Goal: Task Accomplishment & Management: Manage account settings

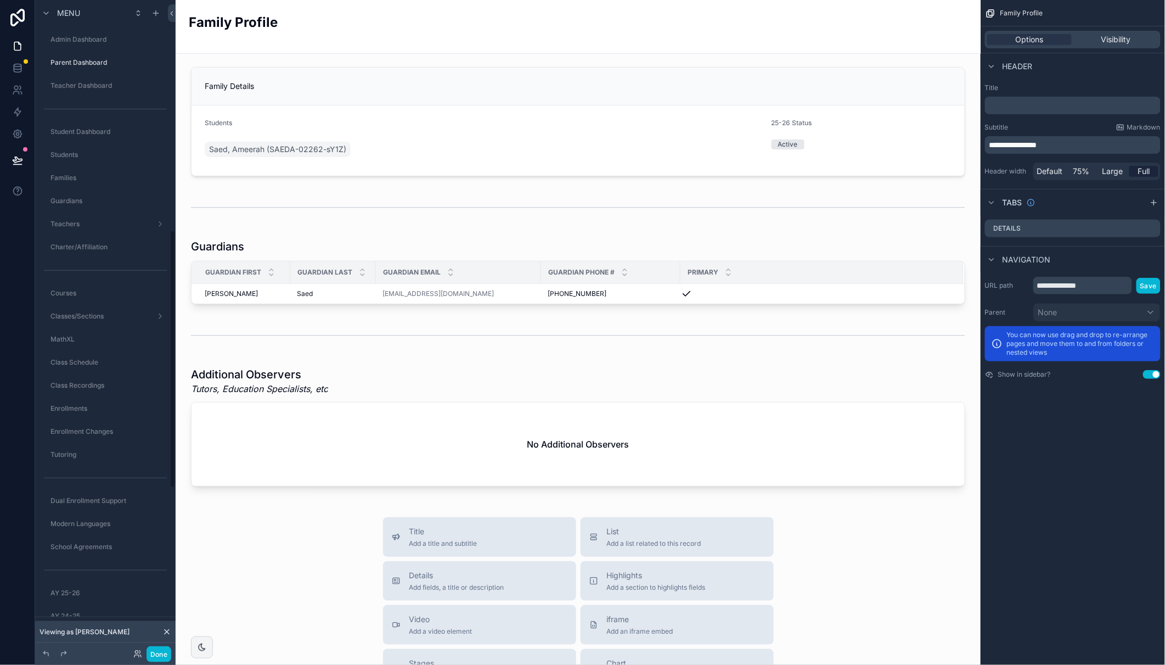
scroll to position [581, 0]
click at [16, 44] on icon at bounding box center [17, 46] width 11 height 11
click at [169, 631] on icon at bounding box center [166, 631] width 9 height 9
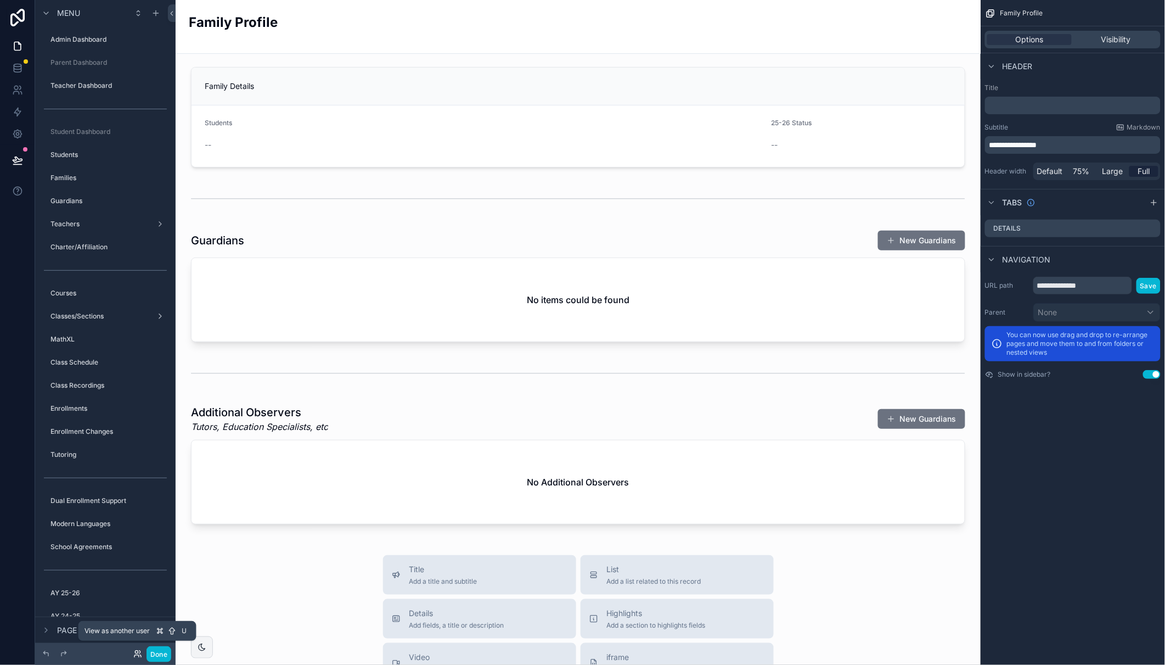
click at [136, 651] on icon at bounding box center [137, 653] width 9 height 9
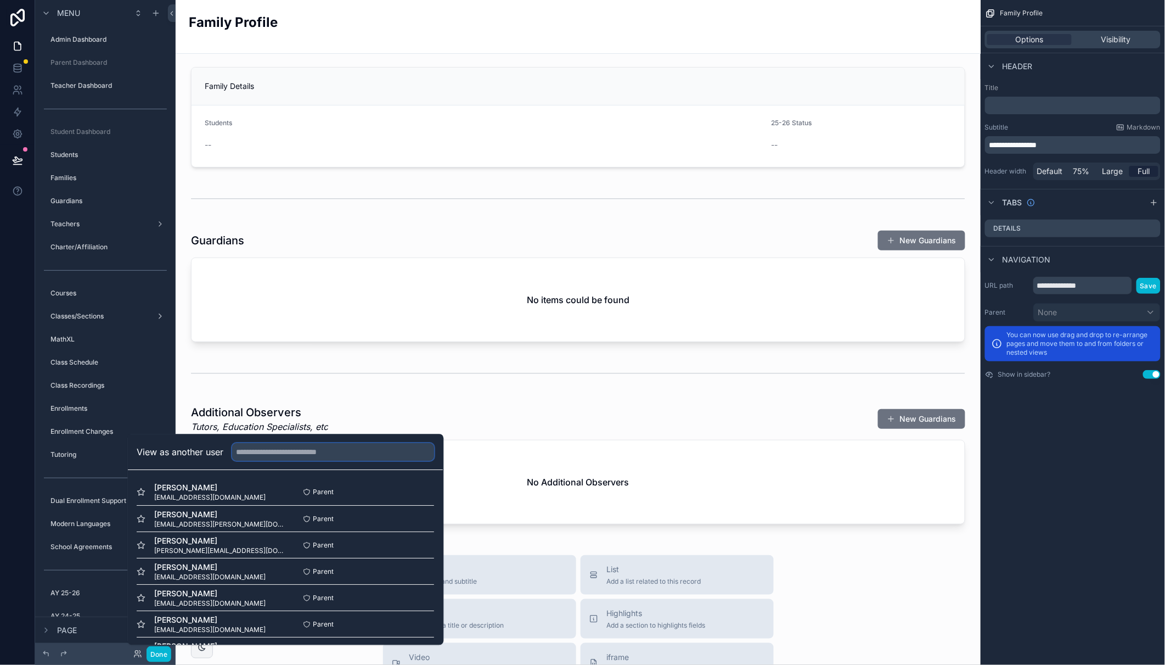
click at [276, 453] on input "text" at bounding box center [334, 453] width 202 height 18
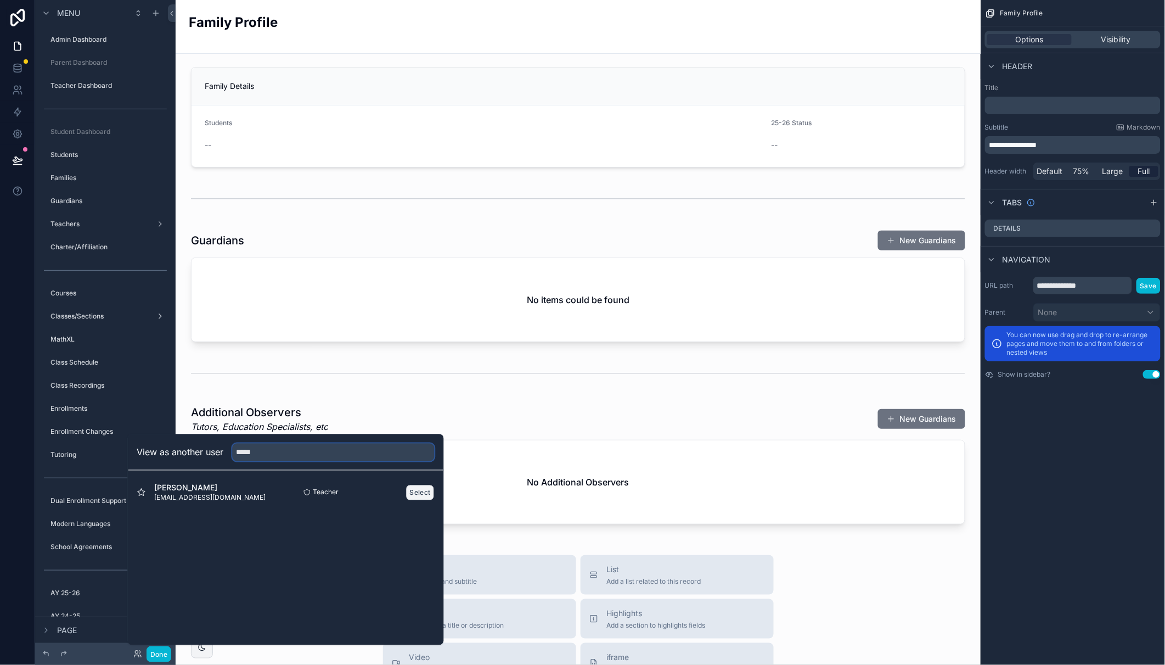
type input "*****"
click at [419, 489] on button "Select" at bounding box center [420, 492] width 29 height 16
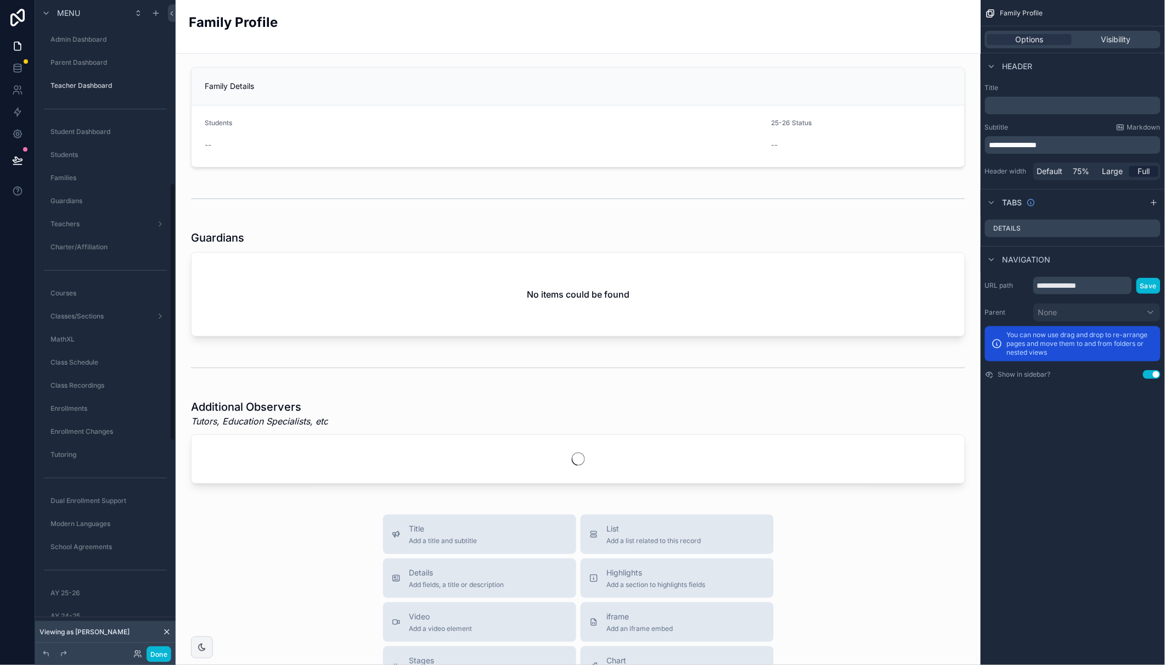
scroll to position [462, 0]
click at [162, 650] on button "Done" at bounding box center [159, 654] width 25 height 16
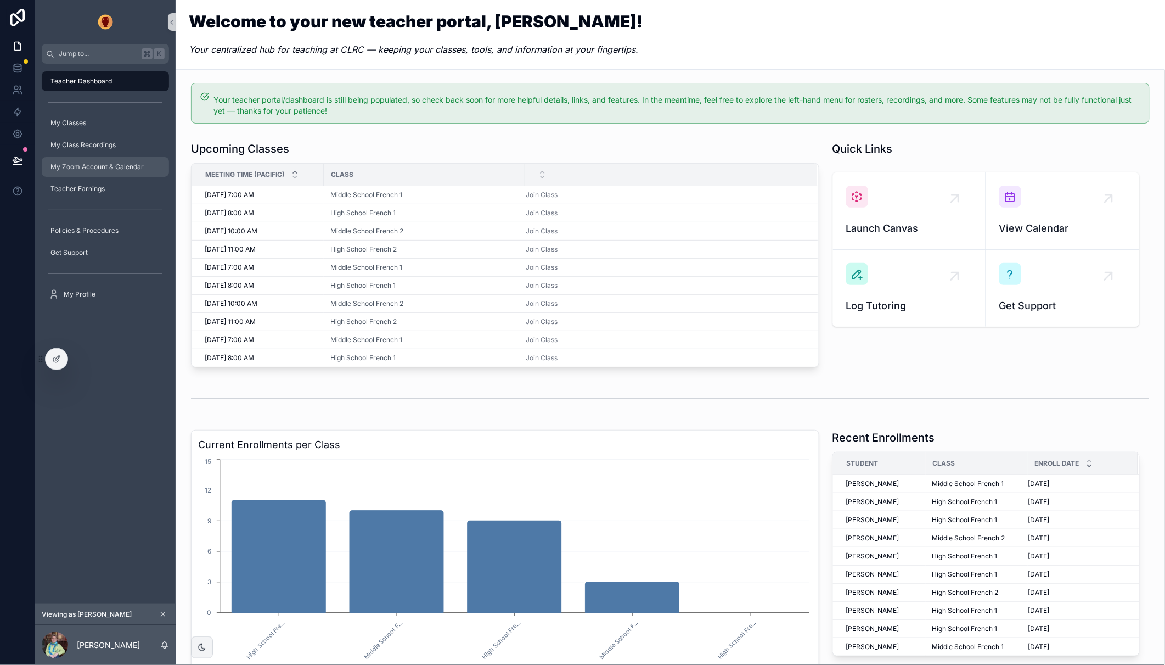
click at [84, 163] on span "My Zoom Account & Calendar" at bounding box center [96, 166] width 93 height 9
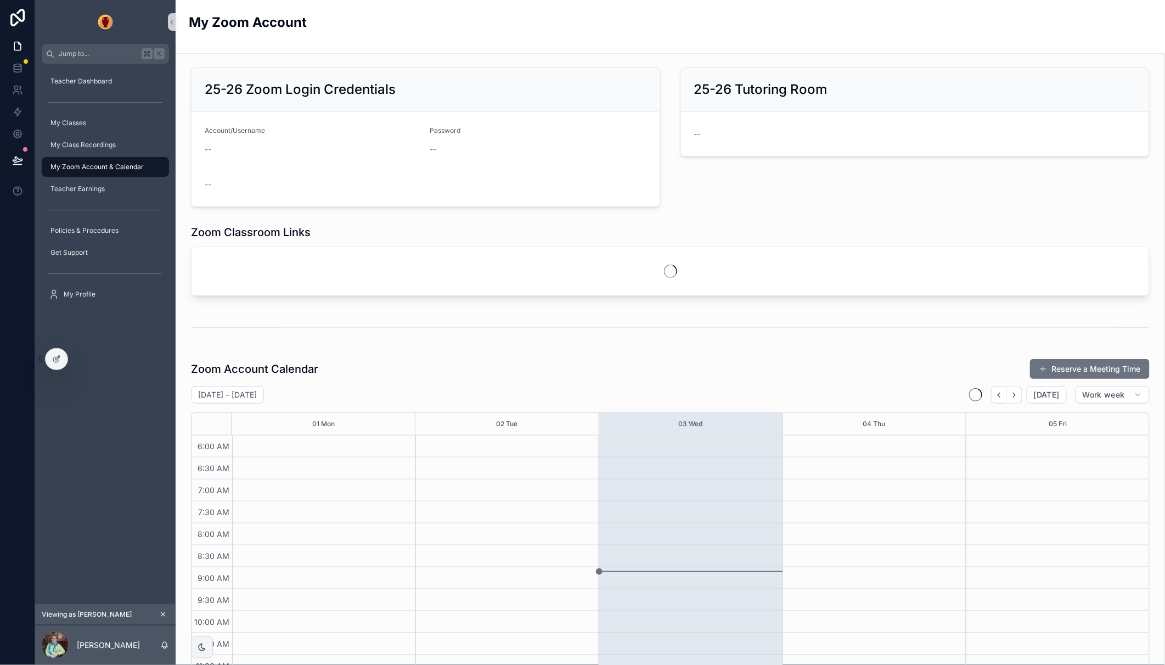
scroll to position [194, 0]
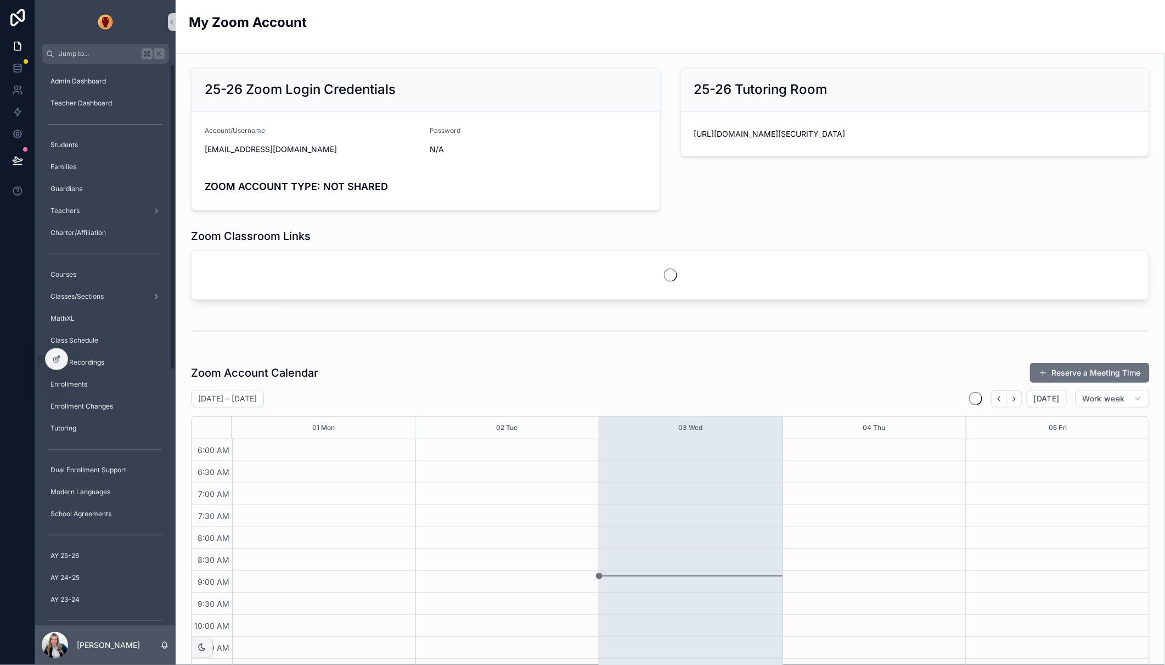
scroll to position [194, 0]
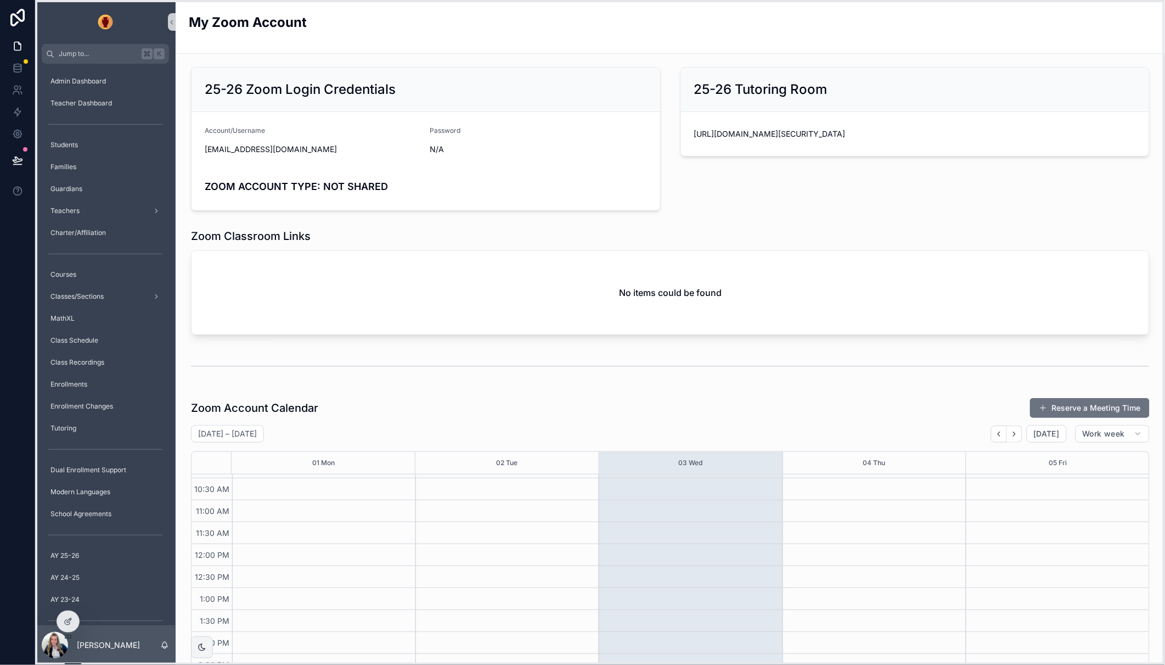
drag, startPoint x: 39, startPoint y: 360, endPoint x: 61, endPoint y: 621, distance: 262.2
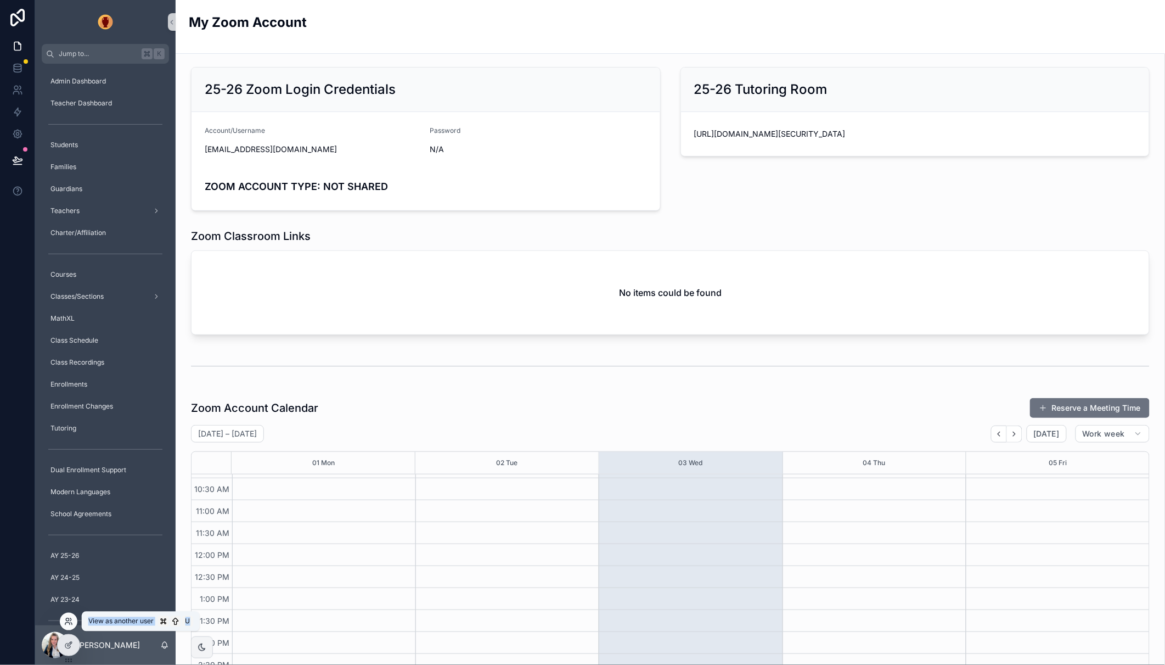
click at [70, 622] on icon at bounding box center [68, 621] width 9 height 9
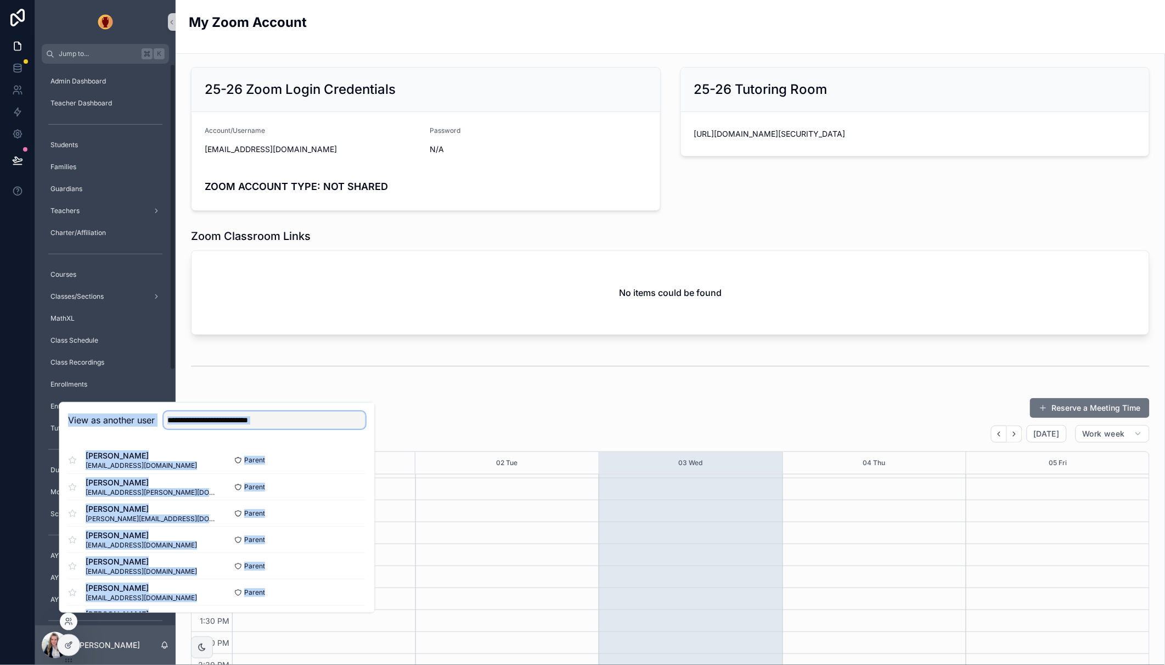
click at [222, 417] on input "text" at bounding box center [265, 420] width 202 height 18
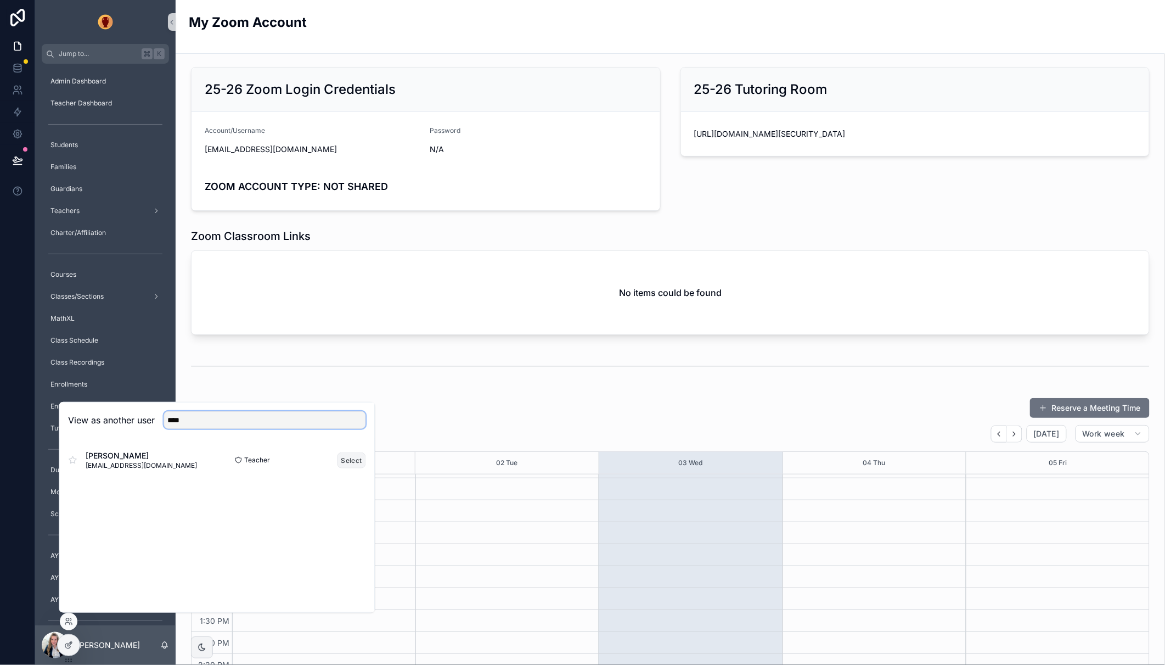
type input "****"
click at [348, 460] on button "Select" at bounding box center [352, 460] width 29 height 16
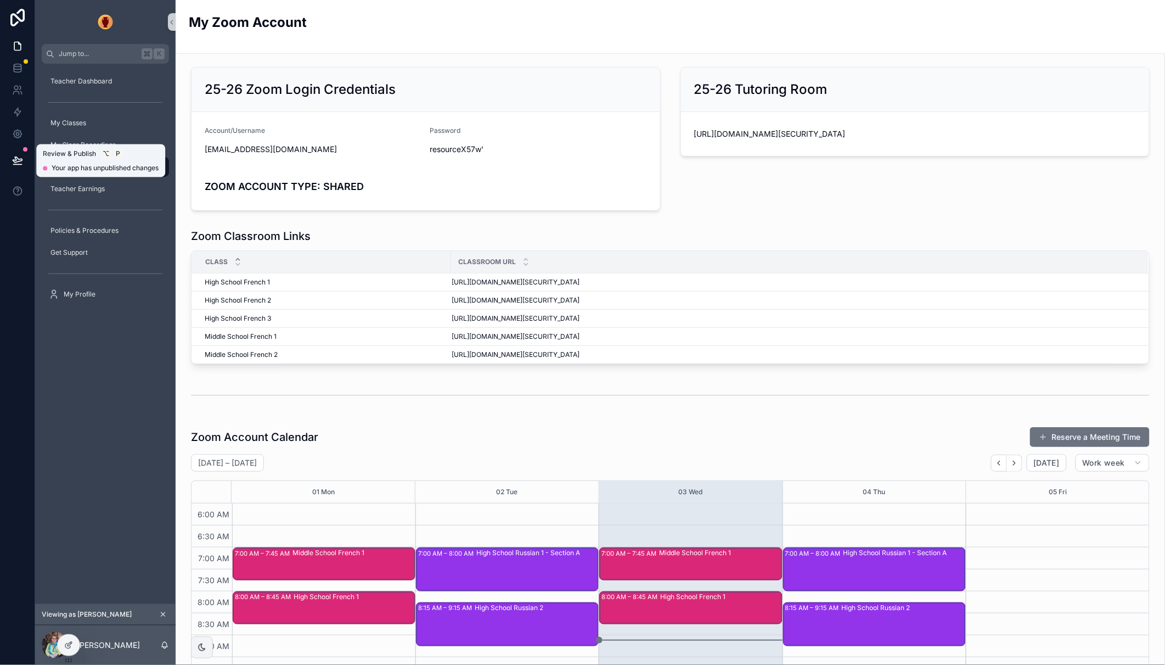
click at [18, 157] on icon at bounding box center [17, 160] width 11 height 11
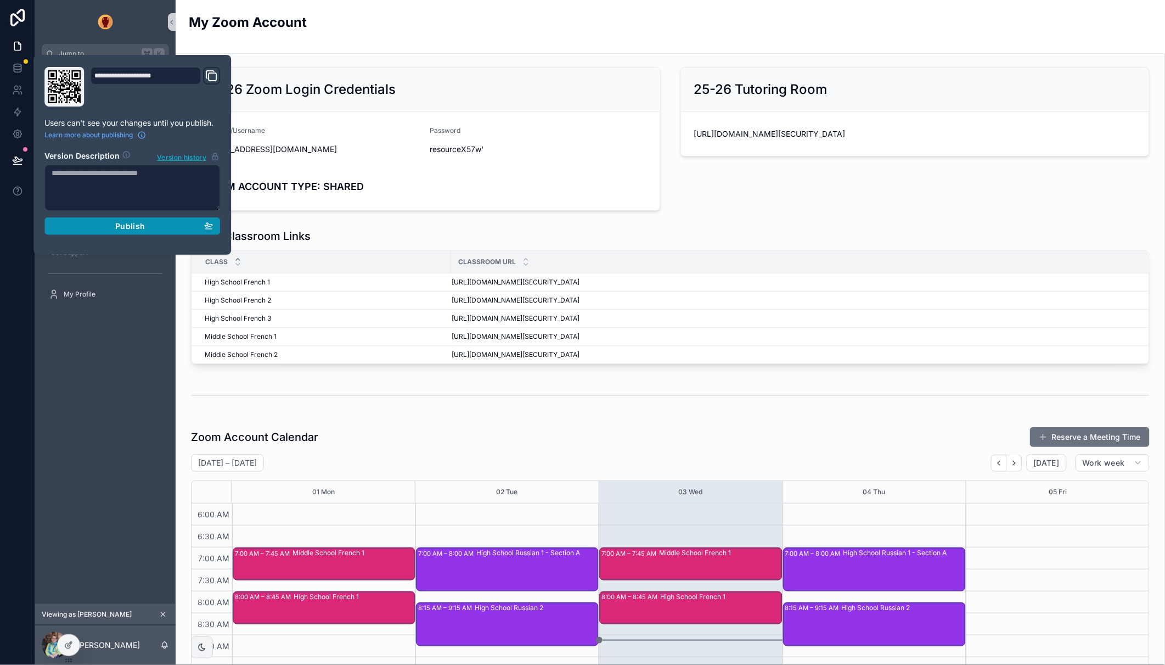
click at [137, 225] on span "Publish" at bounding box center [130, 226] width 30 height 10
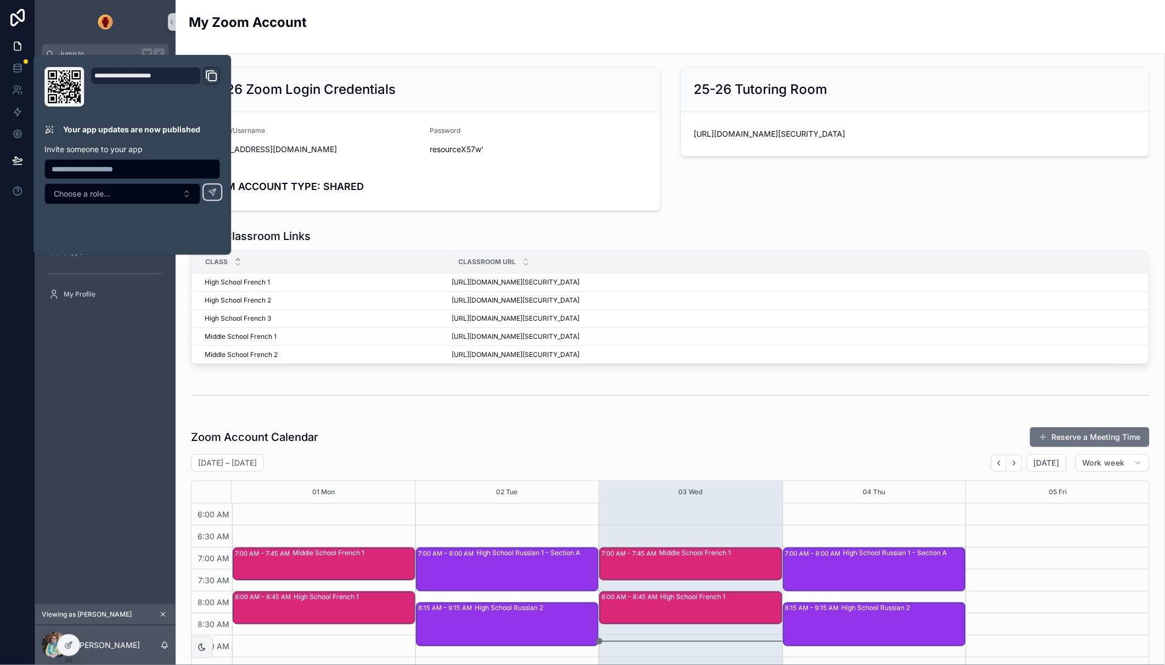
scroll to position [194, 0]
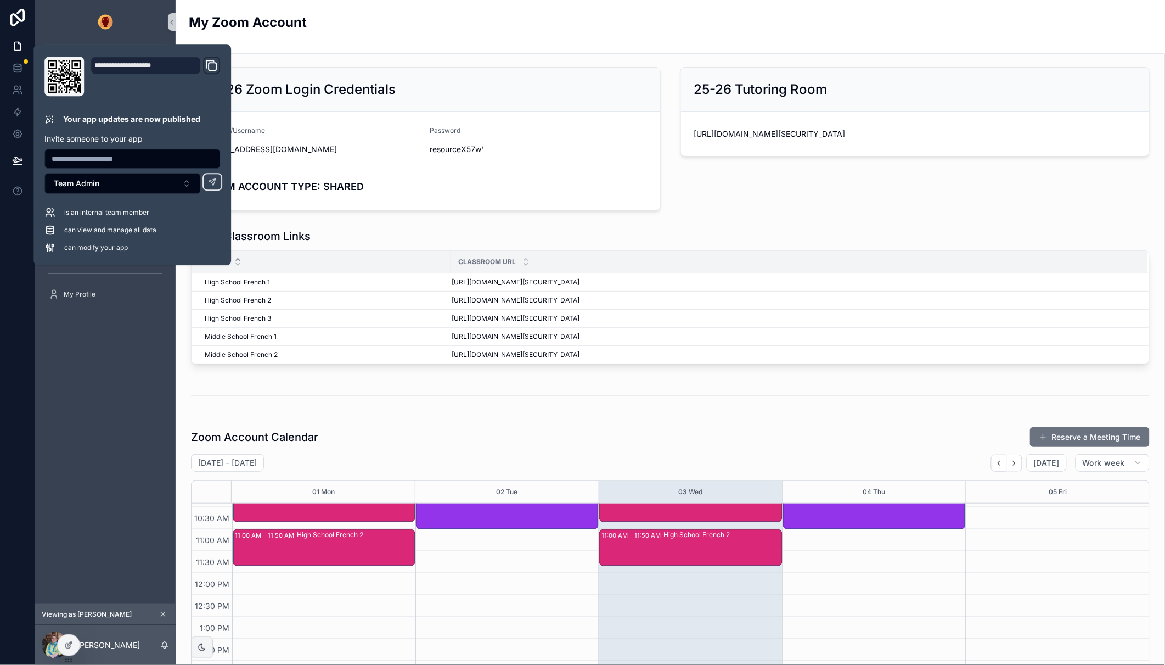
click at [136, 375] on div "Teacher Dashboard My Classes My Class Recordings My Zoom Account & Calendar Tea…" at bounding box center [105, 334] width 141 height 540
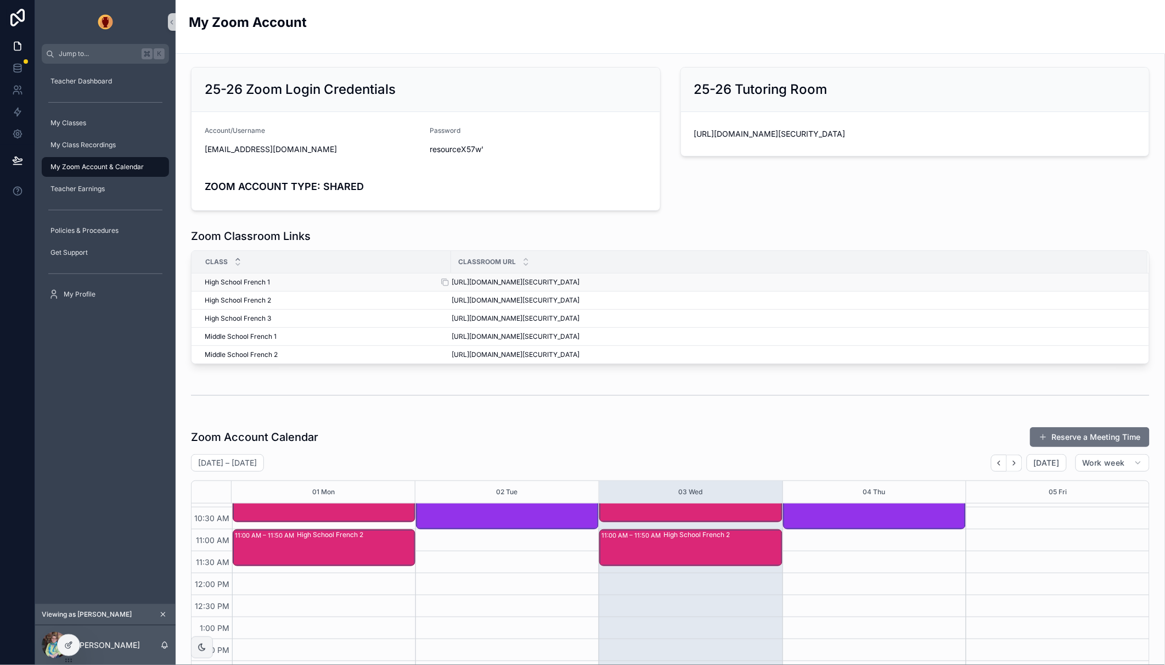
click at [575, 283] on span "https://clrconline.zoom.us/j/85620207395?pwd=JagHbLjRHaRMFbs7WFAn3ESZTcmlSF.1" at bounding box center [516, 282] width 128 height 9
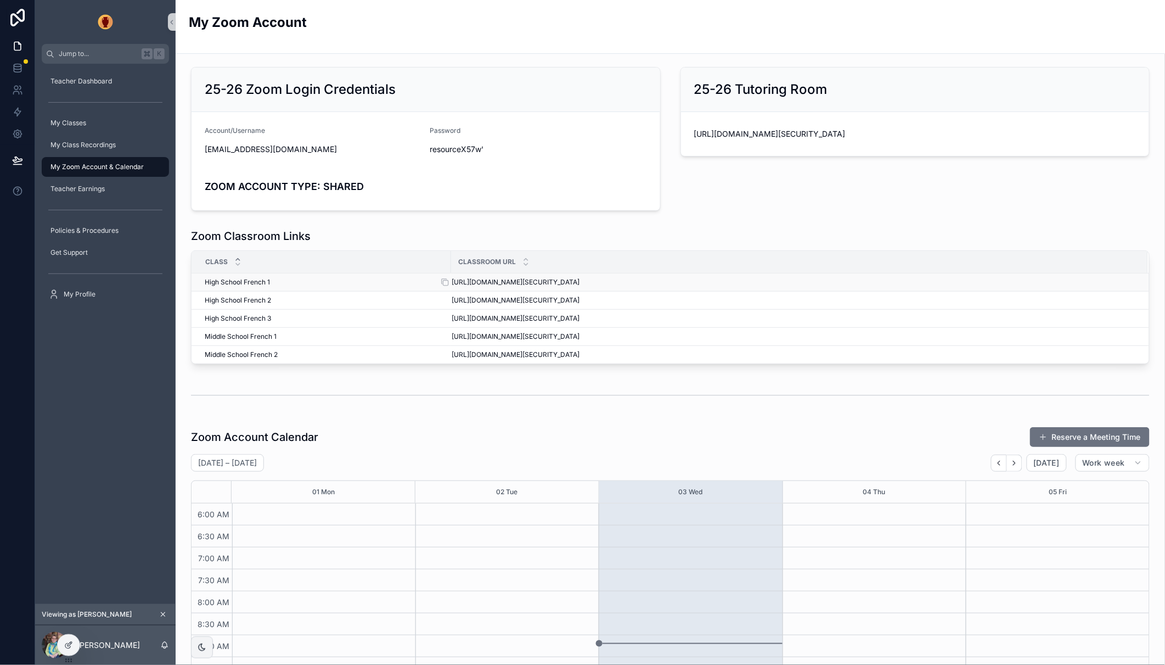
scroll to position [194, 0]
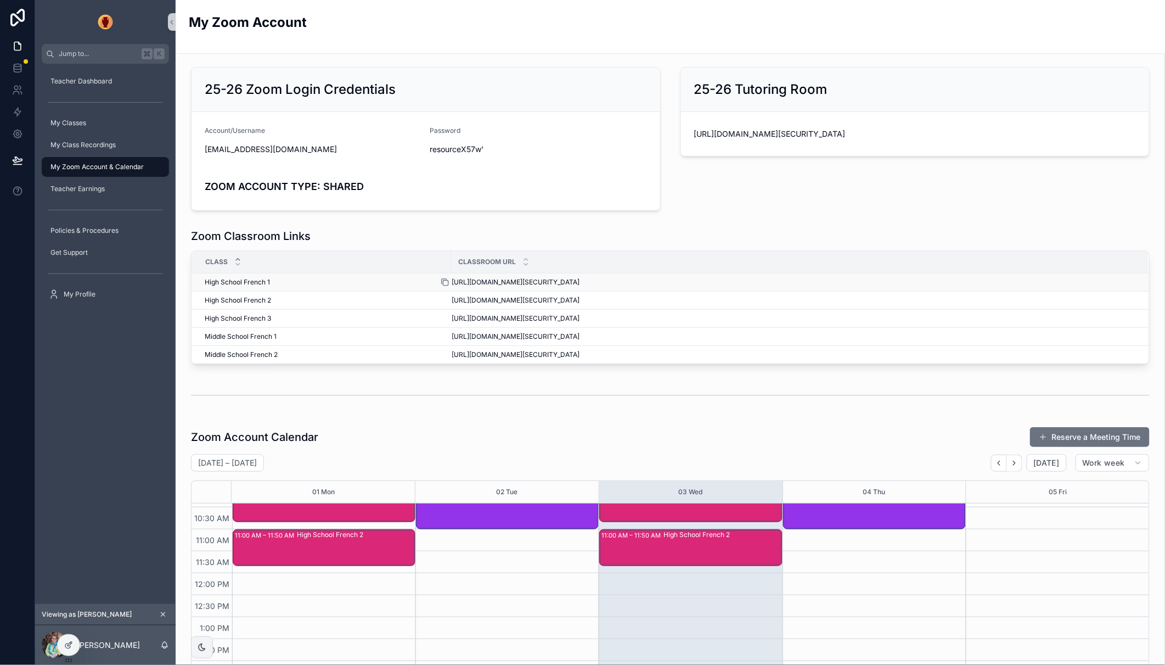
click at [447, 281] on icon "scrollable content" at bounding box center [446, 282] width 5 height 5
click at [82, 84] on span "Teacher Dashboard" at bounding box center [80, 81] width 61 height 9
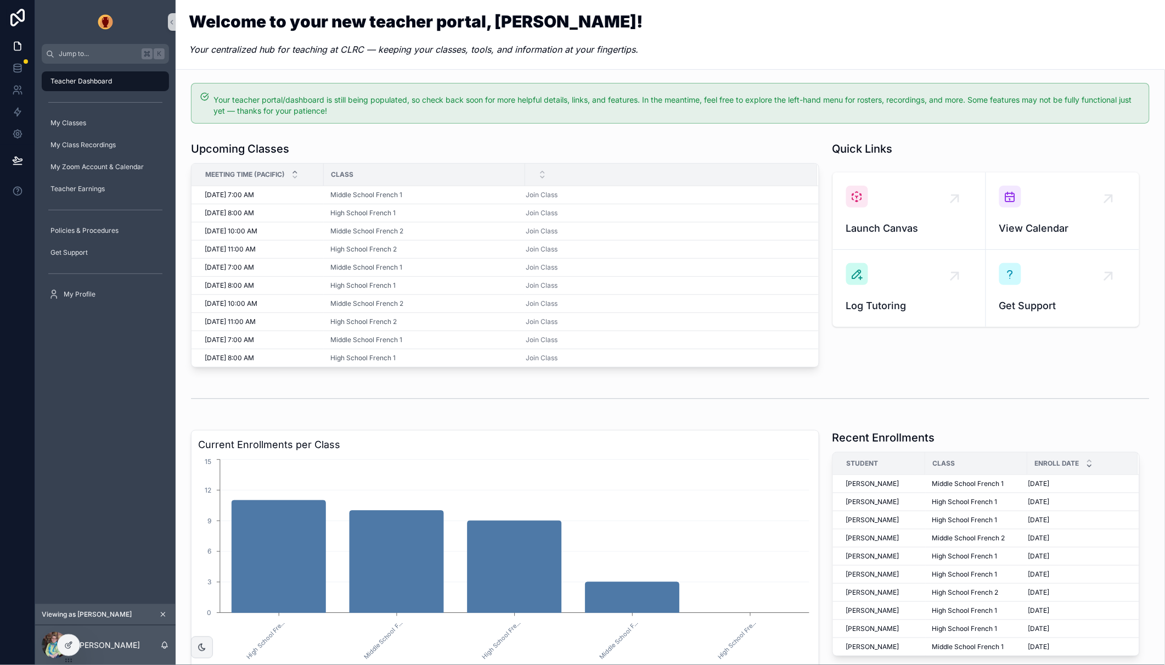
drag, startPoint x: 166, startPoint y: 612, endPoint x: 154, endPoint y: 382, distance: 230.3
click at [166, 612] on icon "scrollable content" at bounding box center [163, 614] width 8 height 8
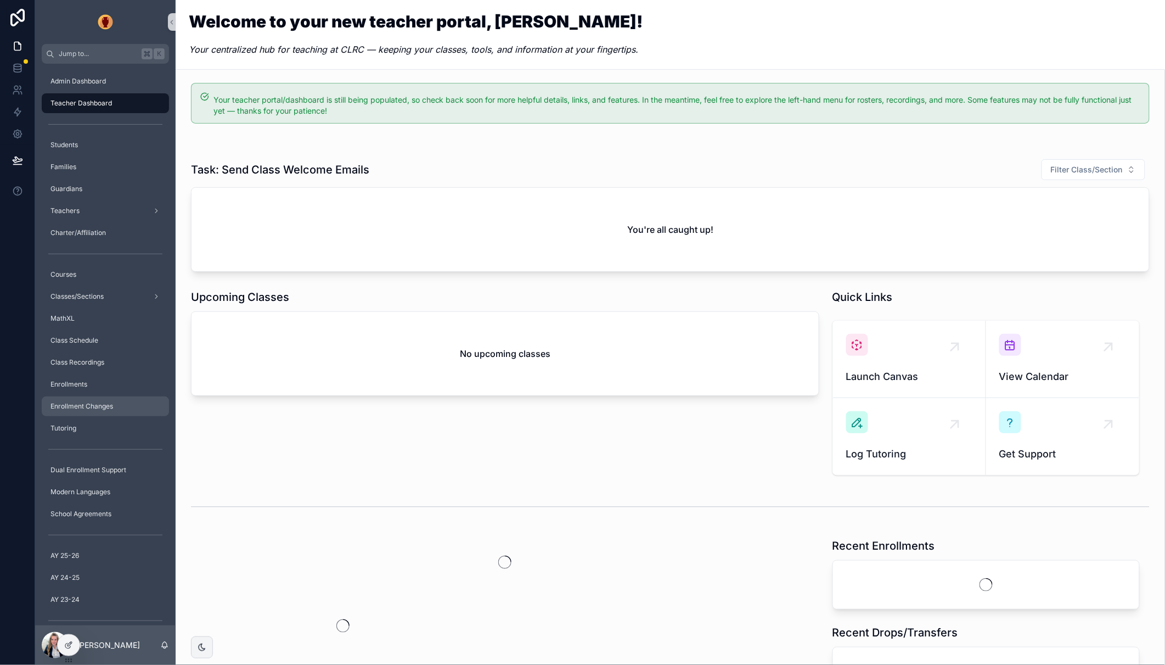
click at [92, 403] on span "Enrollment Changes" at bounding box center [81, 406] width 63 height 9
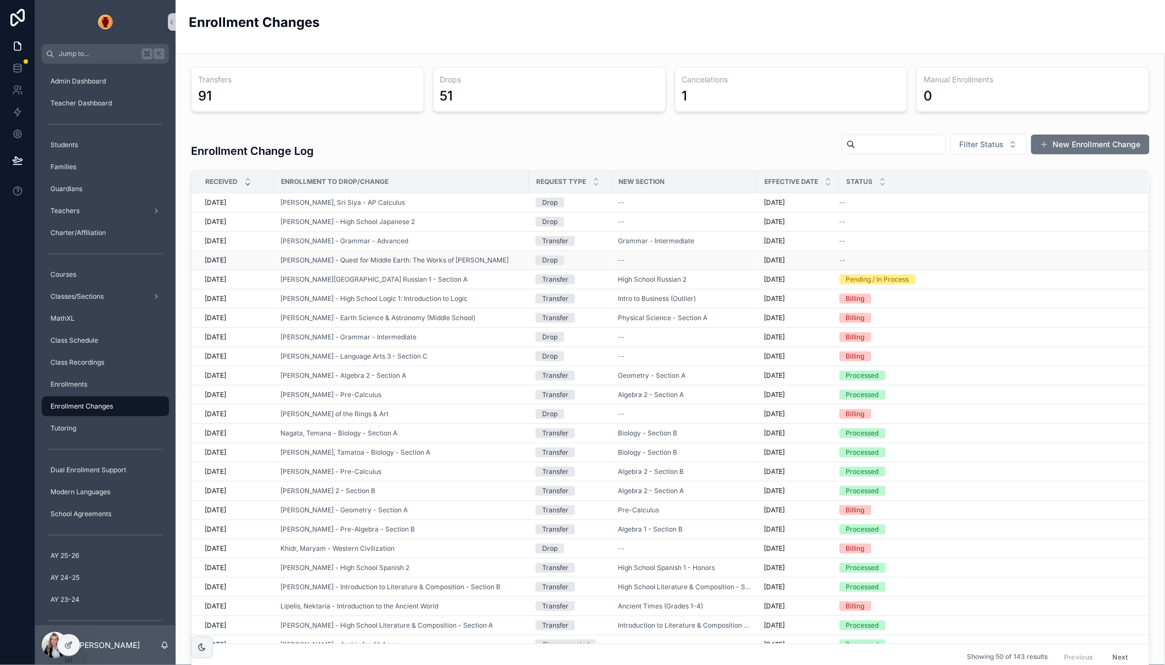
click at [844, 261] on span "--" at bounding box center [843, 260] width 7 height 9
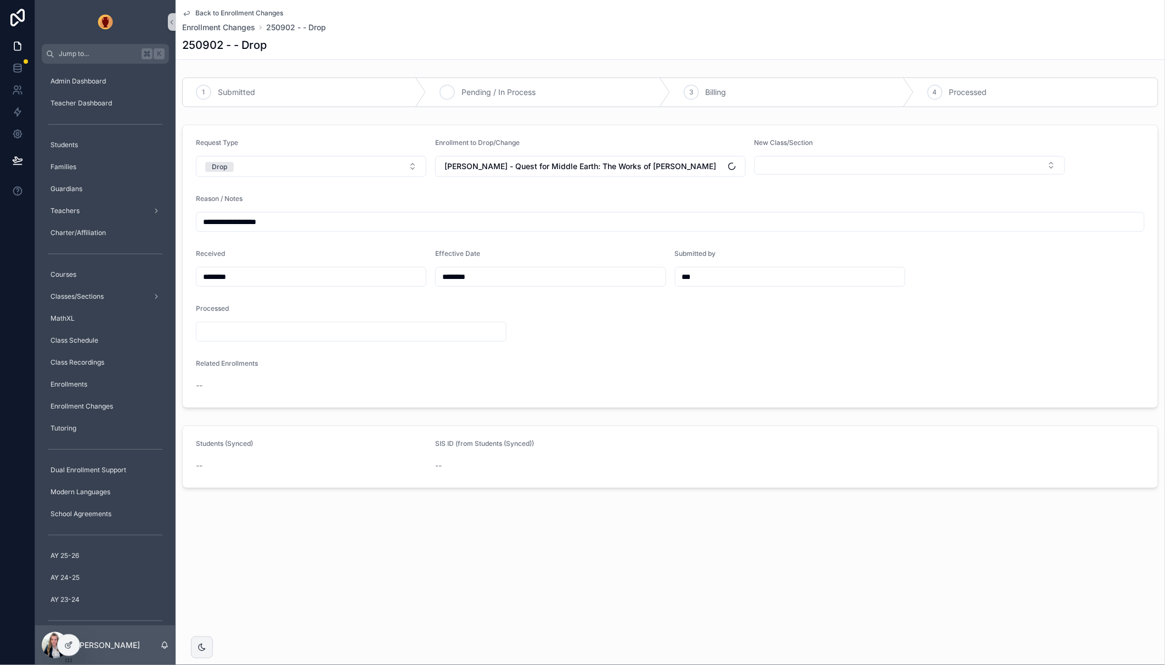
click at [494, 88] on span "Pending / In Process" at bounding box center [499, 92] width 74 height 11
click at [240, 11] on span "Back to Enrollment Changes" at bounding box center [239, 13] width 88 height 9
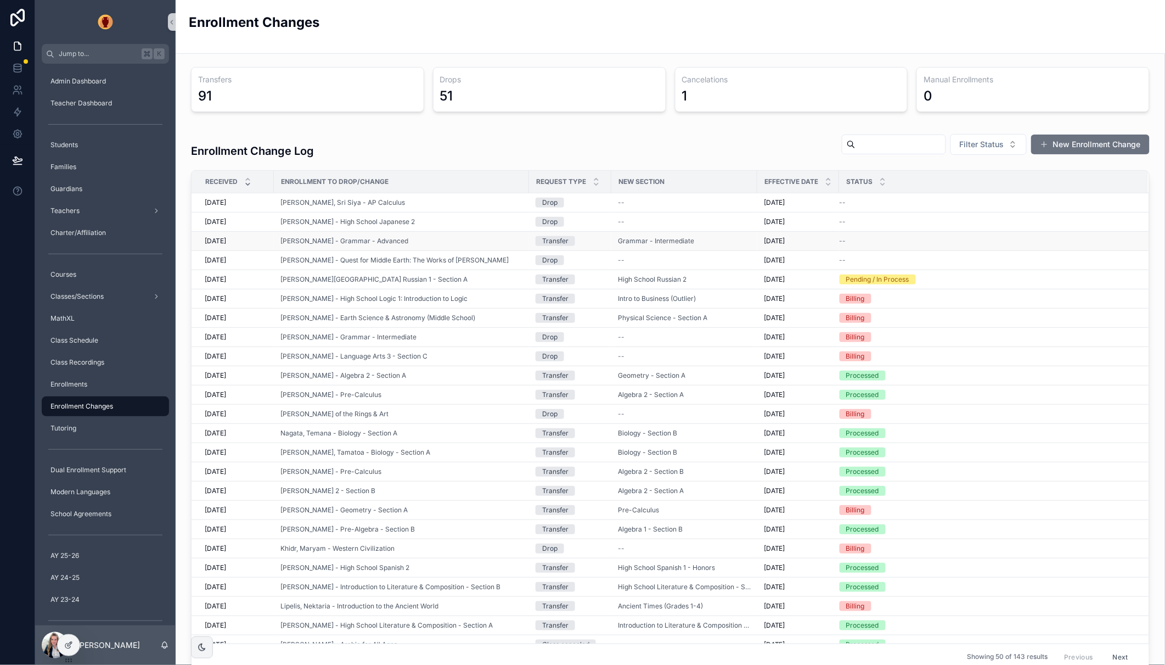
click at [843, 243] on span "--" at bounding box center [843, 241] width 7 height 9
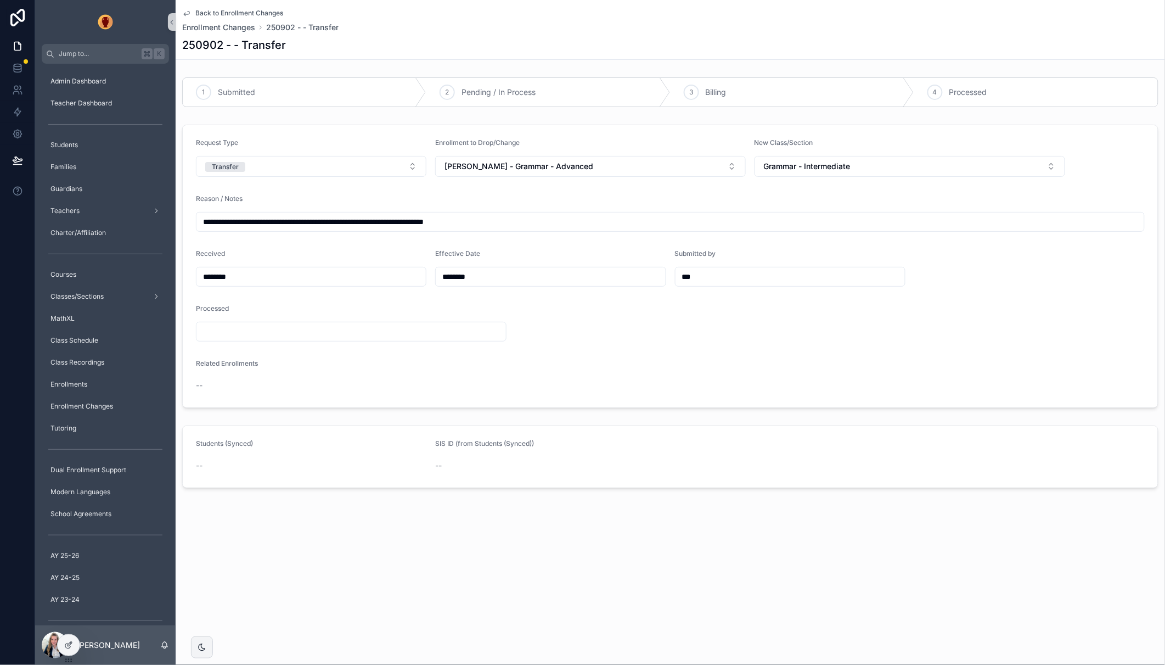
drag, startPoint x: 491, startPoint y: 91, endPoint x: 312, endPoint y: 57, distance: 181.7
click at [491, 91] on span "Pending / In Process" at bounding box center [499, 92] width 74 height 11
click at [191, 13] on link "Back to Enrollment Changes" at bounding box center [232, 13] width 101 height 9
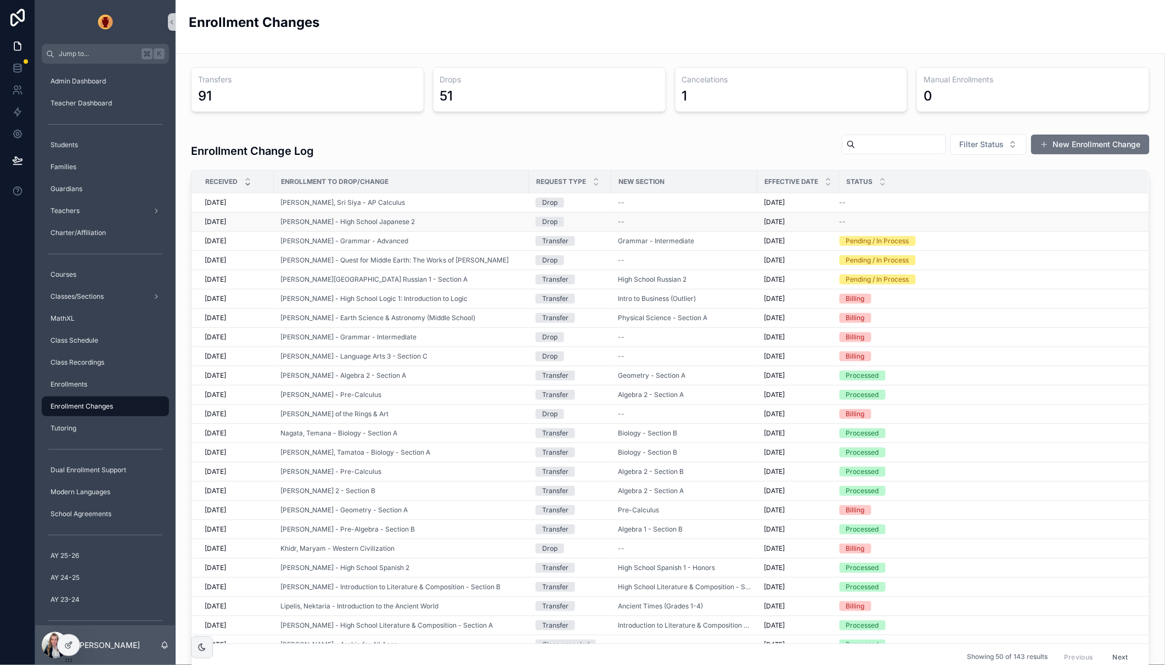
click at [844, 223] on span "--" at bounding box center [843, 221] width 7 height 9
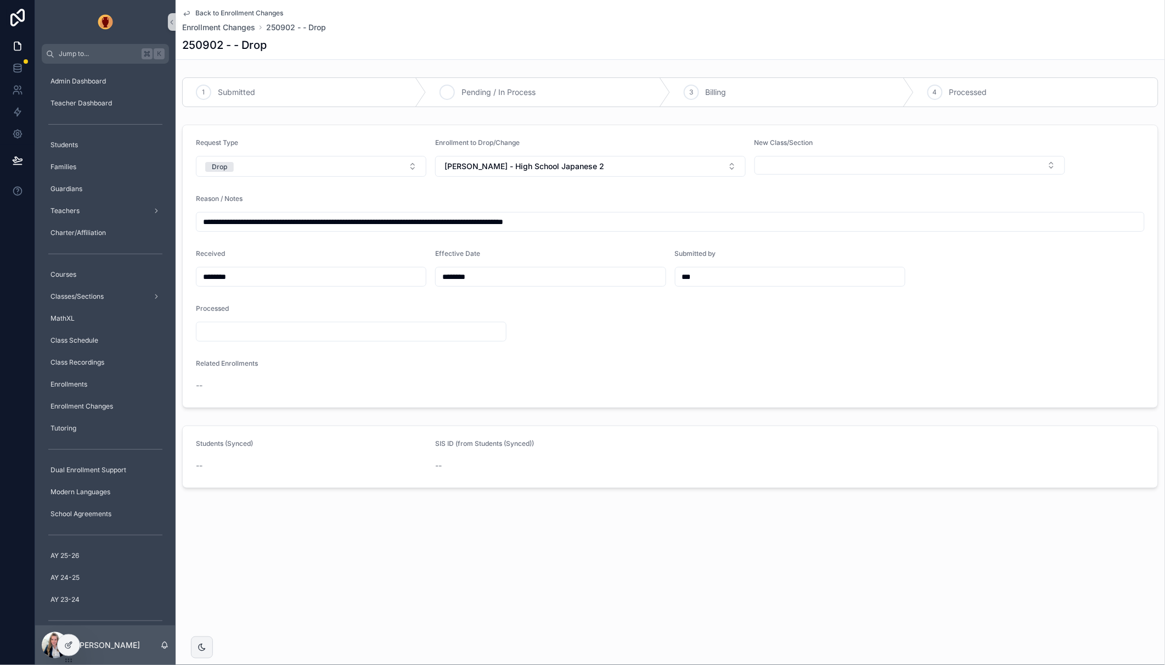
click at [526, 88] on span "Pending / In Process" at bounding box center [499, 92] width 74 height 11
click at [185, 9] on icon "scrollable content" at bounding box center [186, 13] width 9 height 9
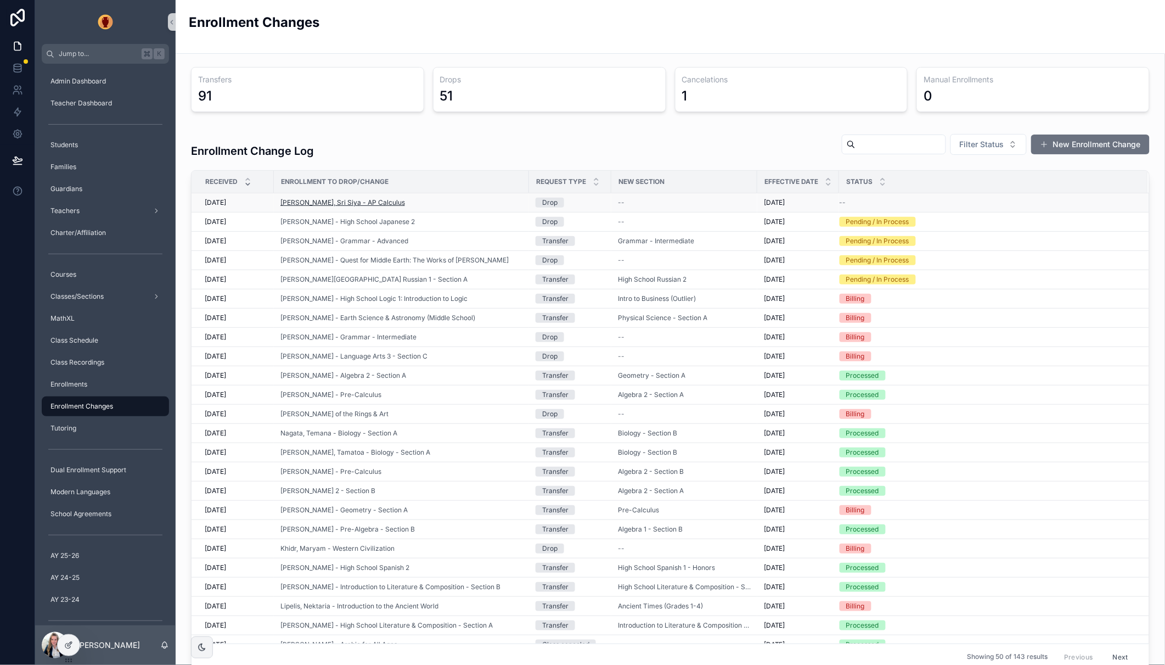
click at [341, 205] on span "[PERSON_NAME], Sri Siya - AP Calculus" at bounding box center [342, 202] width 125 height 9
click at [890, 206] on div "--" at bounding box center [987, 202] width 295 height 9
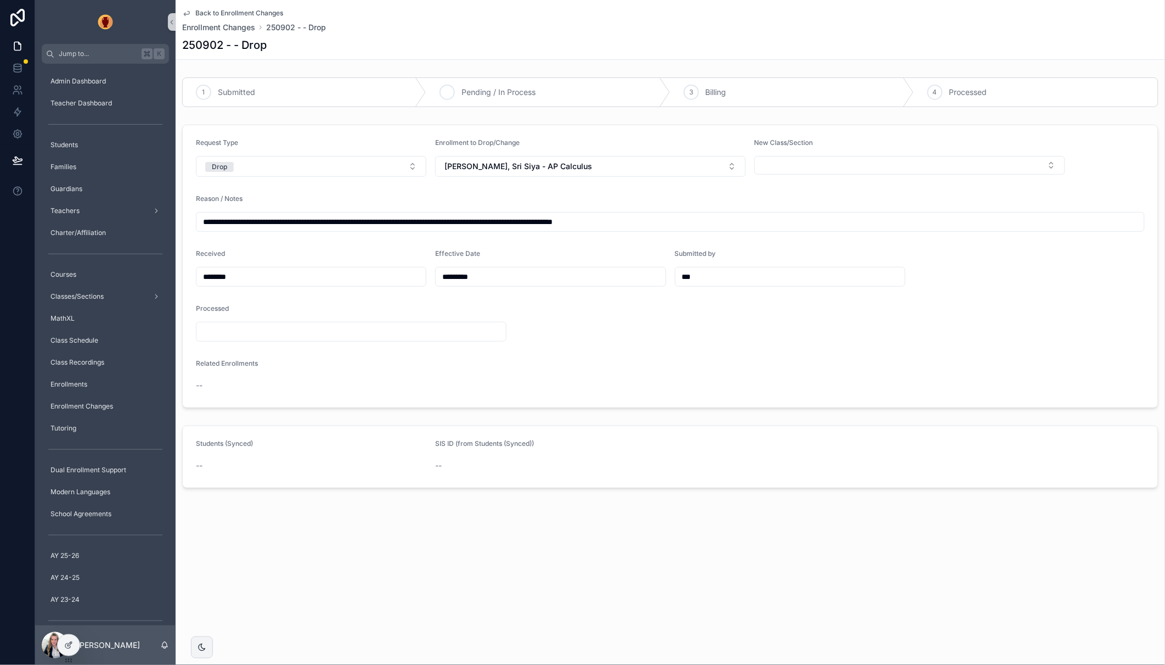
click at [493, 87] on span "Pending / In Process" at bounding box center [499, 92] width 74 height 11
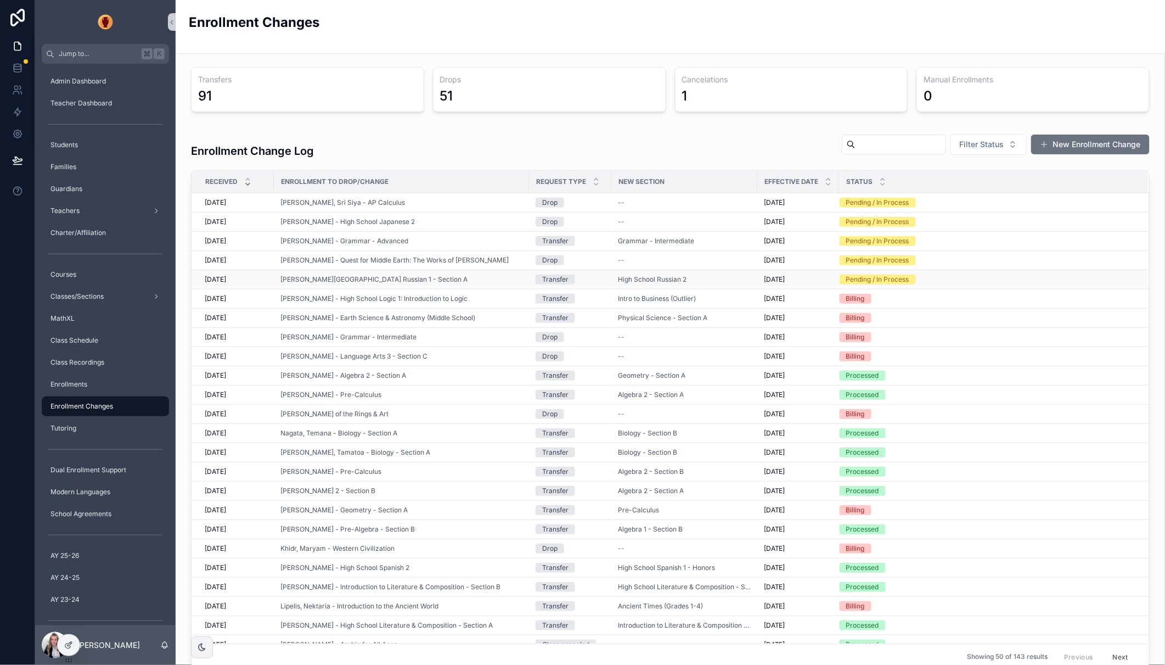
click at [456, 278] on div "[PERSON_NAME][GEOGRAPHIC_DATA] Russian 1 - Section A" at bounding box center [401, 279] width 242 height 9
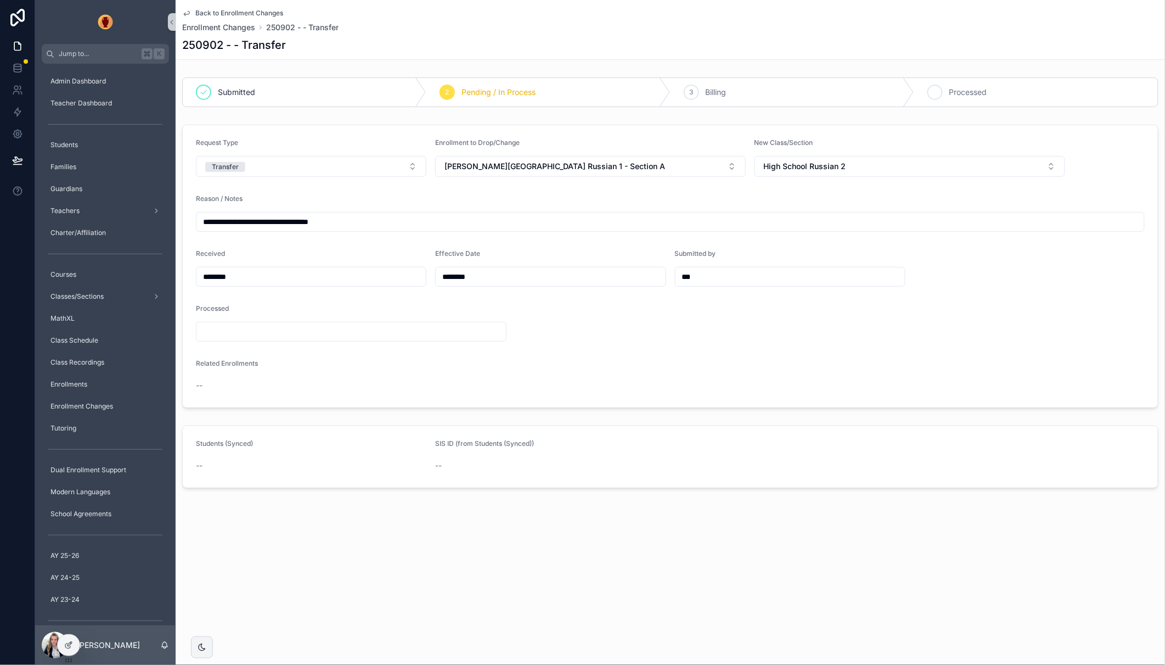
click at [954, 88] on span "Processed" at bounding box center [969, 92] width 38 height 11
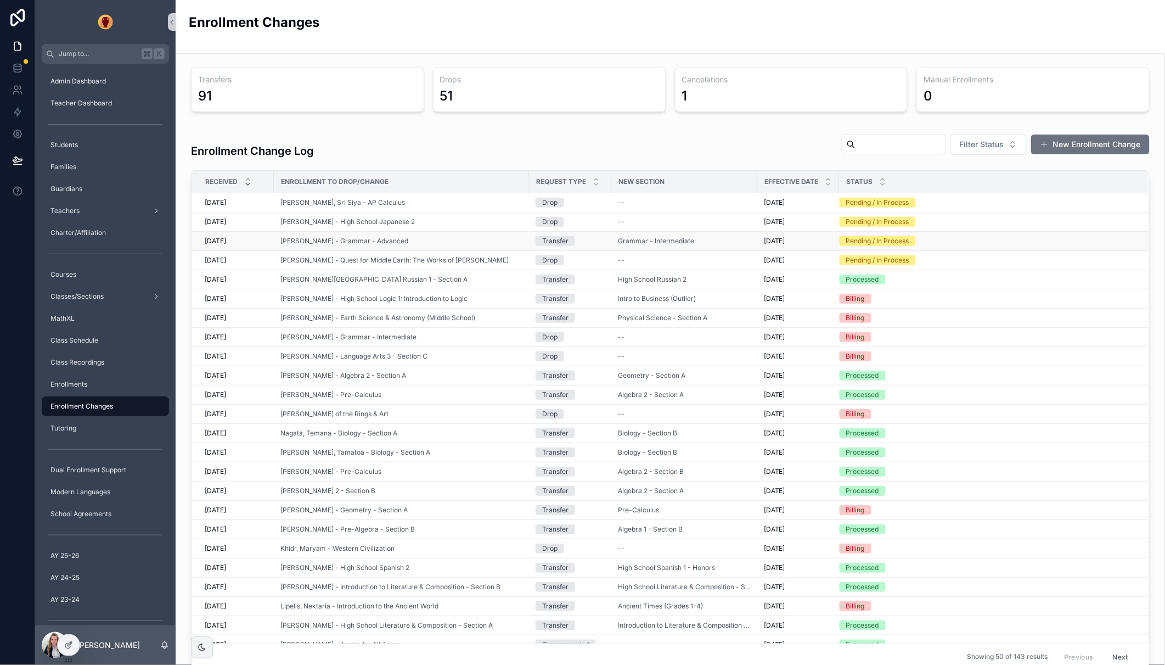
click at [483, 240] on div "[PERSON_NAME] - Grammar - Advanced" at bounding box center [401, 241] width 242 height 9
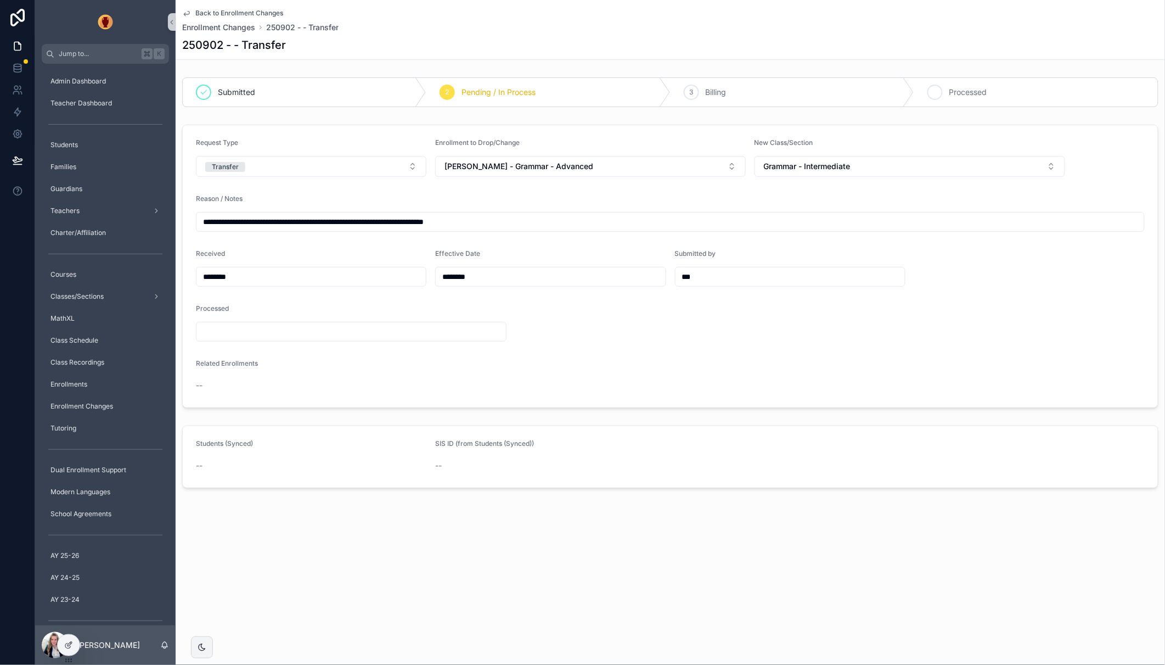
click at [964, 95] on span "Processed" at bounding box center [969, 92] width 38 height 11
click at [229, 12] on span "Back to Enrollment Changes" at bounding box center [239, 13] width 88 height 9
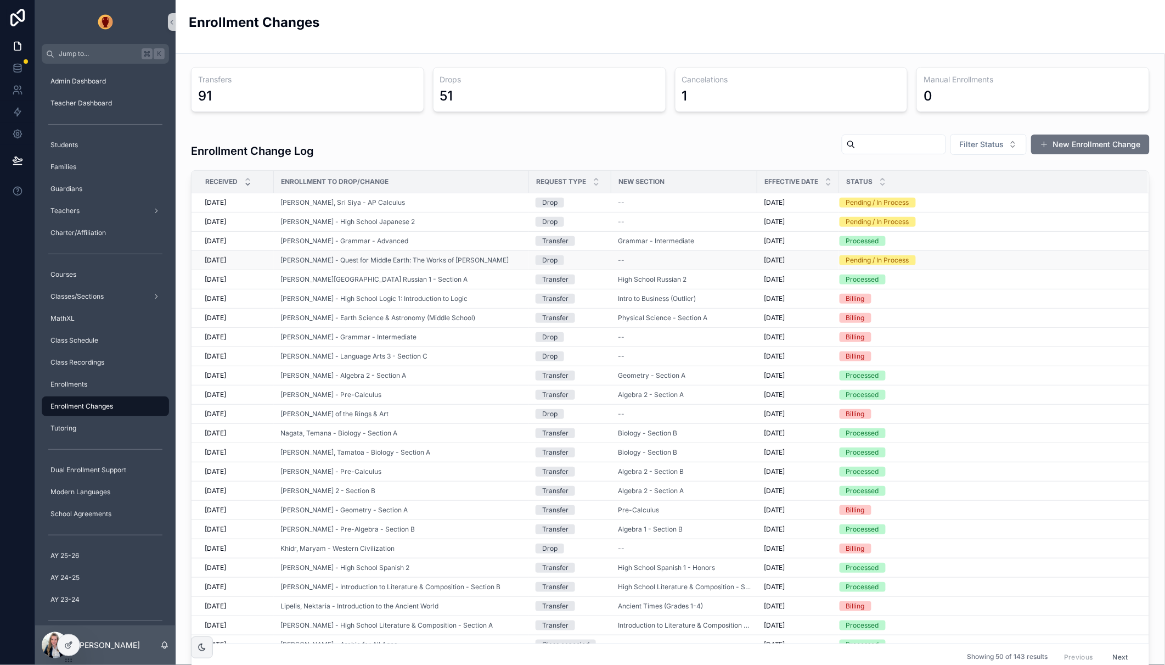
click at [941, 260] on div "Pending / In Process" at bounding box center [987, 260] width 295 height 10
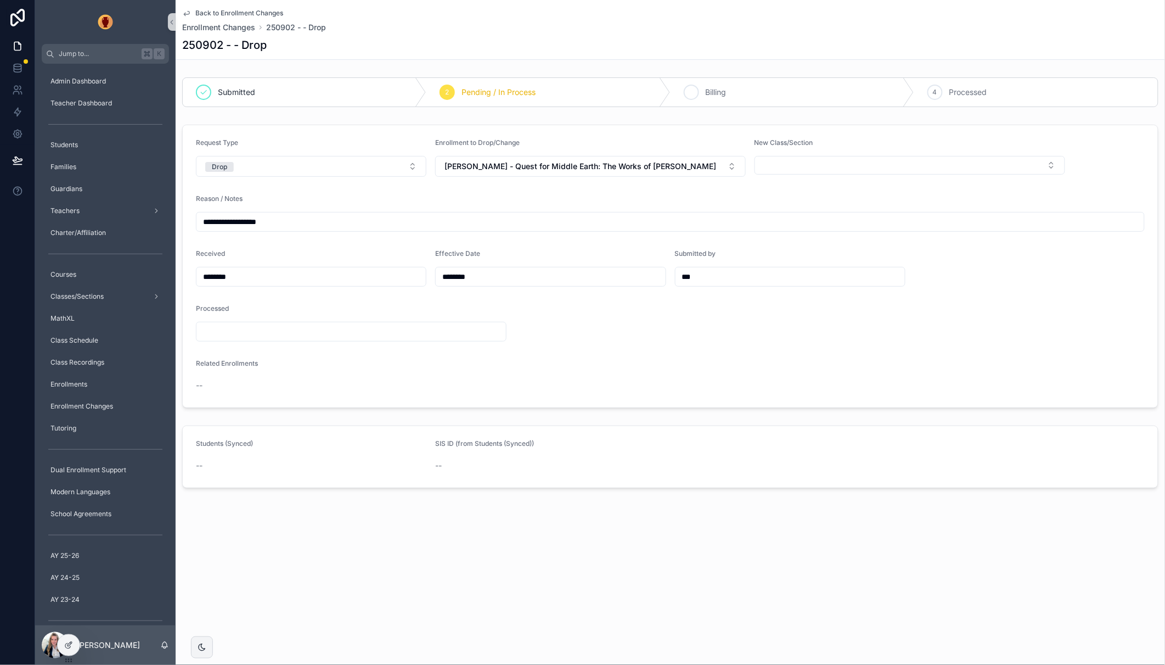
click at [692, 86] on div "3" at bounding box center [691, 92] width 15 height 15
click at [201, 12] on span "Back to Enrollment Changes" at bounding box center [239, 13] width 88 height 9
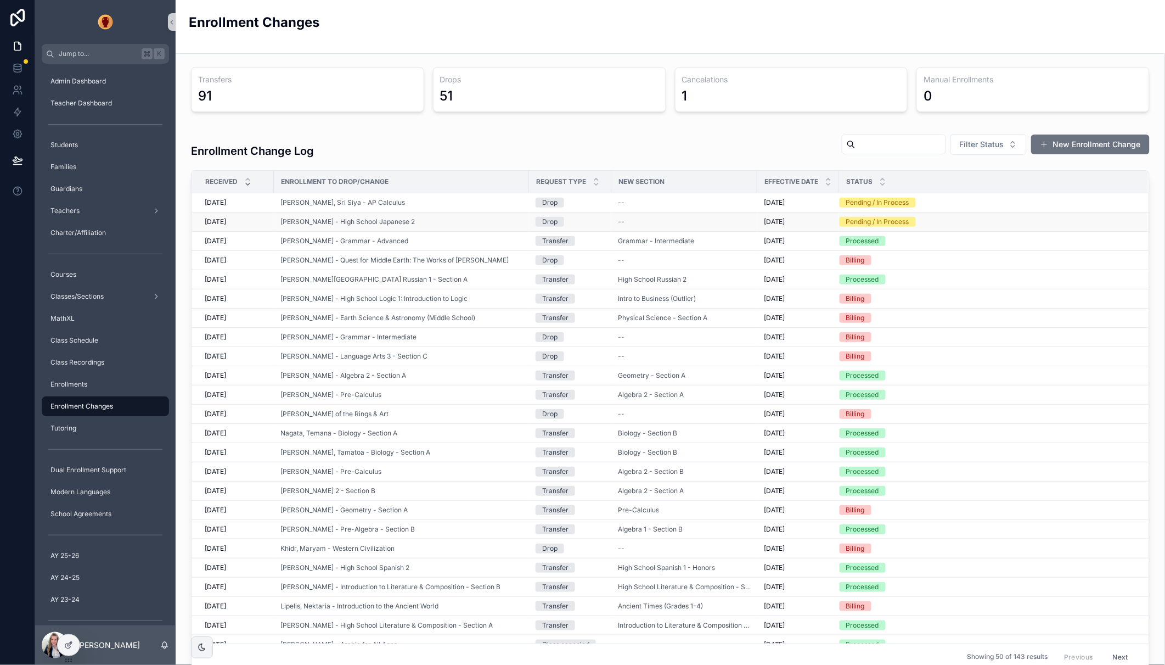
click at [931, 225] on div "Pending / In Process" at bounding box center [987, 222] width 295 height 10
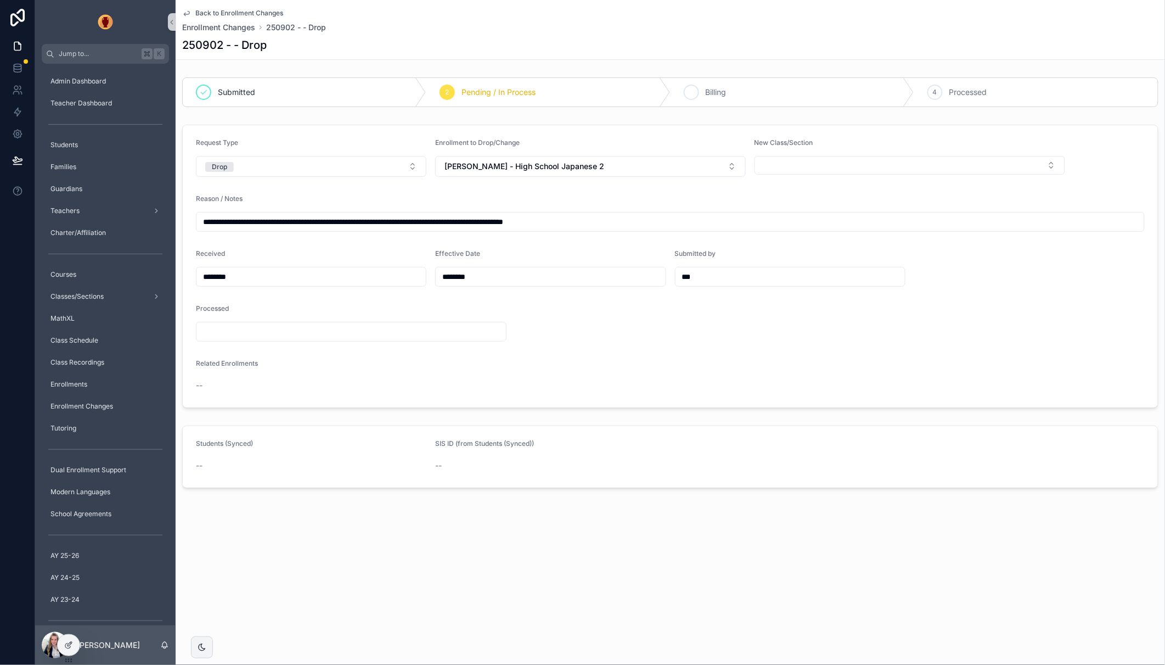
click at [707, 88] on span "Billing" at bounding box center [716, 92] width 21 height 11
click at [189, 13] on icon "scrollable content" at bounding box center [186, 13] width 9 height 9
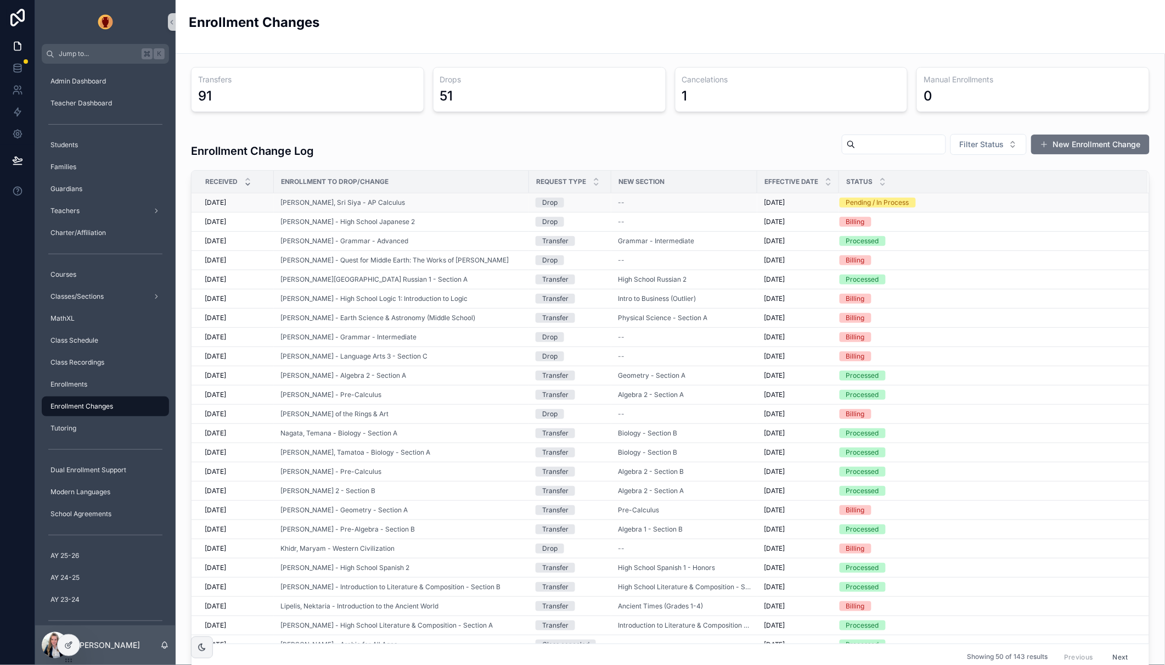
click at [854, 202] on div "Pending / In Process" at bounding box center [877, 203] width 63 height 10
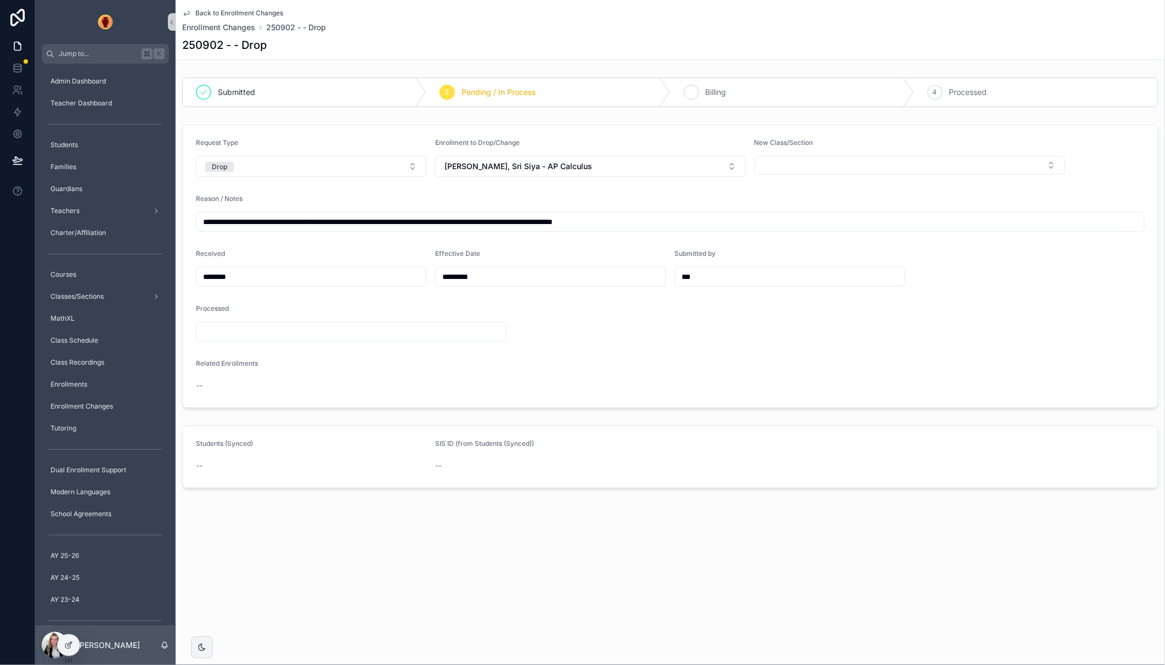
click at [691, 95] on icon "scrollable content" at bounding box center [691, 92] width 9 height 9
click at [85, 364] on span "Class Recordings" at bounding box center [77, 362] width 54 height 9
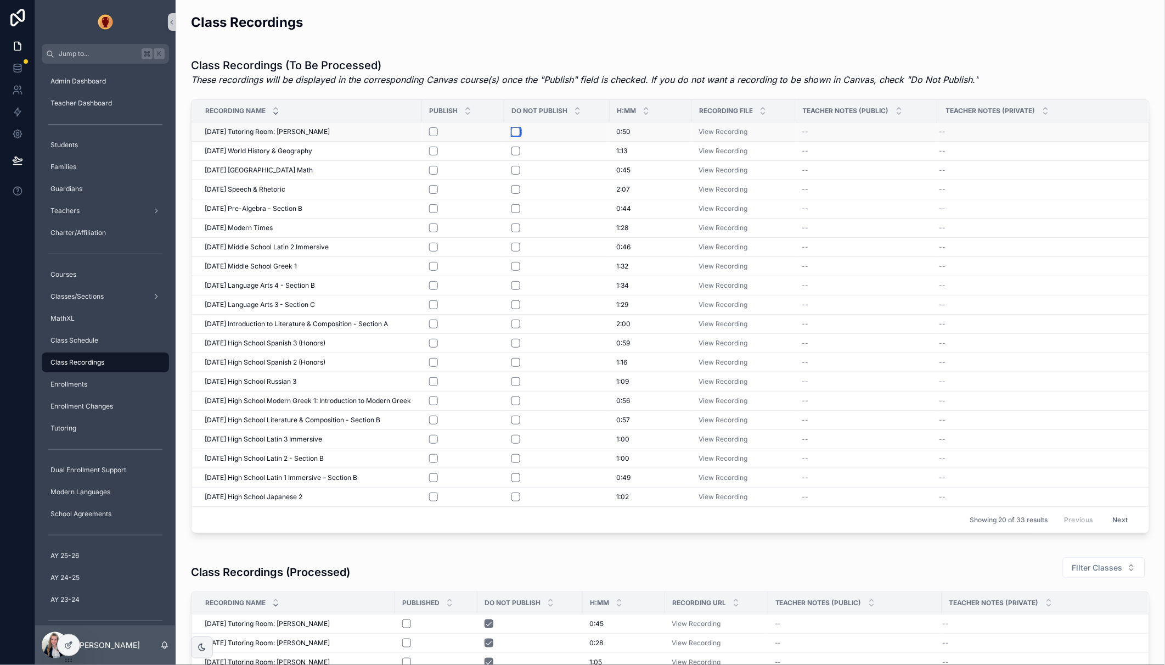
click at [520, 131] on button "scrollable content" at bounding box center [516, 131] width 9 height 9
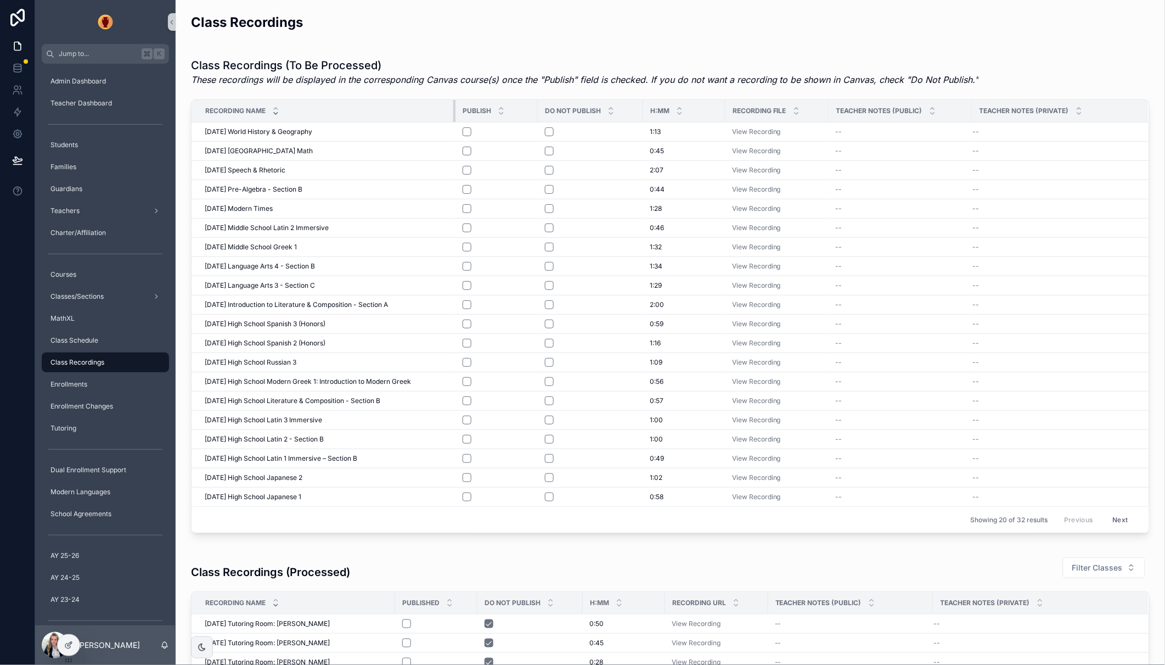
drag, startPoint x: 429, startPoint y: 114, endPoint x: 462, endPoint y: 114, distance: 33.5
click at [462, 114] on tr "Recording Name PUBLISH DO NOT PUBLISH H:MM Recording File Teacher Notes (Public…" at bounding box center [671, 111] width 958 height 23
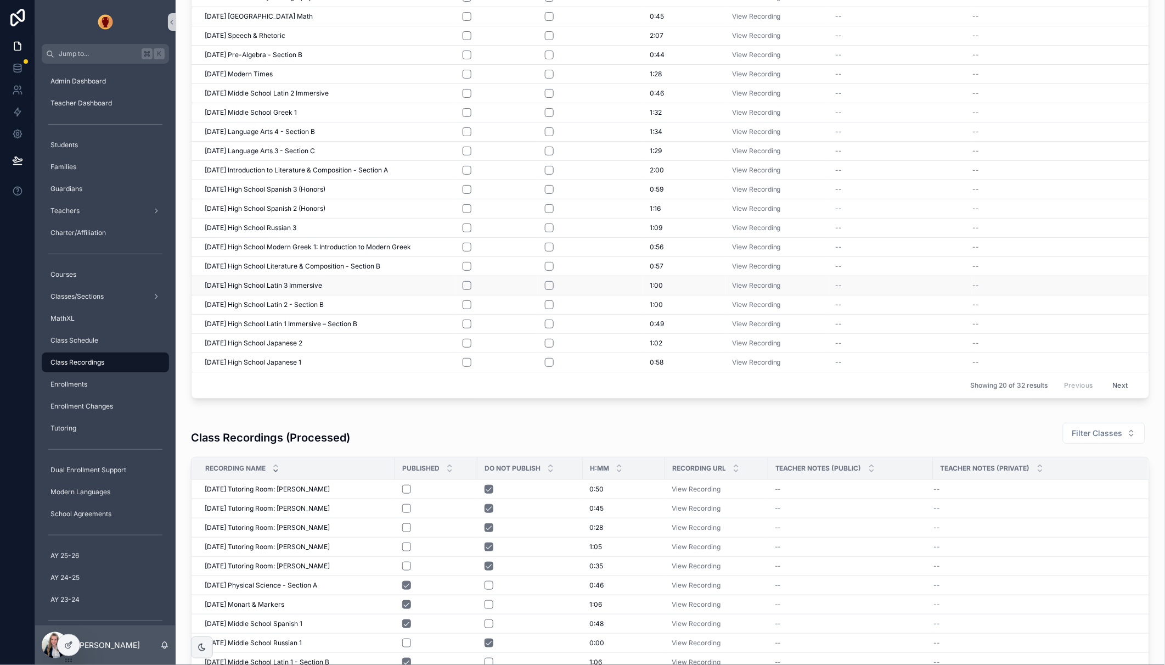
scroll to position [137, 0]
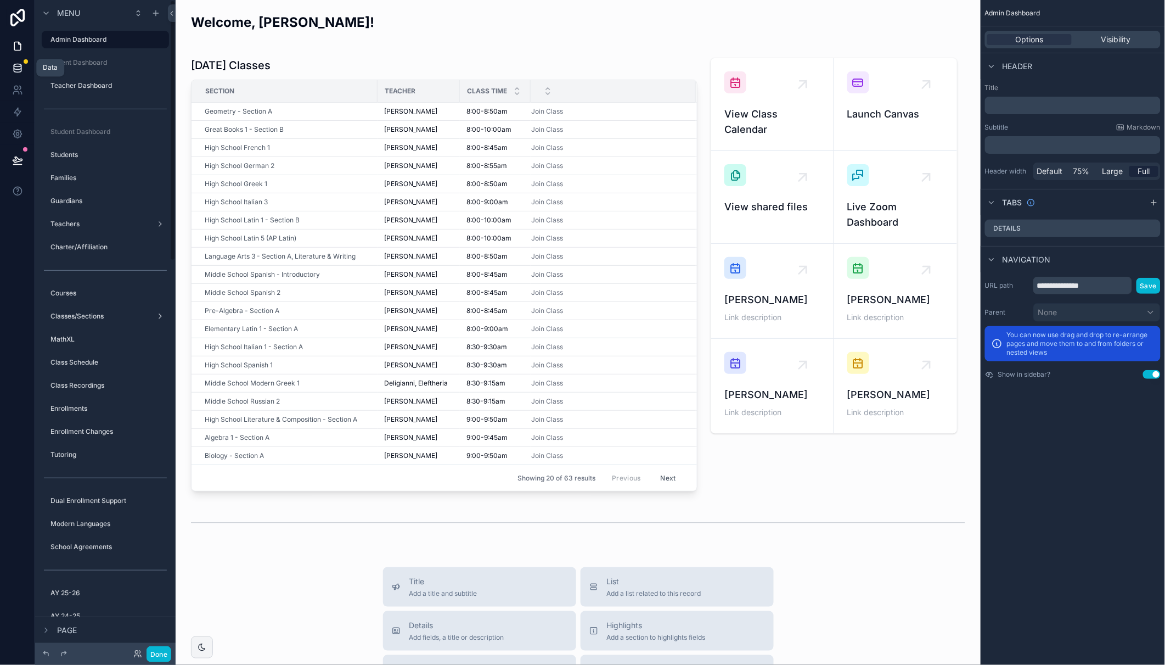
click at [16, 68] on icon at bounding box center [17, 68] width 11 height 11
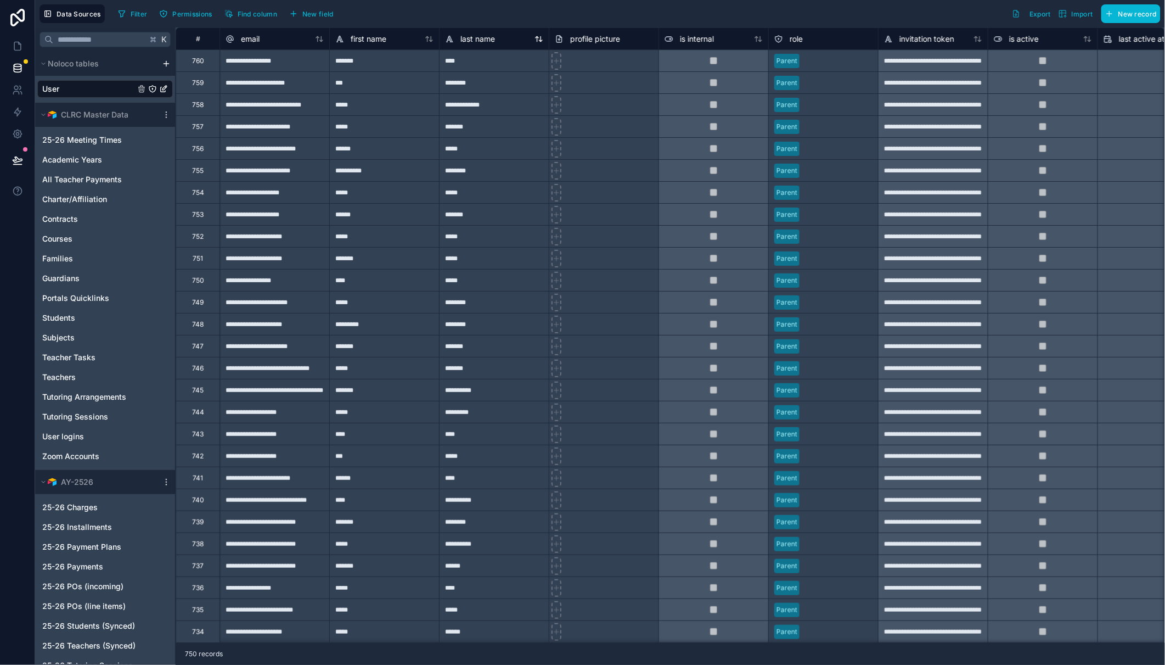
click at [538, 38] on icon at bounding box center [539, 39] width 9 height 9
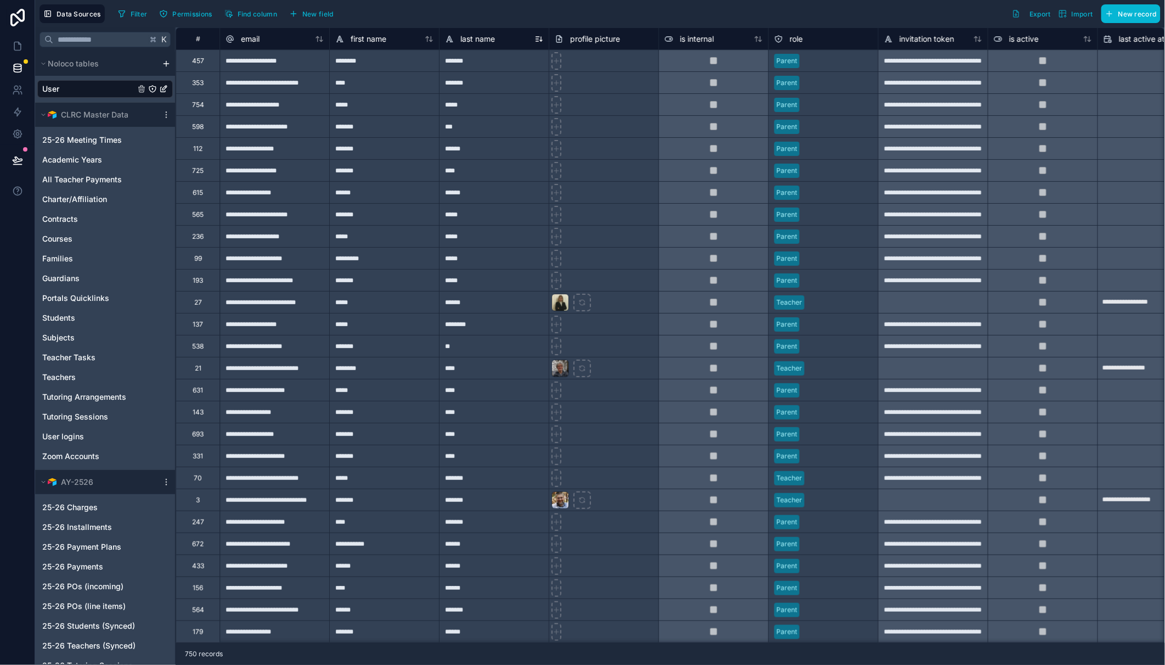
click at [540, 41] on icon at bounding box center [539, 39] width 9 height 9
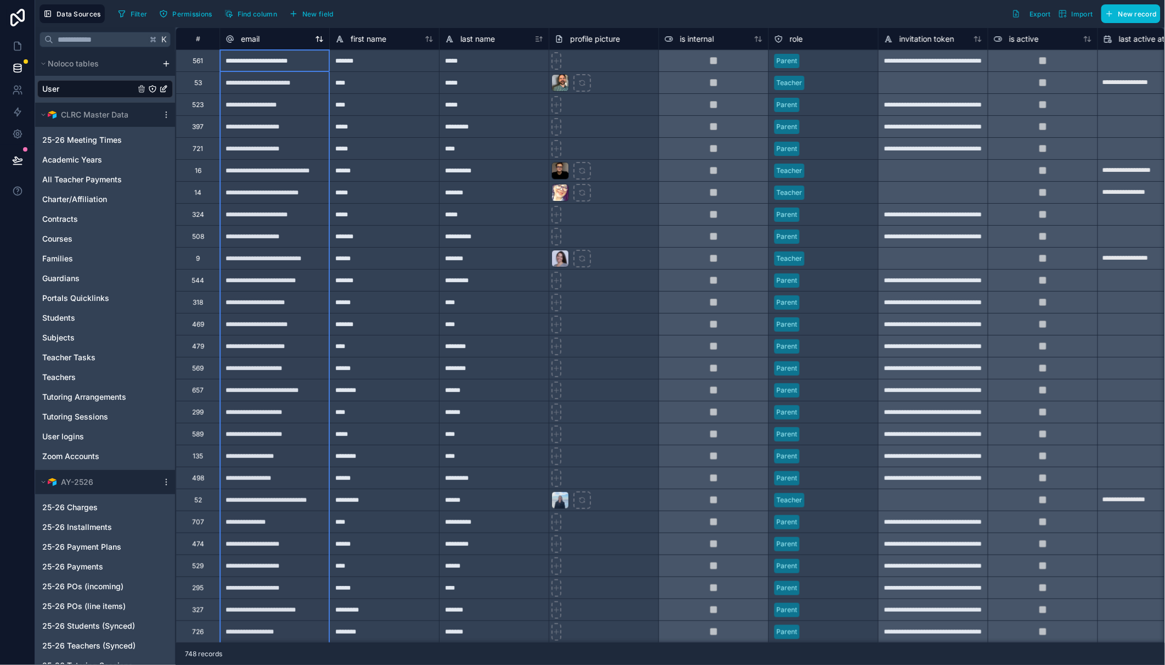
click at [293, 41] on div "email" at bounding box center [275, 38] width 98 height 13
click at [270, 41] on div "email" at bounding box center [275, 38] width 98 height 13
drag, startPoint x: 258, startPoint y: 42, endPoint x: 499, endPoint y: 52, distance: 241.1
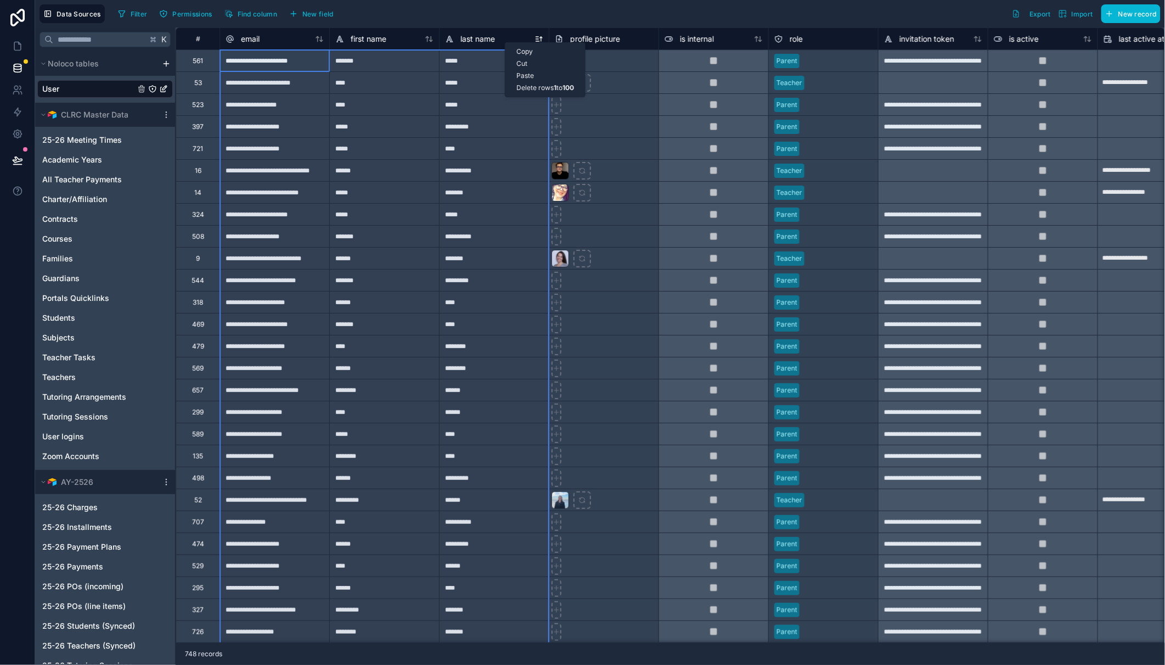
click at [507, 40] on div "last name" at bounding box center [494, 38] width 98 height 13
click at [508, 20] on div "Filter Permissions Find column New field Export Import New record" at bounding box center [637, 13] width 1047 height 19
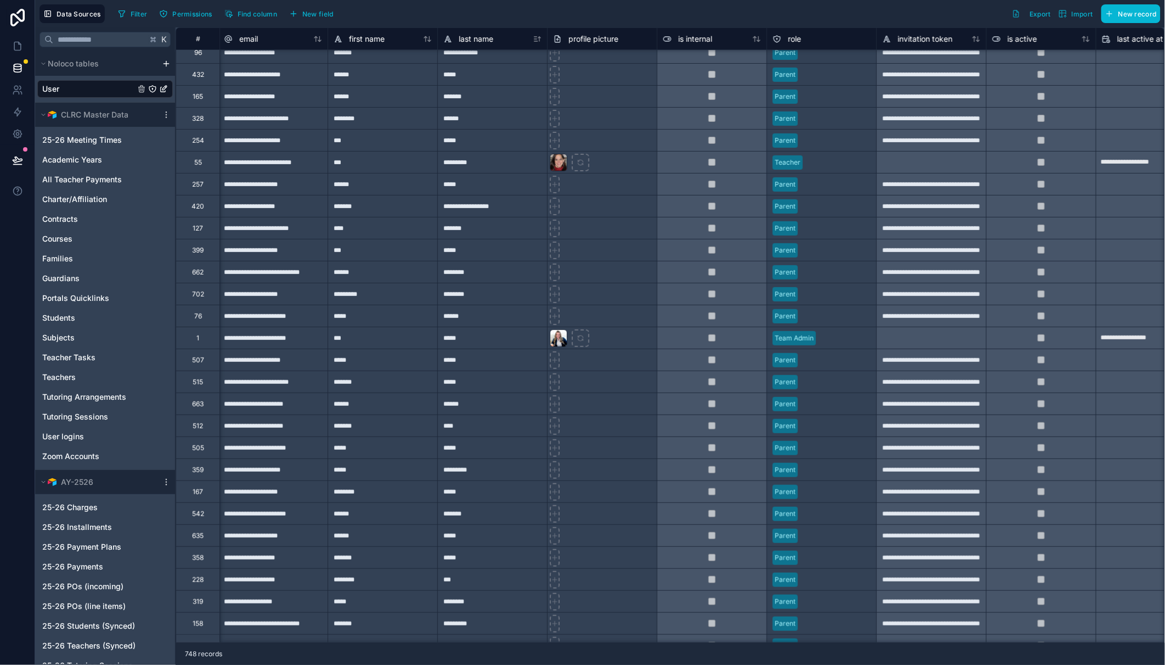
scroll to position [4724, 2]
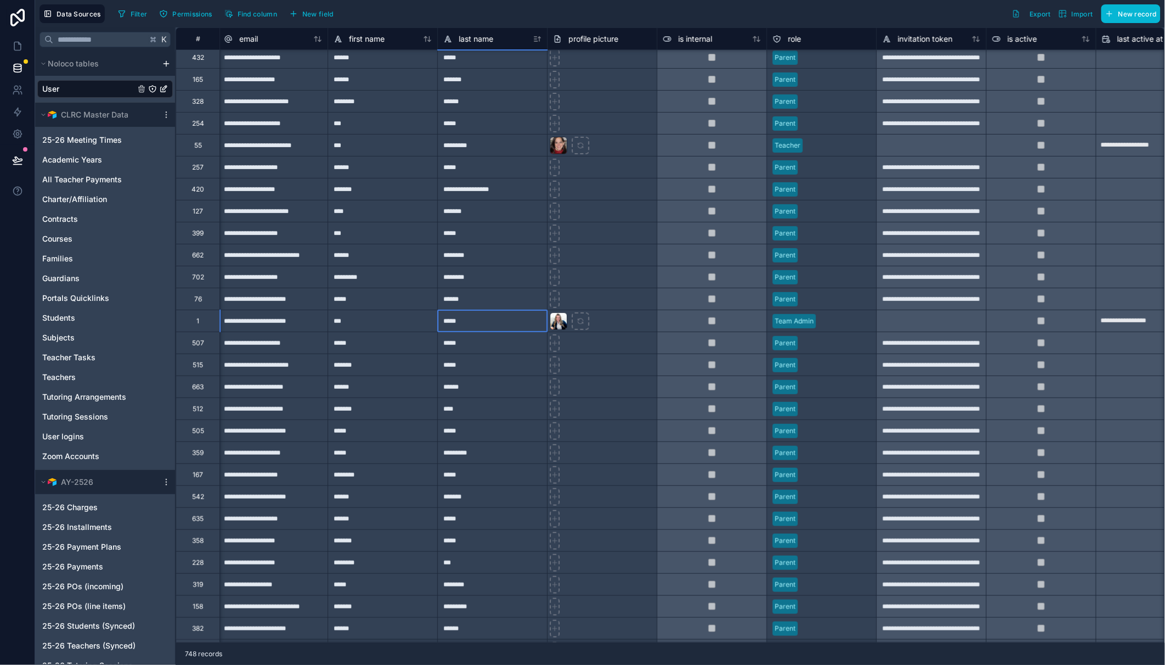
click at [501, 322] on div "*****" at bounding box center [492, 321] width 110 height 22
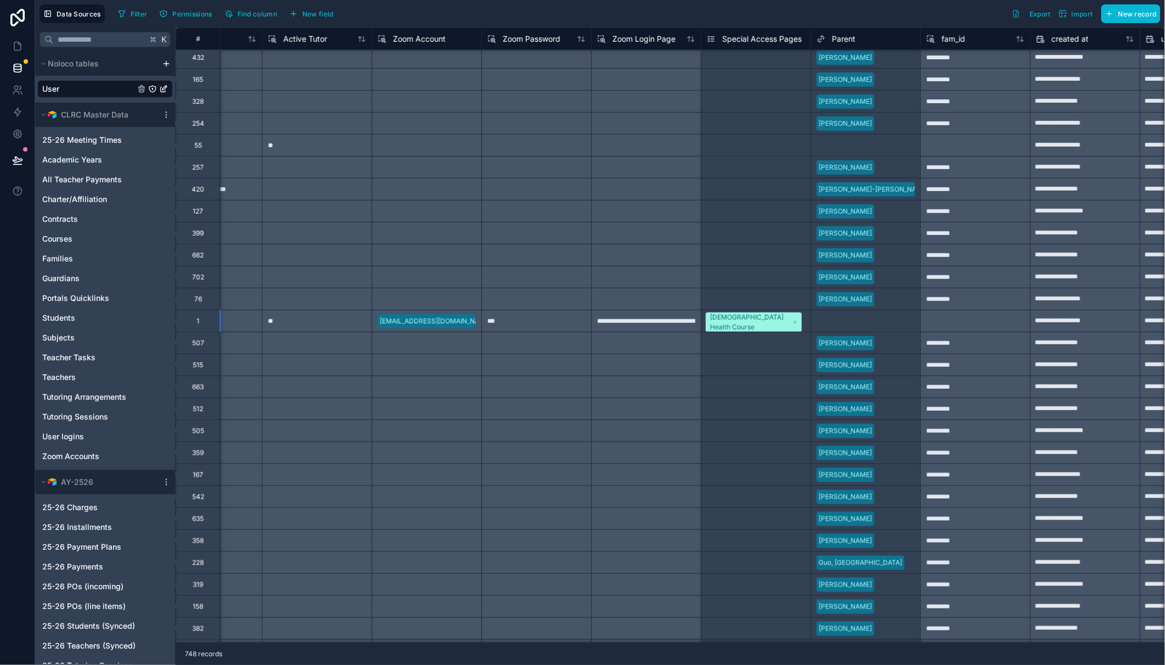
scroll to position [4724, 1580]
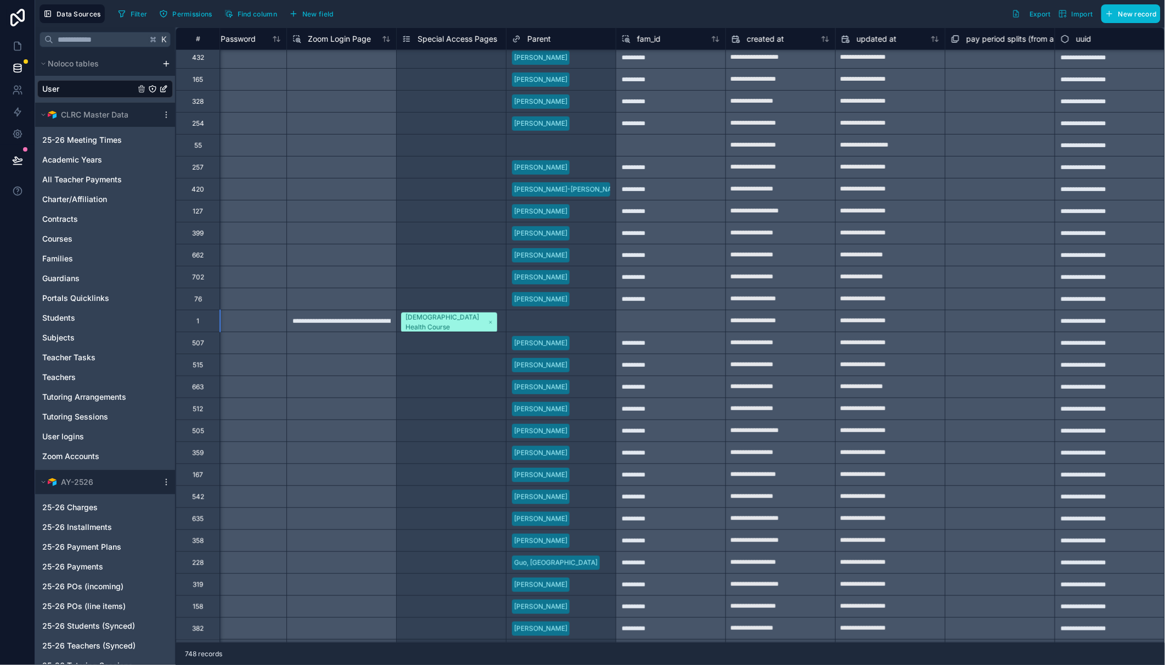
click at [498, 324] on div "Orthodox Health Course Modern Languages Dual Enrollment" at bounding box center [451, 320] width 109 height 21
click at [414, 39] on div "Special Access Pages" at bounding box center [449, 38] width 95 height 13
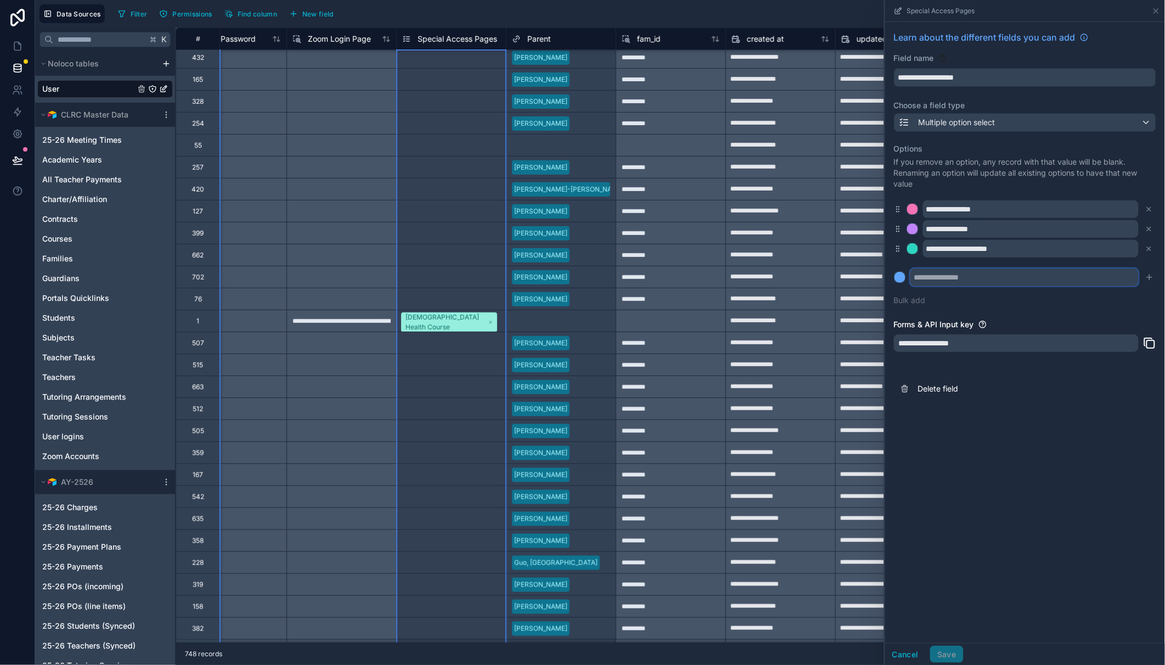
click at [961, 285] on input "text" at bounding box center [1025, 277] width 228 height 18
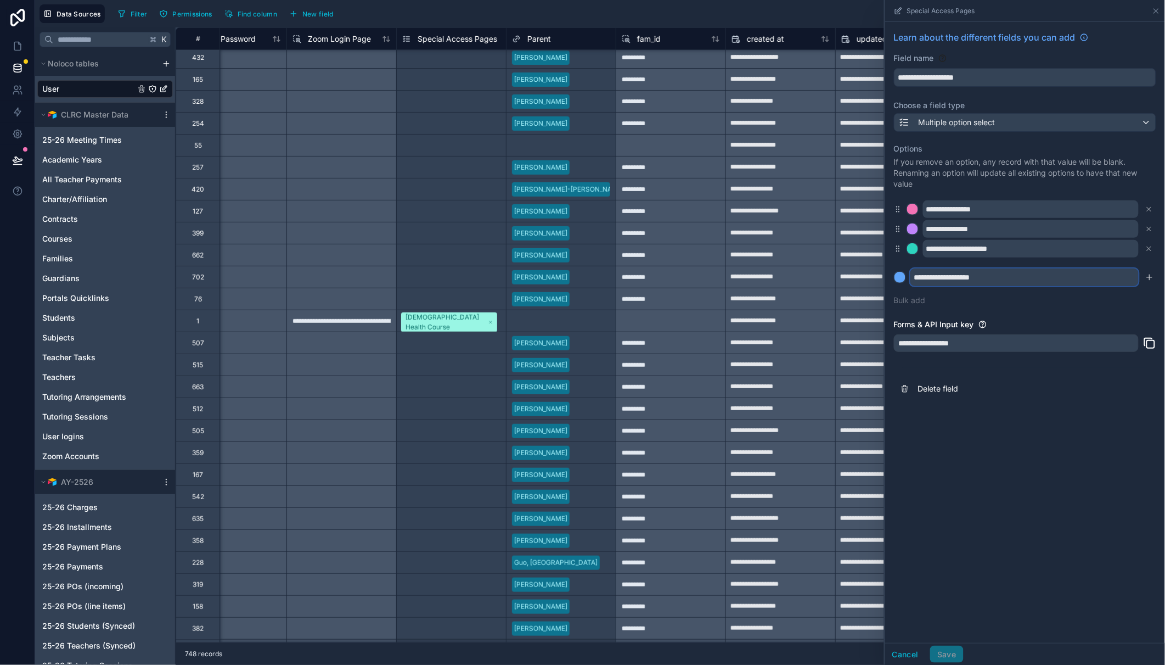
type input "**********"
click at [894, 271] on button at bounding box center [900, 277] width 12 height 12
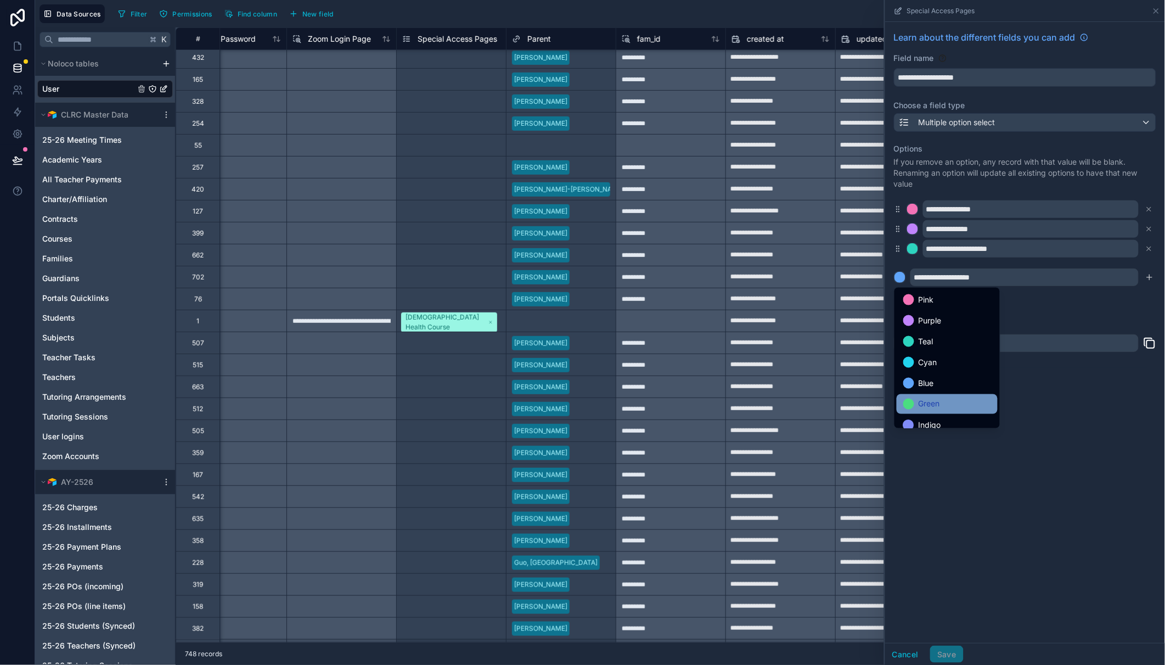
click at [941, 402] on div "Green" at bounding box center [947, 403] width 88 height 13
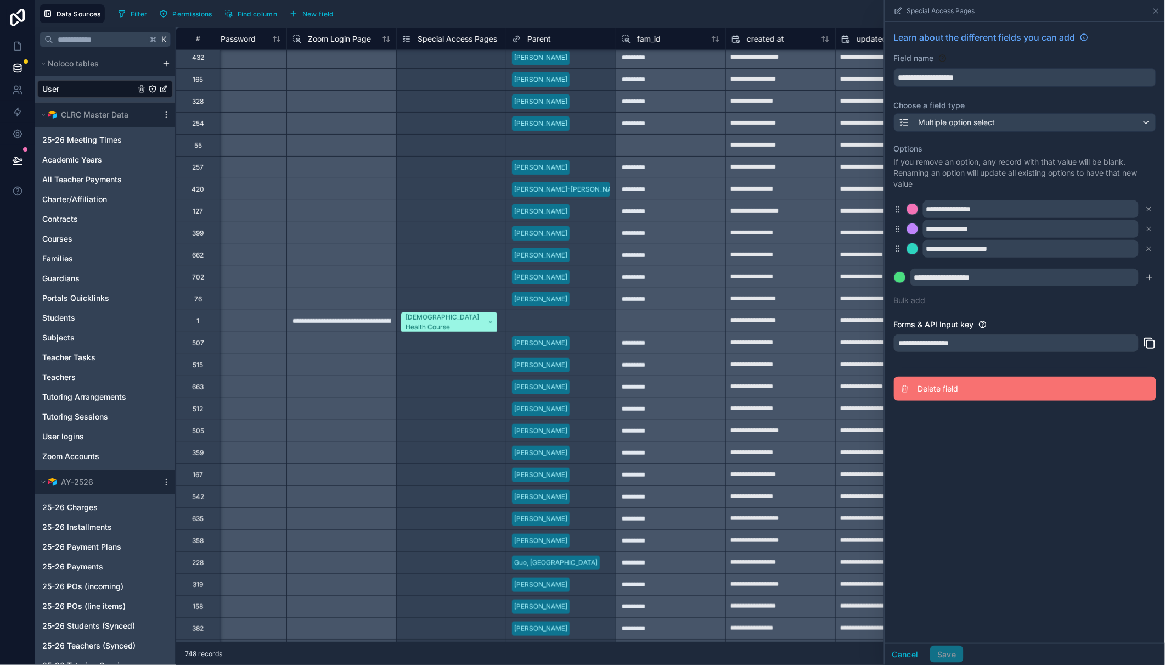
drag, startPoint x: 959, startPoint y: 459, endPoint x: 1081, endPoint y: 389, distance: 140.5
click at [959, 459] on div "**********" at bounding box center [1025, 332] width 280 height 621
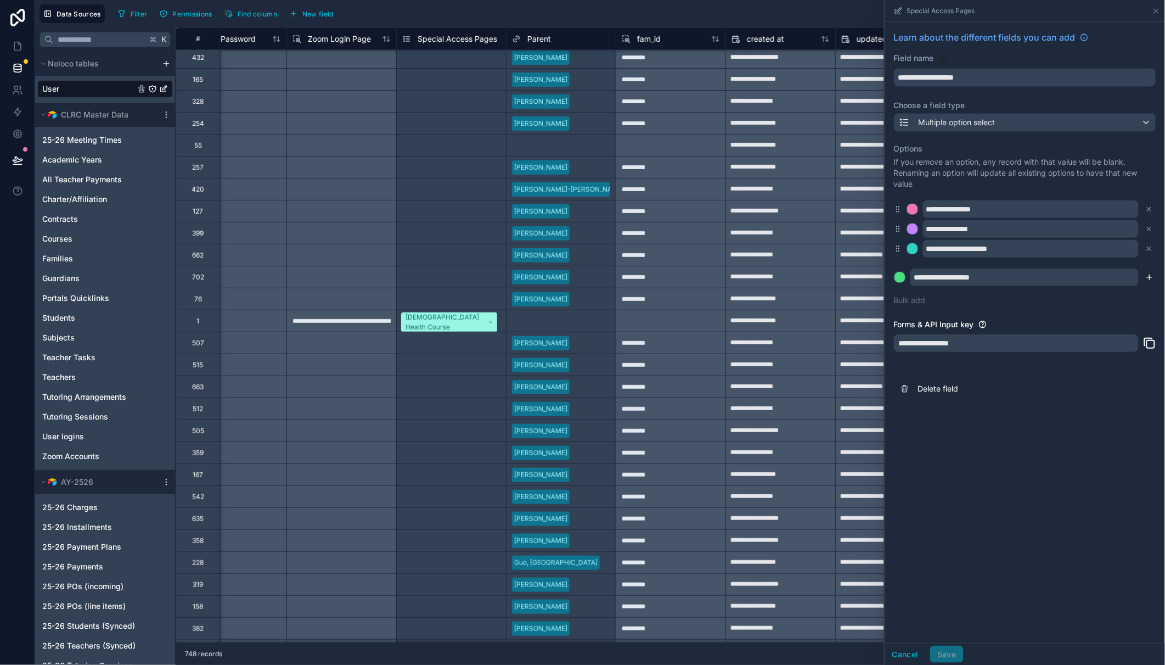
click at [1152, 279] on icon "submit" at bounding box center [1150, 277] width 9 height 9
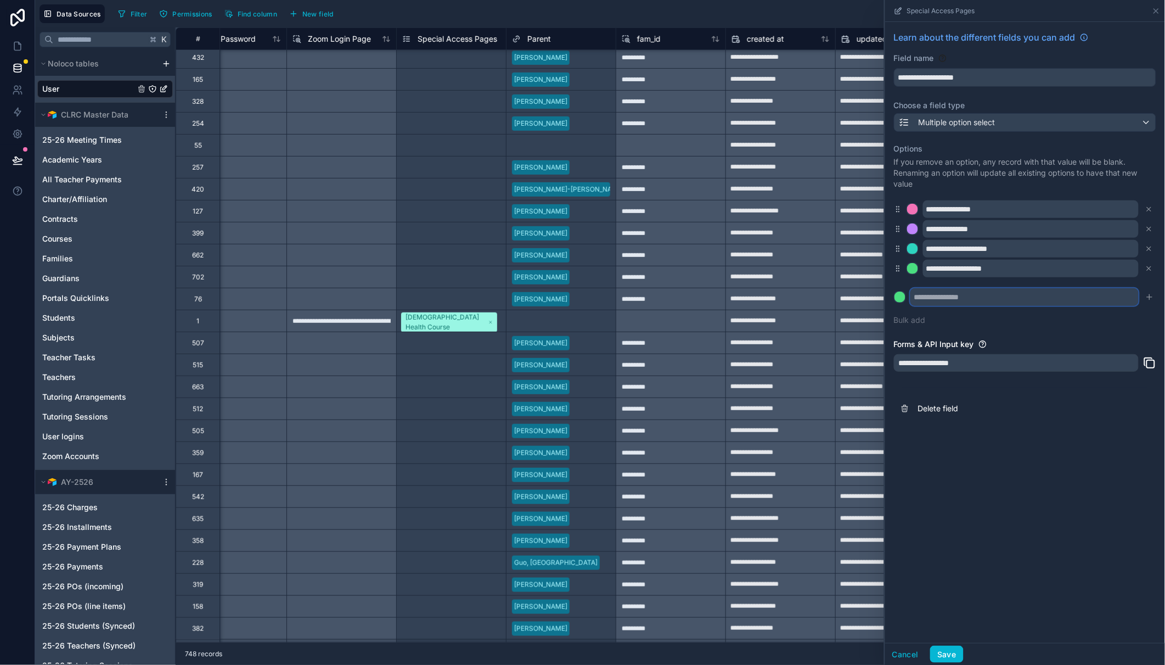
click at [953, 298] on input "text" at bounding box center [1025, 297] width 228 height 18
type input "*******"
click at [979, 466] on div "**********" at bounding box center [1025, 332] width 280 height 621
click at [1152, 296] on icon "submit" at bounding box center [1150, 297] width 9 height 9
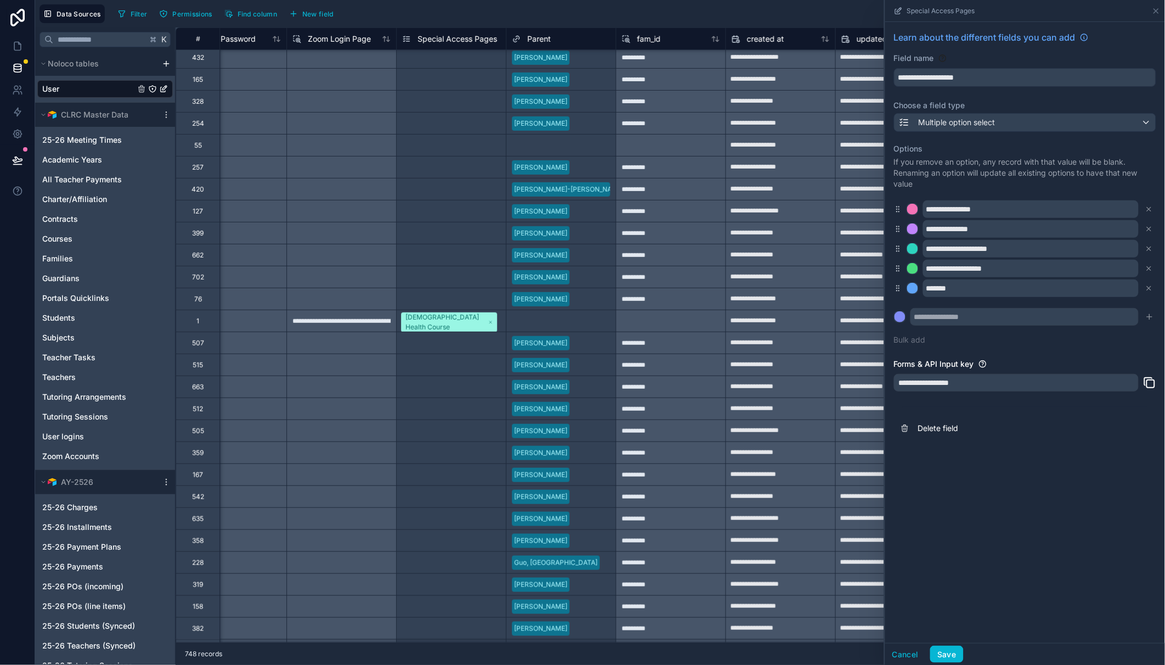
click at [1074, 481] on div "**********" at bounding box center [1025, 332] width 280 height 621
click at [911, 272] on div at bounding box center [912, 268] width 11 height 11
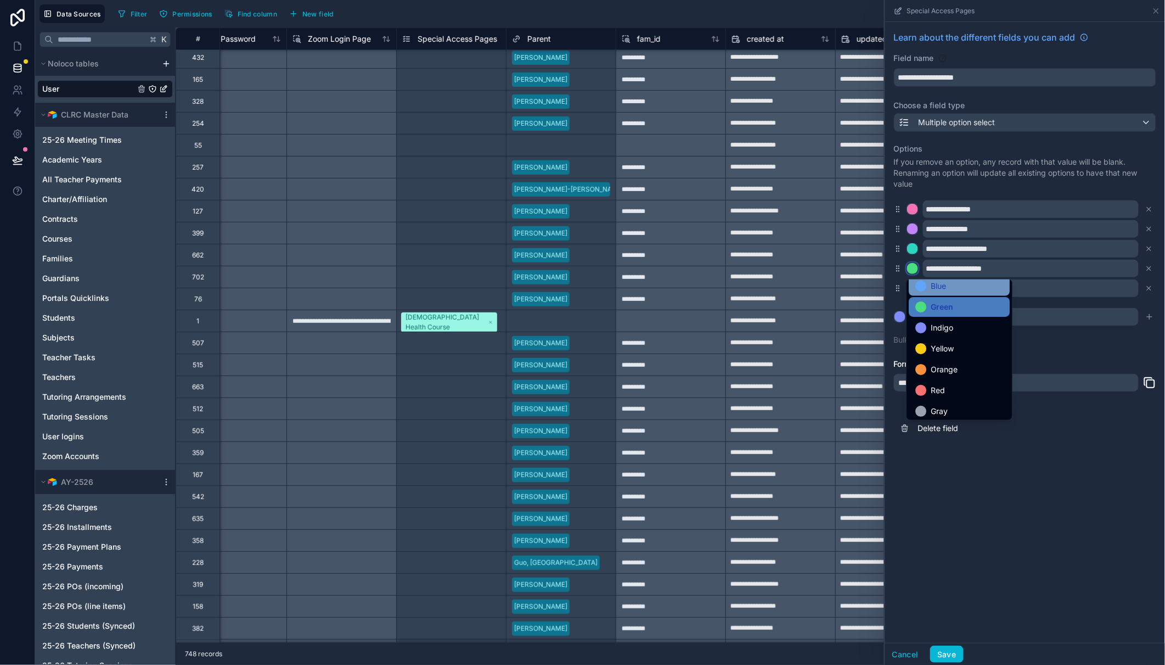
scroll to position [92, 0]
click at [948, 347] on span "Yellow" at bounding box center [942, 345] width 23 height 13
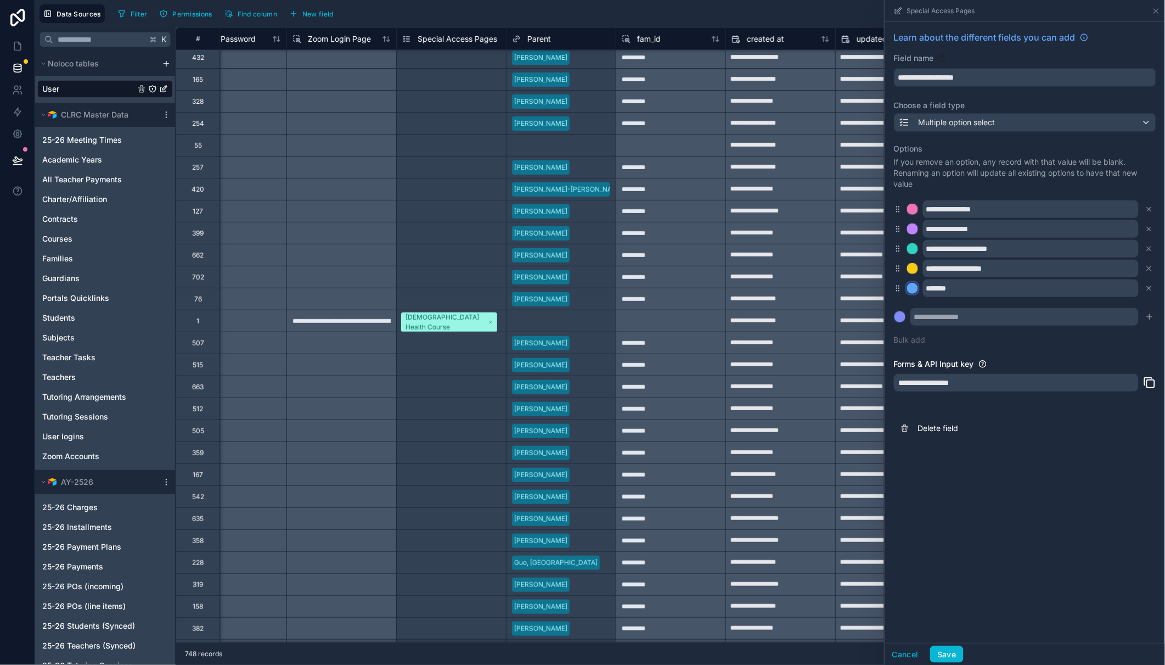
click at [914, 290] on div at bounding box center [912, 288] width 11 height 11
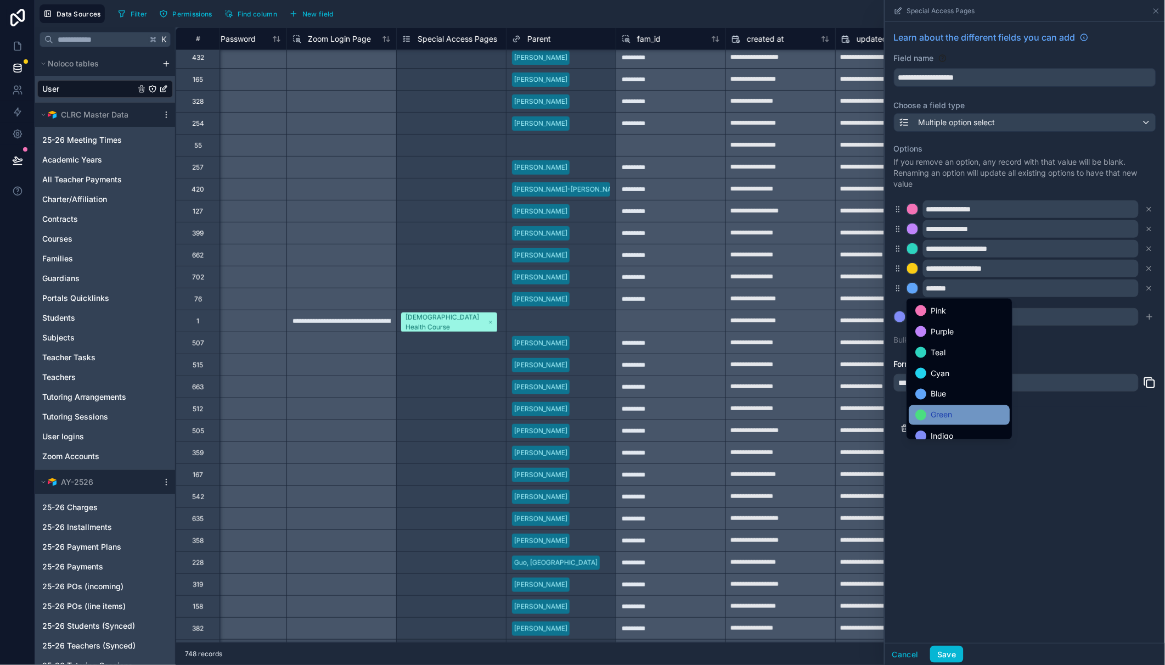
click at [945, 413] on span "Green" at bounding box center [941, 414] width 21 height 13
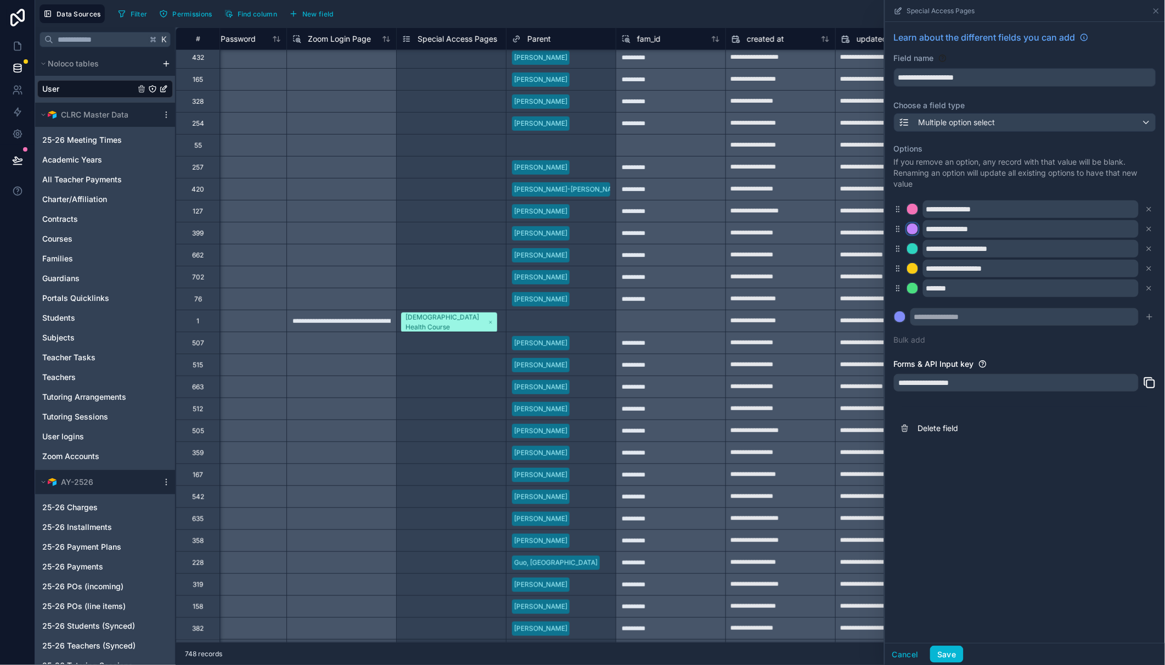
click at [913, 229] on div at bounding box center [912, 228] width 11 height 11
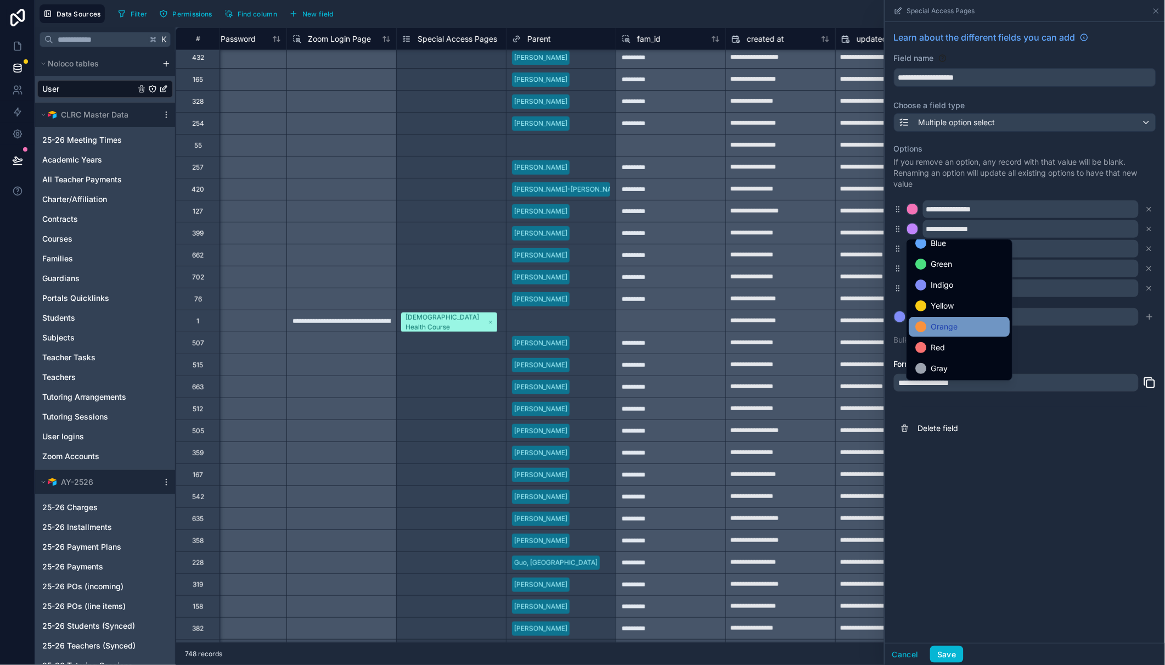
click at [947, 325] on span "Orange" at bounding box center [944, 326] width 27 height 13
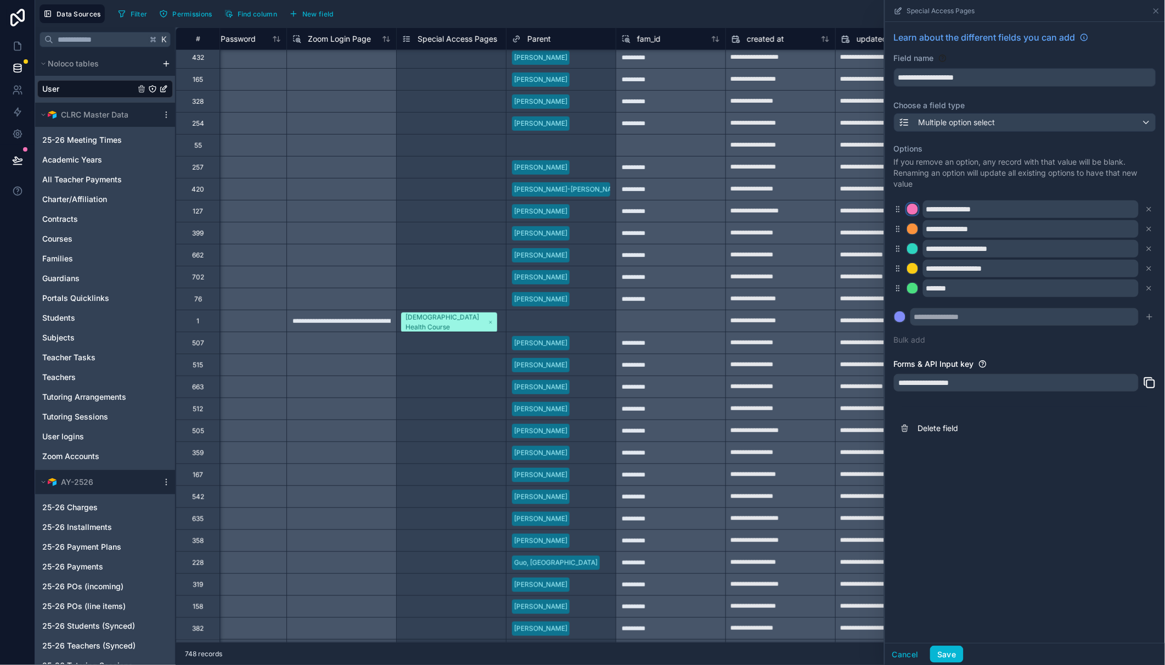
click at [913, 209] on div at bounding box center [912, 209] width 11 height 11
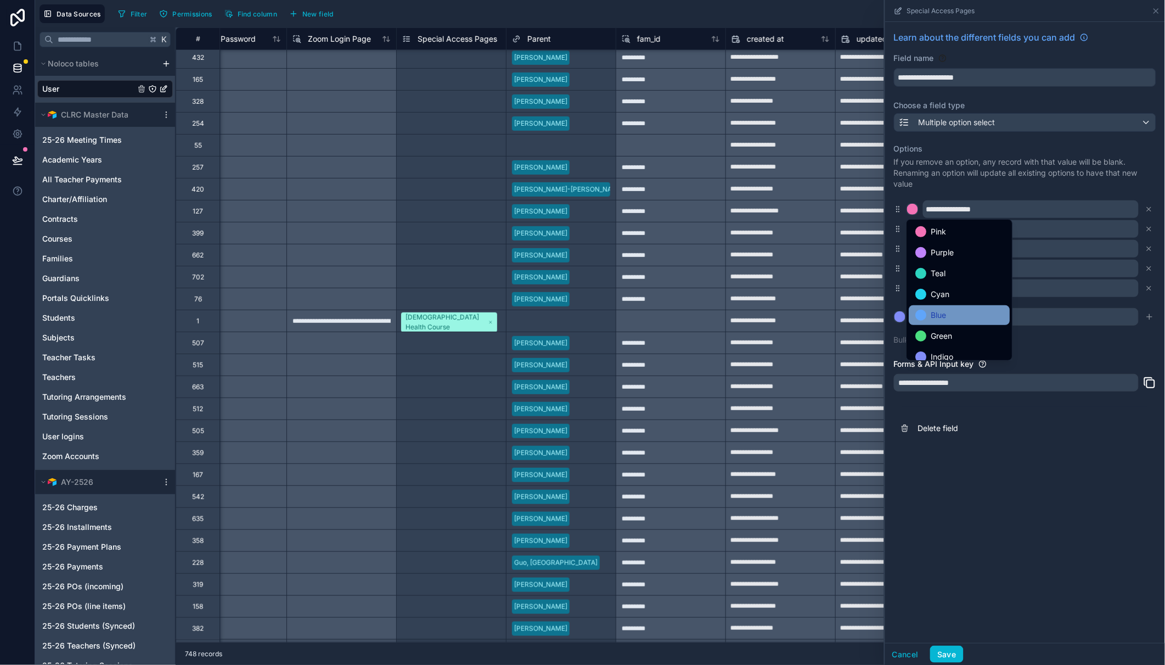
click at [944, 313] on span "Blue" at bounding box center [938, 314] width 15 height 13
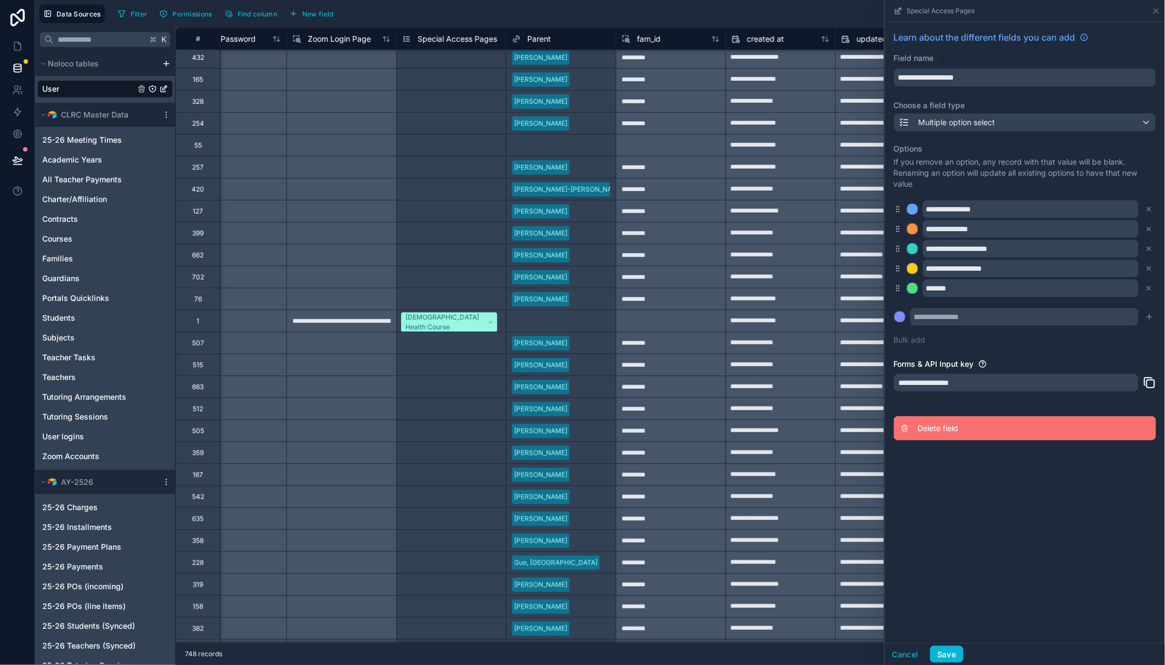
click at [989, 440] on button "Delete field" at bounding box center [1025, 428] width 262 height 24
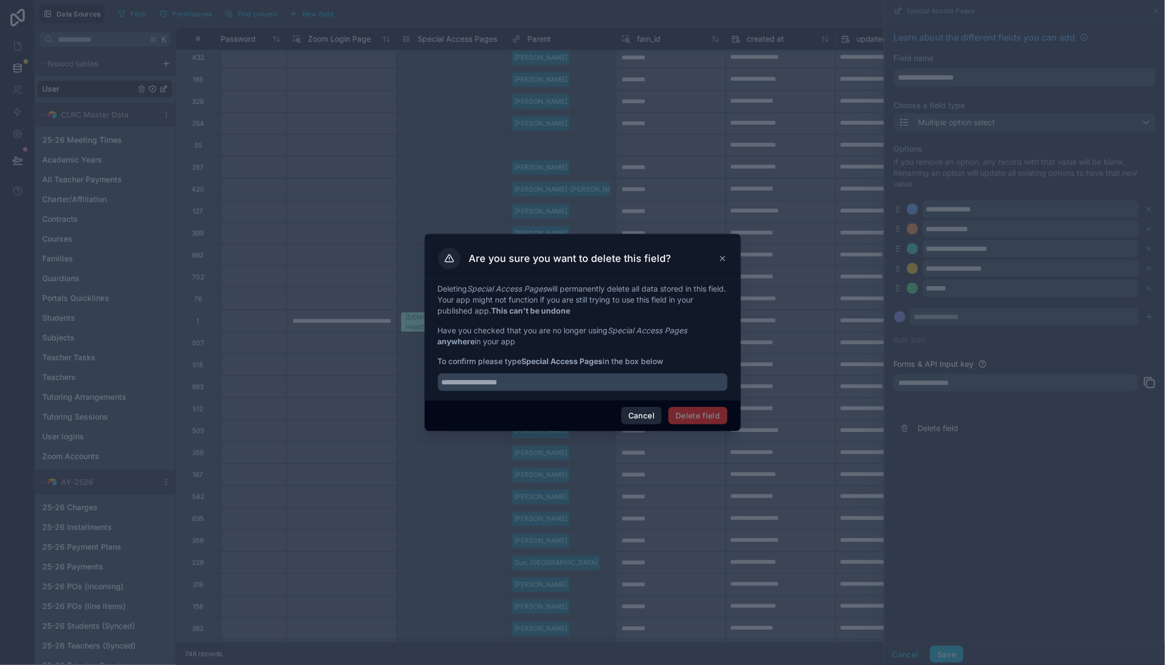
click at [641, 409] on button "Cancel" at bounding box center [641, 416] width 41 height 18
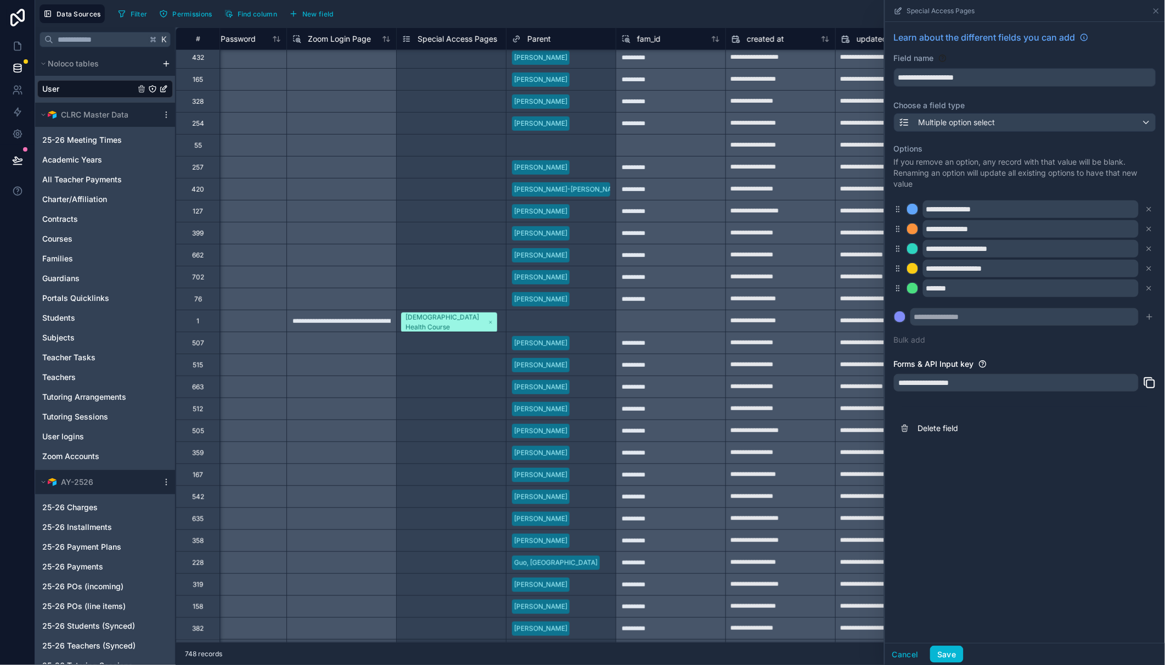
click at [992, 500] on div "**********" at bounding box center [1025, 332] width 280 height 621
drag, startPoint x: 943, startPoint y: 654, endPoint x: 929, endPoint y: 644, distance: 17.4
click at [943, 654] on button "Save" at bounding box center [946, 655] width 33 height 18
click at [500, 326] on div "Orthodox Health Course Modern Languages Dual Enrollment" at bounding box center [451, 320] width 109 height 21
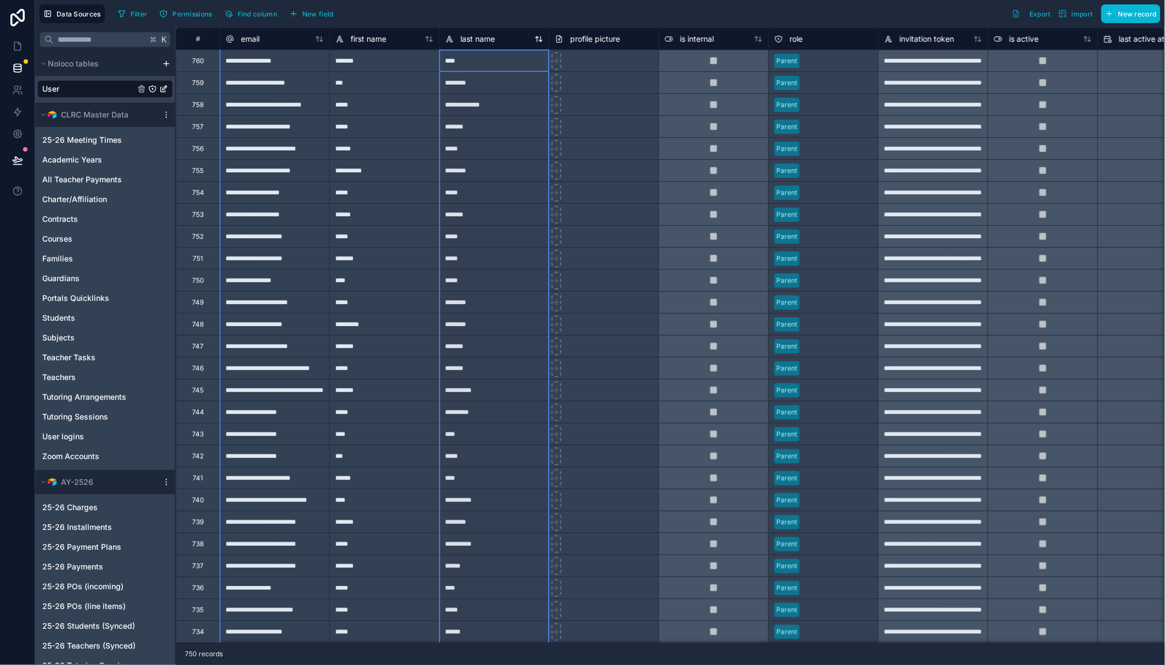
click at [540, 40] on icon at bounding box center [539, 39] width 9 height 9
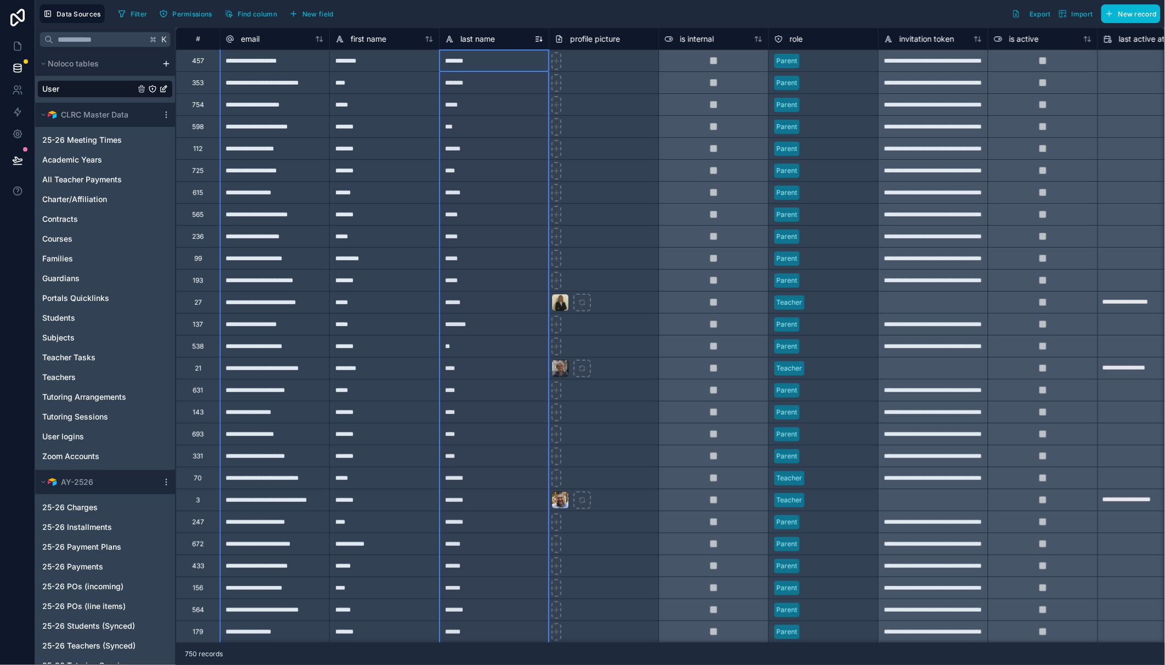
click at [538, 38] on icon at bounding box center [539, 39] width 9 height 9
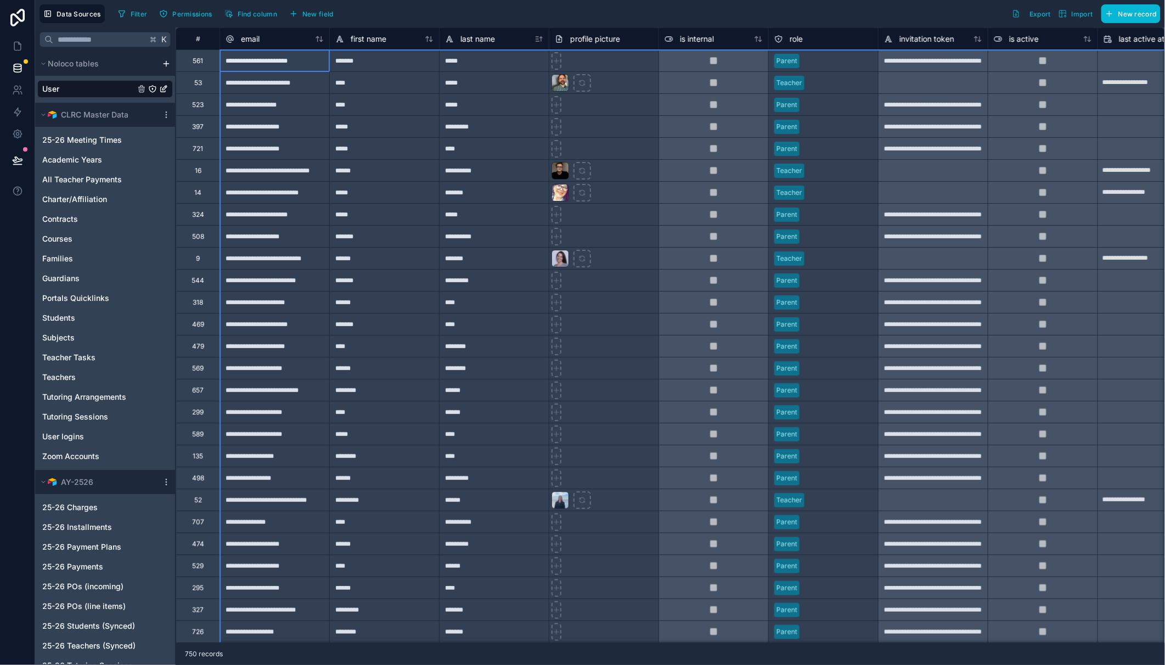
click at [205, 43] on div "#" at bounding box center [198, 38] width 44 height 22
click at [198, 39] on div "#" at bounding box center [197, 39] width 27 height 8
click at [682, 15] on div "Filter Permissions Find column New field Export Import New record" at bounding box center [637, 13] width 1047 height 19
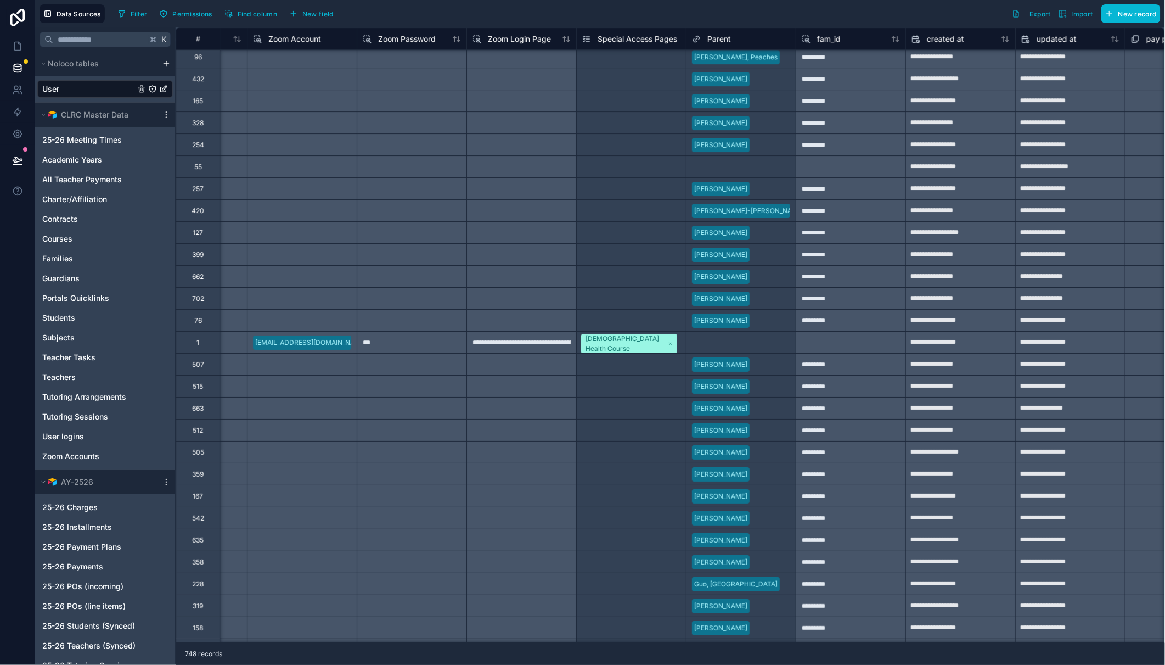
scroll to position [9094, 1406]
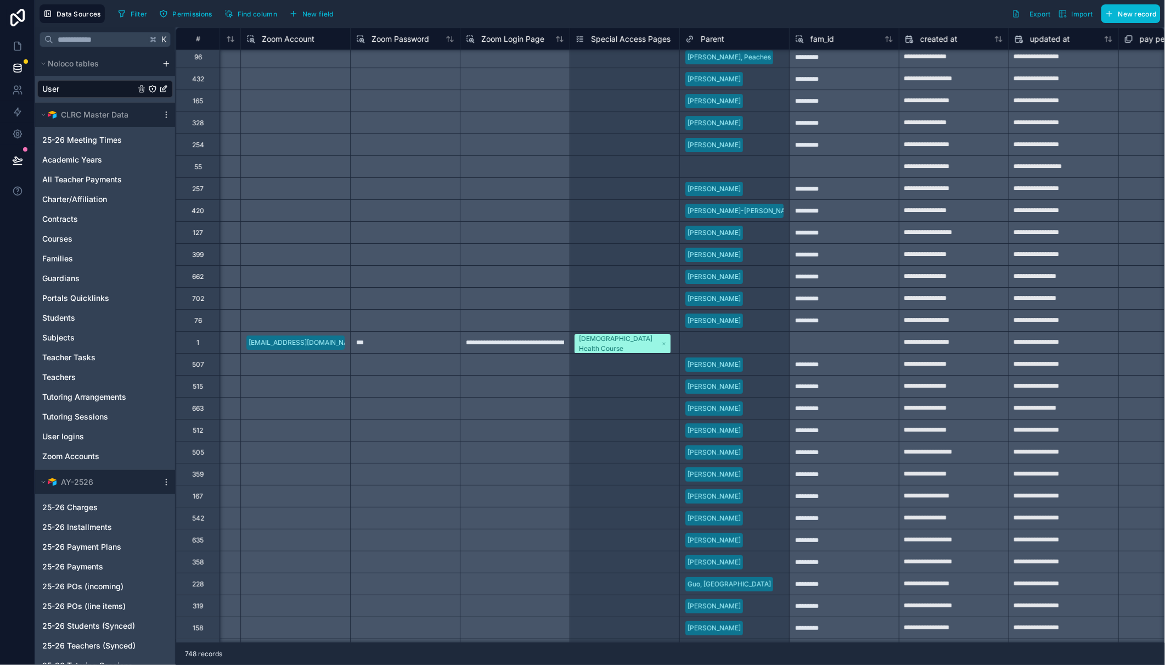
click at [671, 349] on div "Orthodox Health Course Modern Languages Dual Enrollment" at bounding box center [624, 342] width 109 height 21
click at [672, 349] on div "Orthodox Health Course Modern Languages Dual Enrollment" at bounding box center [624, 342] width 109 height 21
click at [671, 347] on div "Orthodox Health Course Modern Languages Dual Enrollment" at bounding box center [624, 356] width 109 height 49
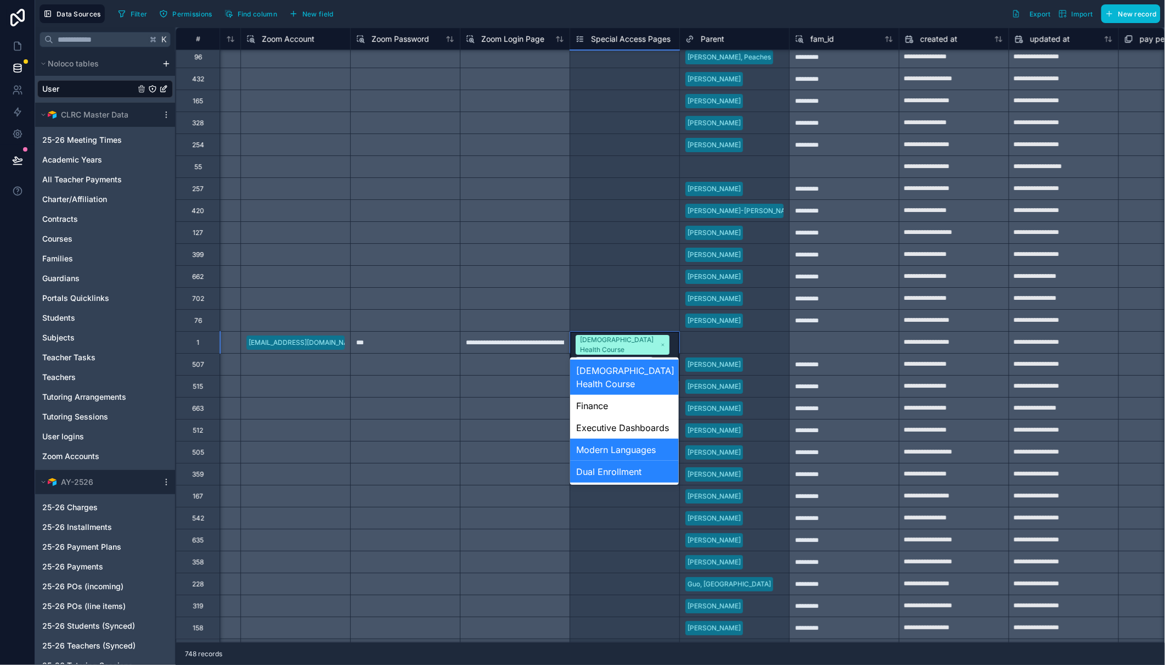
click at [671, 347] on div "Orthodox Health Course Modern Languages Dual Enrollment" at bounding box center [624, 356] width 109 height 49
click at [628, 411] on div "Finance" at bounding box center [624, 406] width 109 height 22
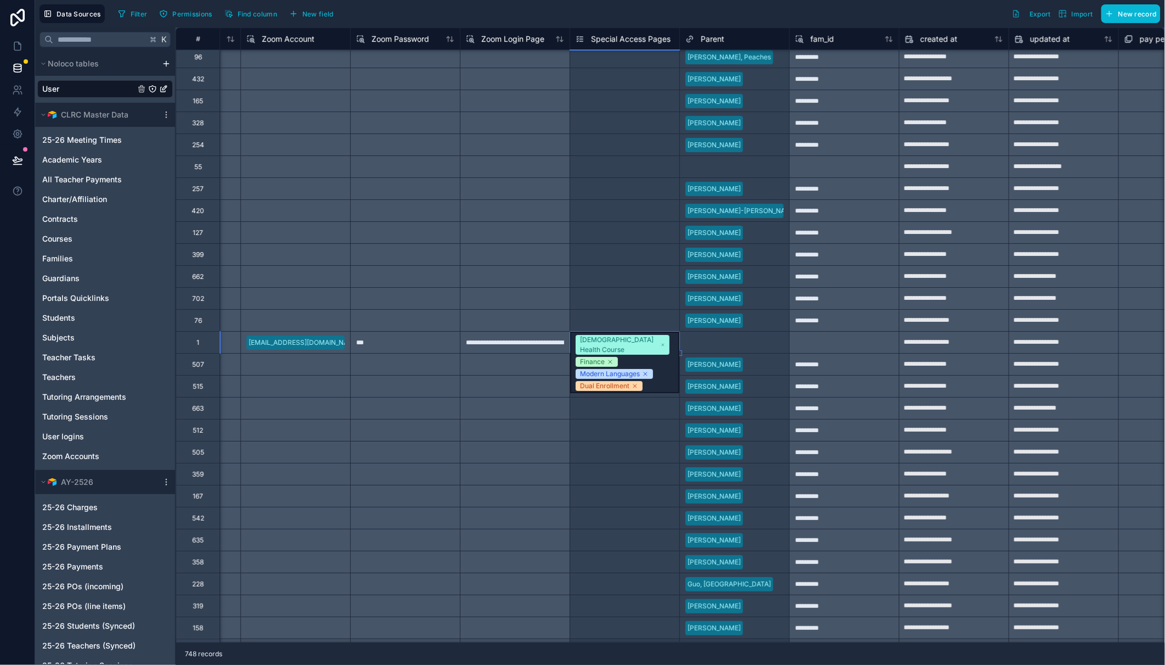
click at [676, 345] on div "Orthodox Health Course Finance Modern Languages Dual Enrollment" at bounding box center [624, 362] width 109 height 61
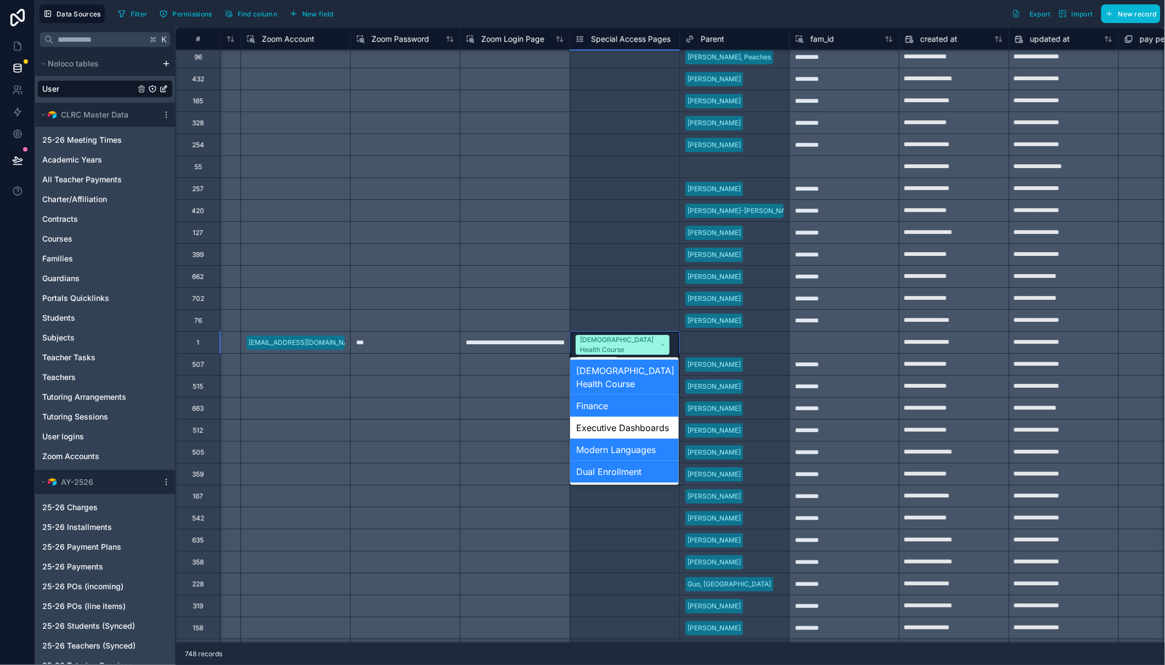
click at [676, 345] on div "Orthodox Health Course Finance Modern Languages Dual Enrollment" at bounding box center [624, 362] width 109 height 61
click at [627, 426] on div "Executive Dashboards" at bounding box center [624, 428] width 109 height 22
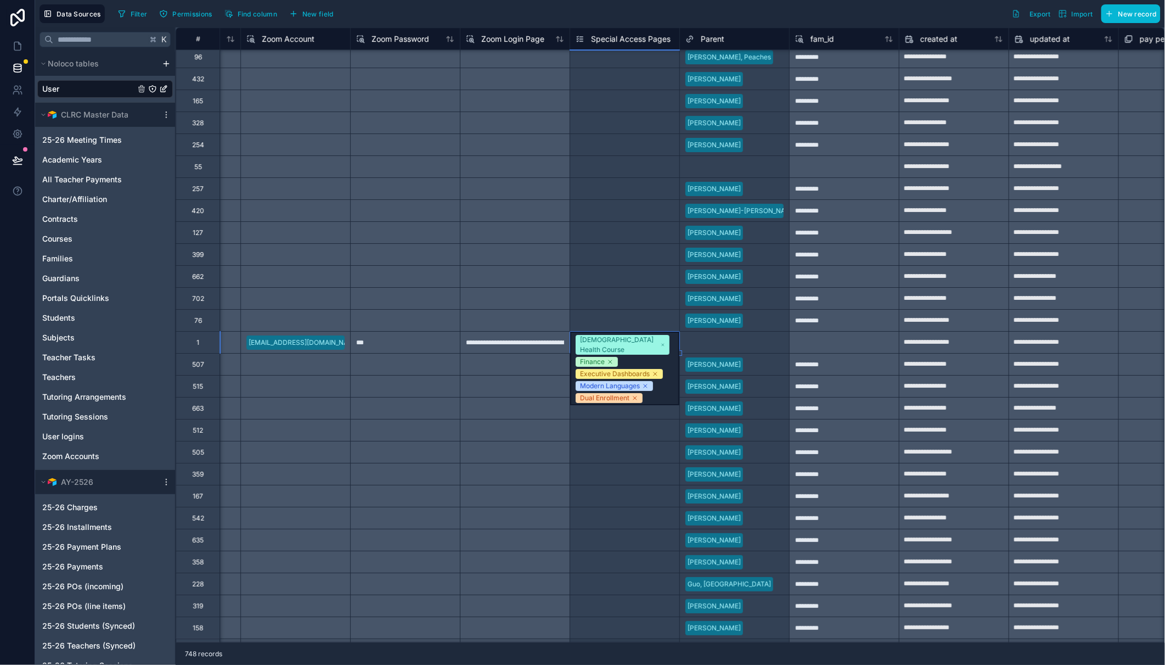
click at [571, 17] on div "Filter Permissions Find column New field Export Import New record" at bounding box center [637, 13] width 1047 height 19
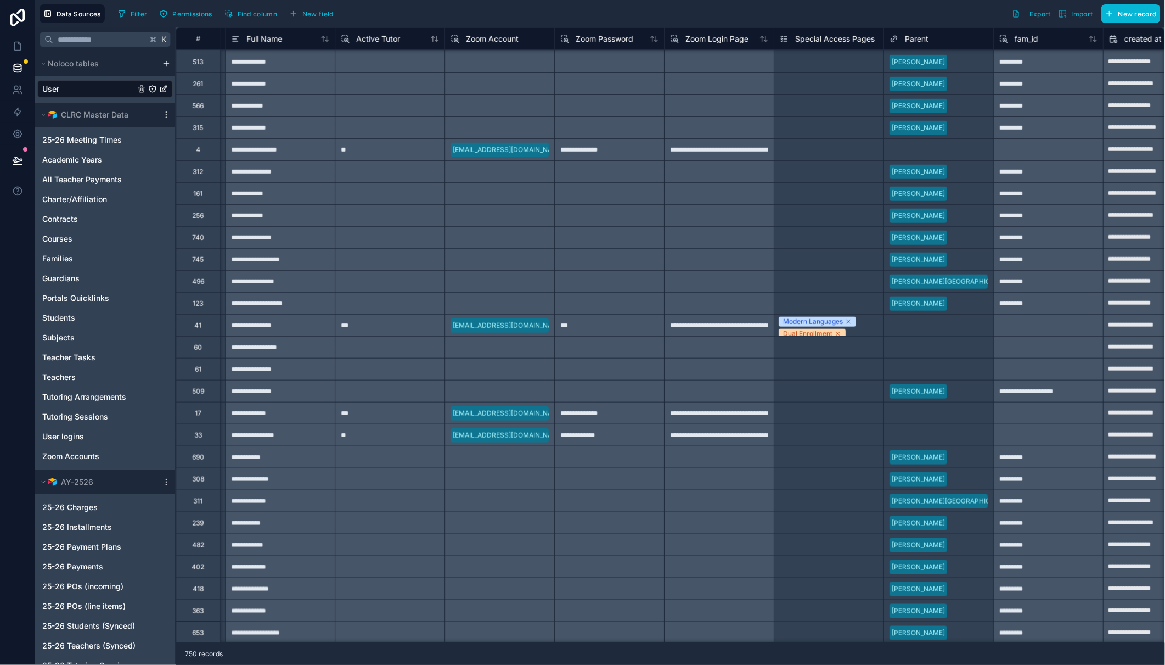
scroll to position [60839, 1201]
click at [868, 327] on div "Modern Languages Dual Enrollment" at bounding box center [830, 325] width 109 height 21
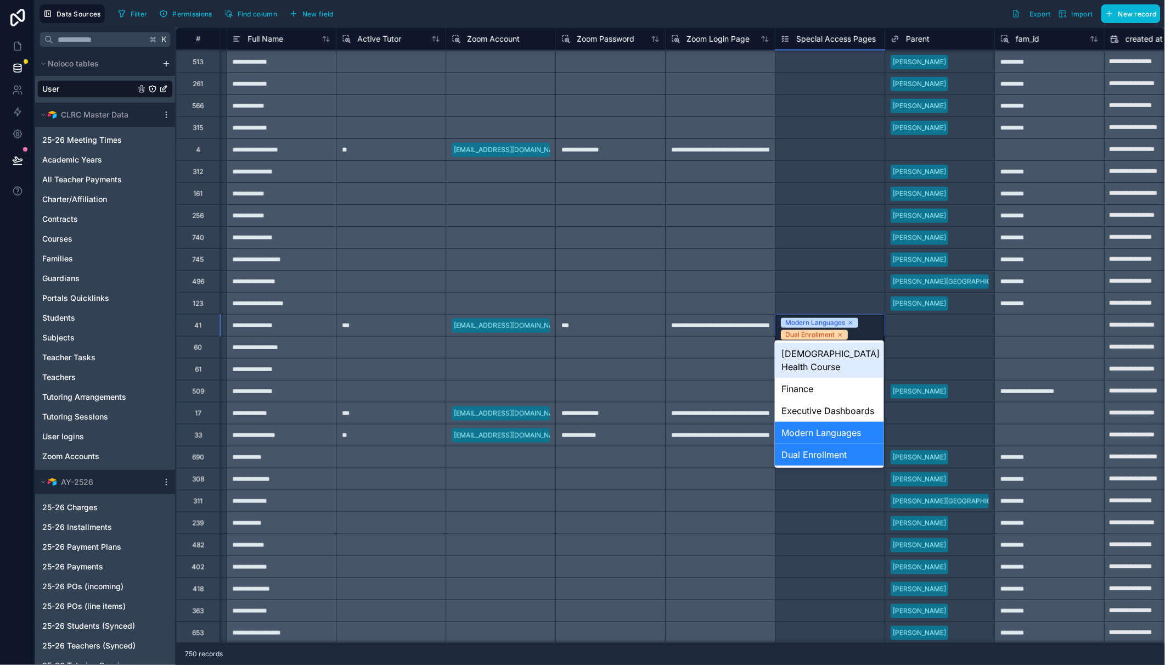
click at [872, 324] on div "Modern Languages Dual Enrollment" at bounding box center [830, 328] width 109 height 27
click at [843, 410] on div "Executive Dashboards" at bounding box center [829, 411] width 109 height 22
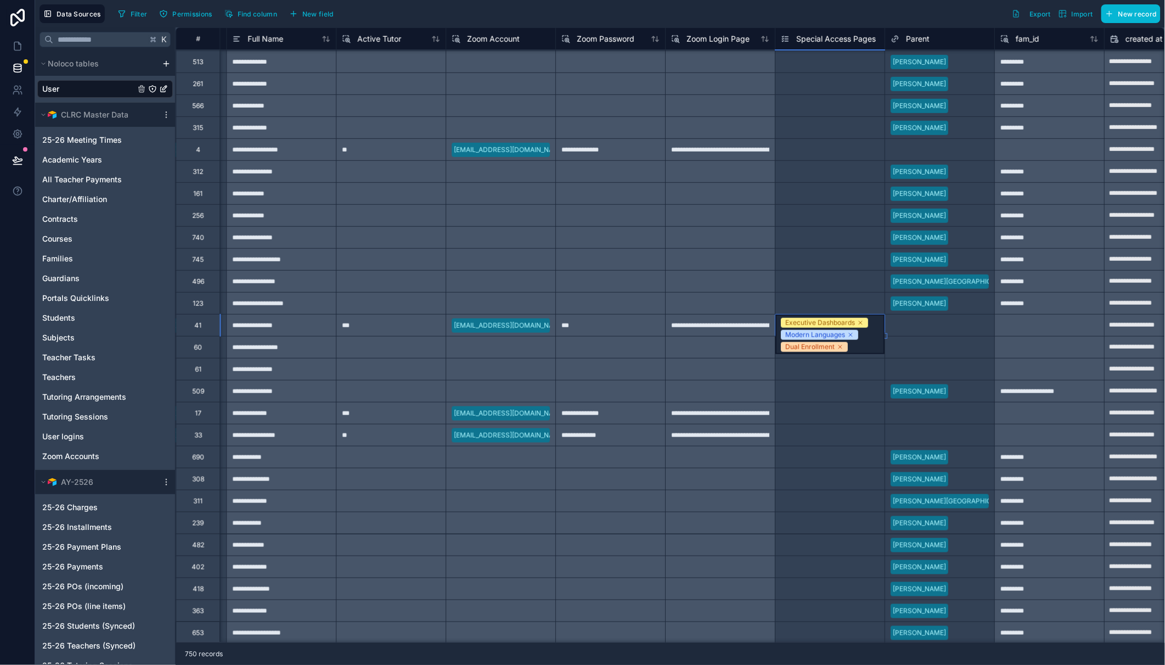
click at [877, 322] on div "Executive Dashboards Modern Languages Dual Enrollment" at bounding box center [830, 335] width 109 height 40
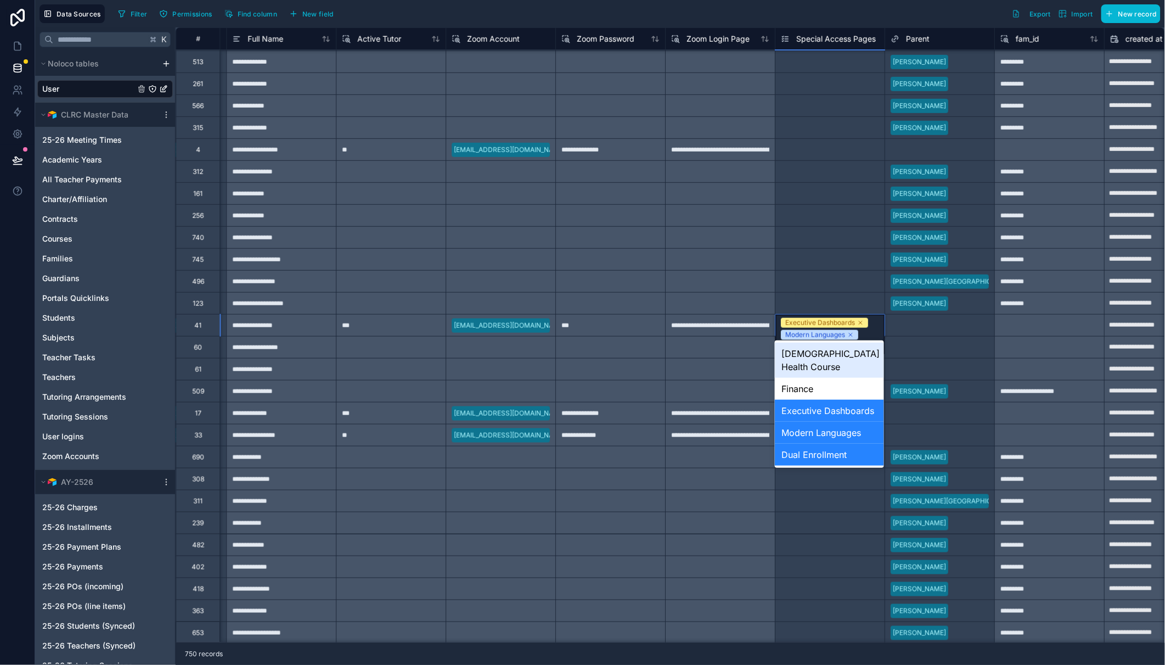
click at [850, 355] on div "Orthodox Health Course" at bounding box center [829, 360] width 109 height 35
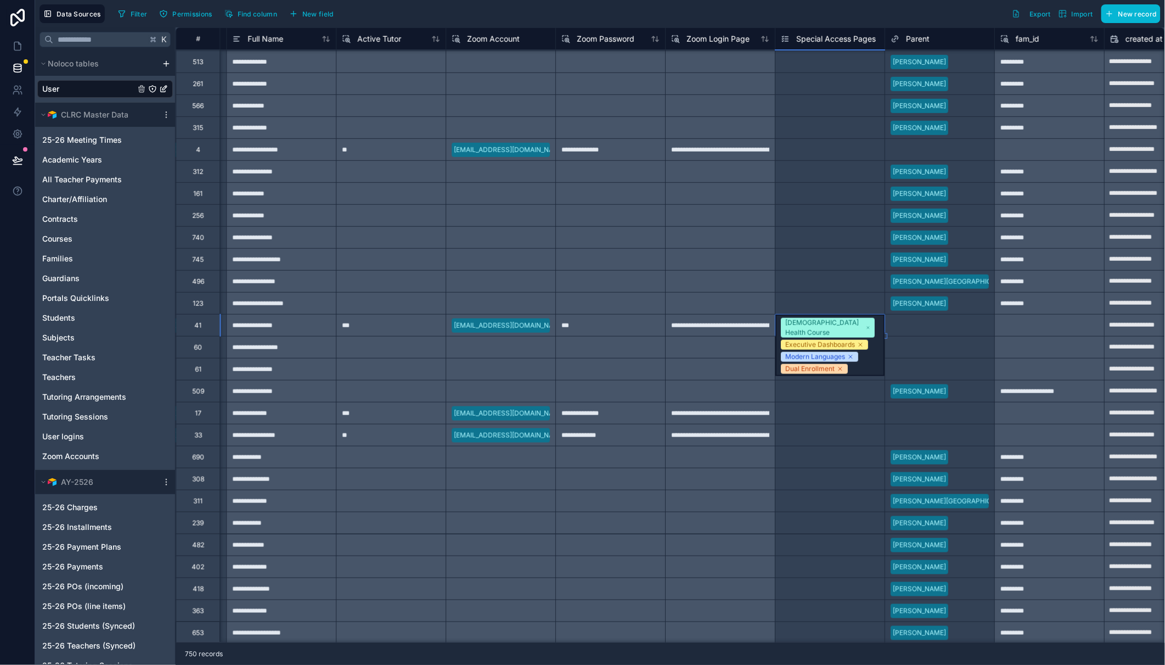
click at [877, 328] on div "Orthodox Health Course Executive Dashboards Modern Languages Dual Enrollment" at bounding box center [830, 325] width 109 height 21
click at [879, 328] on div "Orthodox Health Course Executive Dashboards Modern Languages Dual Enrollment" at bounding box center [830, 345] width 109 height 61
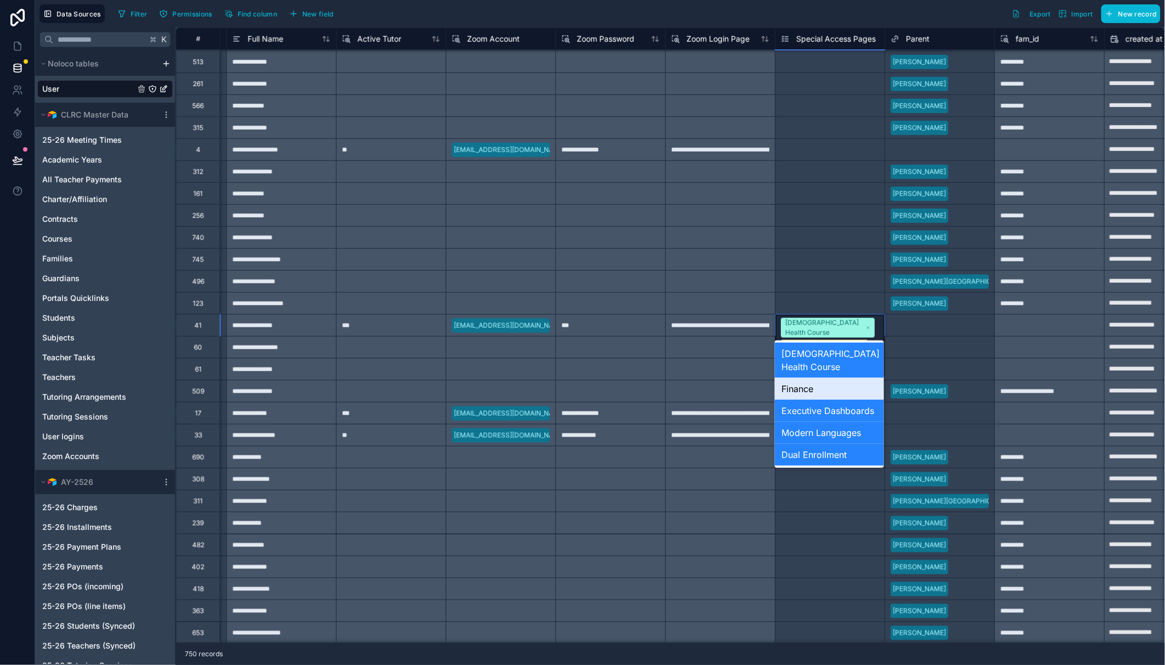
click at [843, 385] on div "Finance" at bounding box center [829, 389] width 109 height 22
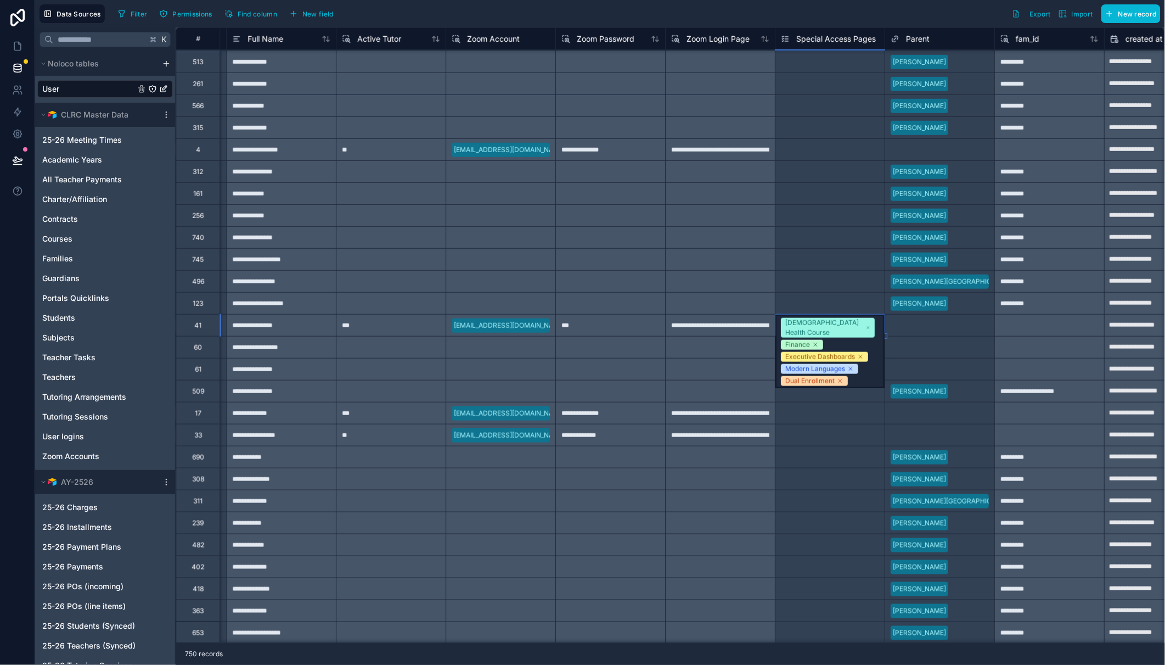
click at [806, 16] on div "Filter Permissions Find column New field Export Import New record" at bounding box center [637, 13] width 1047 height 19
click at [806, 371] on div "Select a Special Access Pages" at bounding box center [828, 370] width 95 height 9
click at [819, 368] on div "Select a Special Access Pages" at bounding box center [829, 370] width 95 height 9
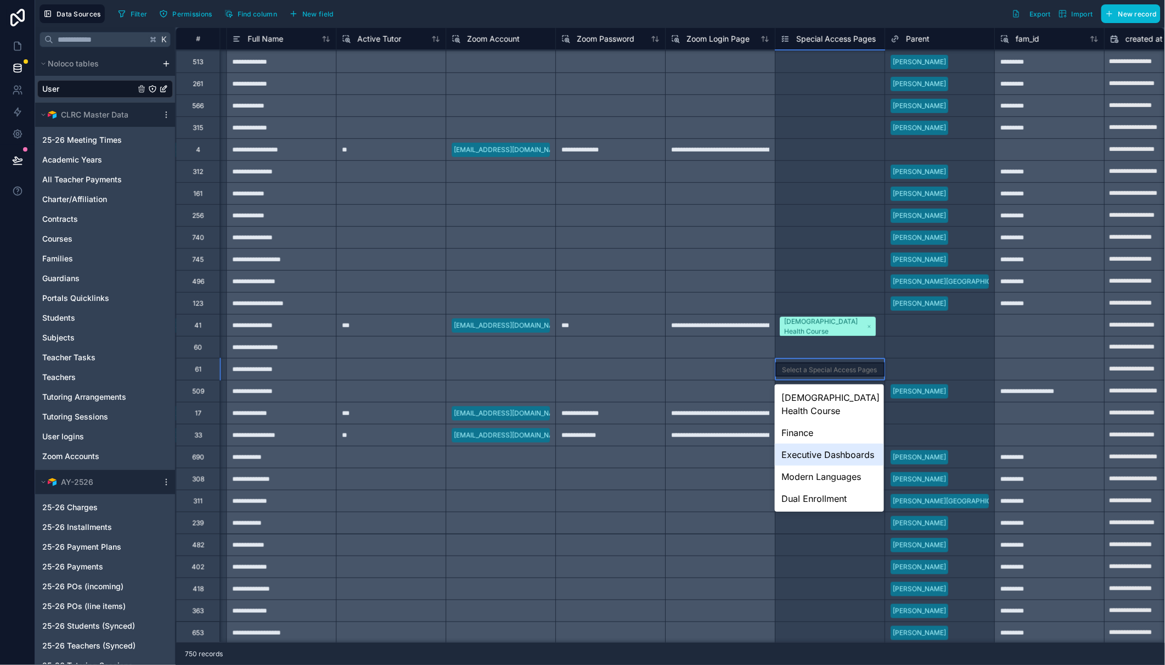
click at [807, 454] on div "Executive Dashboards" at bounding box center [829, 455] width 109 height 22
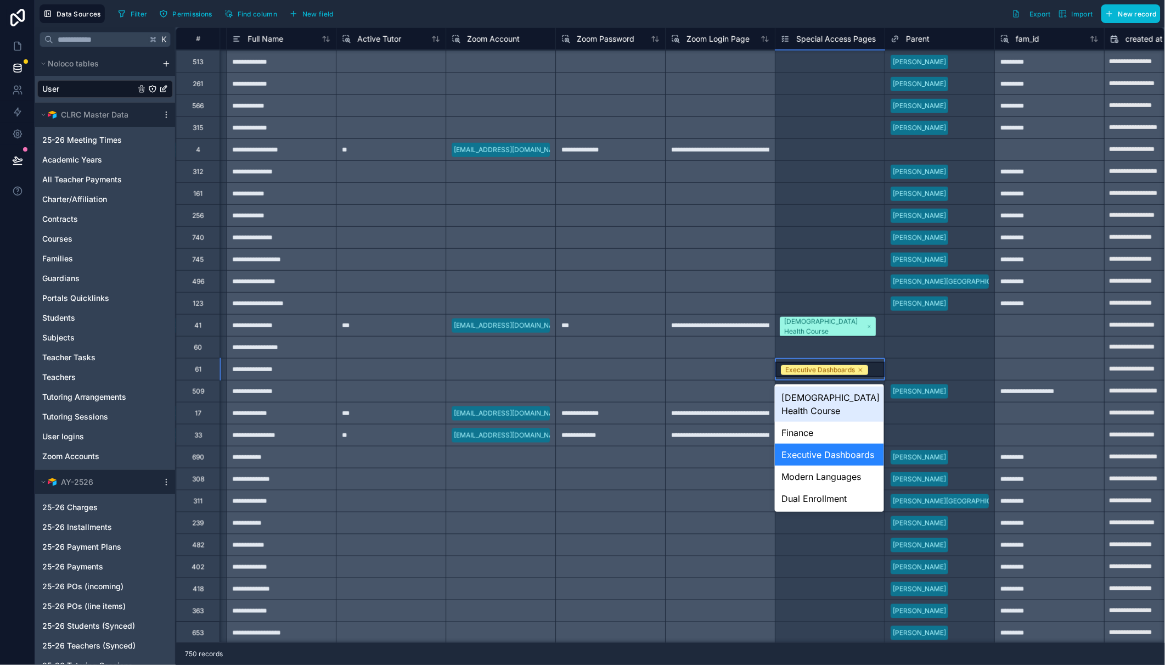
click at [876, 368] on div "Executive Dashboards" at bounding box center [830, 369] width 109 height 15
click at [817, 431] on div "Finance" at bounding box center [829, 433] width 109 height 22
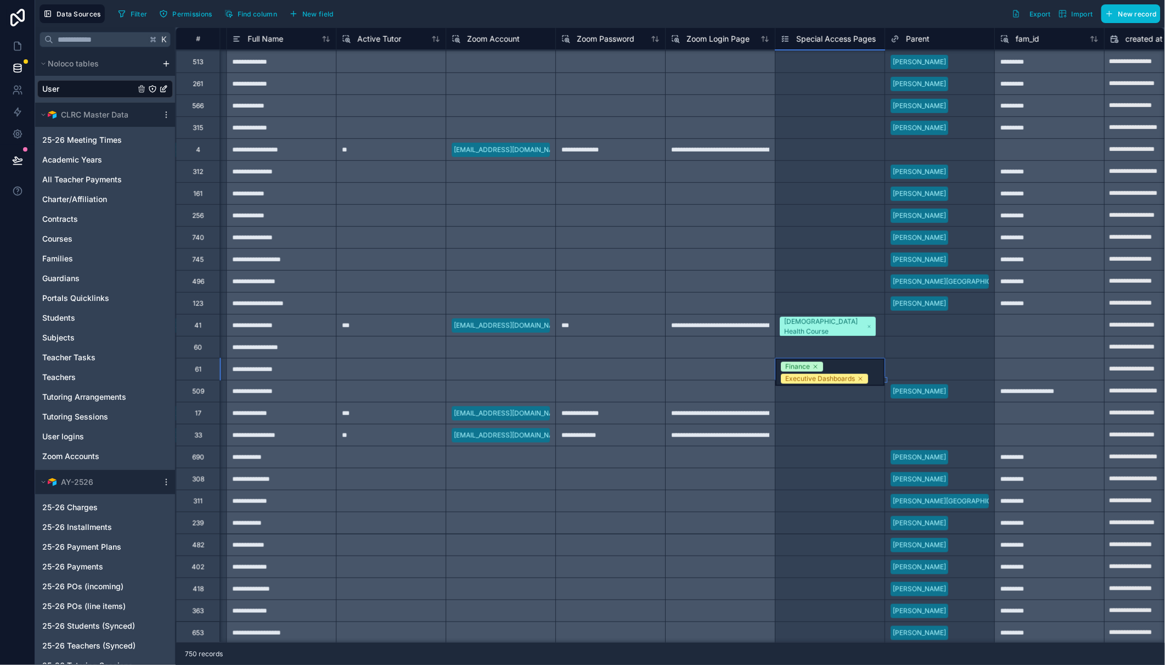
click at [480, 18] on div "Filter Permissions Find column New field Export Import New record" at bounding box center [637, 13] width 1047 height 19
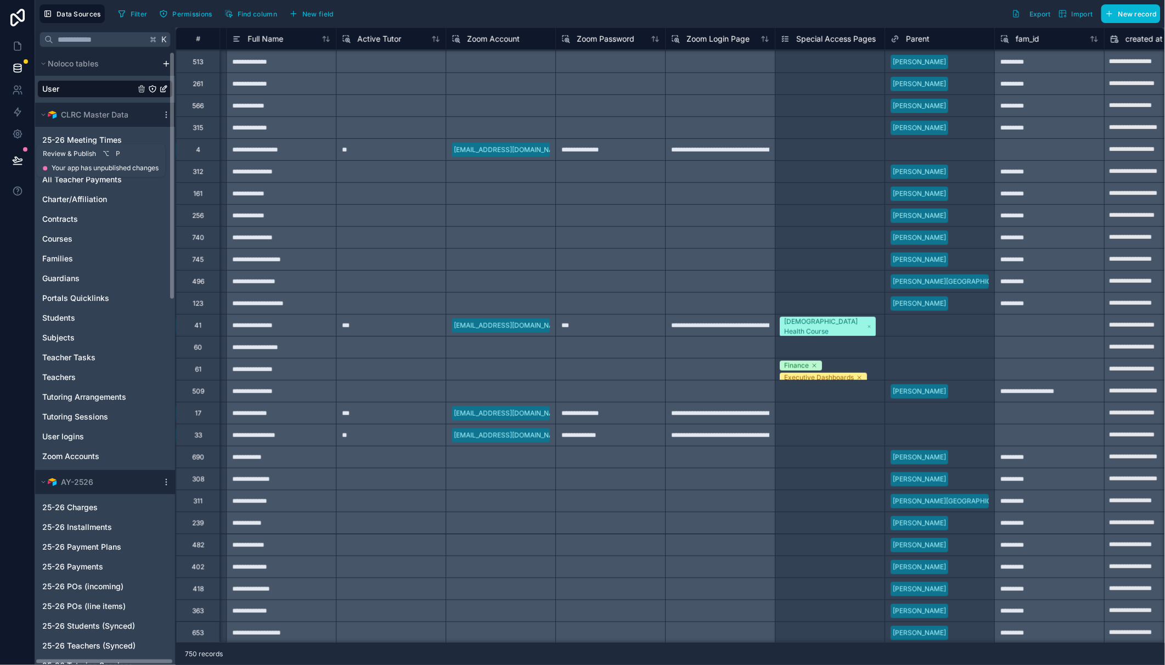
click at [21, 155] on icon at bounding box center [17, 160] width 11 height 11
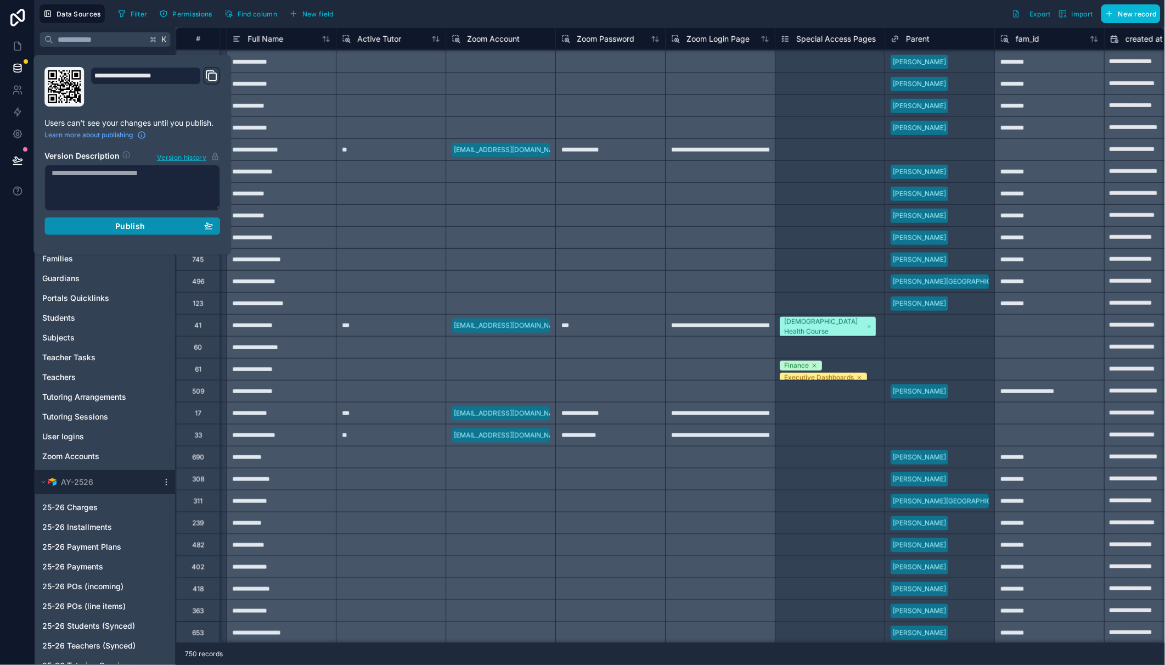
click at [137, 229] on span "Publish" at bounding box center [130, 226] width 30 height 10
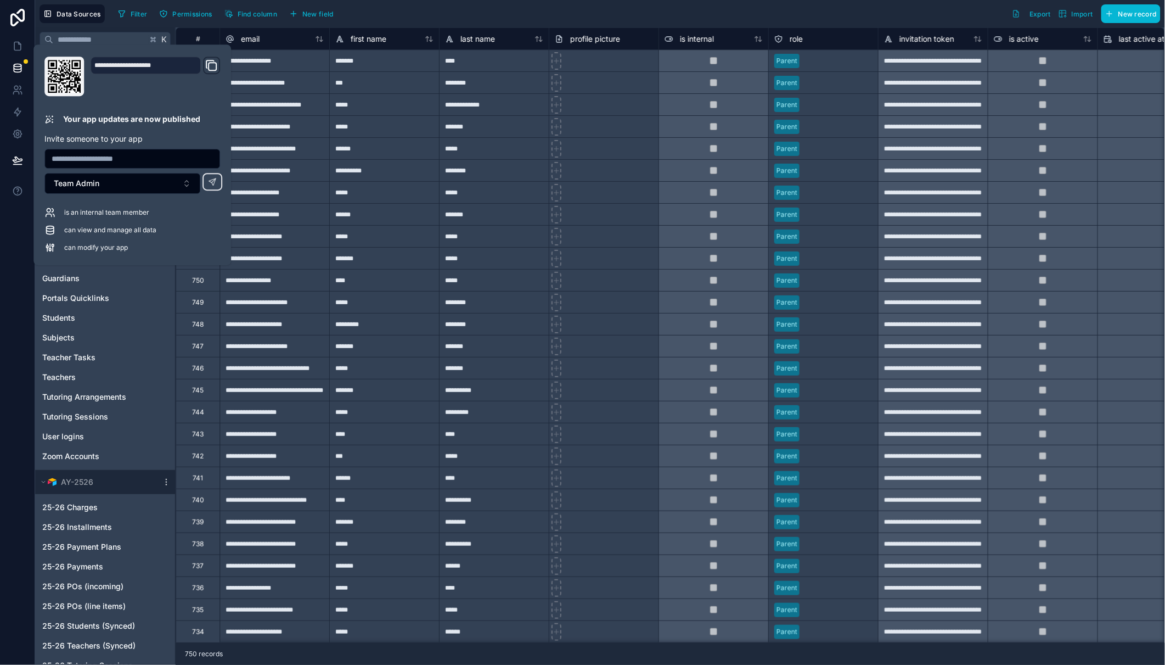
click at [377, 11] on div "Filter Permissions Find column New field Export Import New record" at bounding box center [637, 13] width 1047 height 19
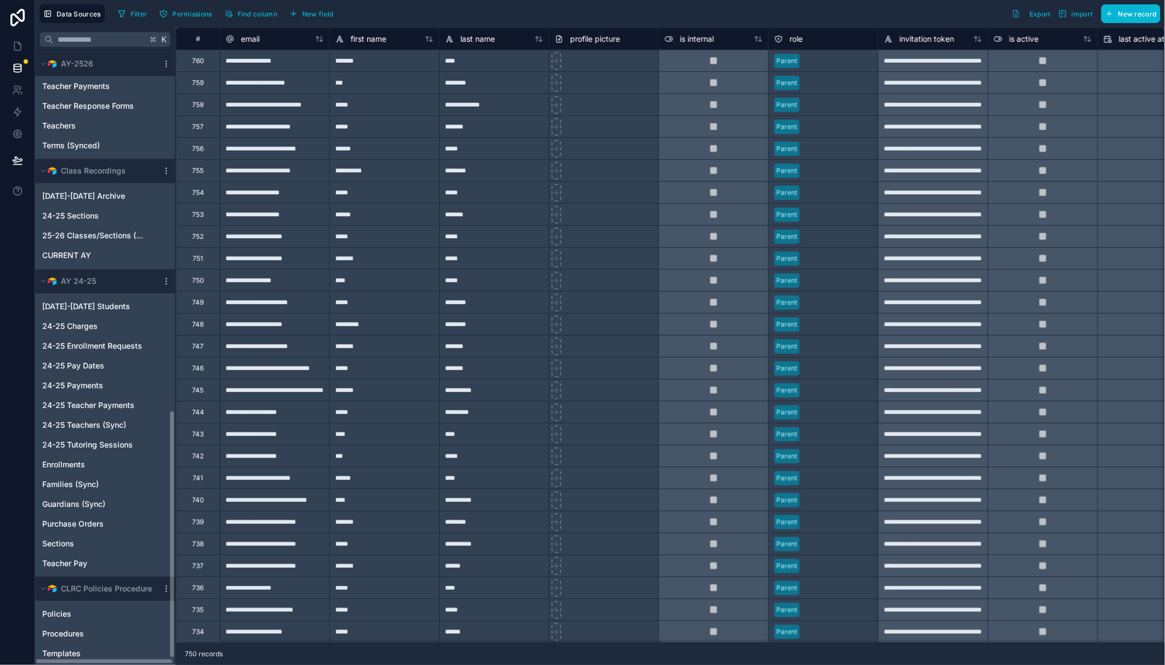
scroll to position [899, 0]
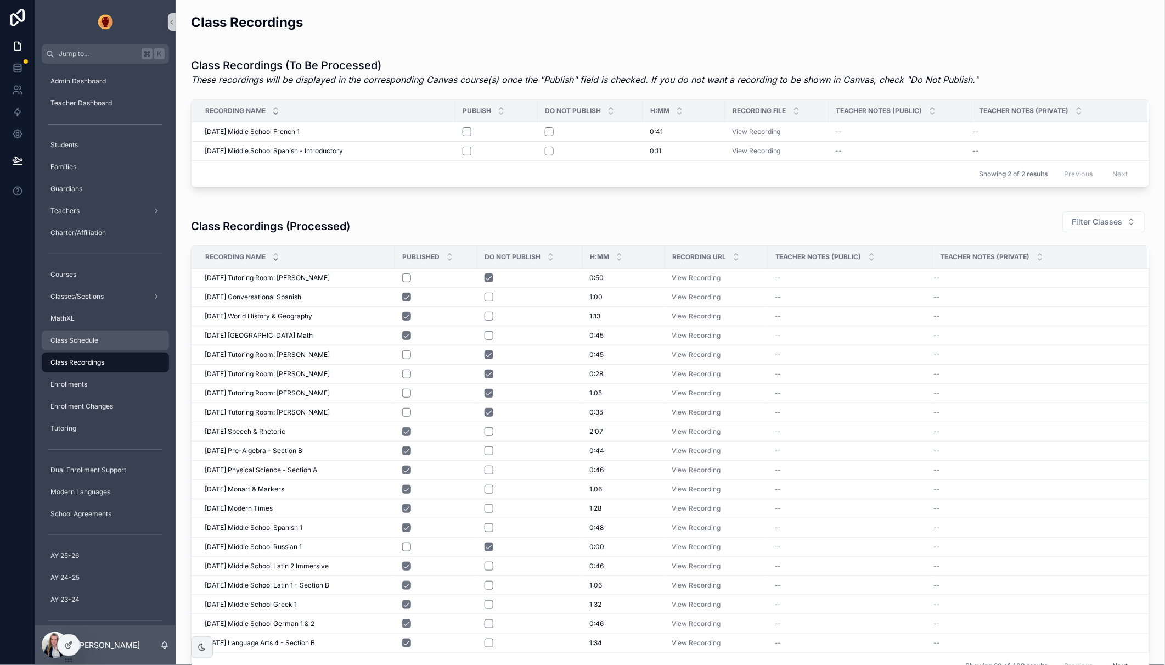
click at [81, 339] on span "Class Schedule" at bounding box center [74, 340] width 48 height 9
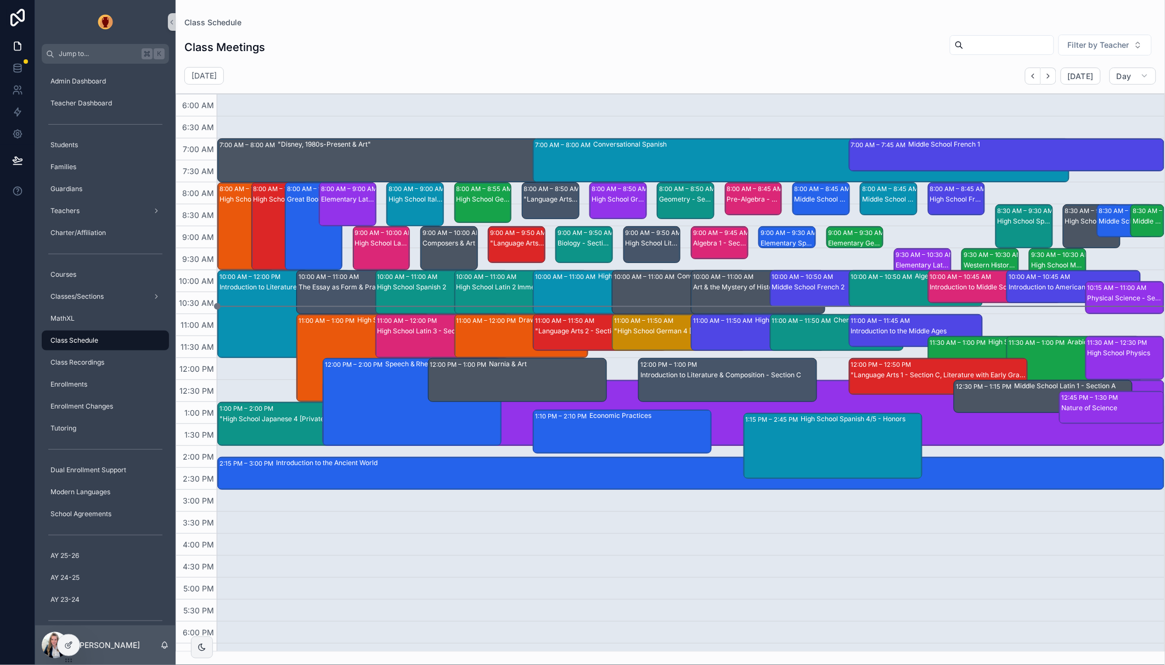
click at [828, 332] on div "11:00 AM – 11:50 AM Chemistry - Section A" at bounding box center [837, 333] width 133 height 36
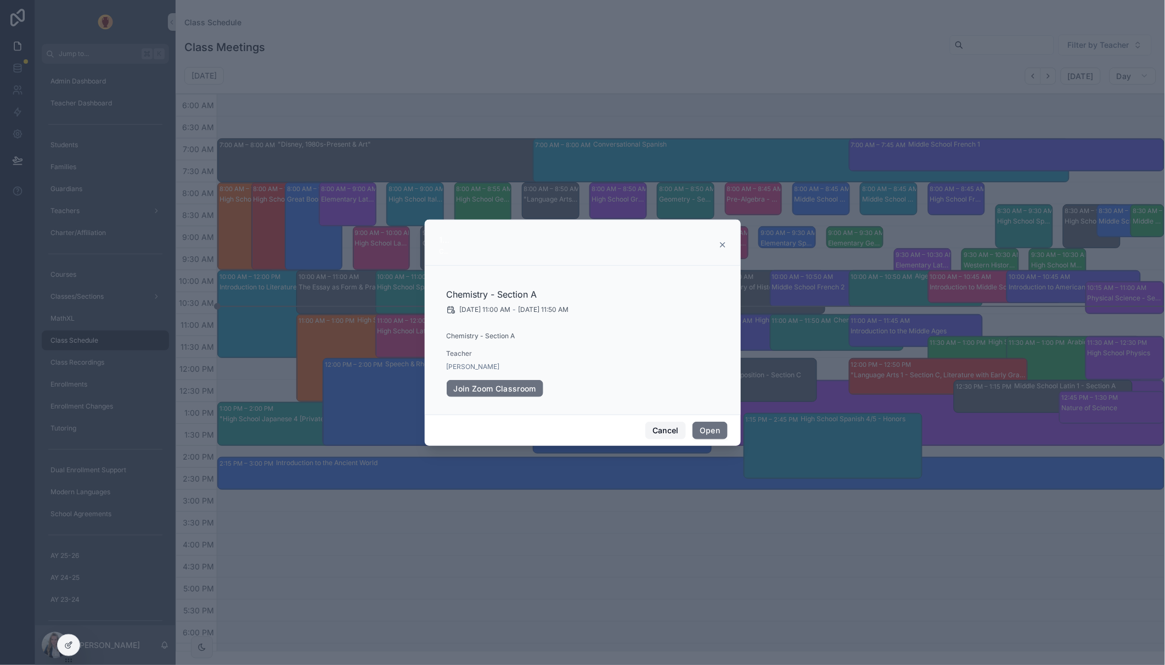
click at [670, 428] on button "Cancel" at bounding box center [666, 431] width 41 height 18
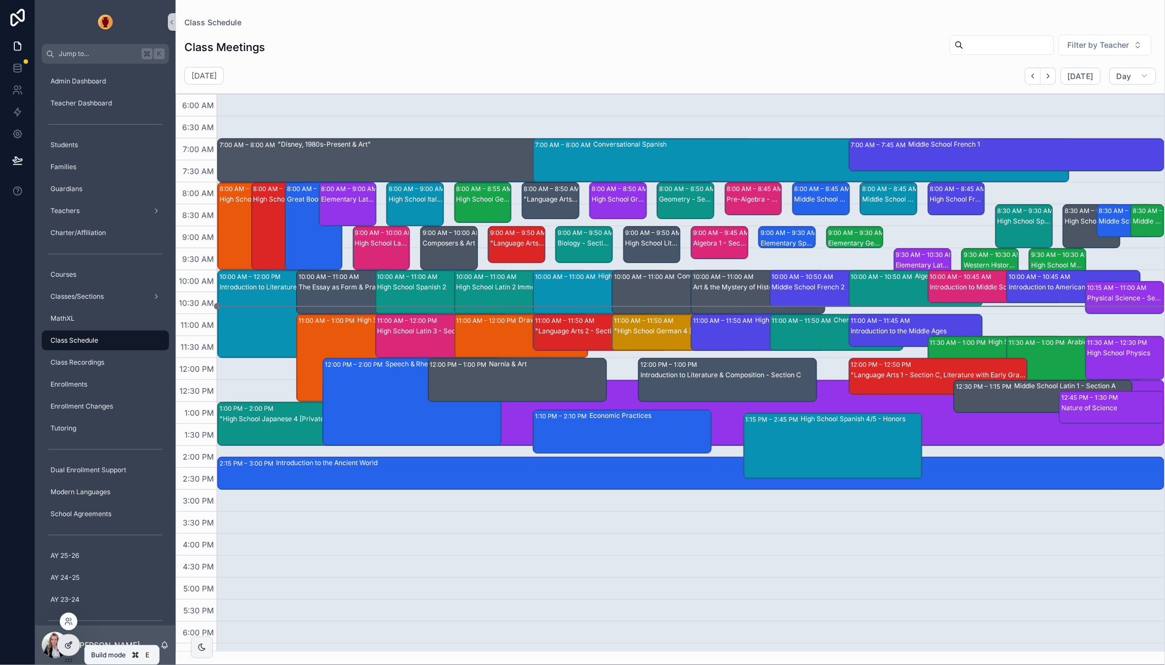
click at [72, 642] on icon at bounding box center [70, 644] width 4 height 4
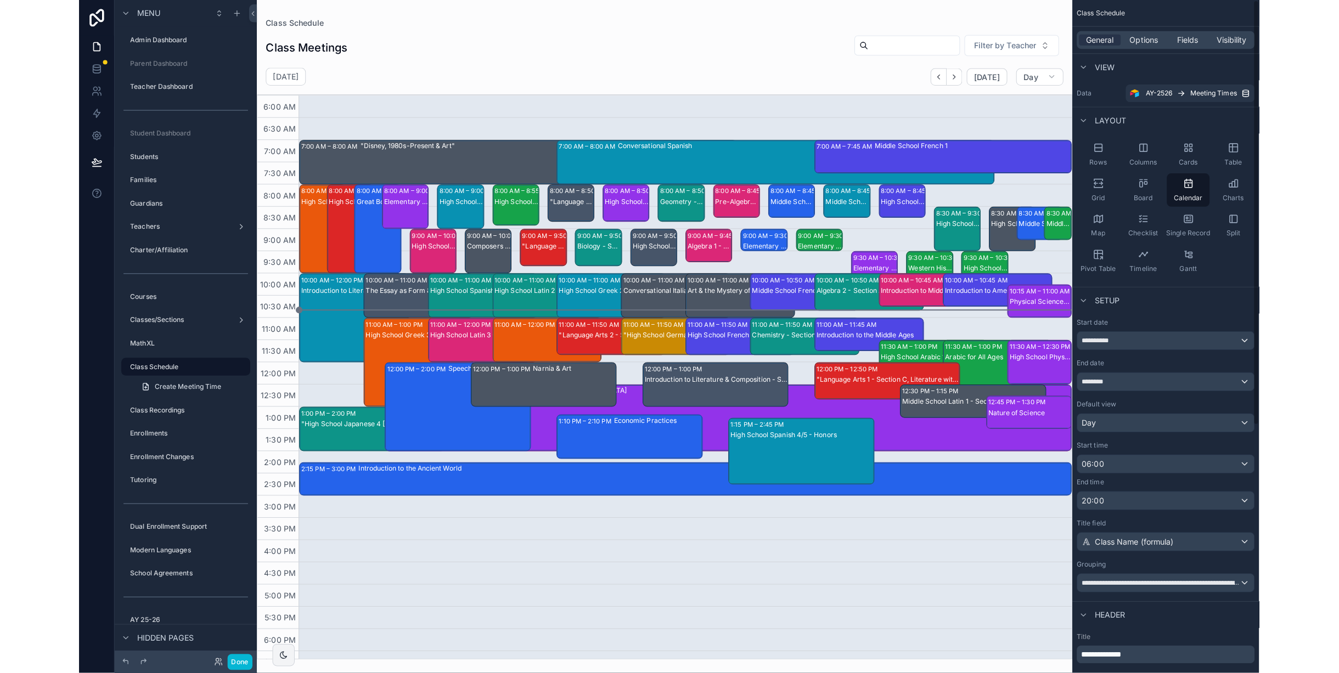
scroll to position [59, 0]
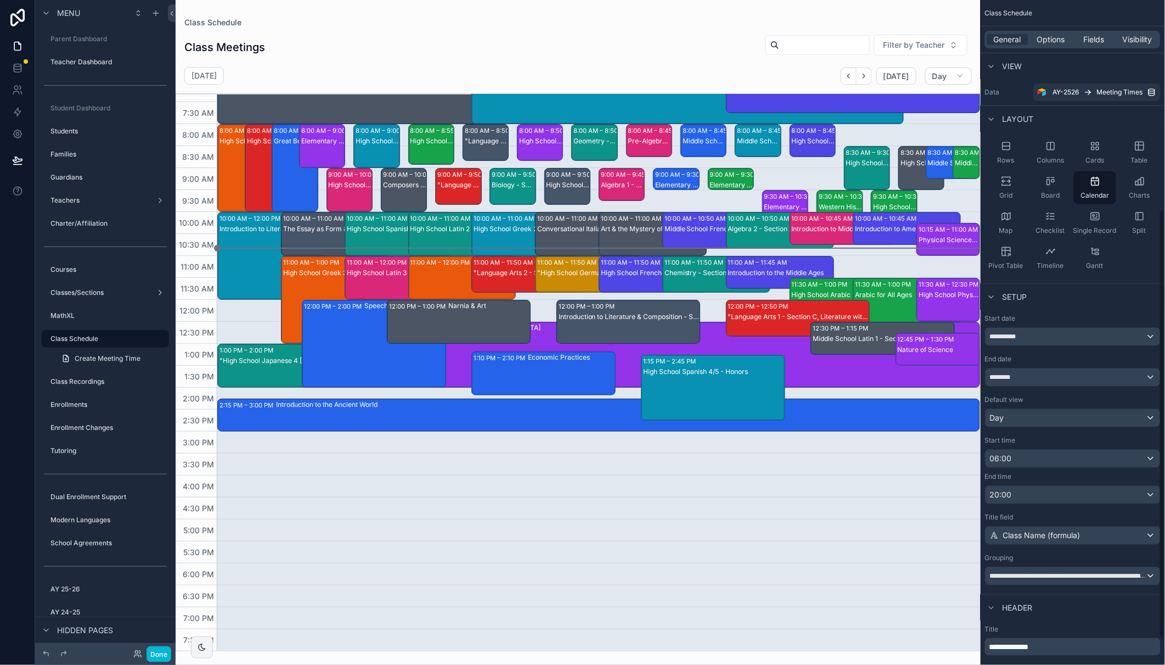
click at [981, 39] on div "scrollable content" at bounding box center [578, 332] width 805 height 665
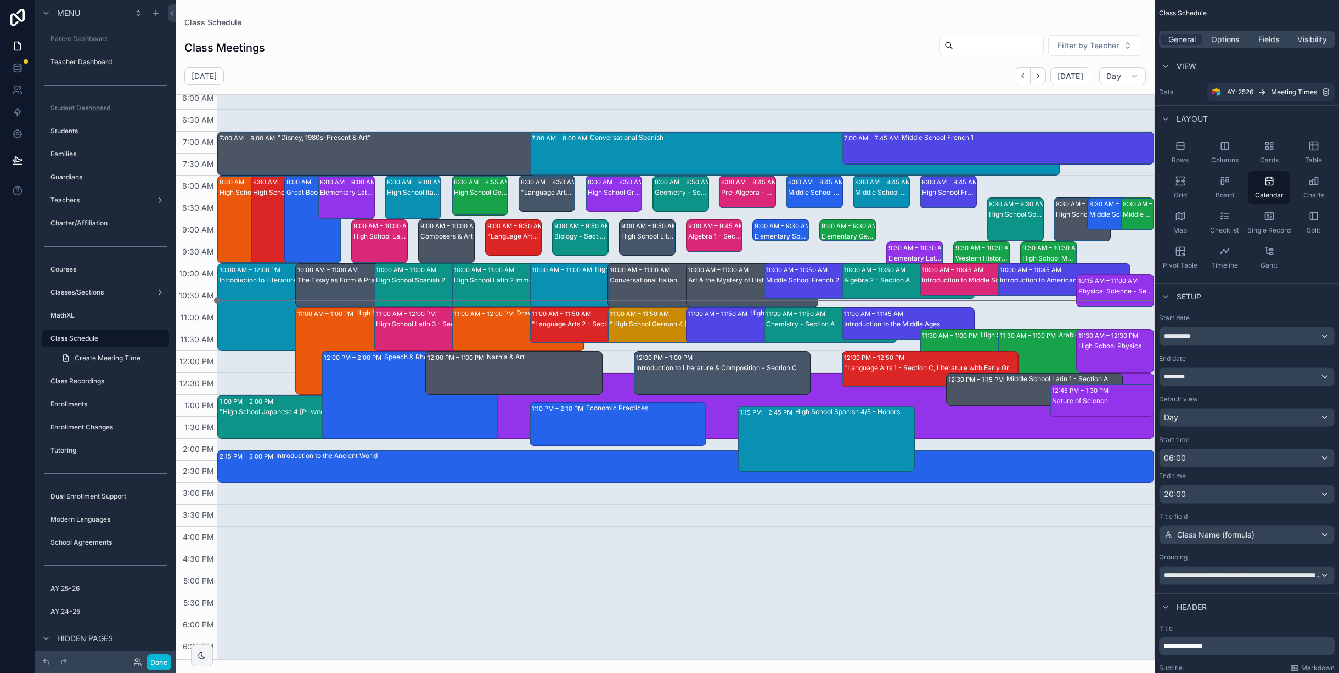
scroll to position [0, 0]
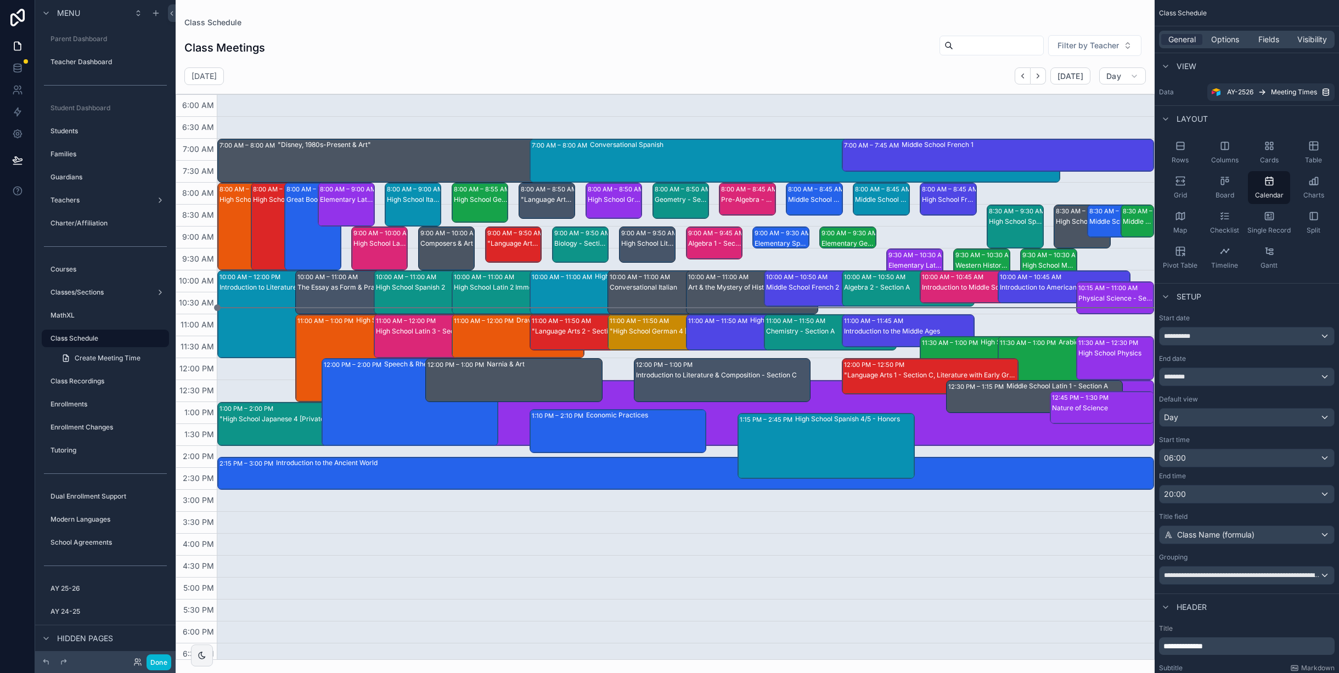
click at [299, 226] on div "Great Books 1 - Section B" at bounding box center [314, 238] width 54 height 86
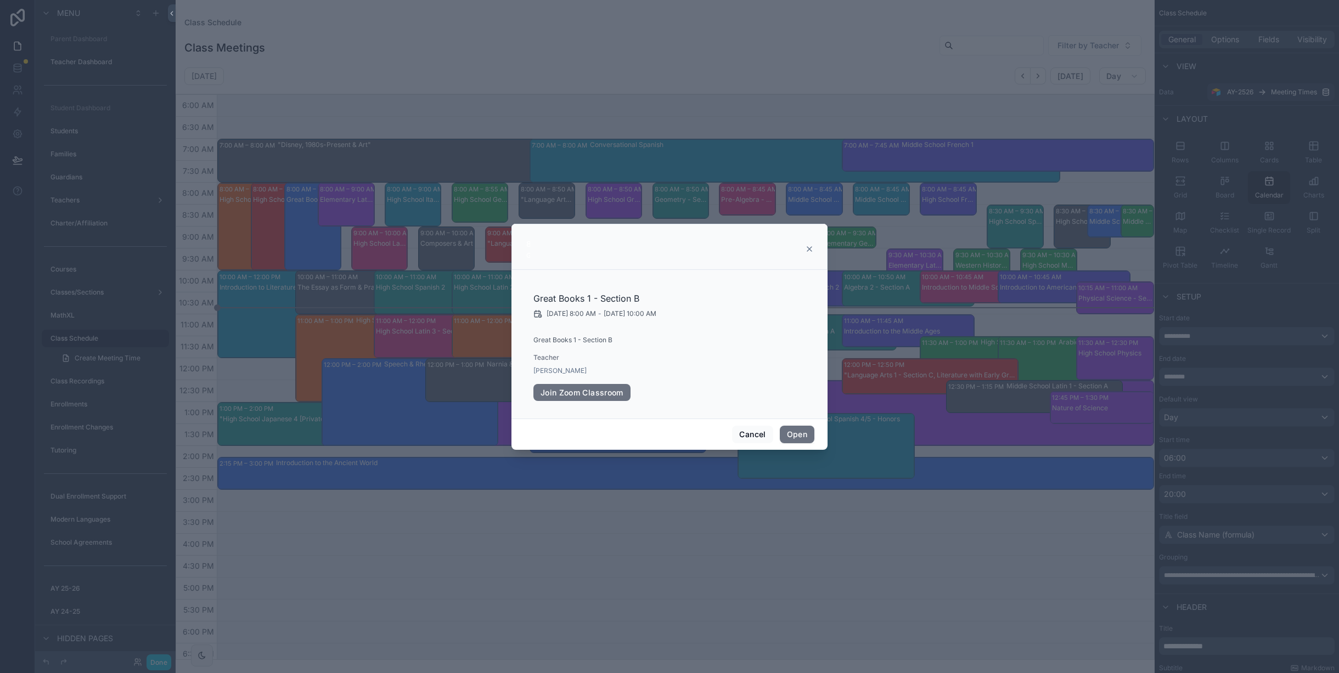
click at [812, 248] on icon "scrollable content" at bounding box center [809, 249] width 9 height 9
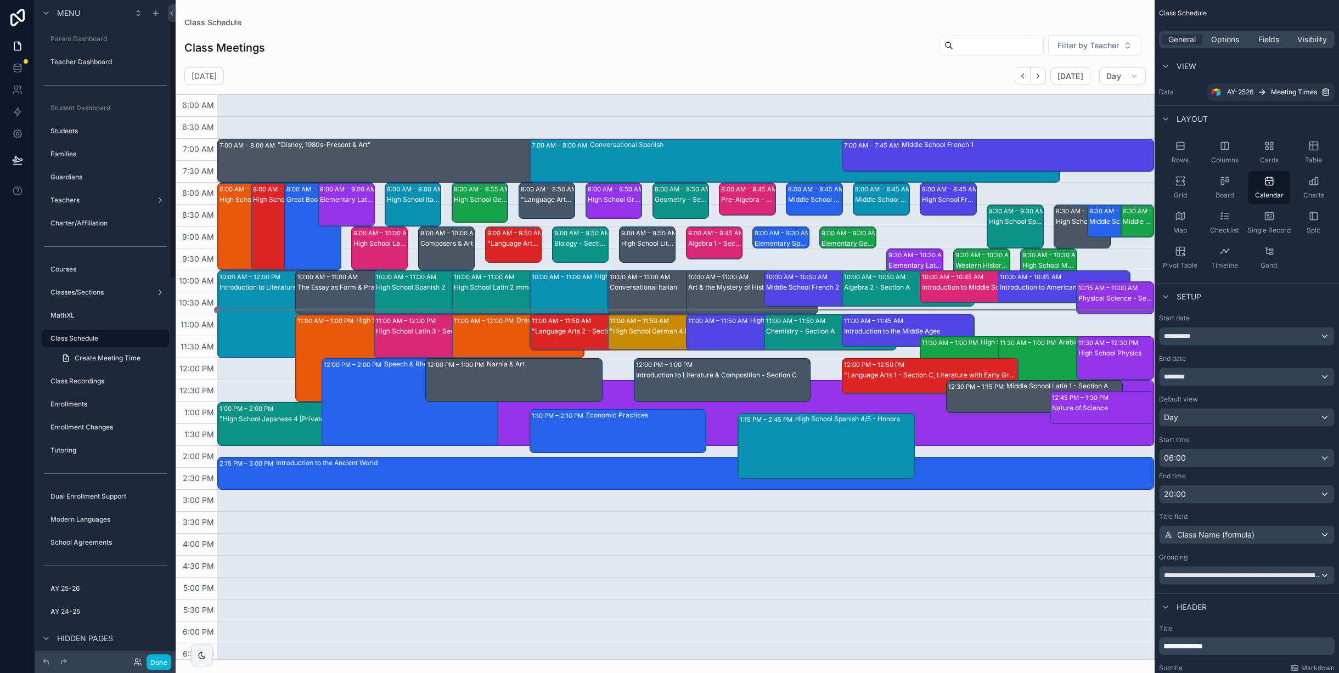
click at [134, 664] on div "Done" at bounding box center [149, 663] width 44 height 16
click at [135, 663] on icon at bounding box center [137, 662] width 9 height 9
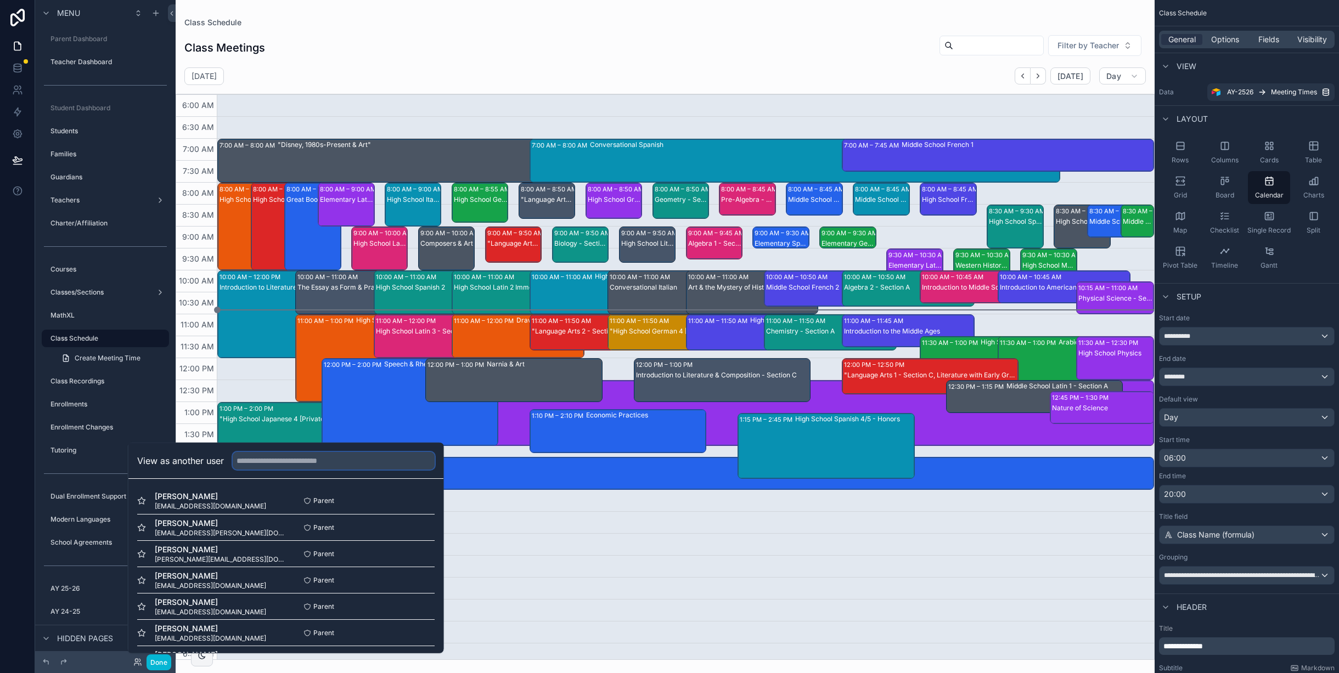
click at [349, 467] on input "text" at bounding box center [334, 461] width 202 height 18
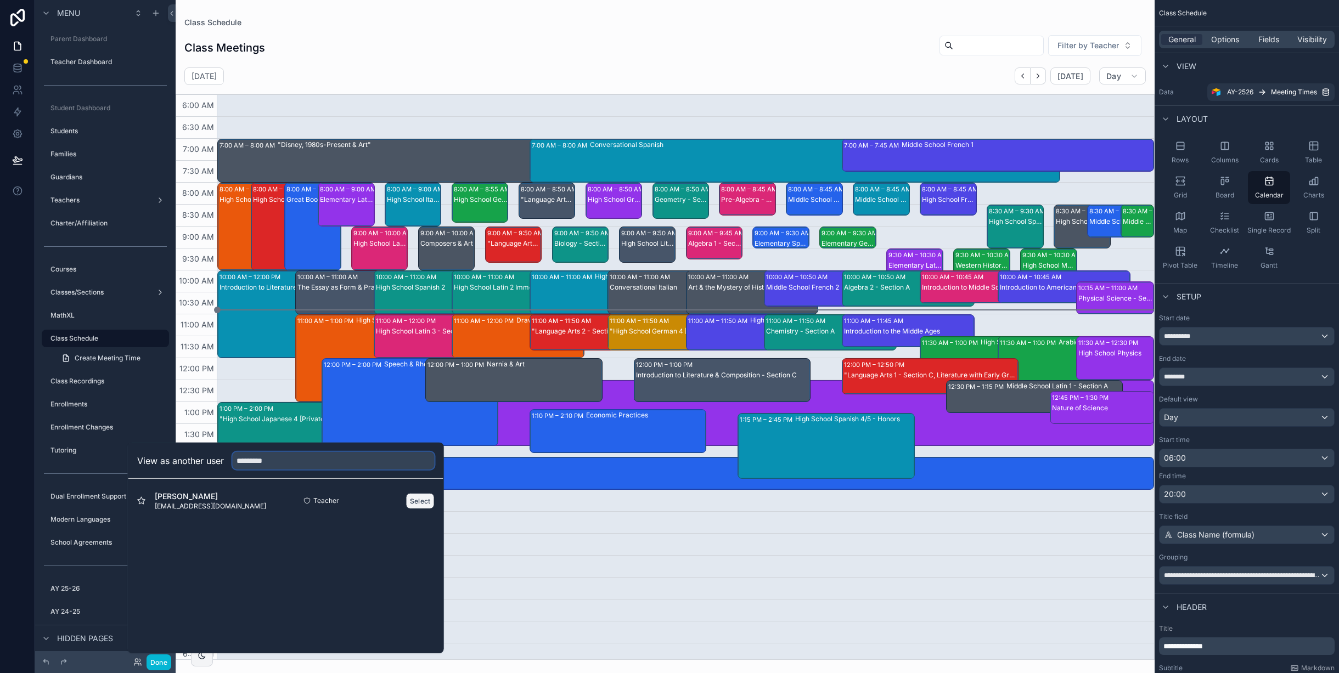
type input "*********"
click at [423, 501] on button "Select" at bounding box center [420, 501] width 29 height 16
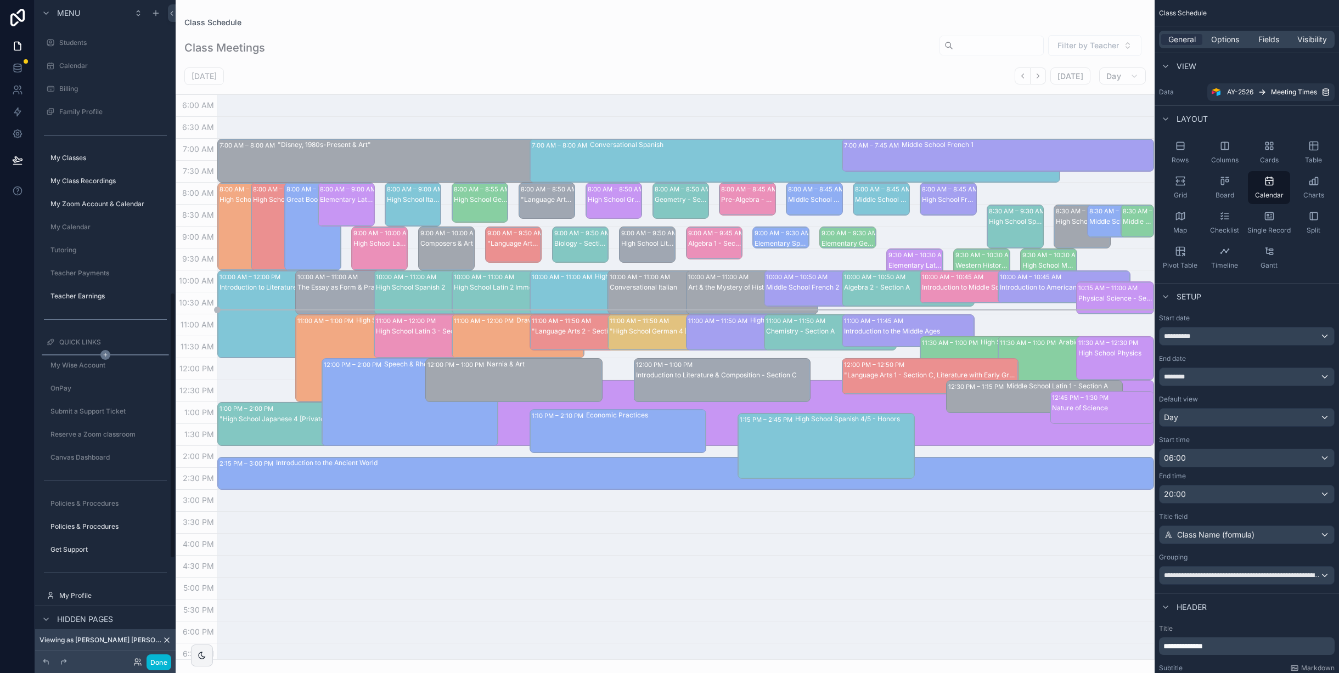
scroll to position [676, 0]
drag, startPoint x: 98, startPoint y: 235, endPoint x: 109, endPoint y: 235, distance: 10.4
click at [98, 235] on label "My Zoom Account & Calendar" at bounding box center [108, 236] width 116 height 9
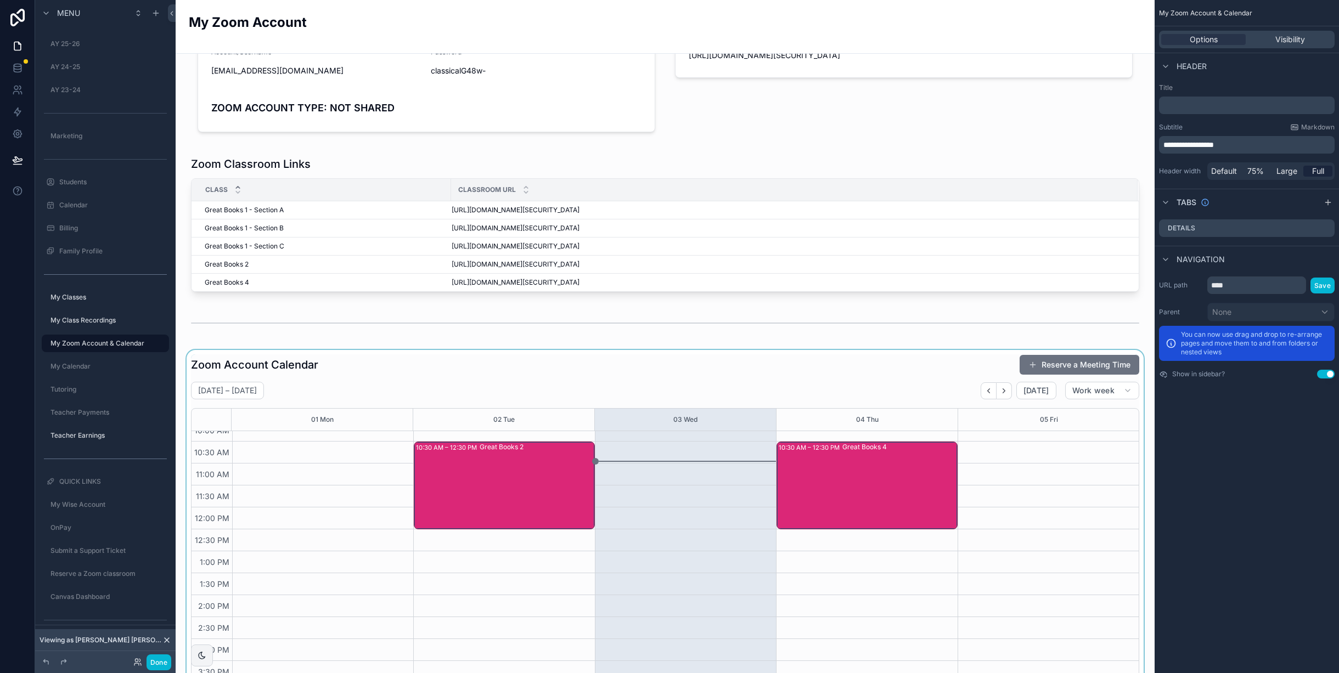
scroll to position [82, 0]
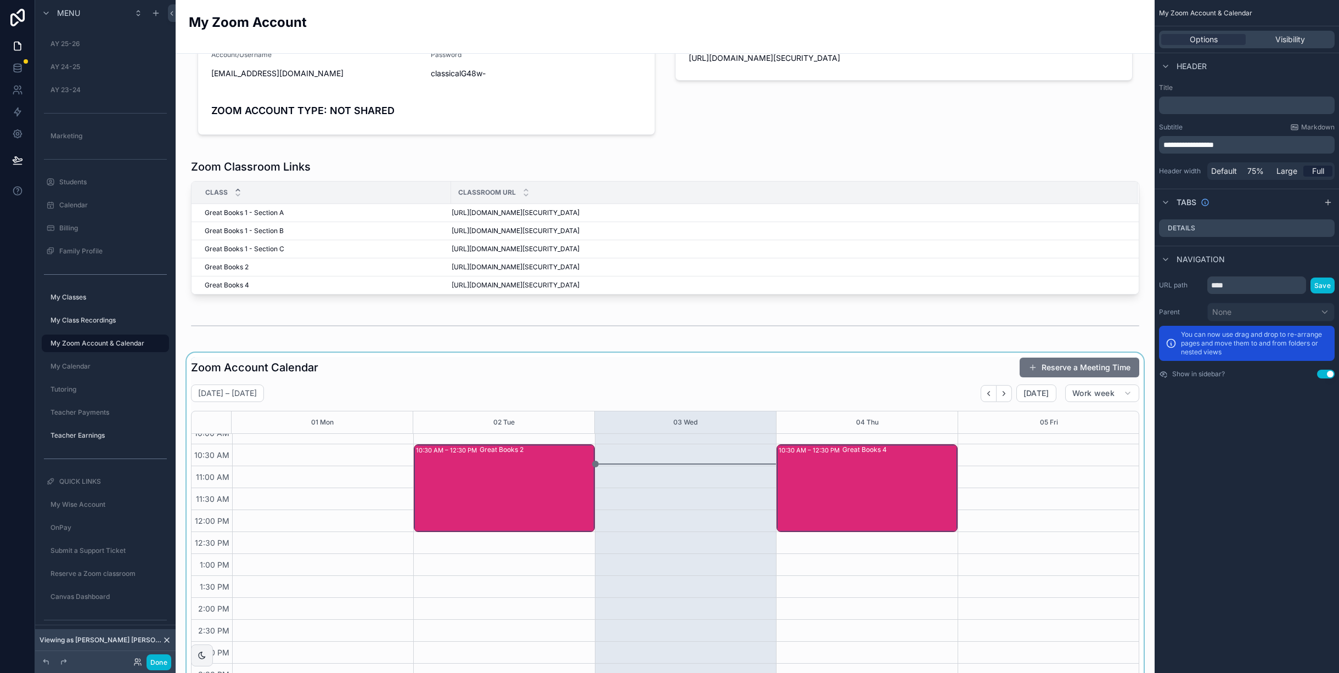
click at [781, 377] on div "scrollable content" at bounding box center [665, 610] width 962 height 514
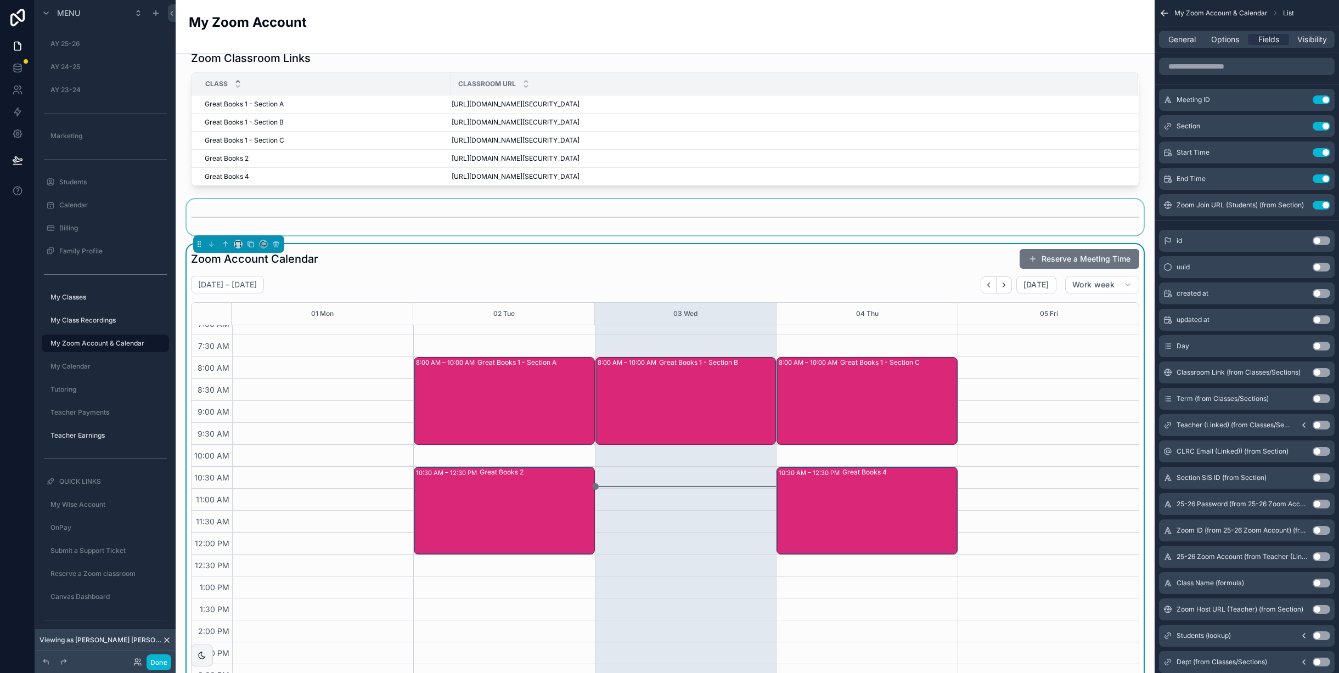
scroll to position [195, 0]
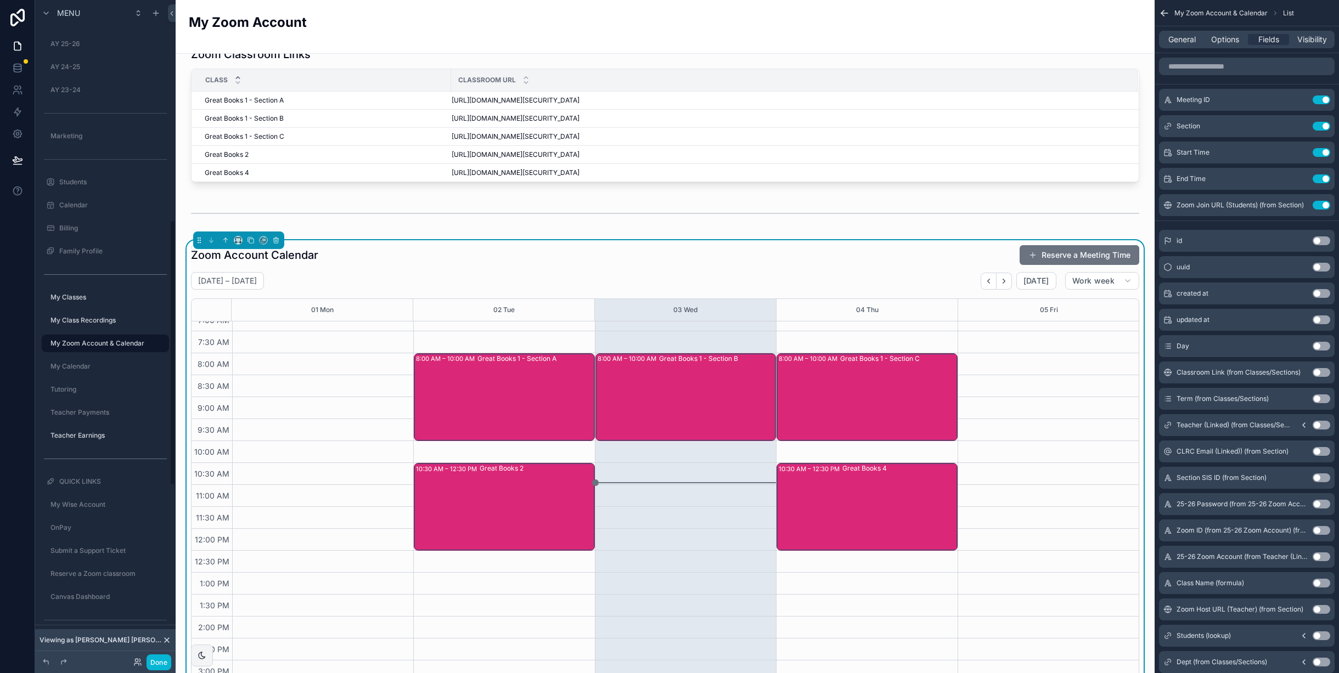
click at [167, 642] on icon at bounding box center [166, 640] width 9 height 9
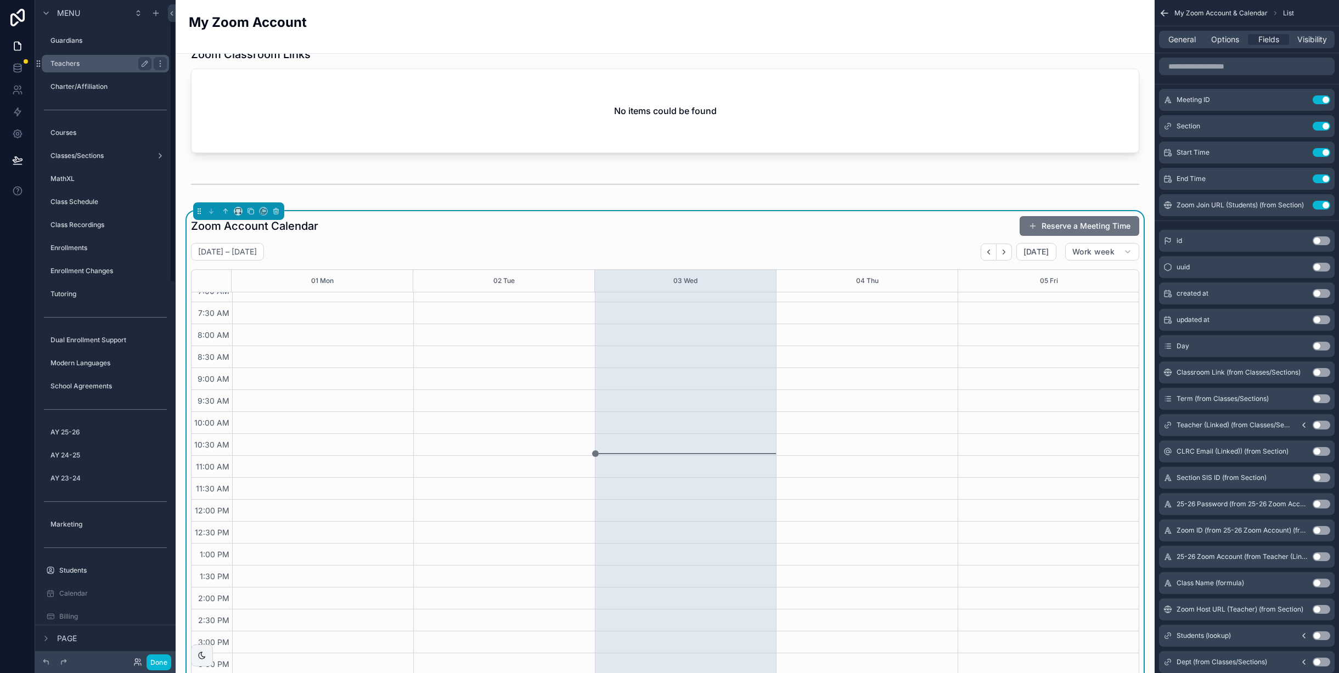
scroll to position [0, 0]
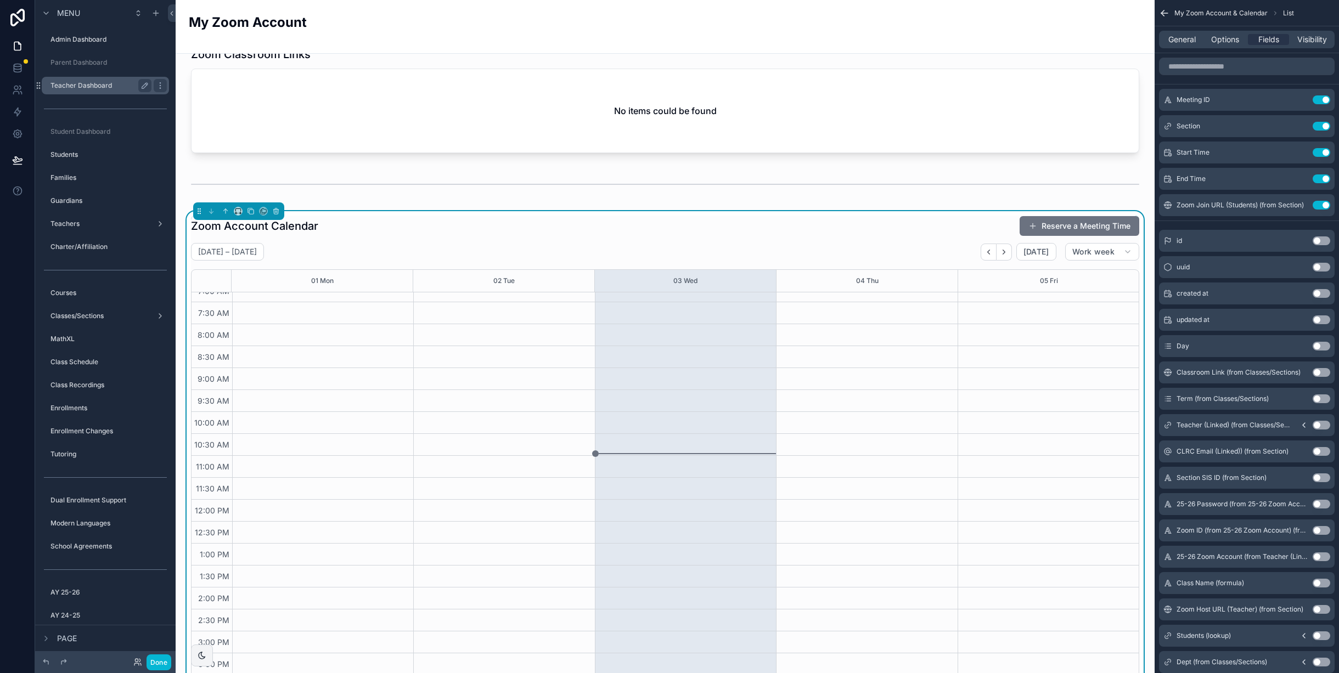
click at [93, 83] on label "Teacher Dashboard" at bounding box center [98, 85] width 97 height 9
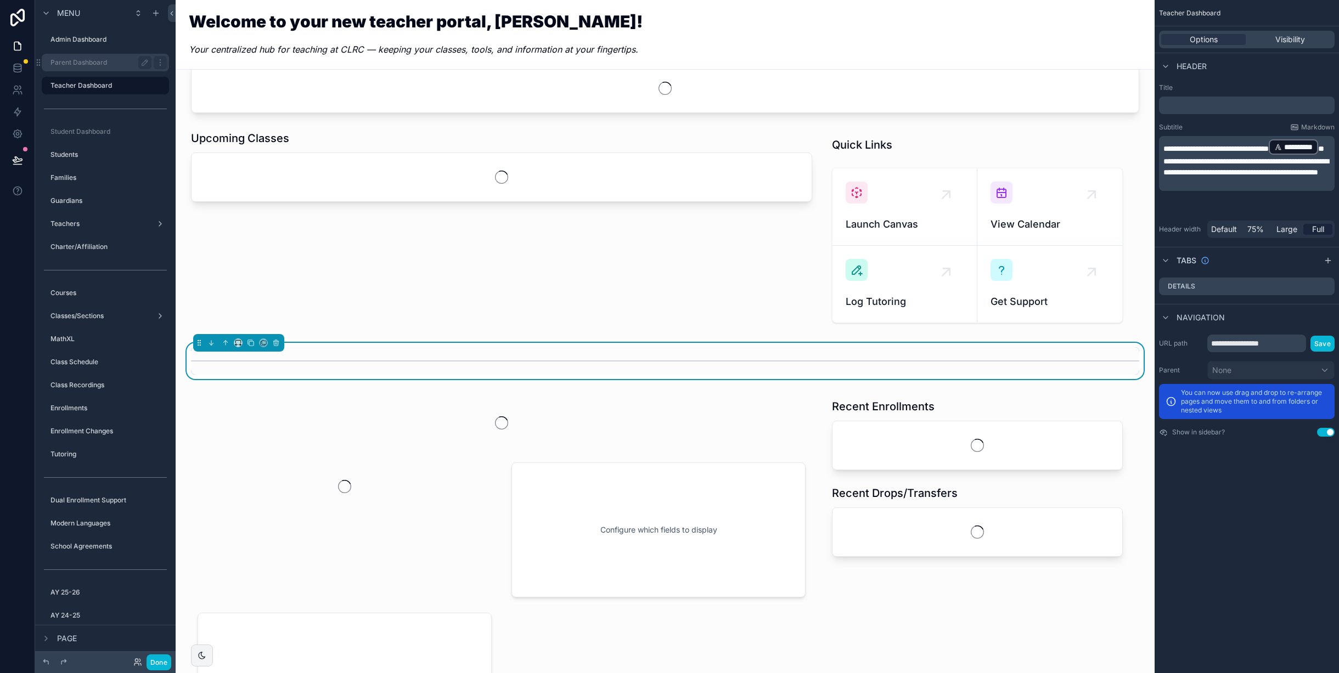
click at [96, 64] on label "Parent Dashboard" at bounding box center [98, 62] width 97 height 9
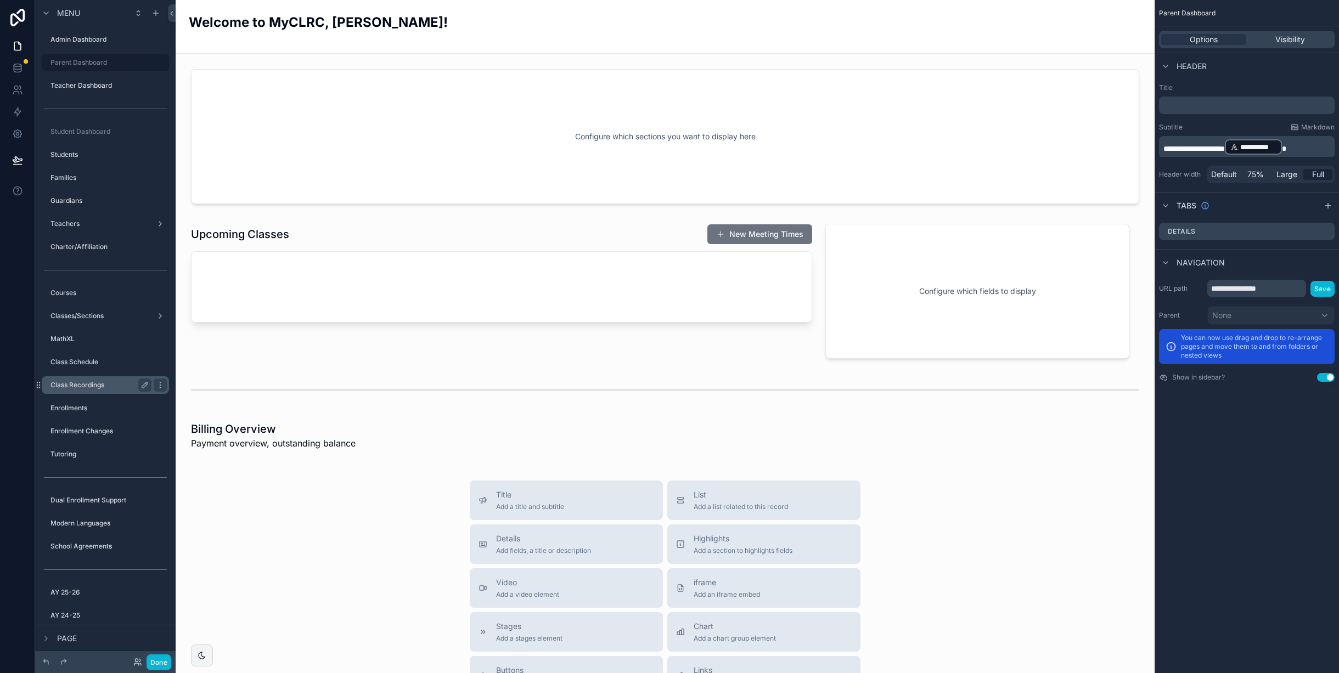
click at [96, 381] on label "Class Recordings" at bounding box center [98, 385] width 97 height 9
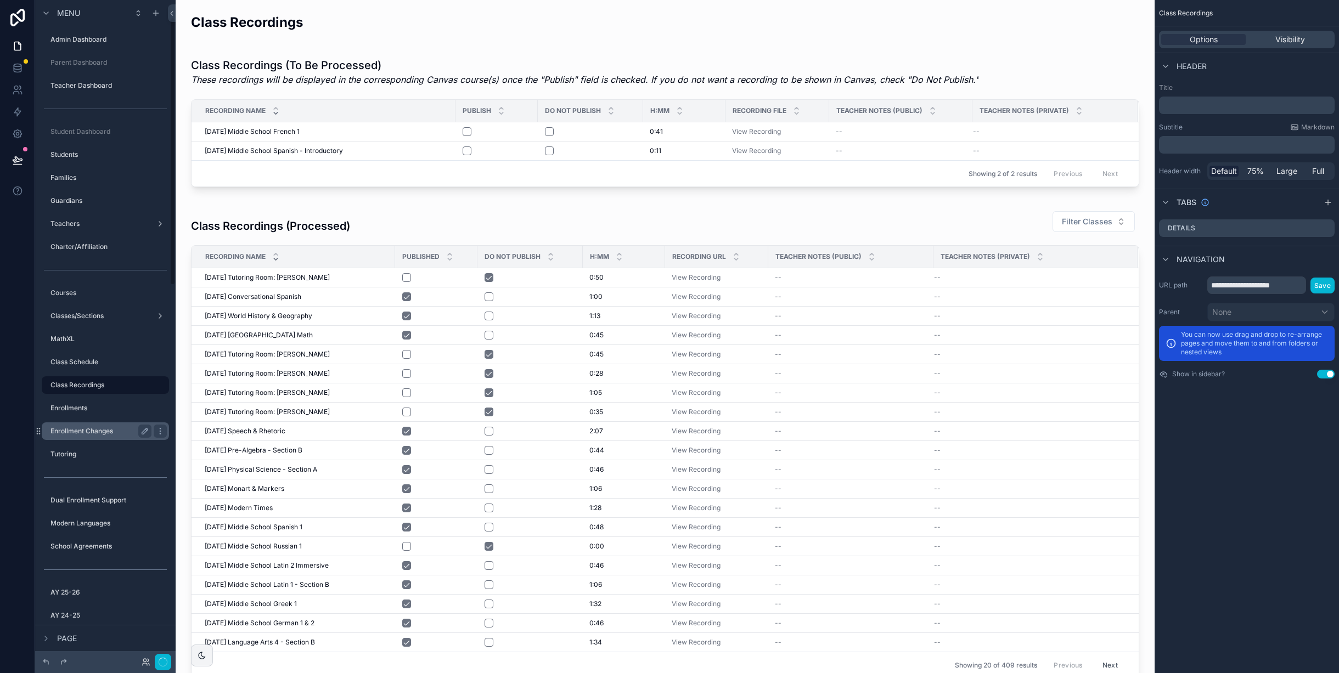
click at [96, 427] on label "Enrollment Changes" at bounding box center [98, 431] width 97 height 9
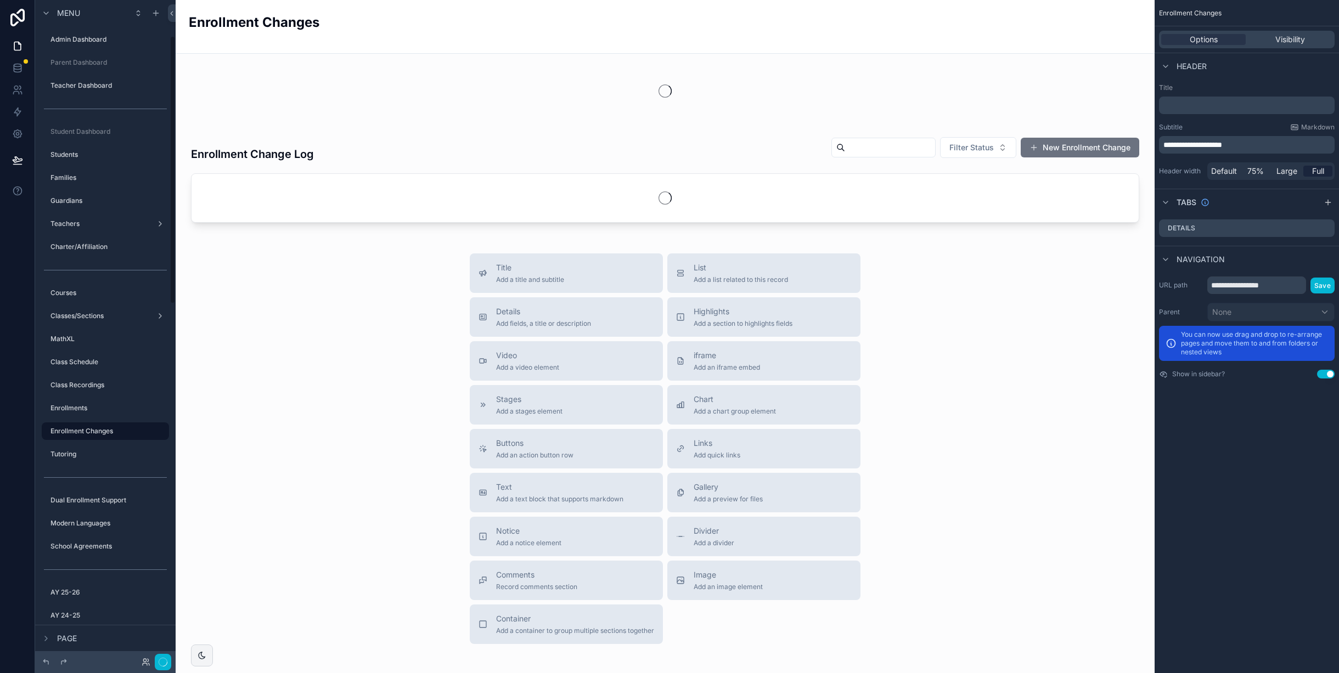
scroll to position [88, 0]
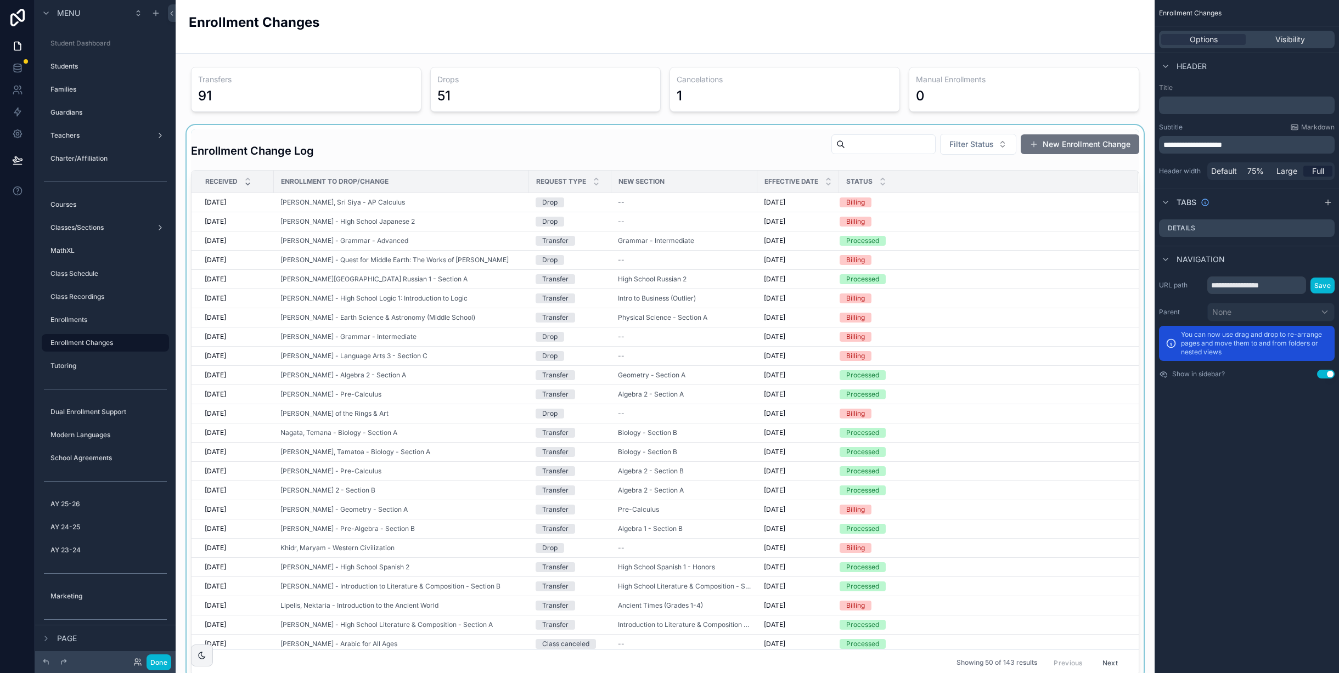
click at [1082, 144] on div "scrollable content" at bounding box center [665, 402] width 962 height 555
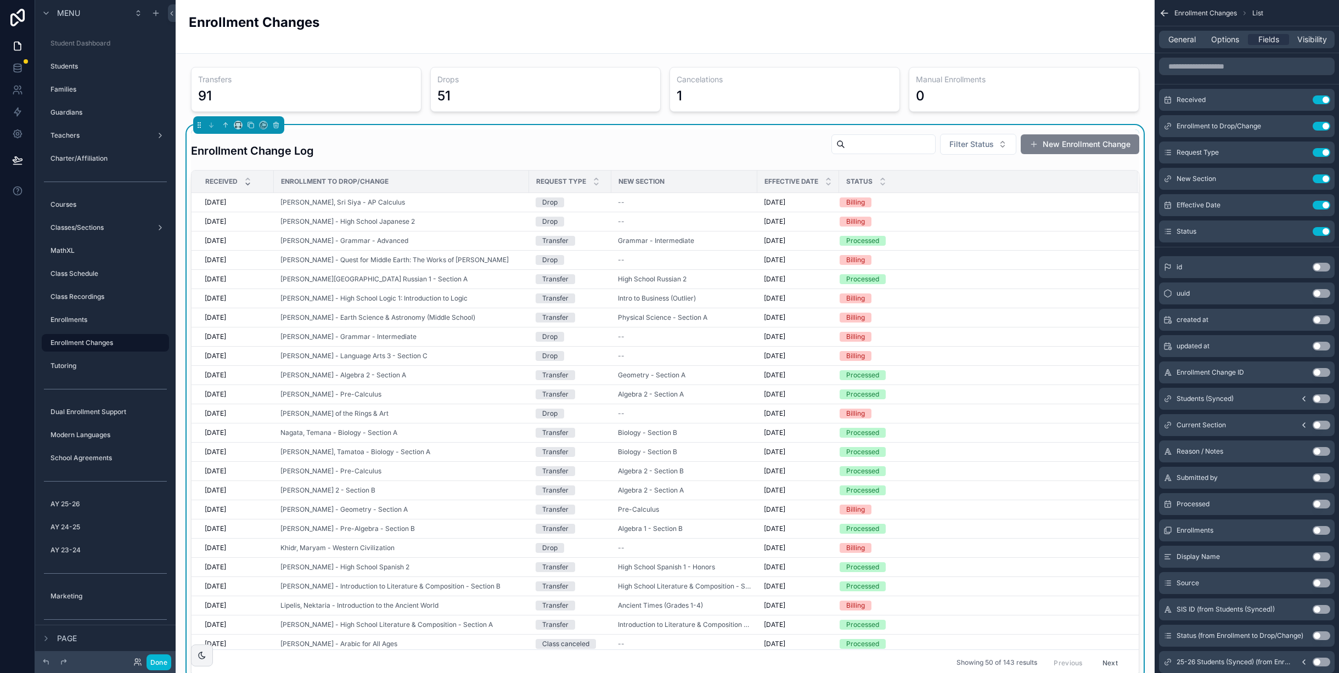
click at [1059, 142] on button "New Enrollment Change" at bounding box center [1080, 144] width 119 height 20
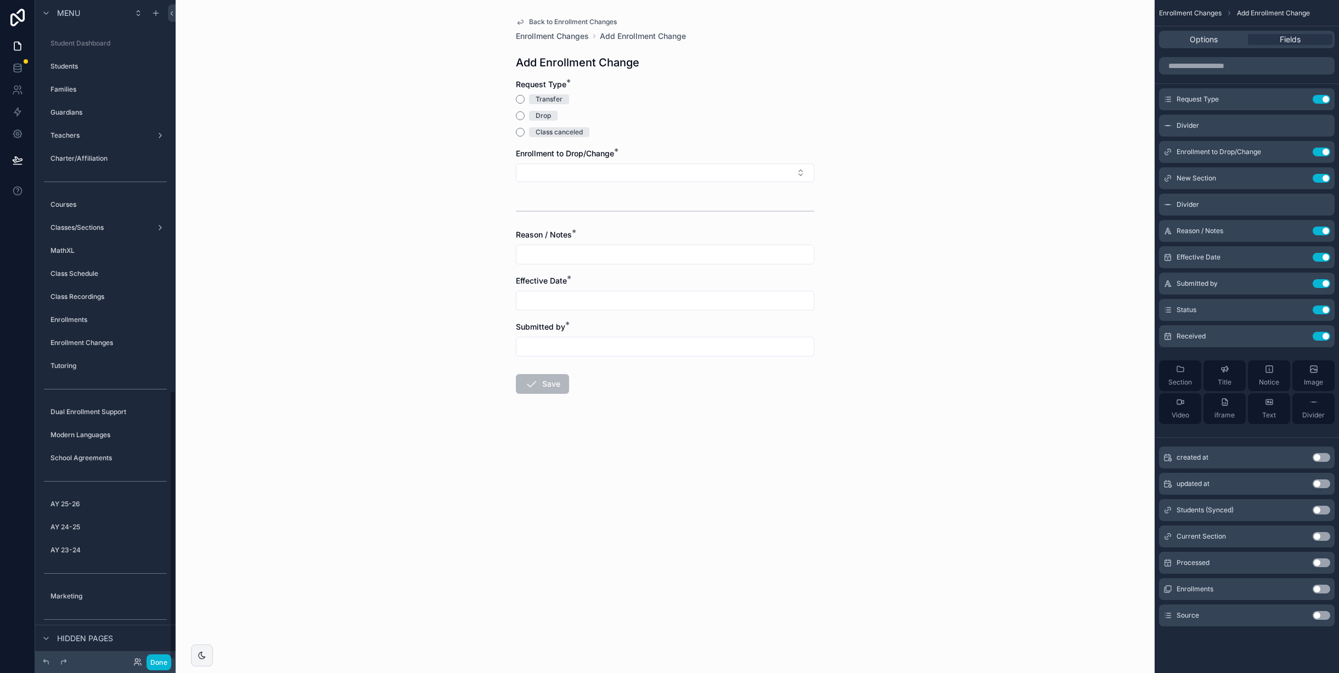
scroll to position [959, 0]
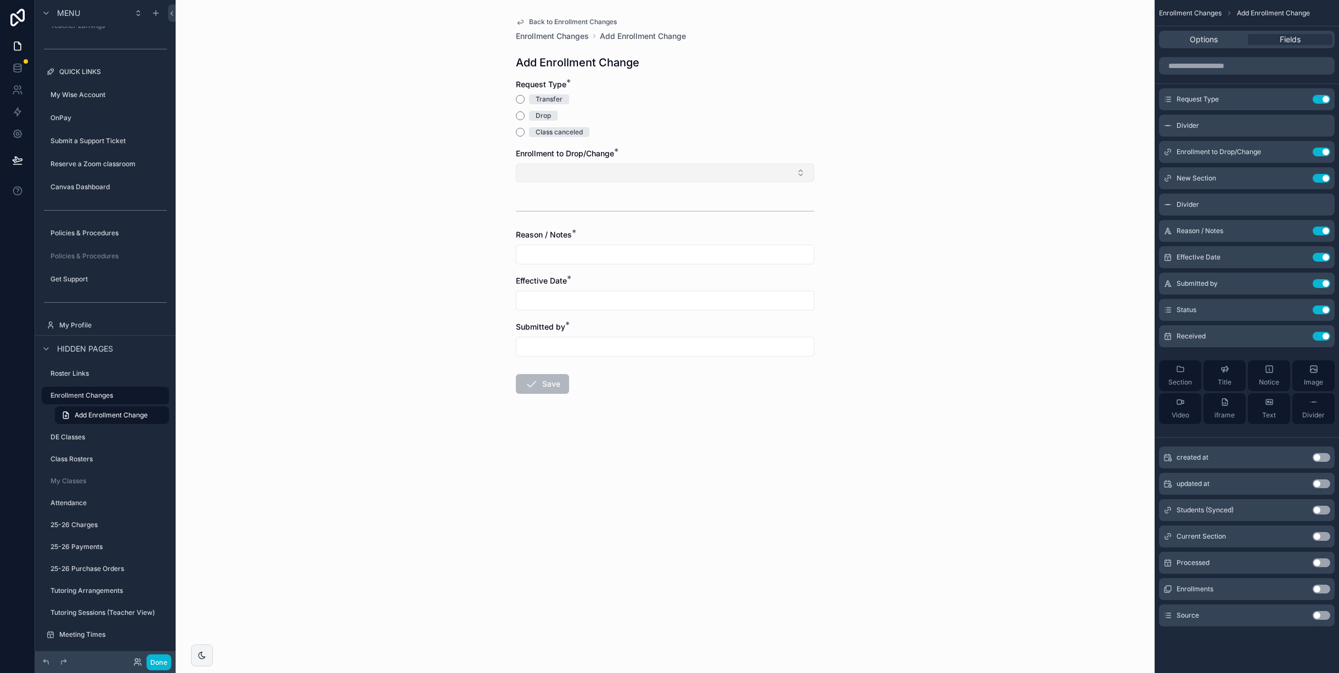
click at [642, 170] on button "Select Button" at bounding box center [665, 173] width 299 height 19
click at [519, 102] on button "Transfer" at bounding box center [520, 99] width 9 height 9
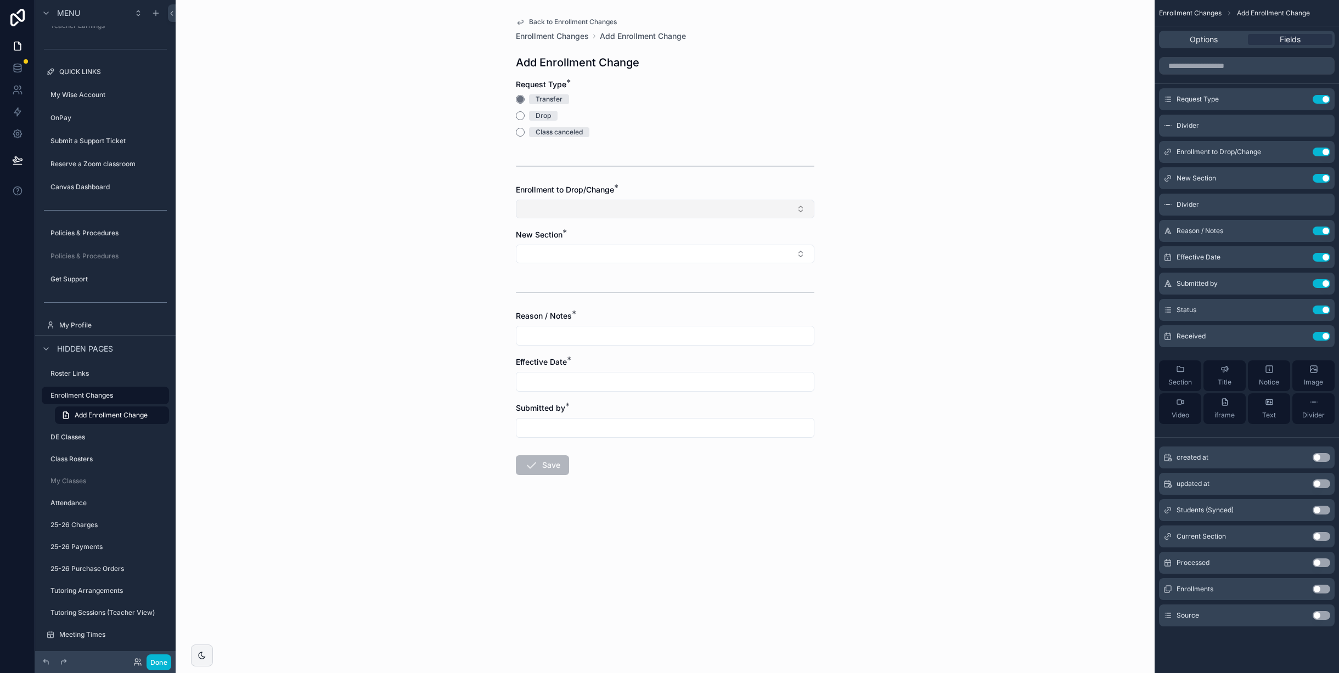
click at [599, 211] on button "Select Button" at bounding box center [665, 209] width 299 height 19
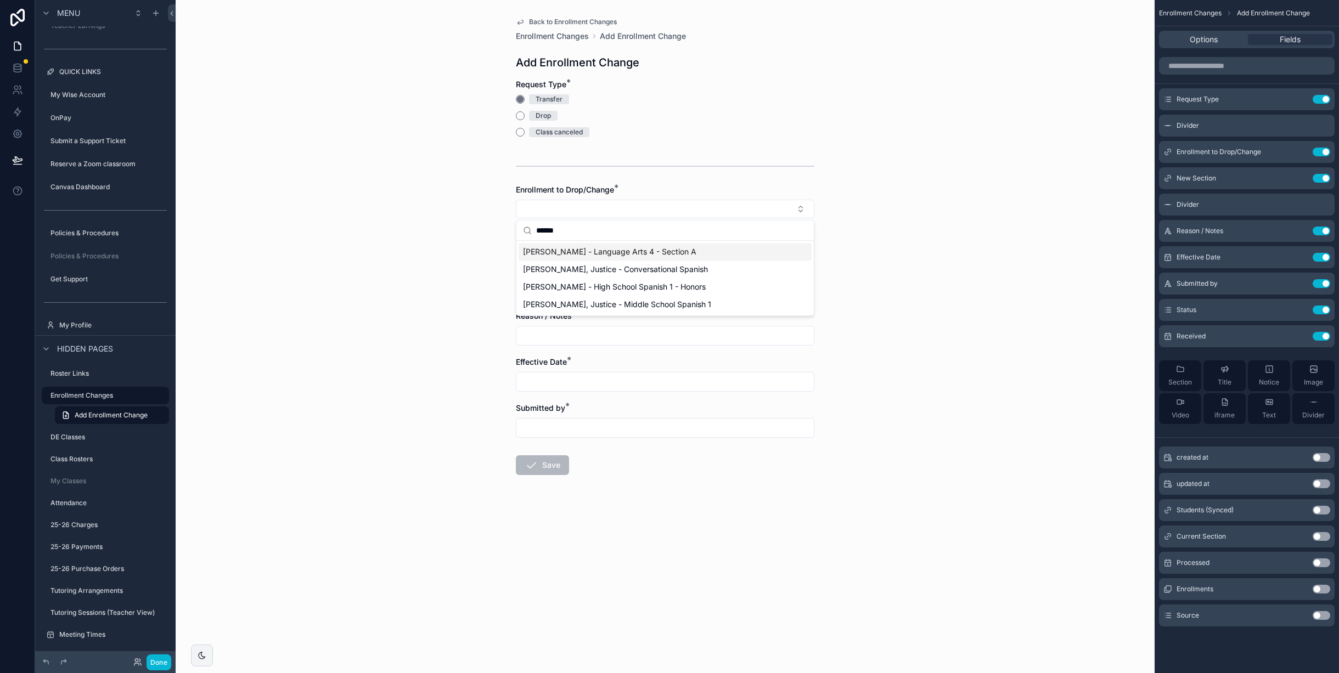
type input "******"
click at [641, 252] on span "[PERSON_NAME] - Language Arts 4 - Section A" at bounding box center [609, 251] width 173 height 11
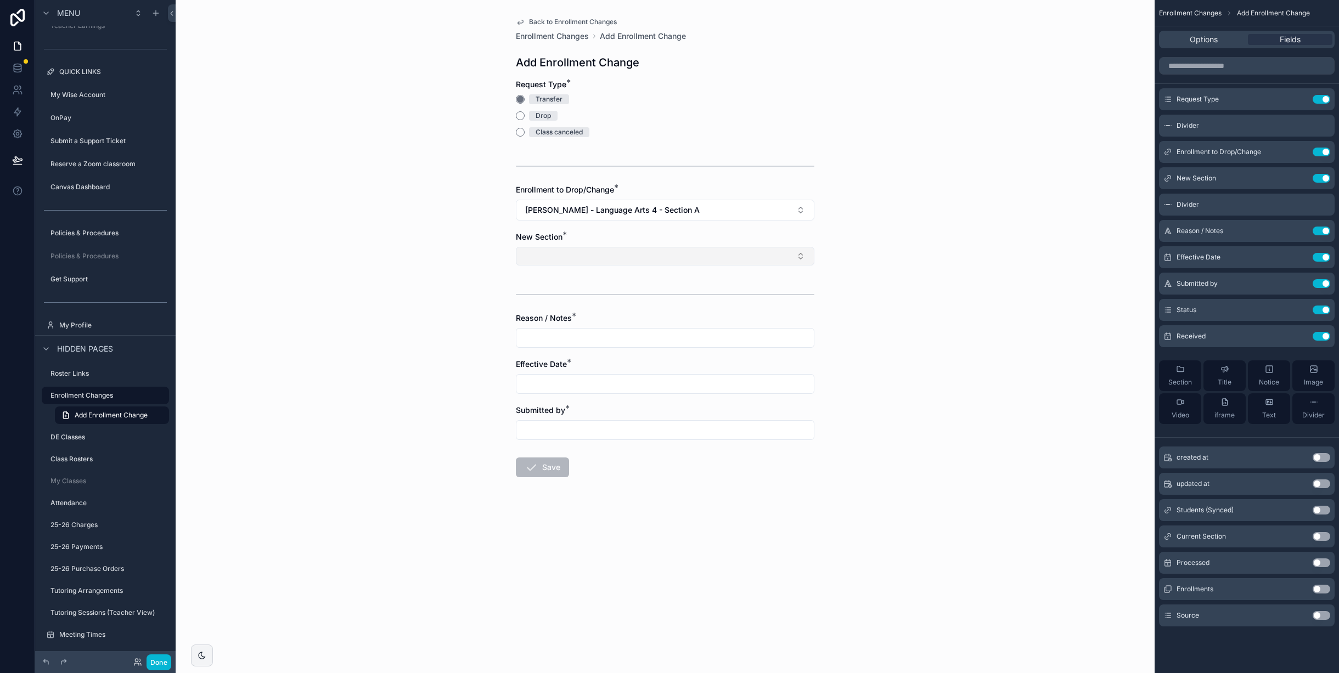
click at [602, 252] on button "Select Button" at bounding box center [665, 256] width 299 height 19
type input "******"
click at [627, 318] on div "Language Arts 4 - Section B" at bounding box center [665, 317] width 293 height 18
click at [456, 298] on div "Back to Enrollment Changes Enrollment Changes Add Enrollment Change Add Enrollm…" at bounding box center [665, 336] width 979 height 673
click at [570, 338] on input "scrollable content" at bounding box center [666, 340] width 298 height 15
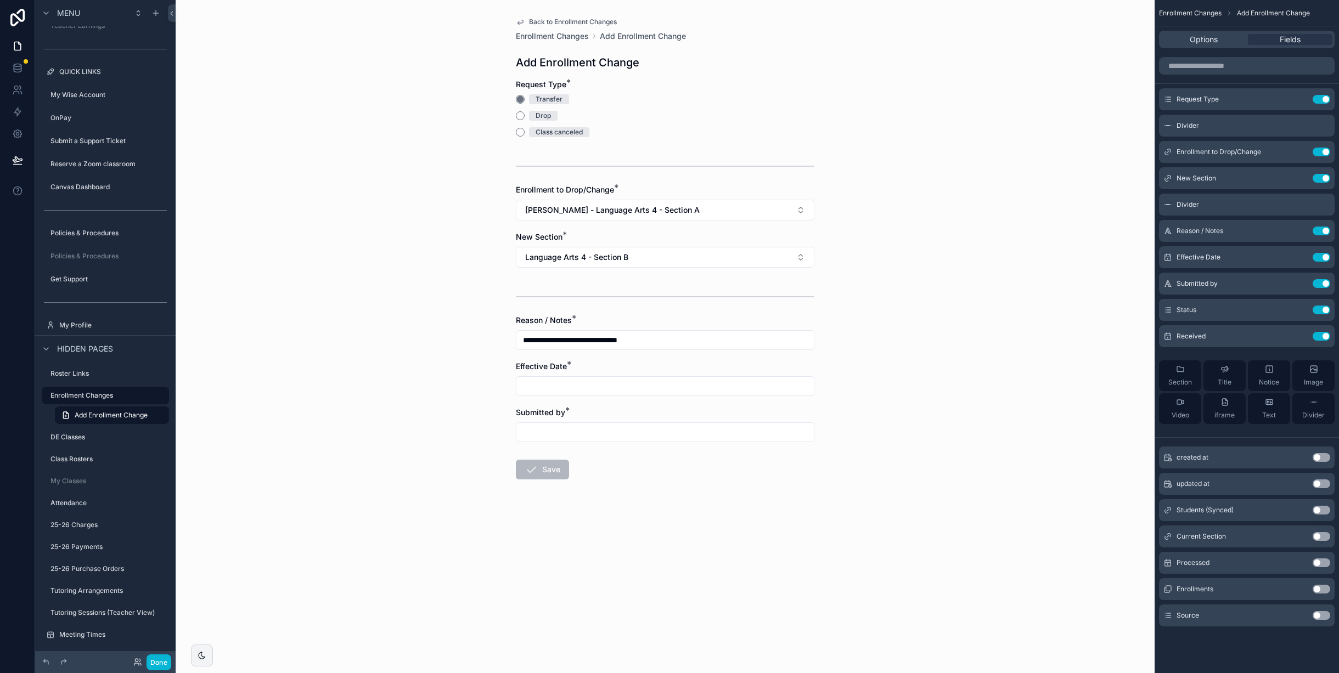
type input "**********"
click at [670, 413] on button "[DATE]" at bounding box center [664, 413] width 43 height 20
click at [579, 383] on input "********" at bounding box center [666, 386] width 298 height 15
click at [647, 476] on button "2" at bounding box center [646, 477] width 20 height 20
type input "********"
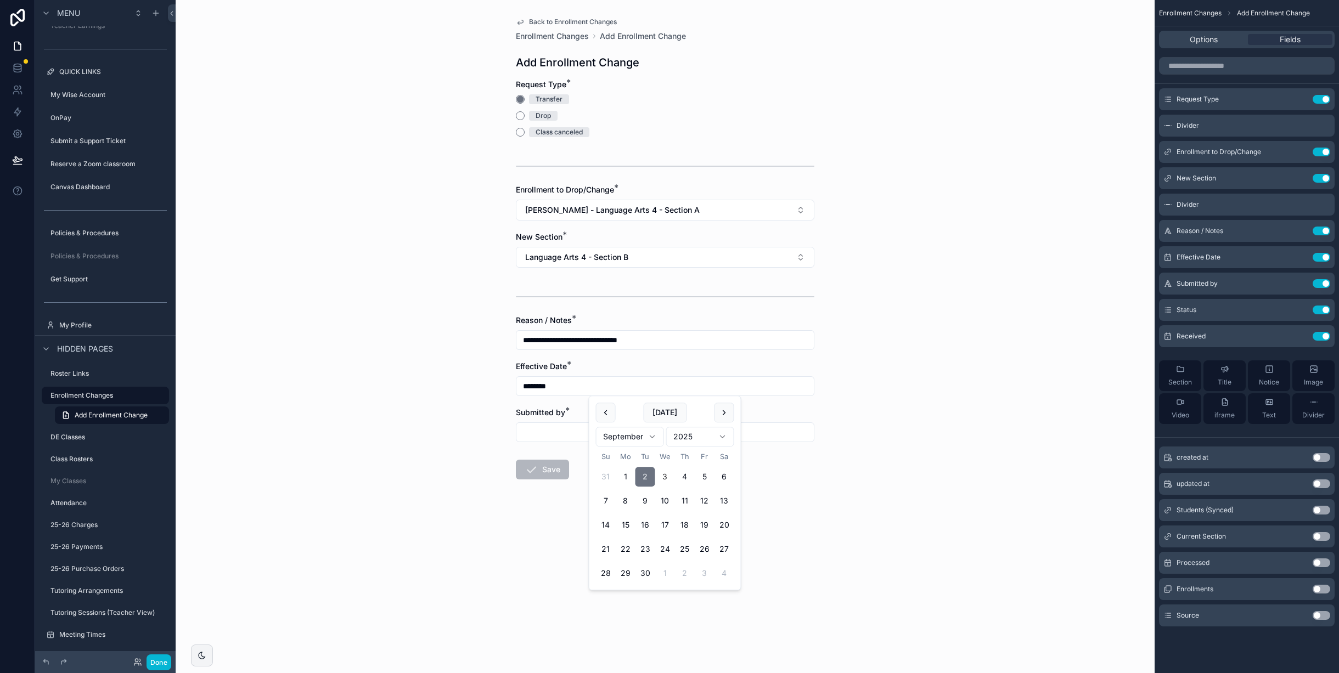
click at [457, 406] on div "**********" at bounding box center [665, 336] width 979 height 673
click at [542, 434] on input "scrollable content" at bounding box center [666, 432] width 298 height 15
type input "**"
click at [552, 470] on button "Save" at bounding box center [542, 470] width 53 height 20
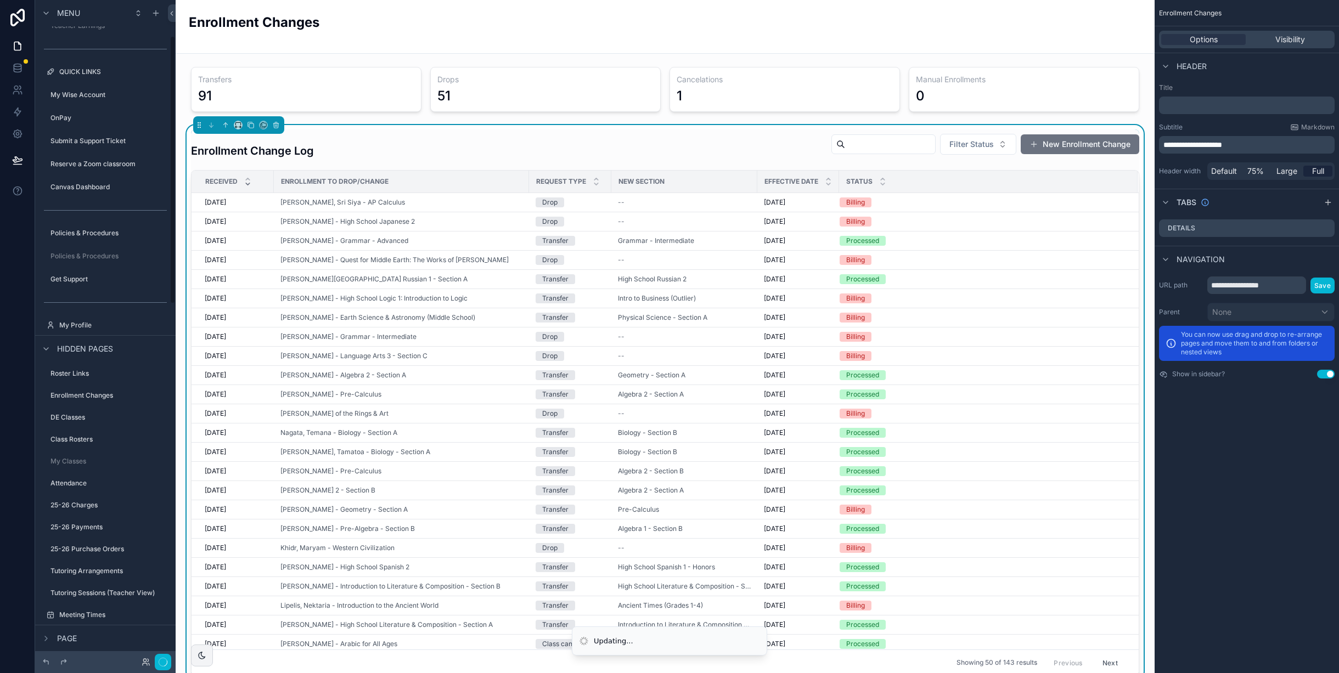
scroll to position [88, 0]
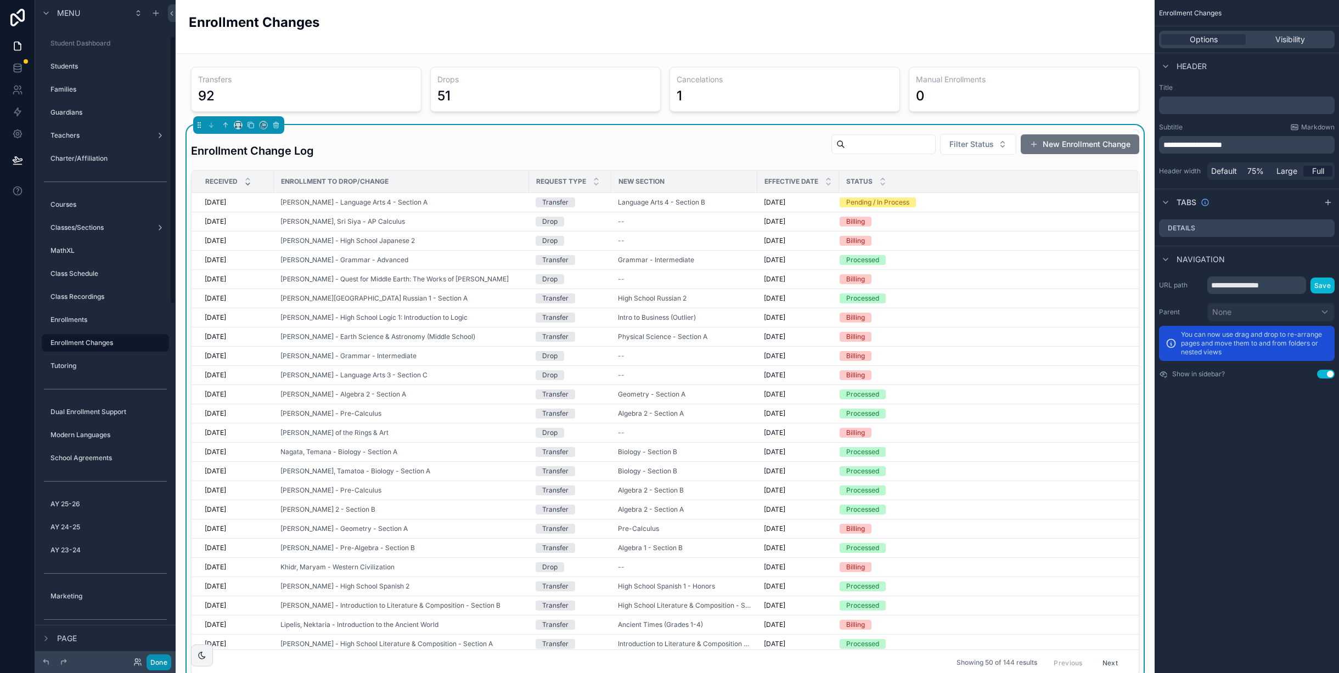
click at [159, 658] on button "Done" at bounding box center [159, 663] width 25 height 16
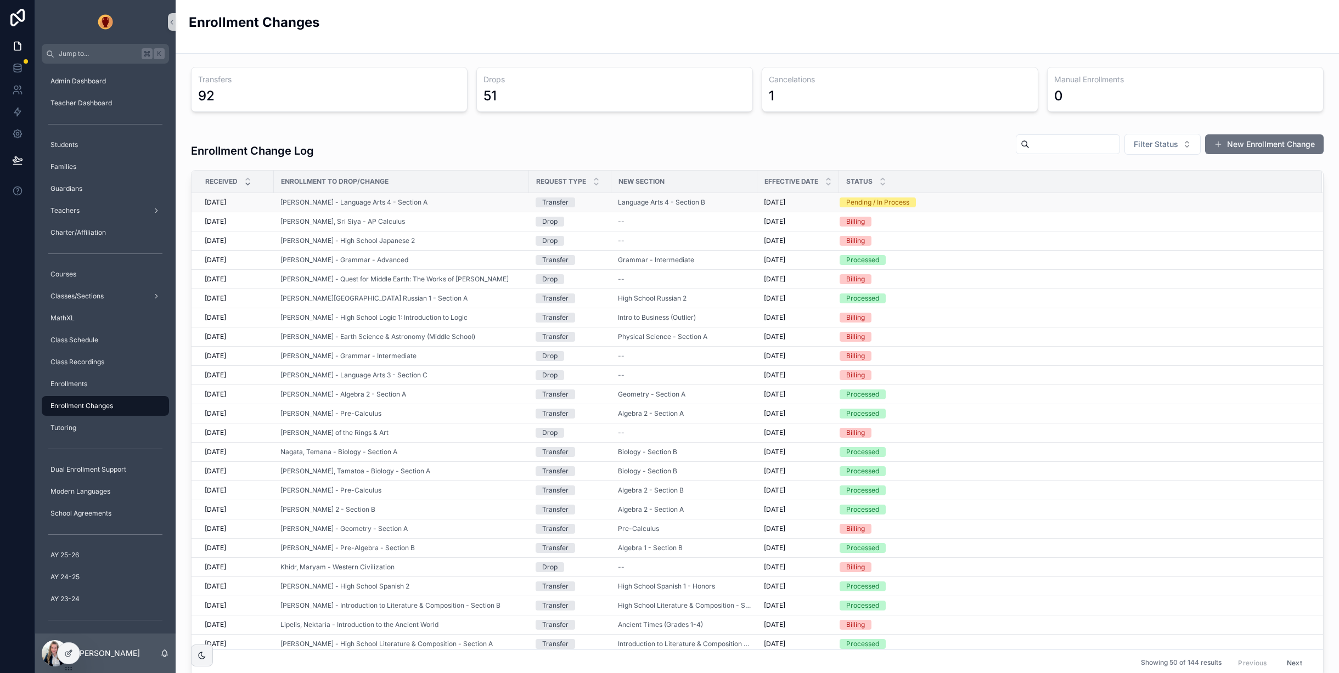
click at [857, 204] on div "Pending / In Process" at bounding box center [877, 203] width 63 height 10
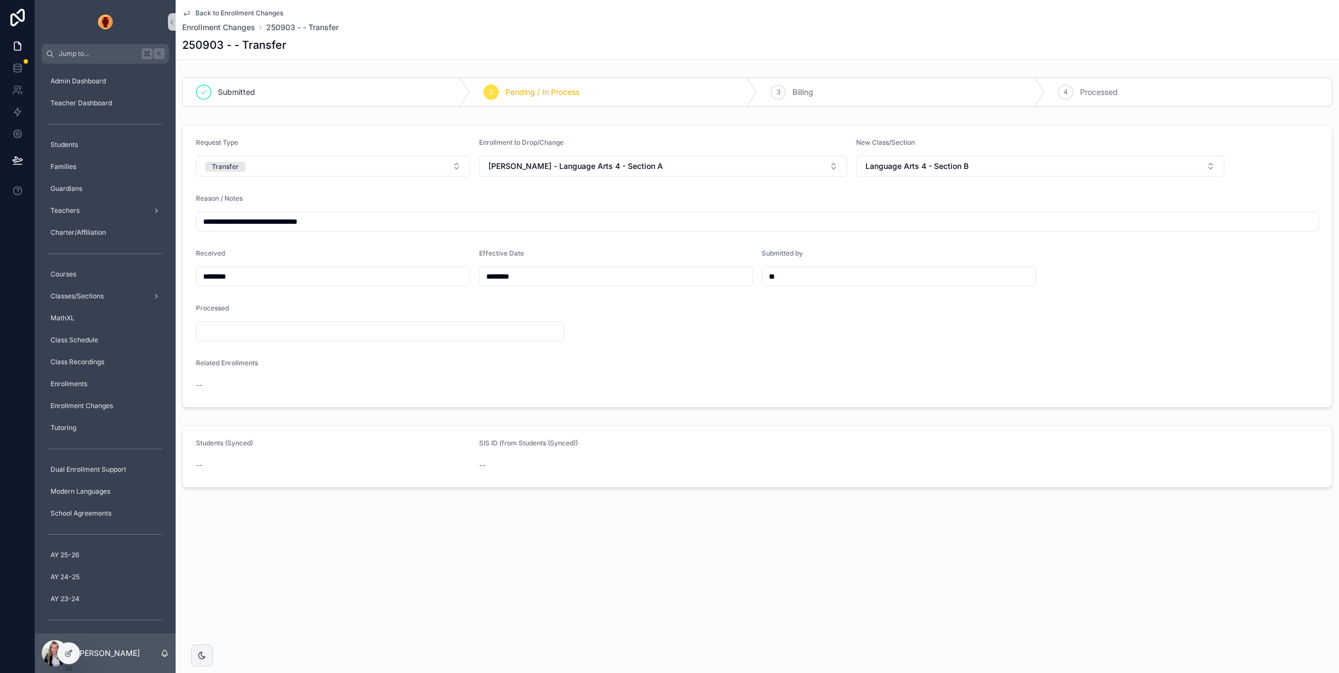
click at [255, 280] on input "********" at bounding box center [333, 276] width 273 height 15
click at [307, 367] on button "2" at bounding box center [314, 369] width 20 height 20
type input "********"
click at [504, 548] on div "**********" at bounding box center [758, 281] width 1164 height 563
click at [1098, 96] on span "Processed" at bounding box center [1099, 92] width 38 height 11
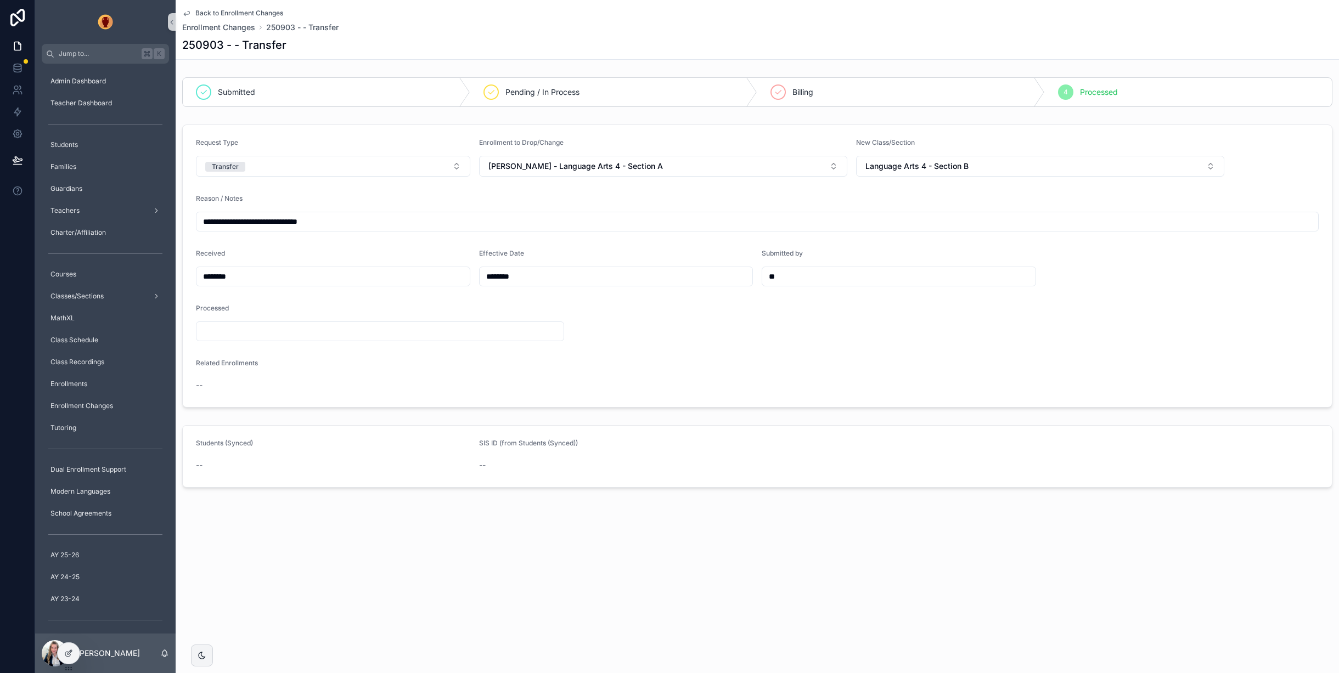
click at [232, 9] on span "Back to Enrollment Changes" at bounding box center [239, 13] width 88 height 9
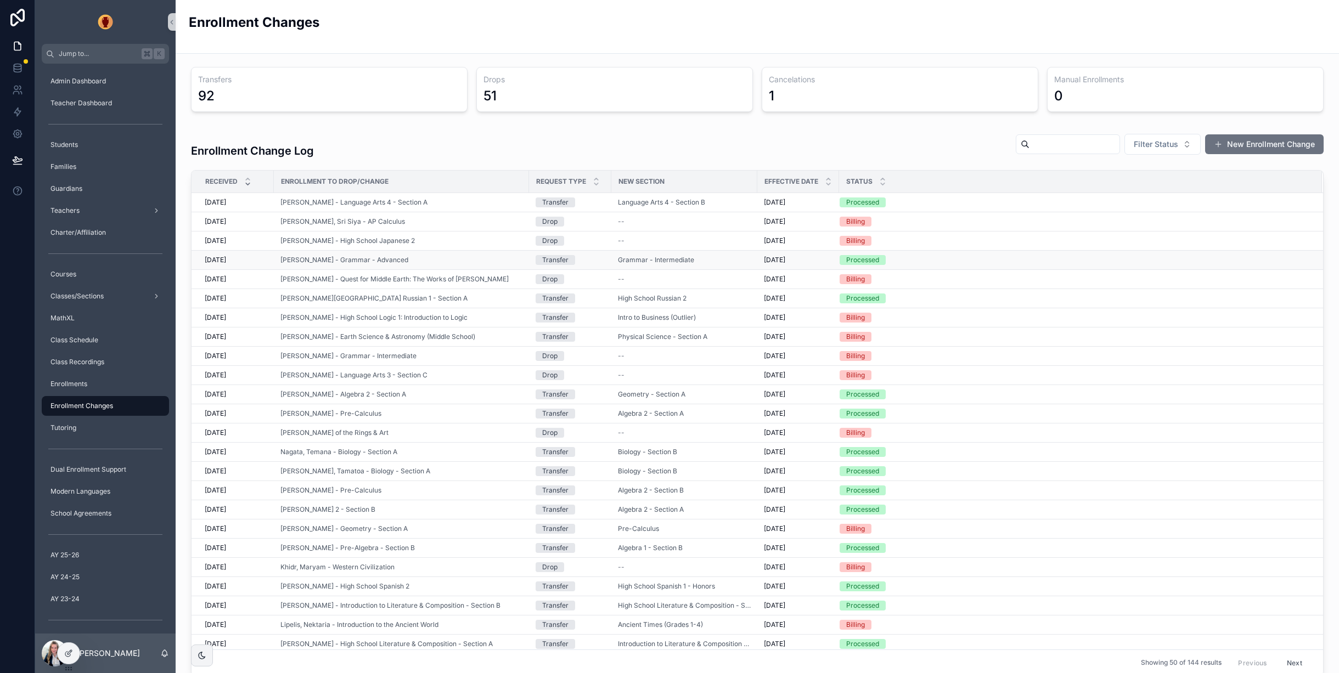
scroll to position [3, 0]
click at [1150, 147] on span "Filter Status" at bounding box center [1156, 144] width 44 height 11
click at [1072, 146] on input "scrollable content" at bounding box center [1075, 144] width 90 height 15
type input "******"
click at [1023, 150] on input "******" at bounding box center [1062, 144] width 90 height 15
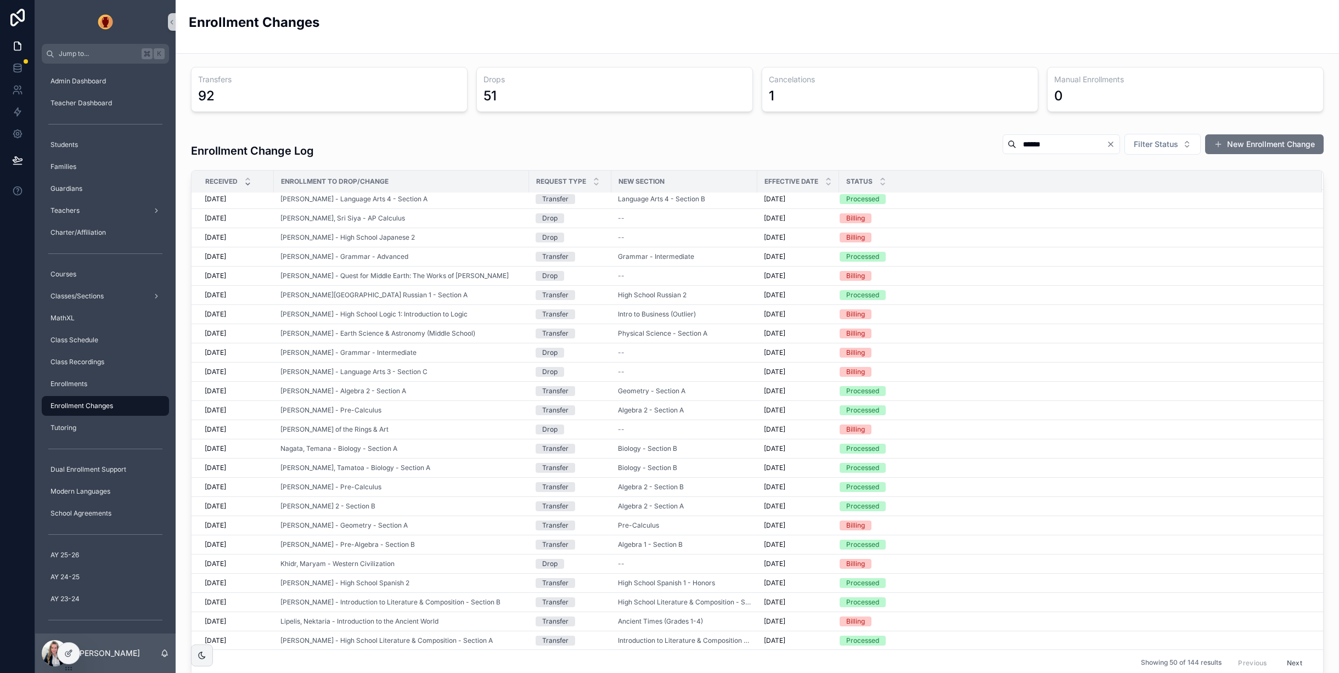
click at [1023, 150] on input "******" at bounding box center [1062, 144] width 90 height 15
click at [591, 143] on div "Enrollment Change Log Filter Status New Enrollment Change" at bounding box center [757, 147] width 1133 height 34
click at [77, 142] on span "Students" at bounding box center [63, 145] width 27 height 9
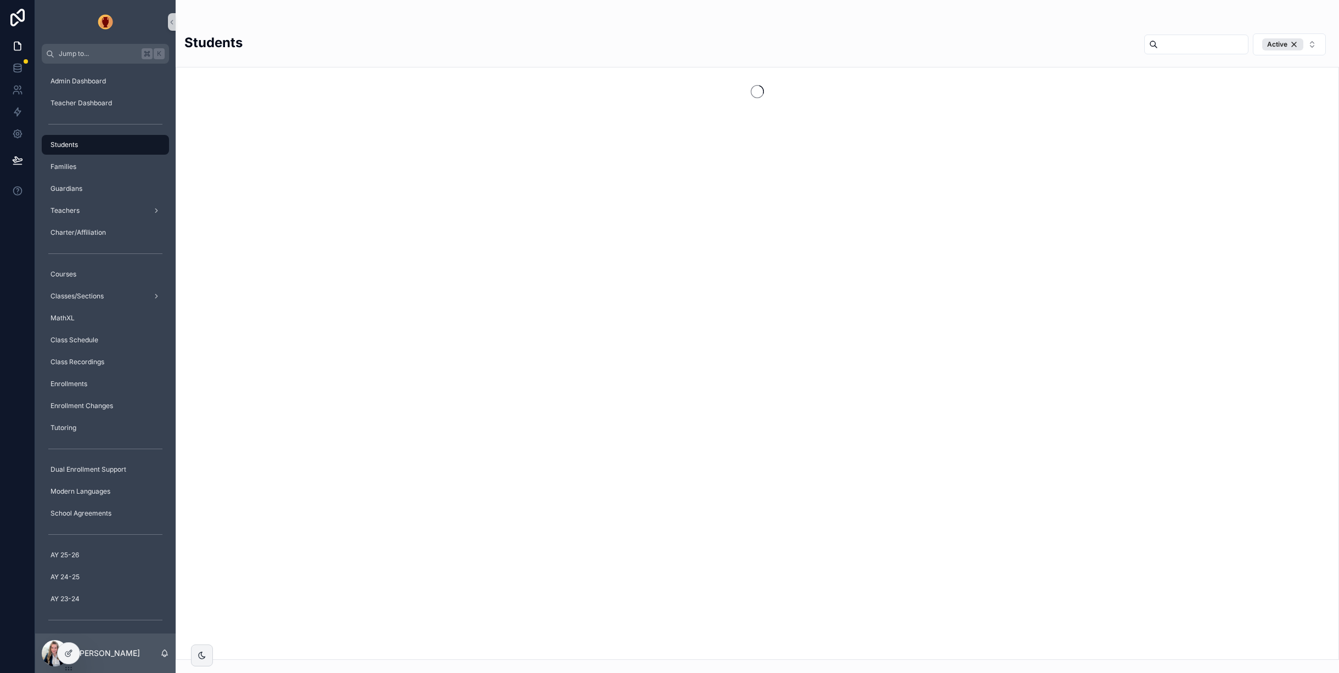
click at [1176, 46] on input "scrollable content" at bounding box center [1203, 44] width 90 height 15
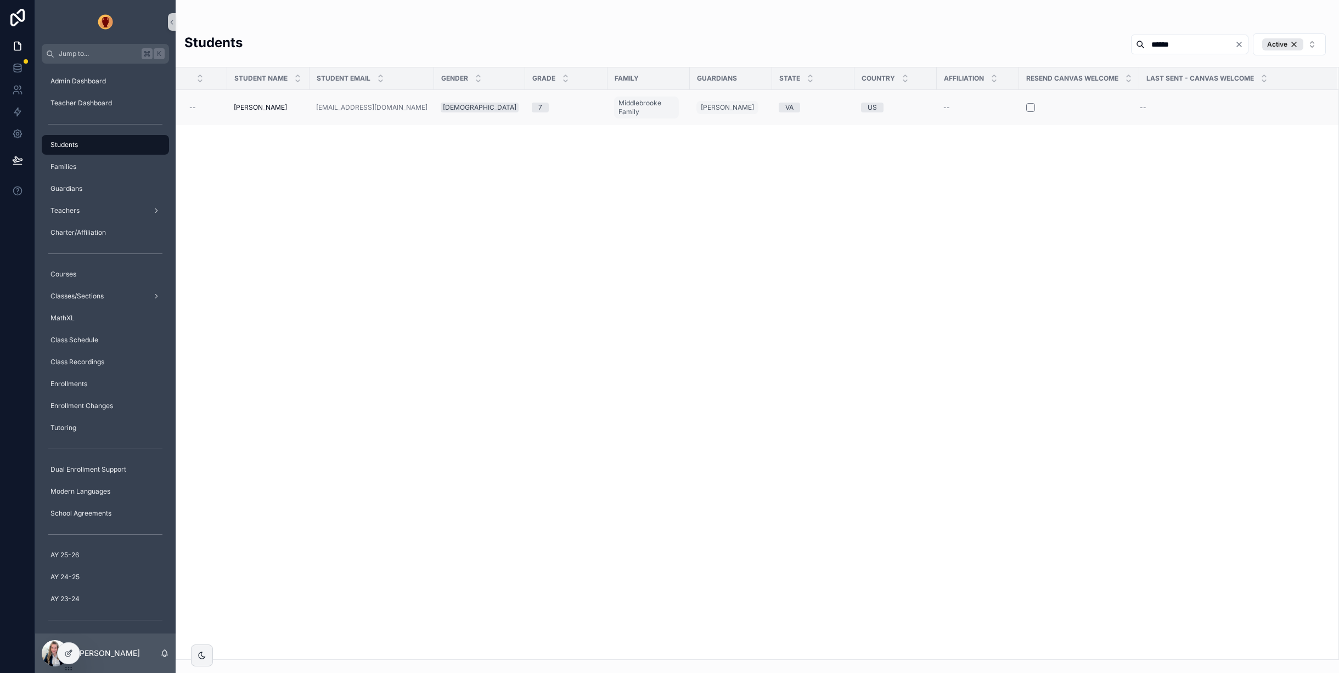
type input "******"
click at [264, 109] on span "[PERSON_NAME]" at bounding box center [260, 107] width 53 height 9
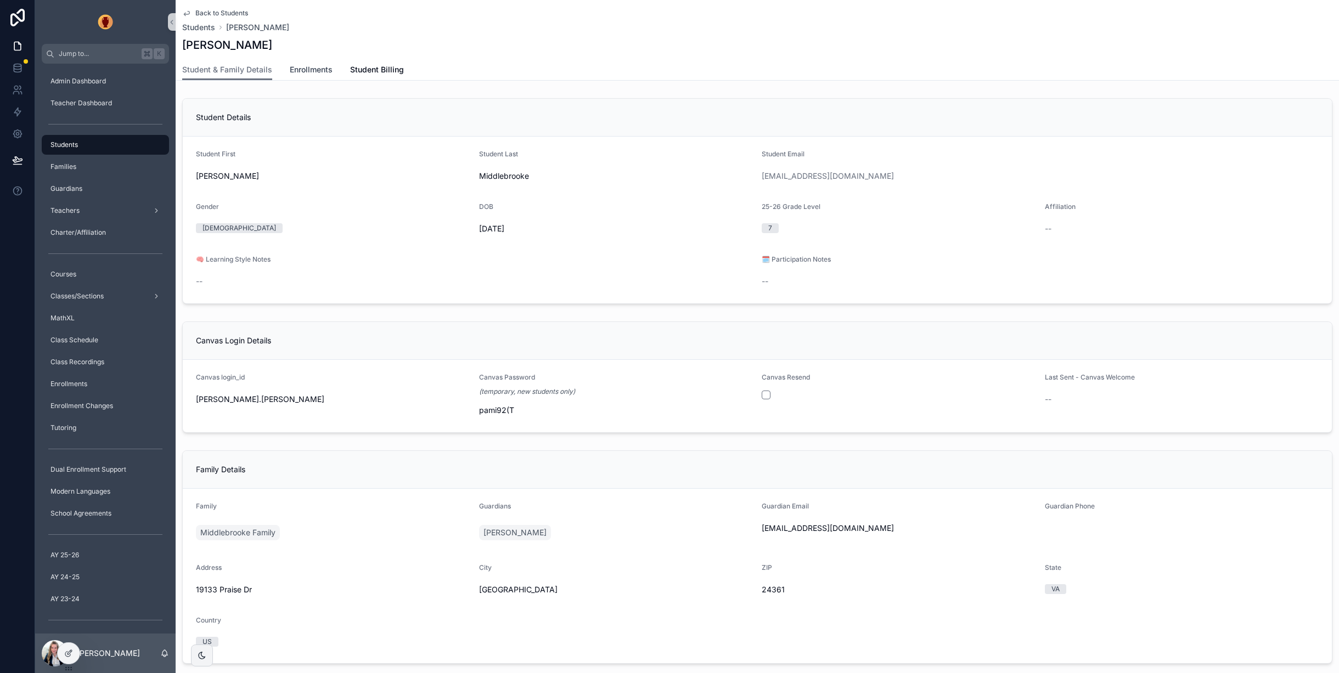
click at [309, 70] on span "Enrollments" at bounding box center [311, 69] width 43 height 11
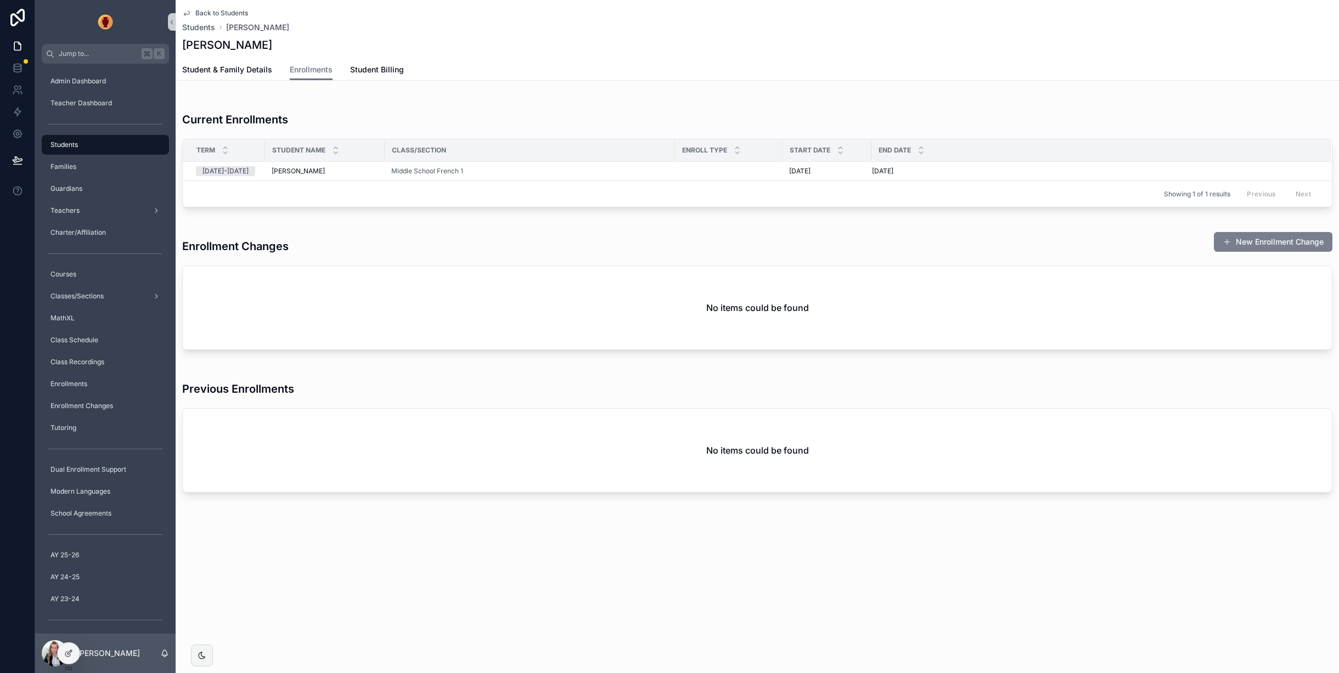
click at [1275, 239] on button "New Enrollment Change" at bounding box center [1273, 242] width 119 height 20
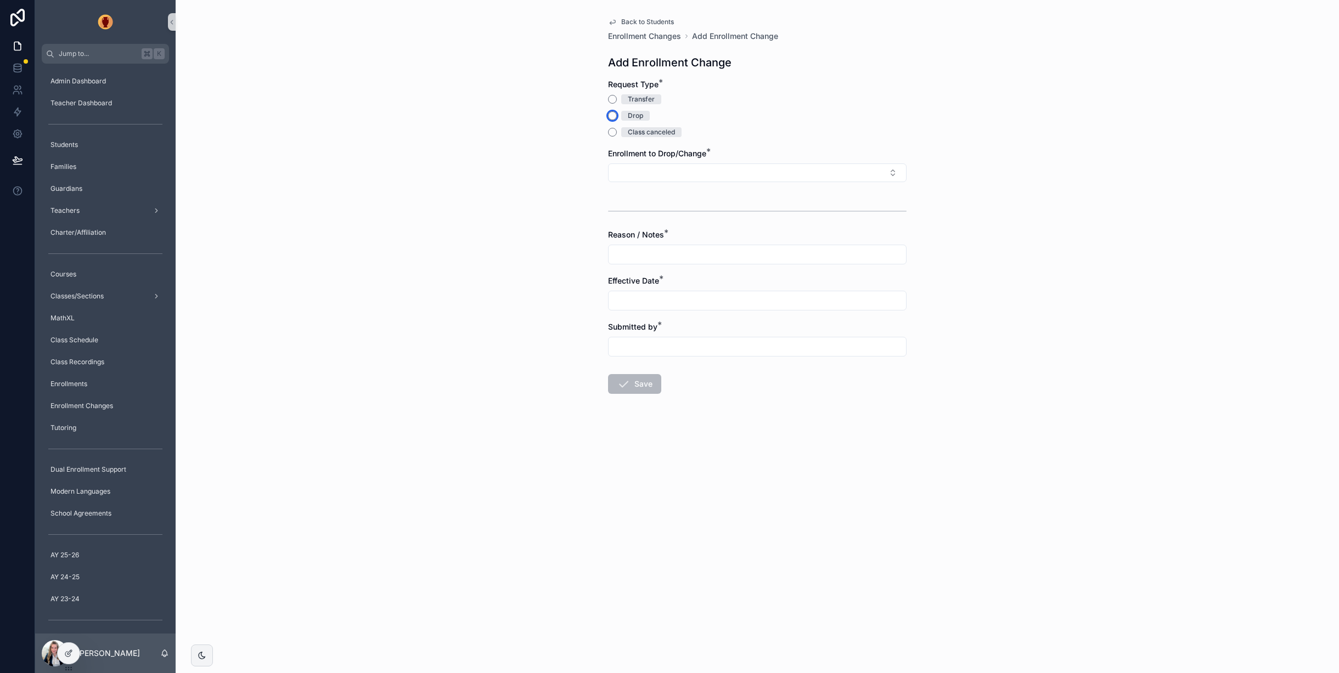
click at [612, 116] on button "Drop" at bounding box center [612, 115] width 9 height 9
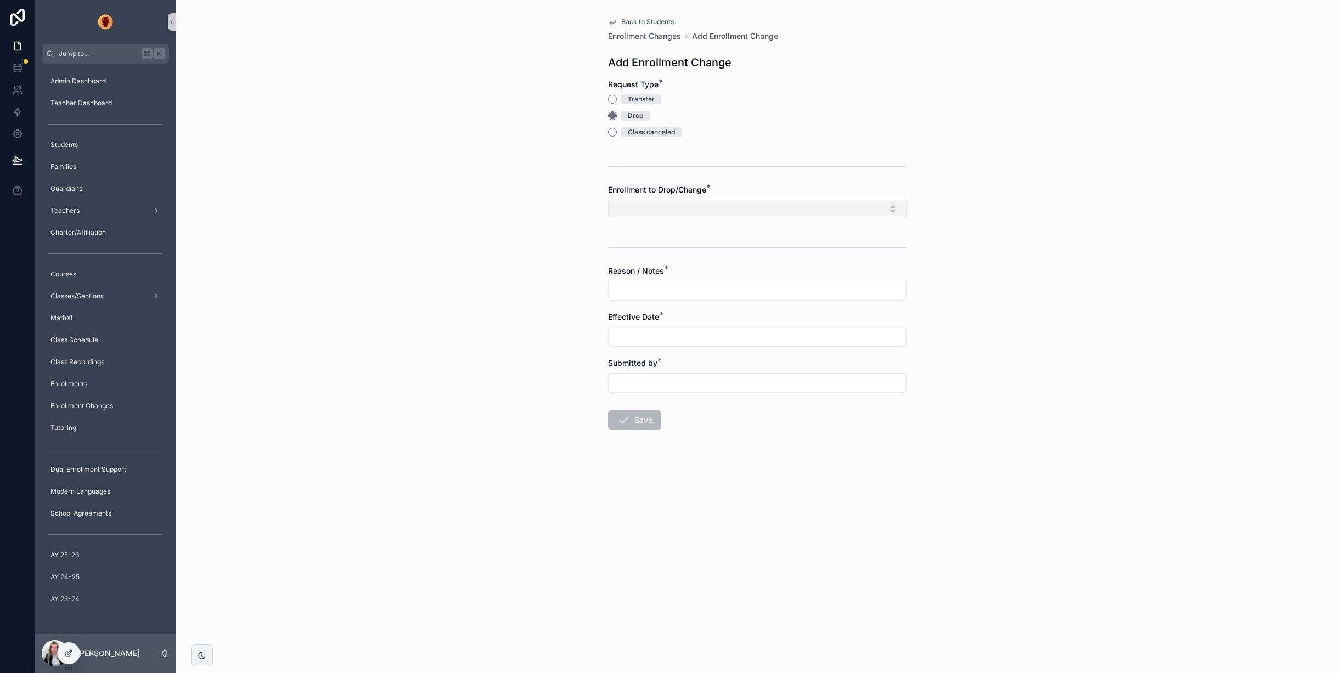
click at [685, 204] on button "Select Button" at bounding box center [757, 209] width 299 height 19
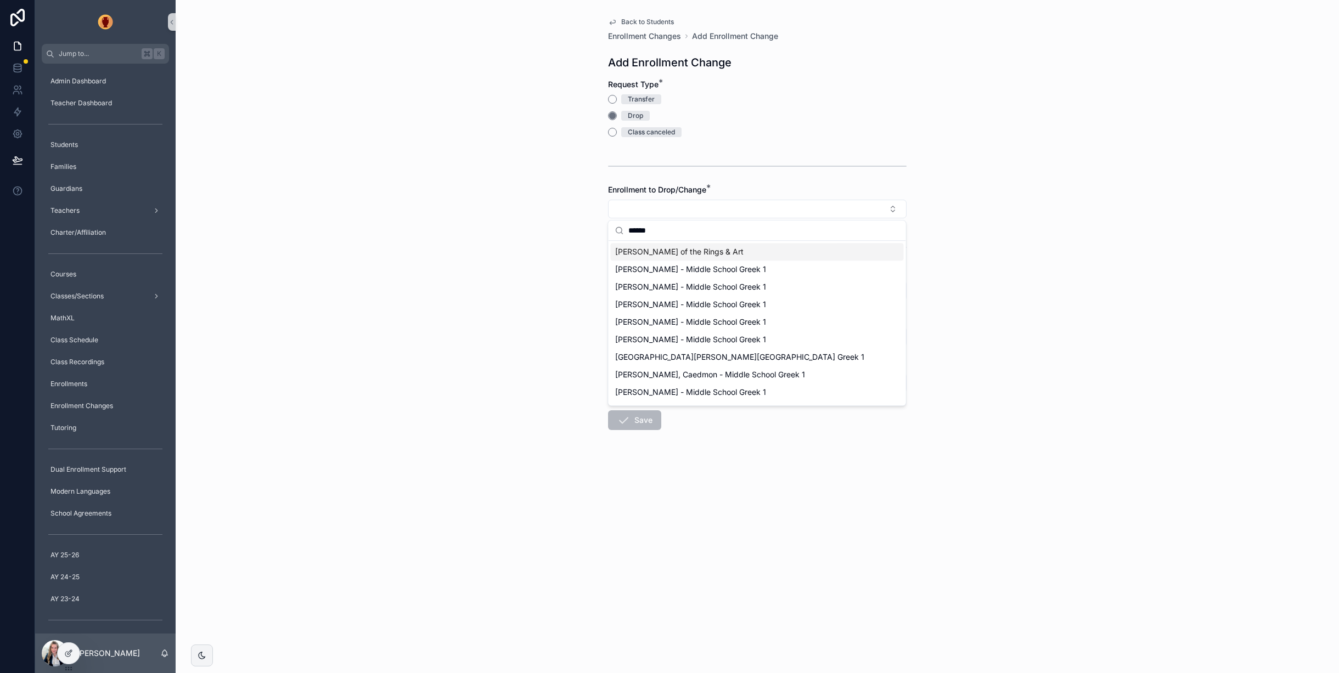
type input "******"
click at [661, 254] on span "[PERSON_NAME] of the Rings & Art" at bounding box center [679, 251] width 128 height 11
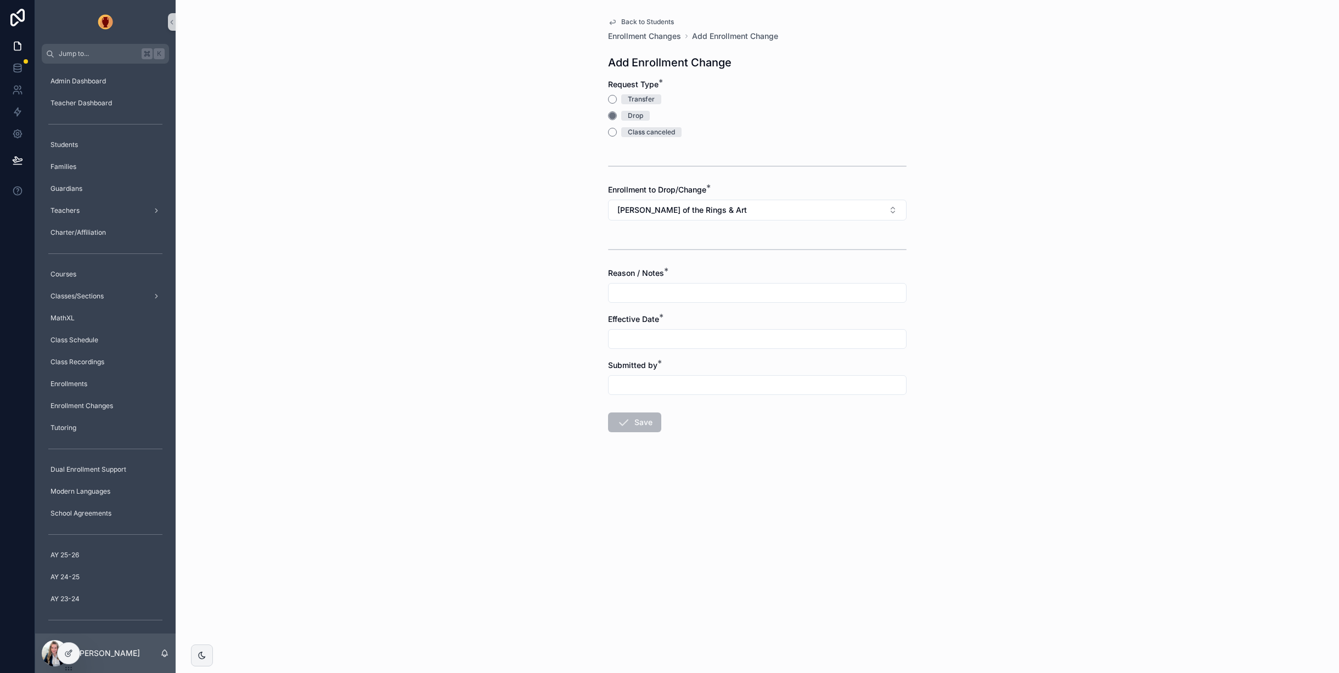
click at [635, 290] on input "scrollable content" at bounding box center [758, 292] width 298 height 15
type input "**********"
click at [700, 366] on button "scrollable content" at bounding box center [698, 366] width 20 height 20
click at [717, 522] on button "25" at bounding box center [718, 527] width 20 height 20
type input "*********"
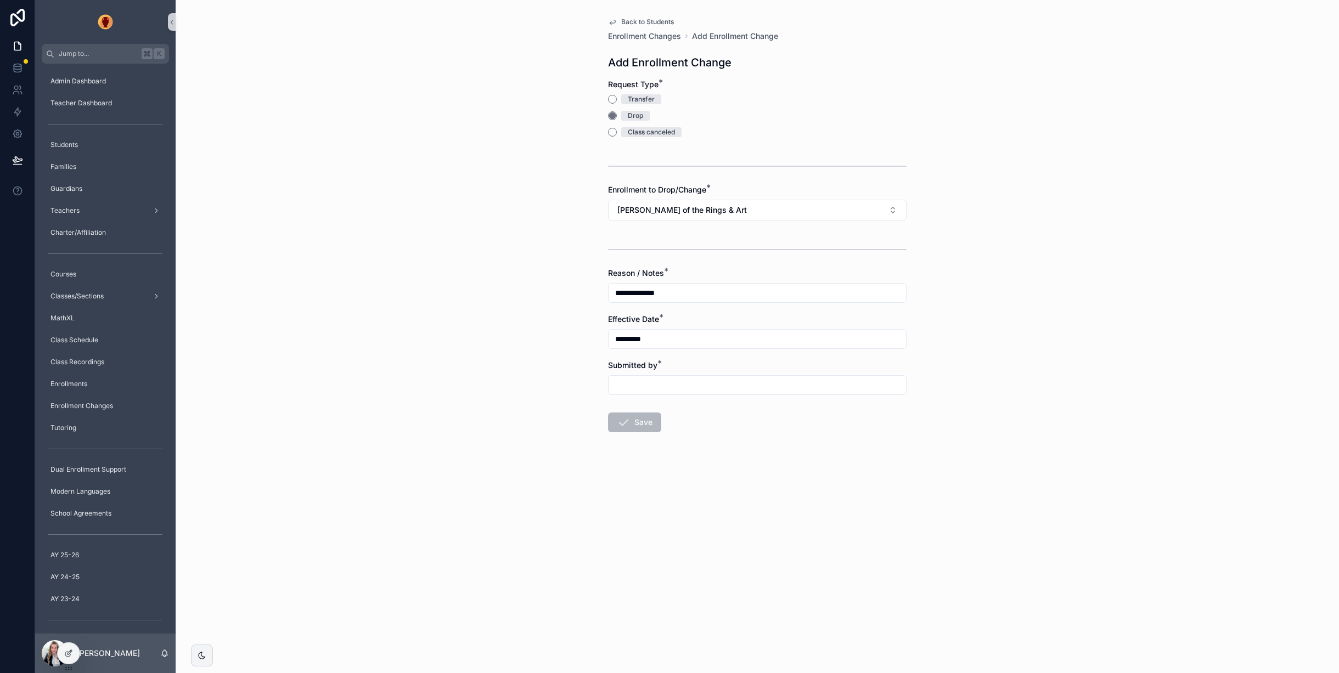
click at [638, 384] on input "scrollable content" at bounding box center [758, 385] width 298 height 15
type input "**"
click at [698, 292] on input "**********" at bounding box center [758, 292] width 298 height 15
type input "**********"
click at [632, 417] on button "Save" at bounding box center [634, 423] width 53 height 20
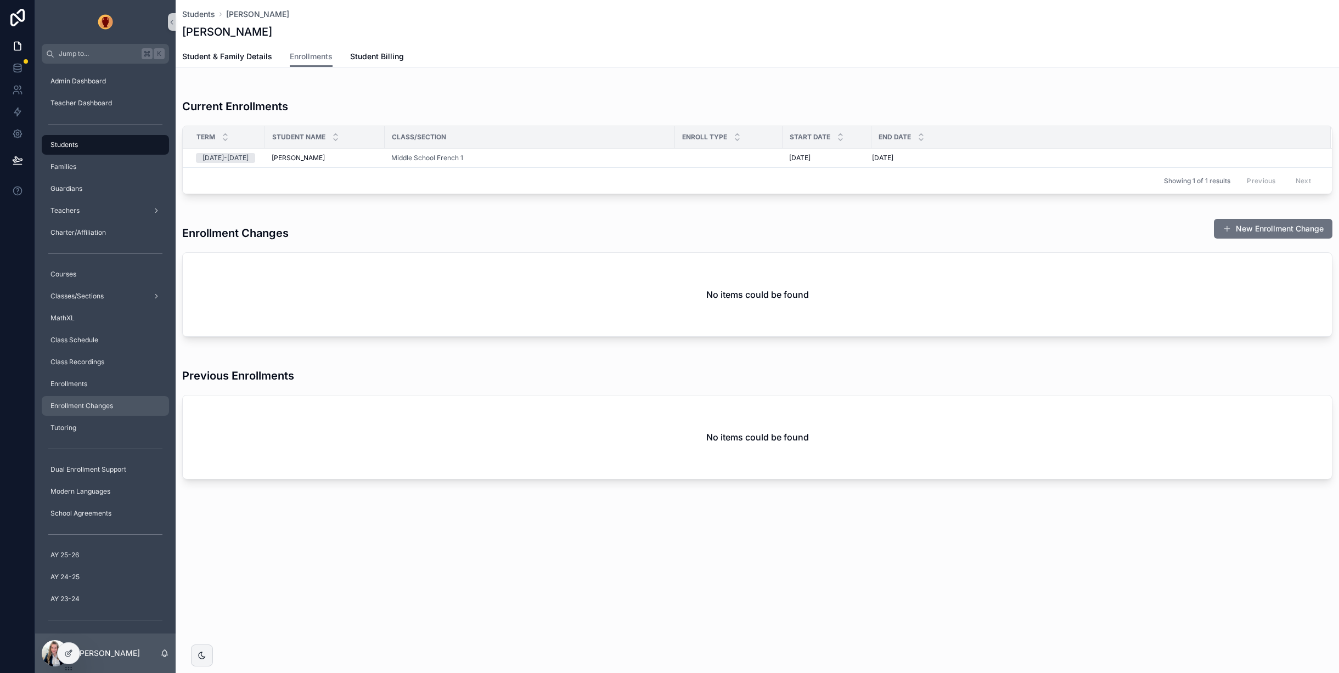
click at [93, 399] on div "Enrollment Changes" at bounding box center [105, 406] width 114 height 18
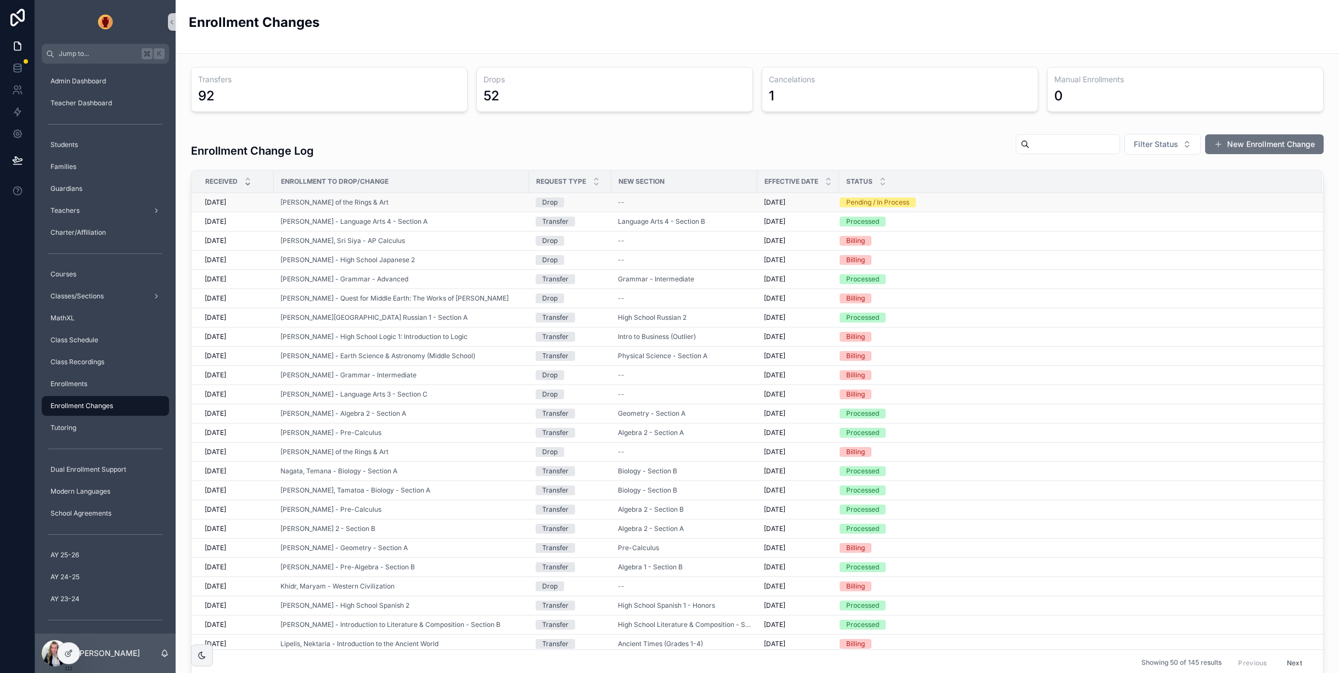
click at [504, 203] on div "[PERSON_NAME] of the Rings & Art" at bounding box center [401, 202] width 242 height 9
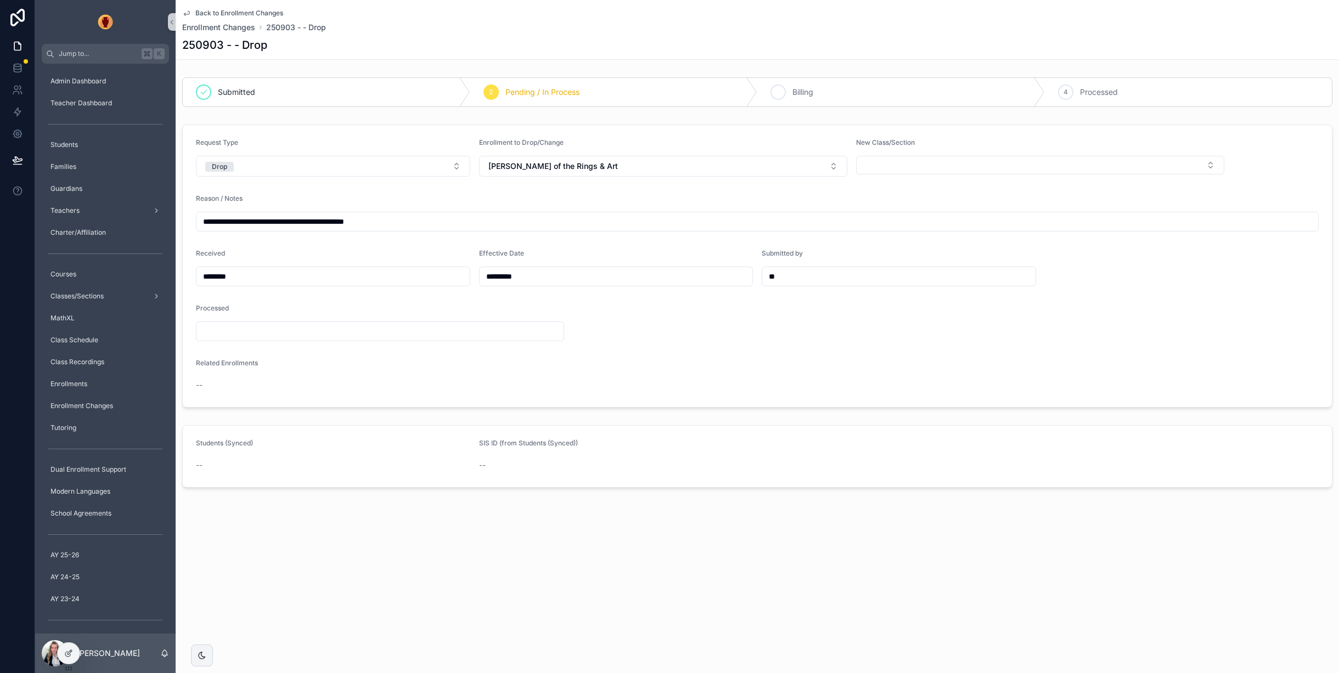
click at [797, 89] on span "Billing" at bounding box center [803, 92] width 21 height 11
click at [266, 277] on input "********" at bounding box center [333, 276] width 273 height 15
click at [273, 305] on button "scrollable content" at bounding box center [274, 305] width 20 height 20
click at [294, 467] on button "25" at bounding box center [294, 466] width 20 height 20
type input "*********"
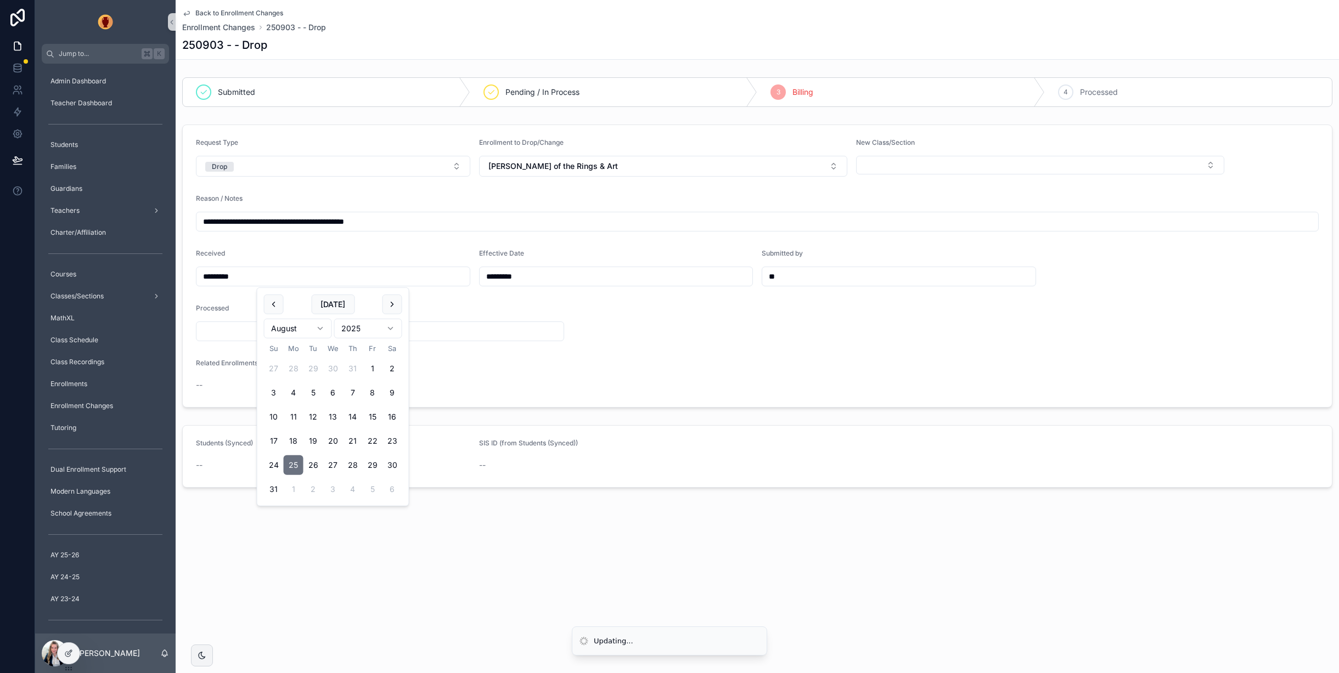
click at [207, 12] on span "Back to Enrollment Changes" at bounding box center [239, 13] width 88 height 9
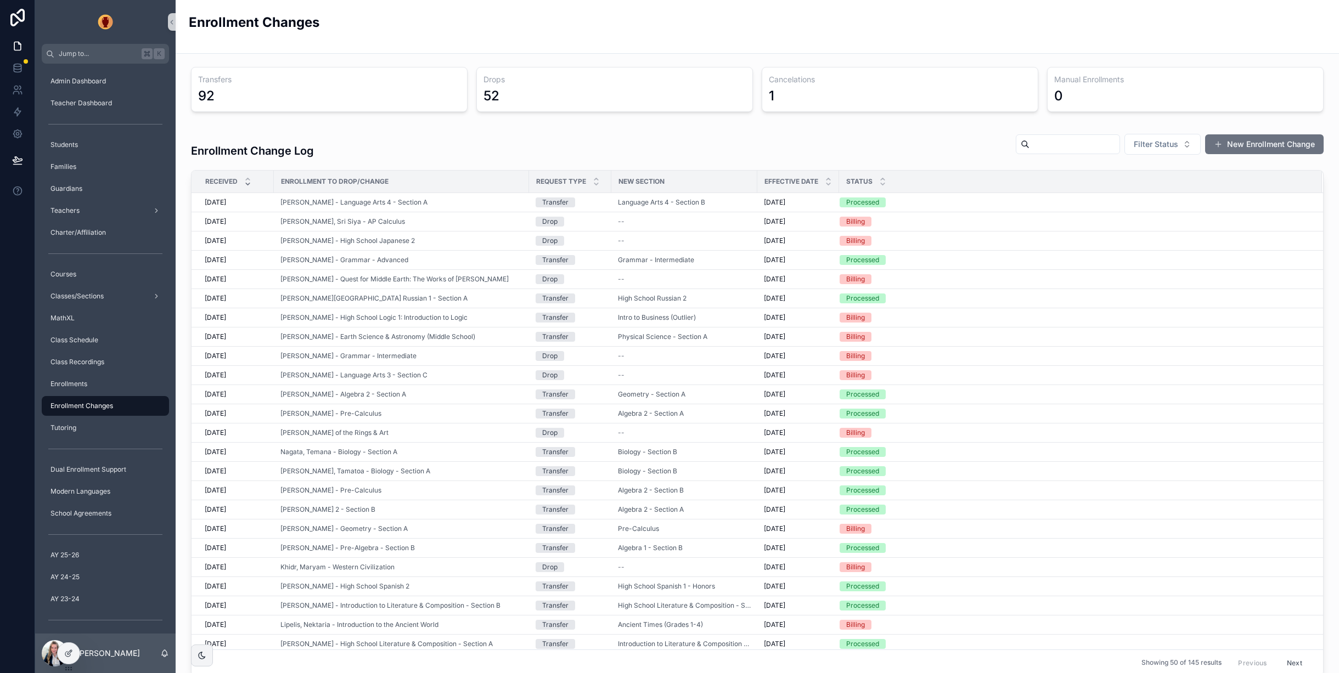
click at [842, 160] on div "Enrollment Change Log Filter Status New Enrollment Change" at bounding box center [757, 147] width 1133 height 34
drag, startPoint x: 839, startPoint y: 181, endPoint x: 865, endPoint y: 181, distance: 25.8
click at [883, 179] on tr "Received Enrollment to Drop/Change Request Type New Section Effective Date Stat…" at bounding box center [758, 182] width 1132 height 23
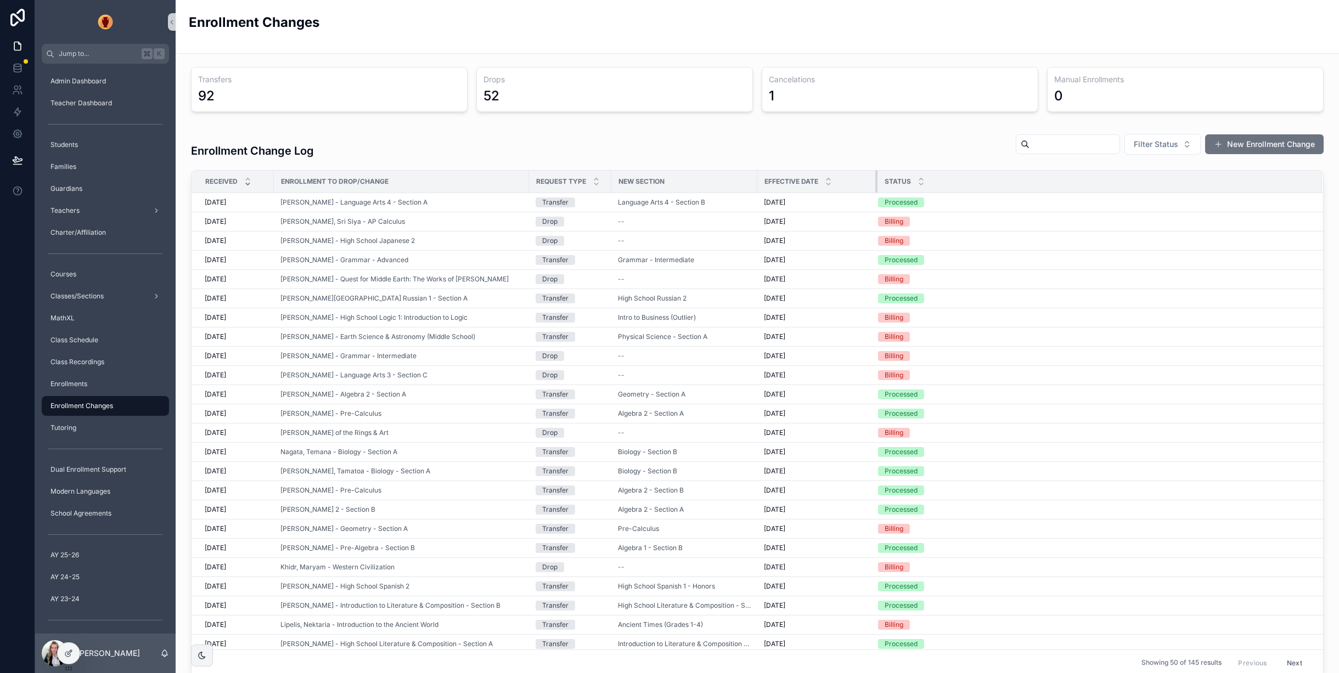
drag, startPoint x: 838, startPoint y: 180, endPoint x: 878, endPoint y: 180, distance: 40.1
click at [878, 180] on tr "Received Enrollment to Drop/Change Request Type New Section Effective Date Stat…" at bounding box center [758, 182] width 1132 height 23
click at [92, 292] on span "Classes/Sections" at bounding box center [76, 296] width 53 height 9
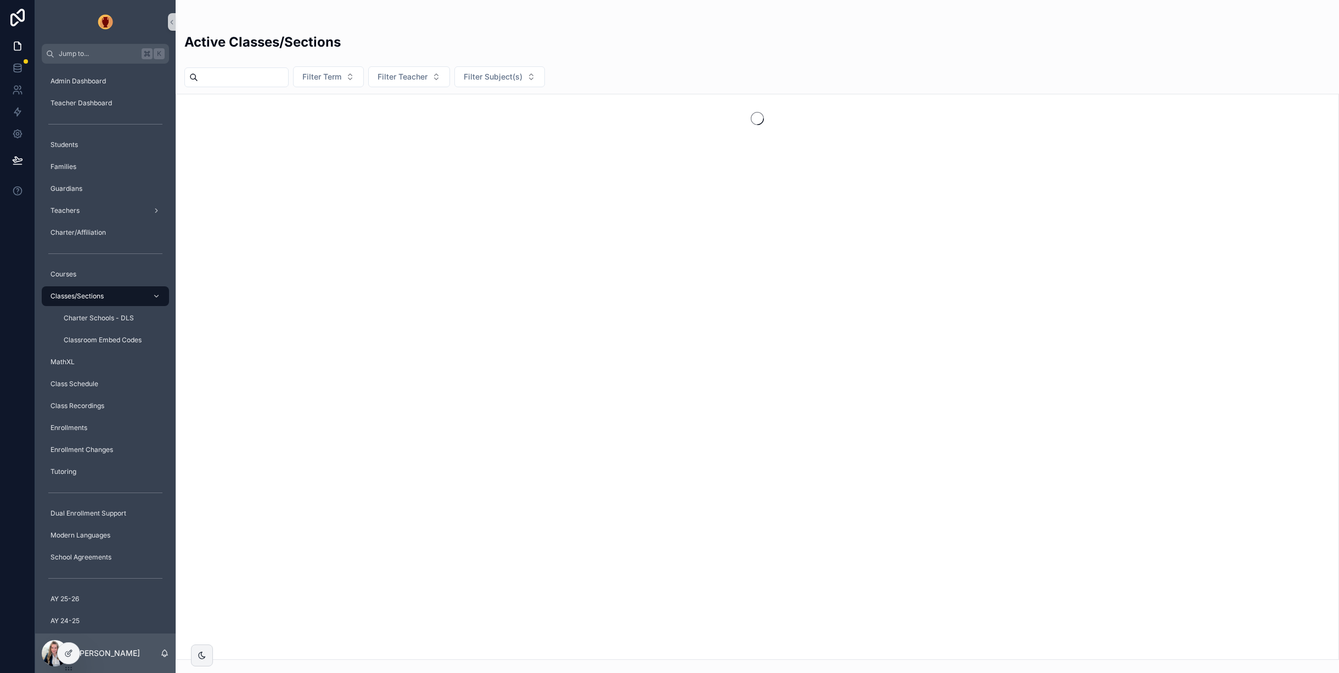
click at [250, 77] on input "scrollable content" at bounding box center [243, 77] width 90 height 15
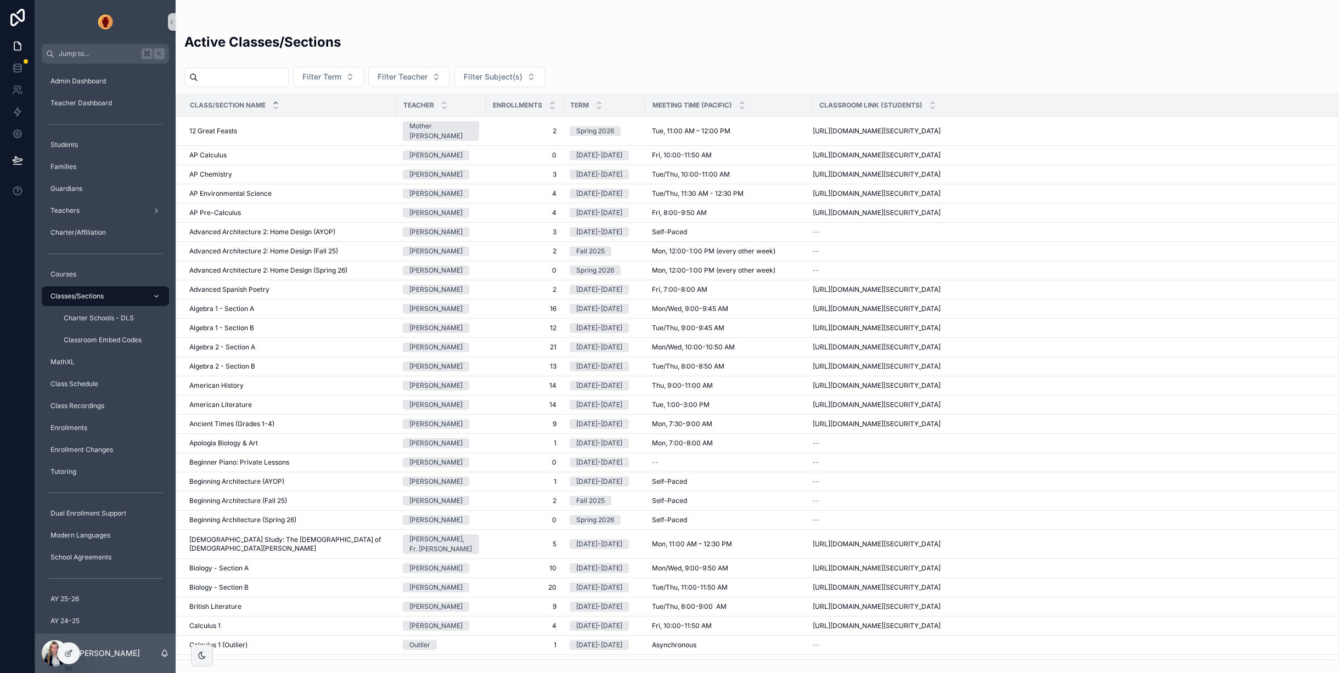
type input "*"
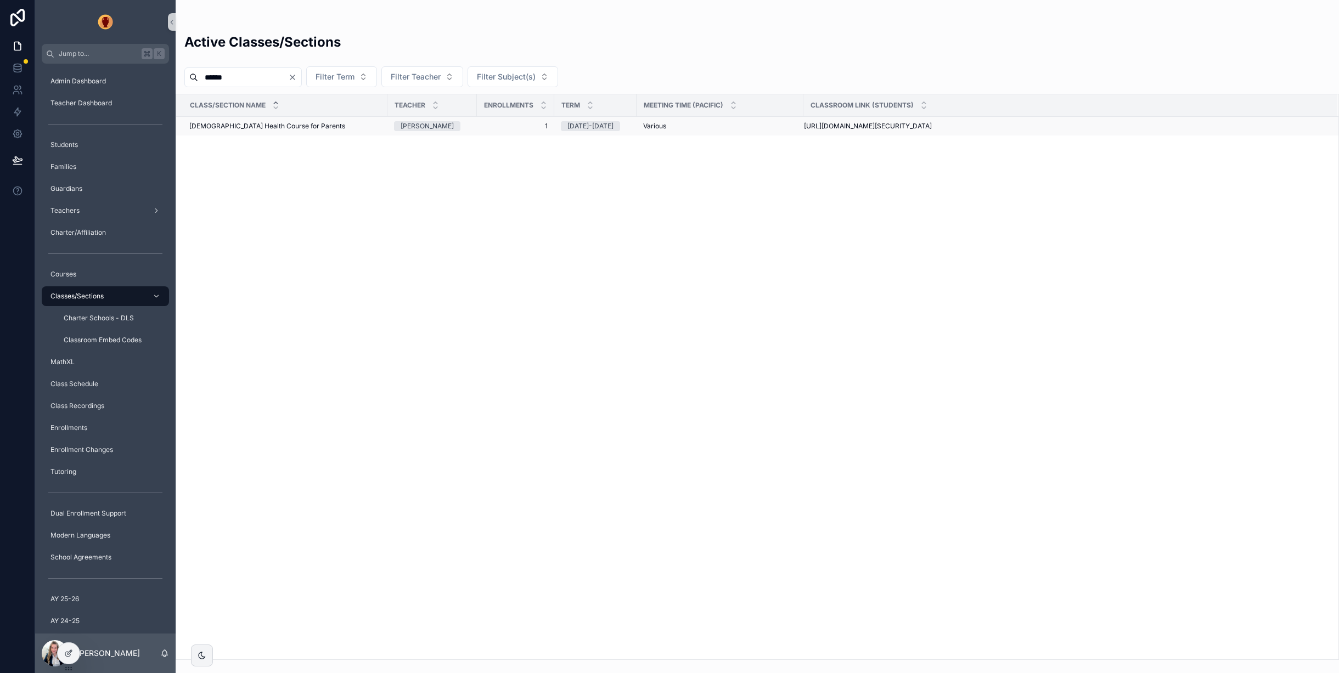
type input "******"
click at [249, 124] on span "[DEMOGRAPHIC_DATA] Health Course for Parents" at bounding box center [267, 126] width 156 height 9
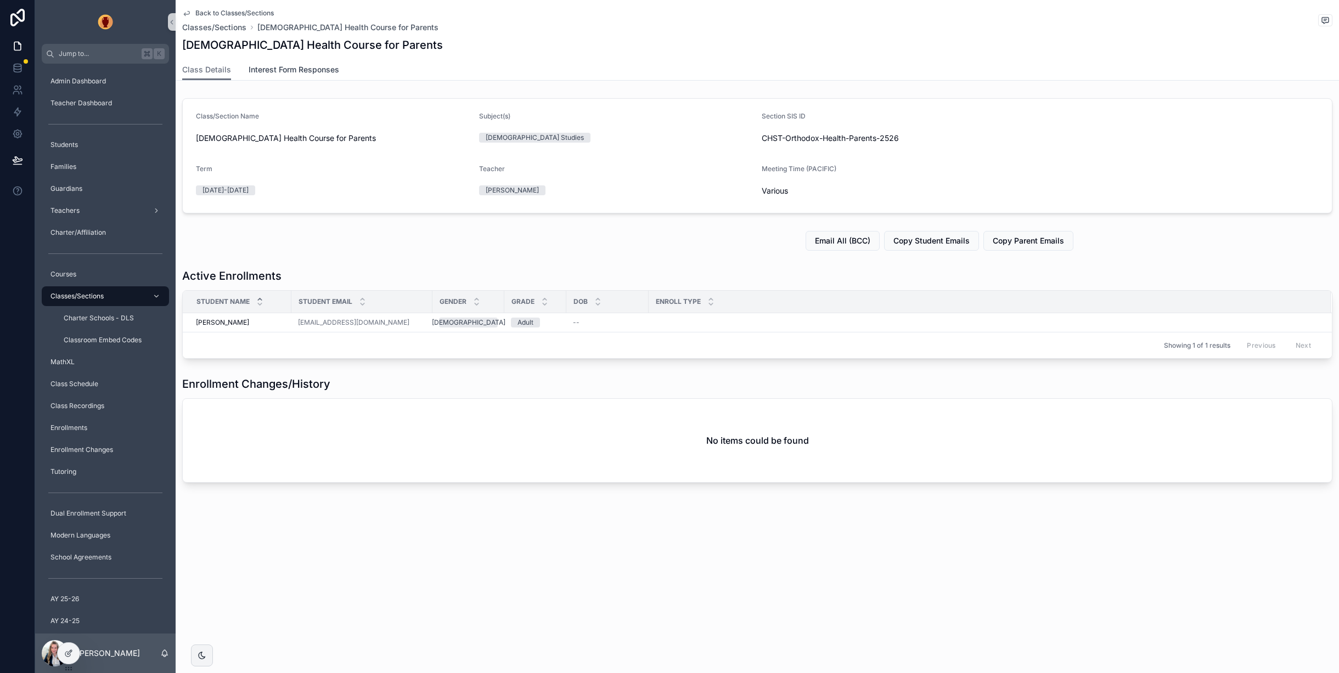
click at [315, 68] on span "Interest Form Responses" at bounding box center [294, 69] width 91 height 11
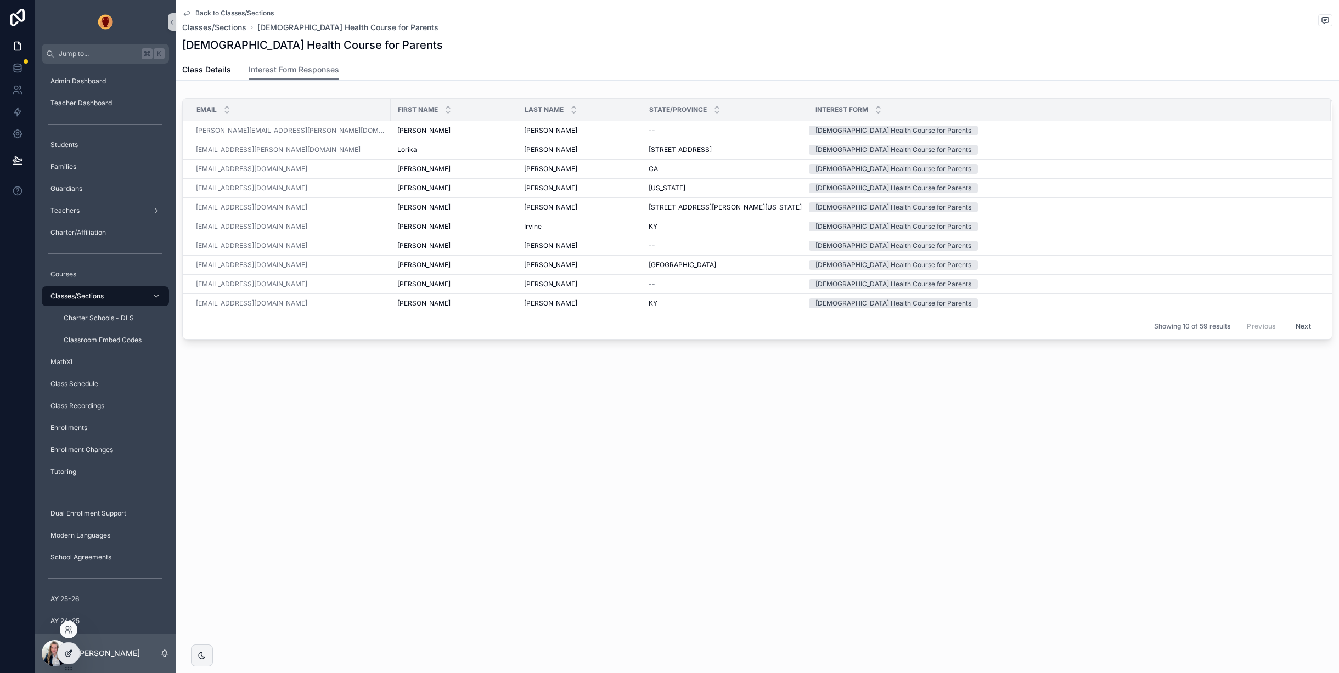
click at [71, 652] on icon at bounding box center [68, 653] width 9 height 9
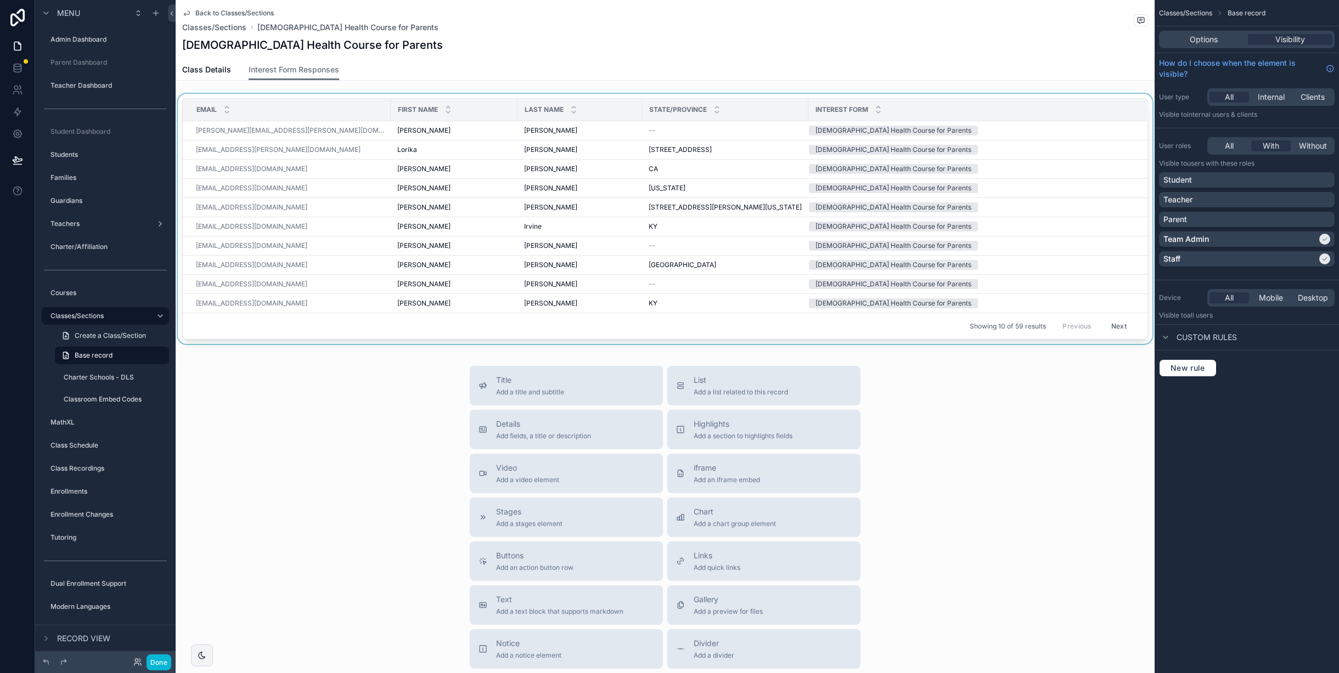
click at [390, 330] on div "Showing 10 of 59 results Previous Next" at bounding box center [665, 326] width 965 height 26
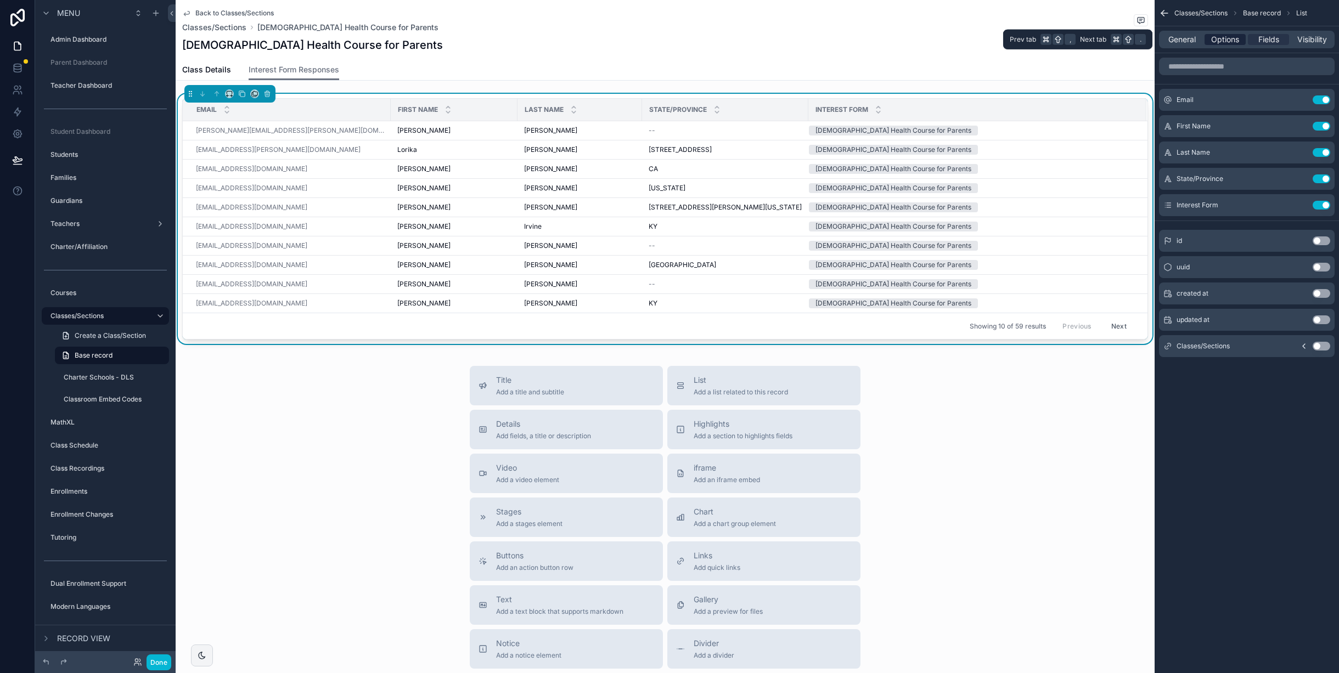
click at [1226, 38] on span "Options" at bounding box center [1225, 39] width 28 height 11
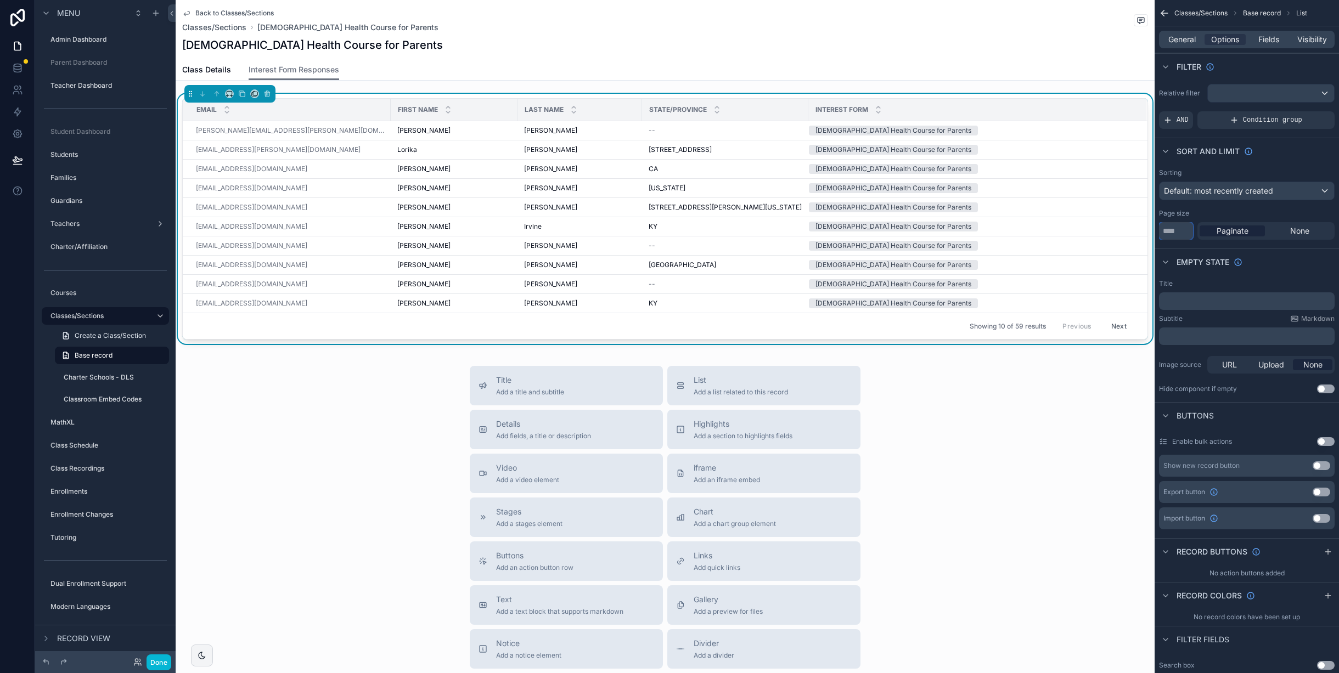
click at [1179, 232] on input "**" at bounding box center [1176, 231] width 34 height 18
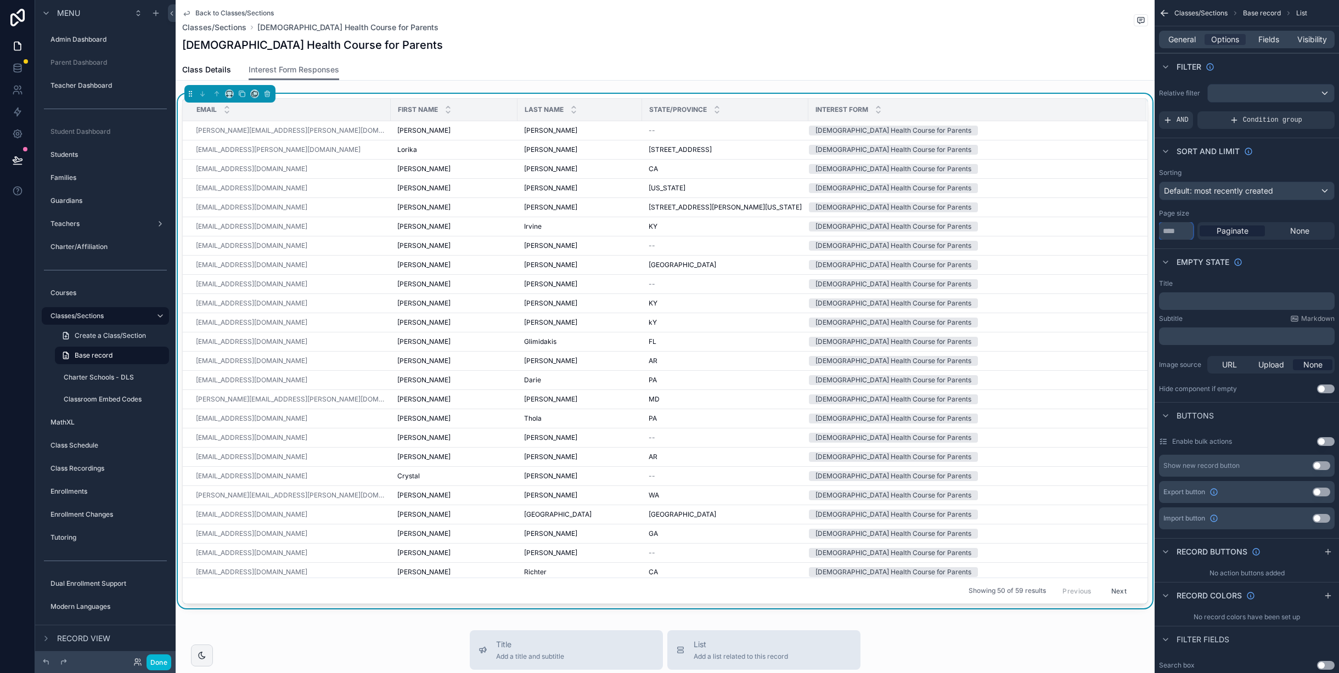
type input "**"
drag, startPoint x: 371, startPoint y: 639, endPoint x: 380, endPoint y: 636, distance: 9.9
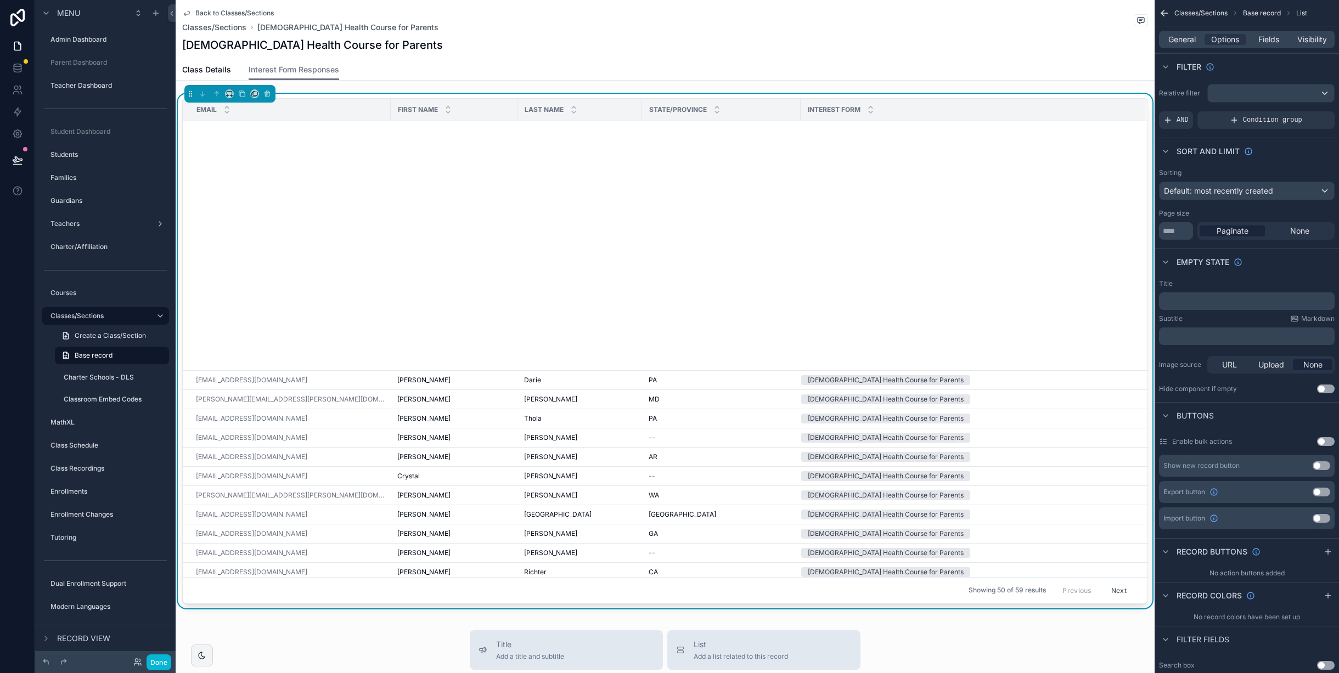
scroll to position [500, 0]
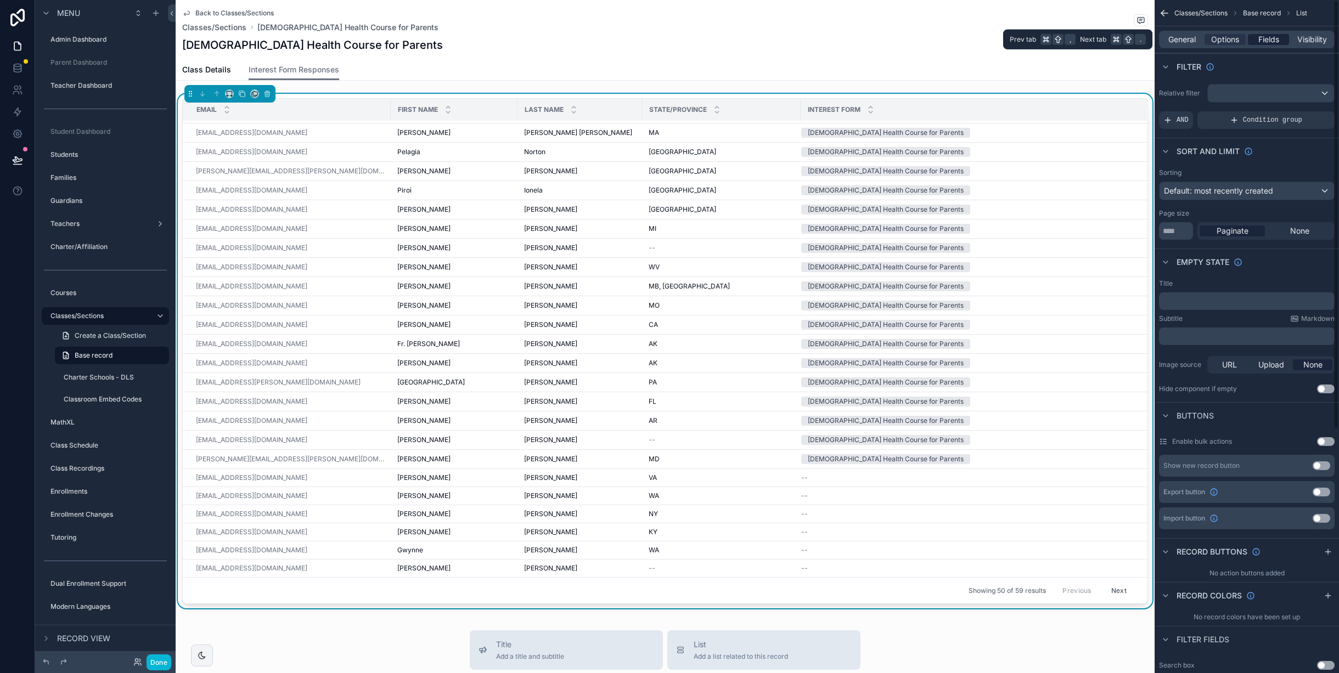
click at [1265, 39] on span "Fields" at bounding box center [1269, 39] width 21 height 11
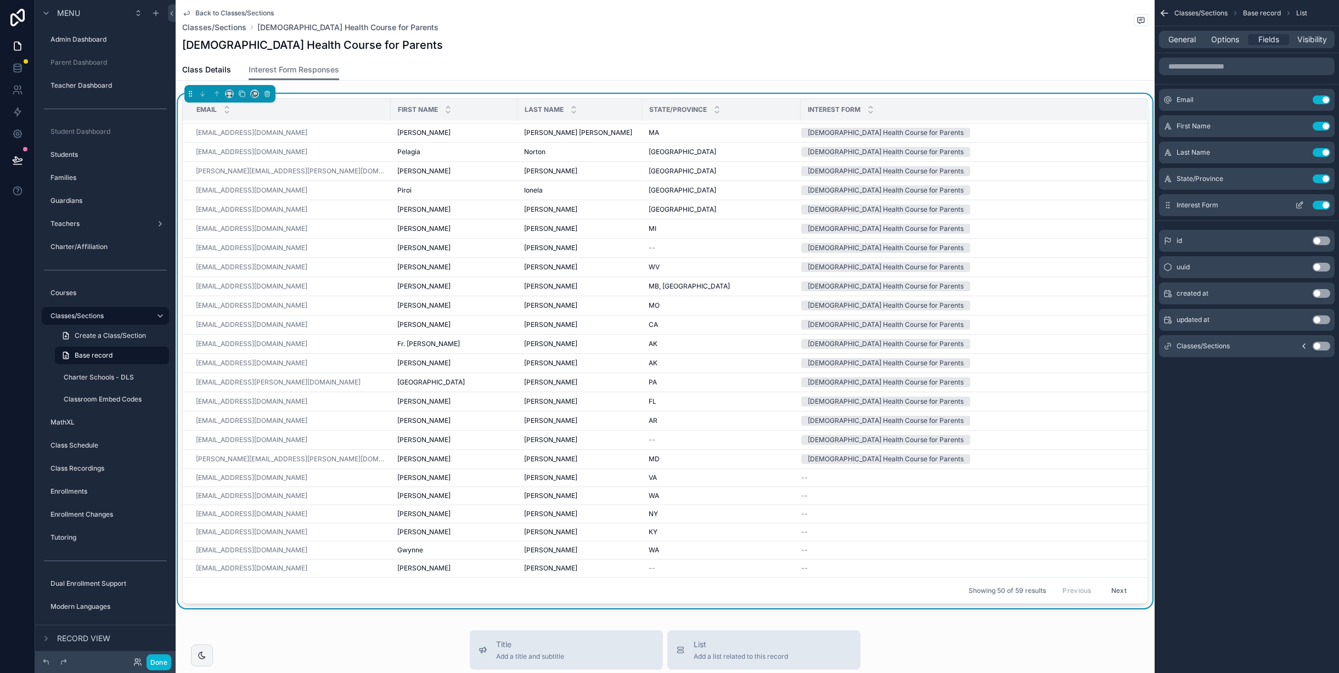
click at [1320, 205] on button "Use setting" at bounding box center [1322, 205] width 18 height 9
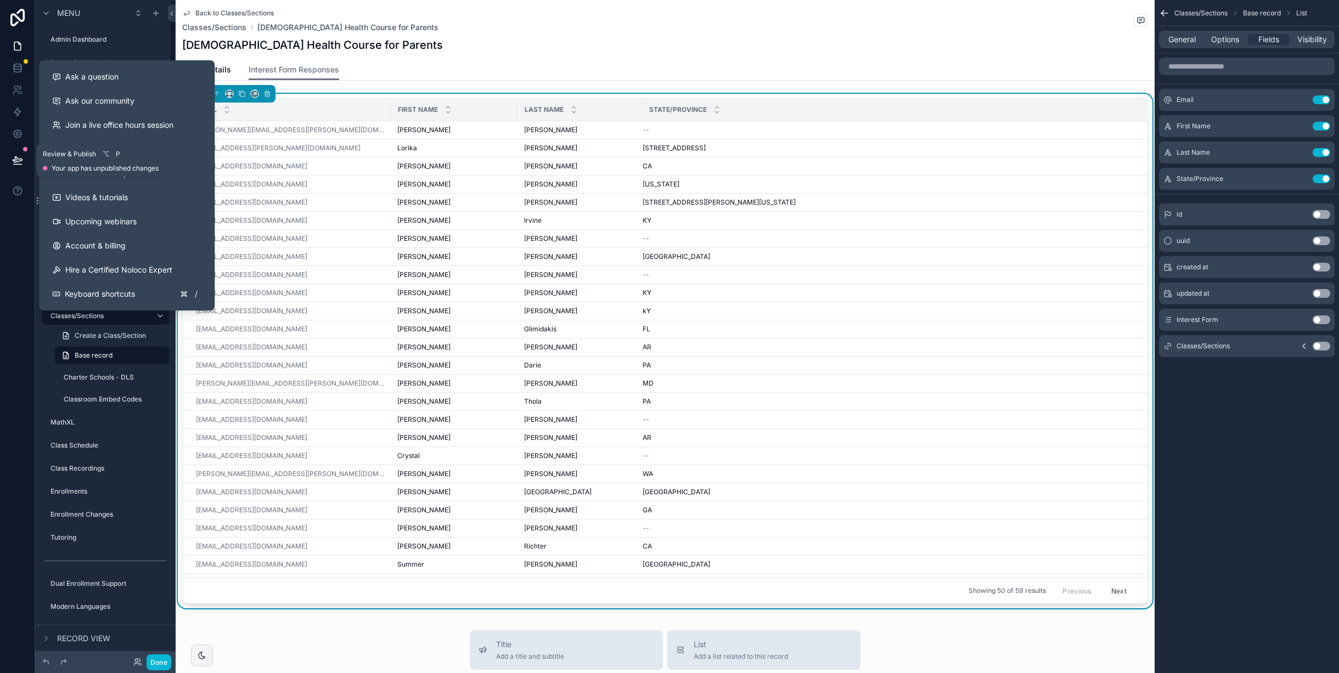
drag, startPoint x: 14, startPoint y: 158, endPoint x: 95, endPoint y: 199, distance: 90.8
click at [14, 158] on icon at bounding box center [17, 160] width 11 height 11
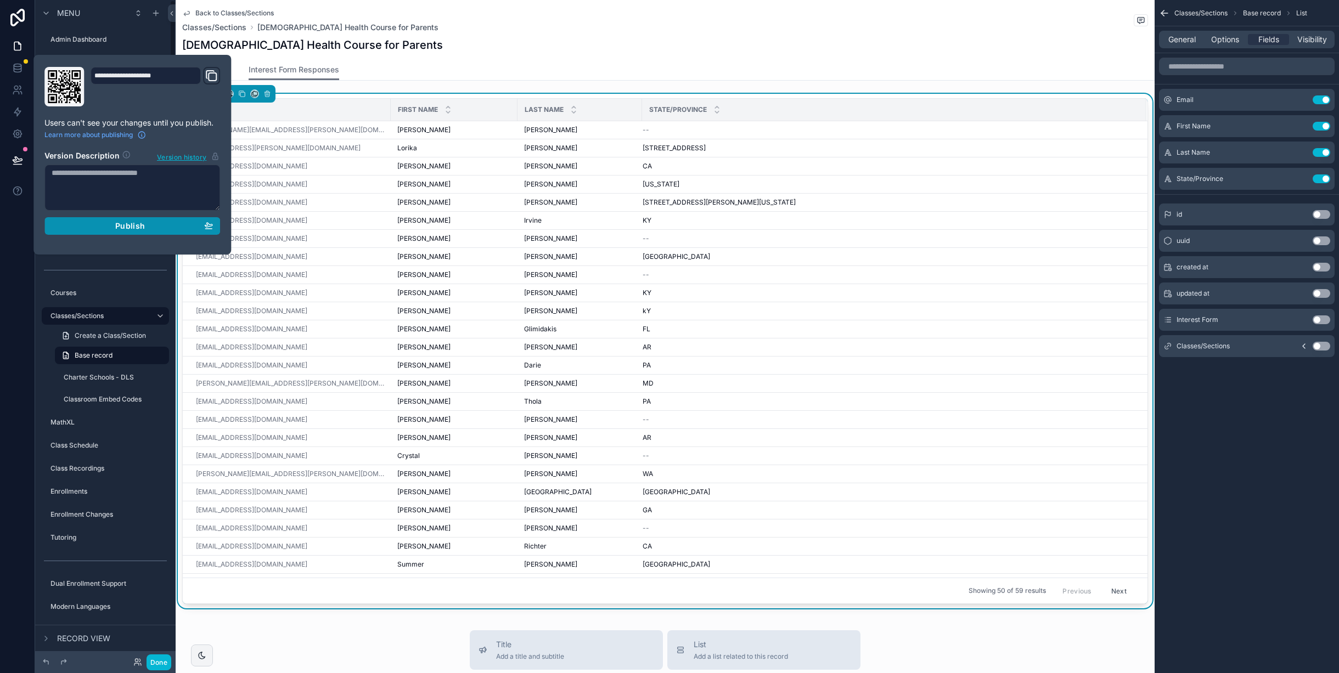
click at [125, 225] on span "Publish" at bounding box center [130, 226] width 30 height 10
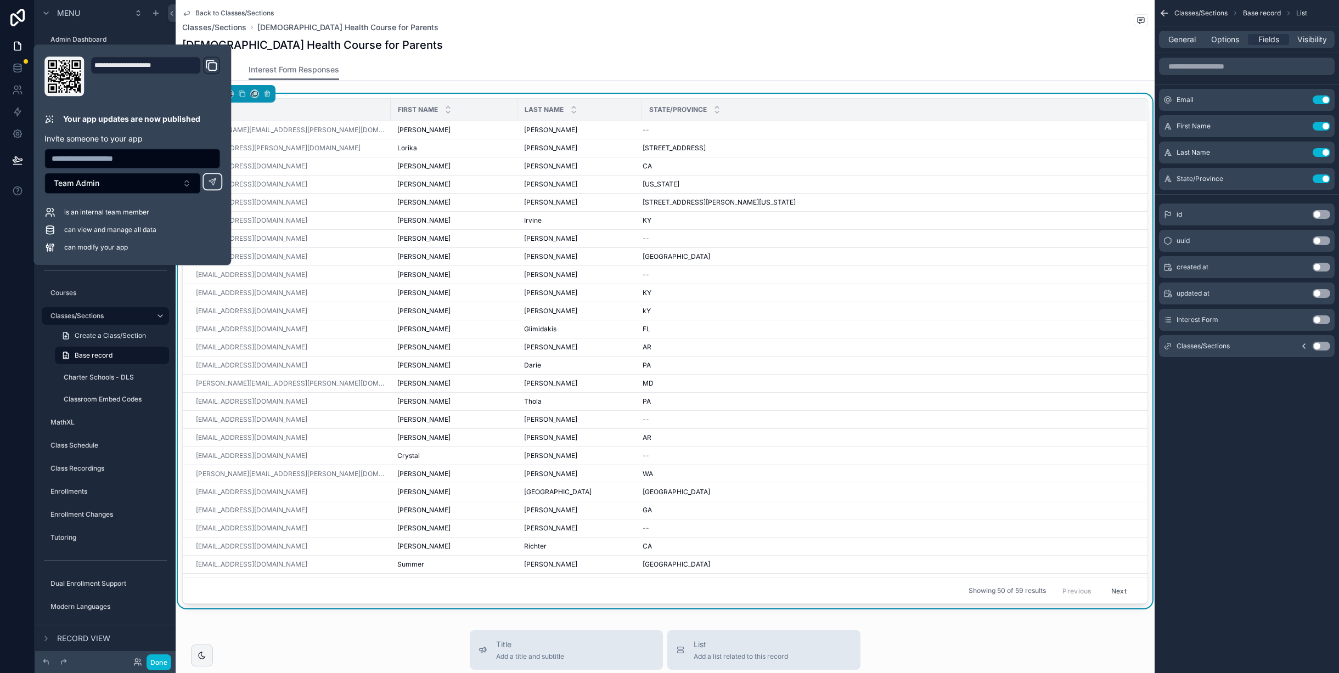
click at [521, 3] on div "Back to Classes/Sections Classes/Sections [DEMOGRAPHIC_DATA] Health Course for …" at bounding box center [665, 29] width 966 height 59
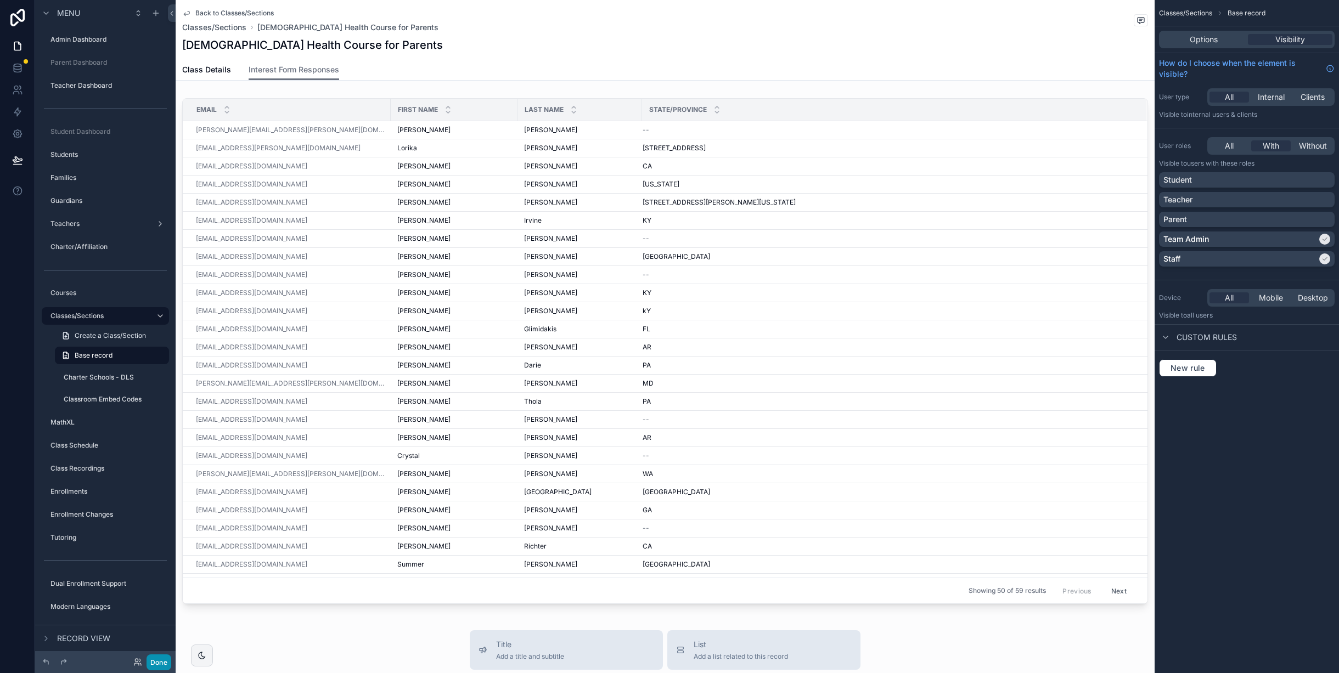
click at [162, 655] on button "Done" at bounding box center [159, 663] width 25 height 16
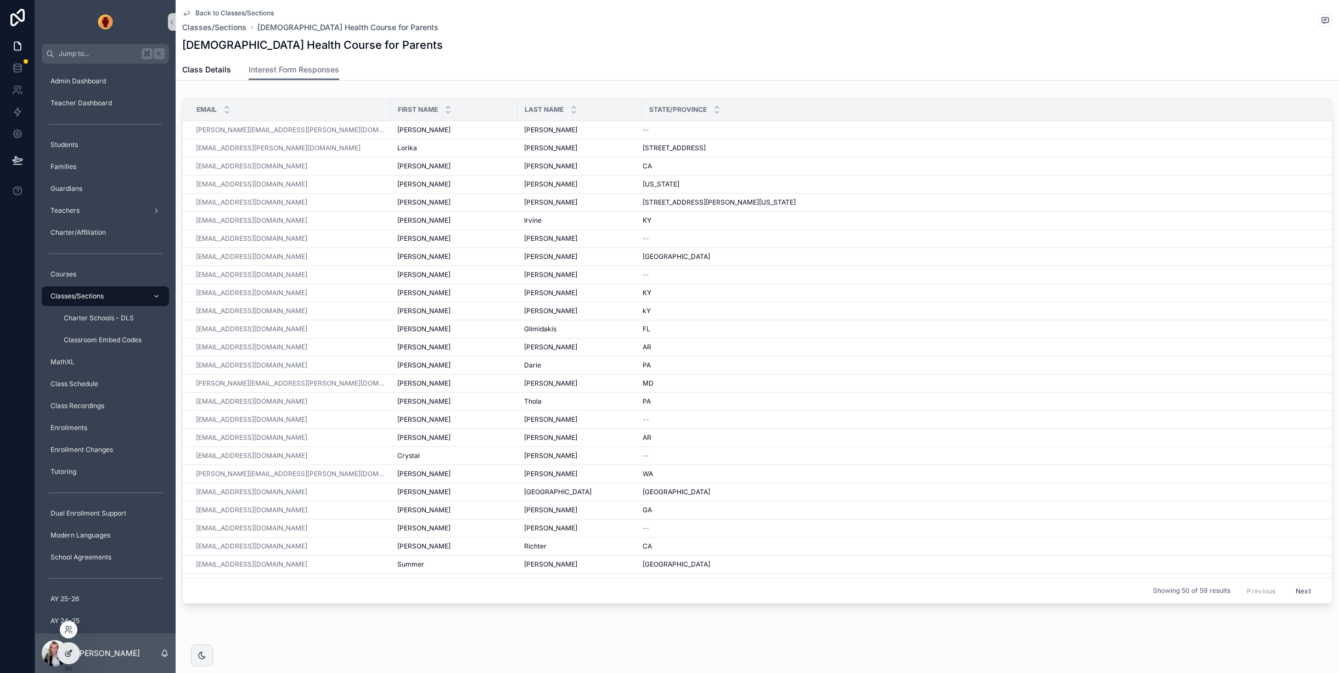
click at [72, 652] on icon at bounding box center [68, 653] width 9 height 9
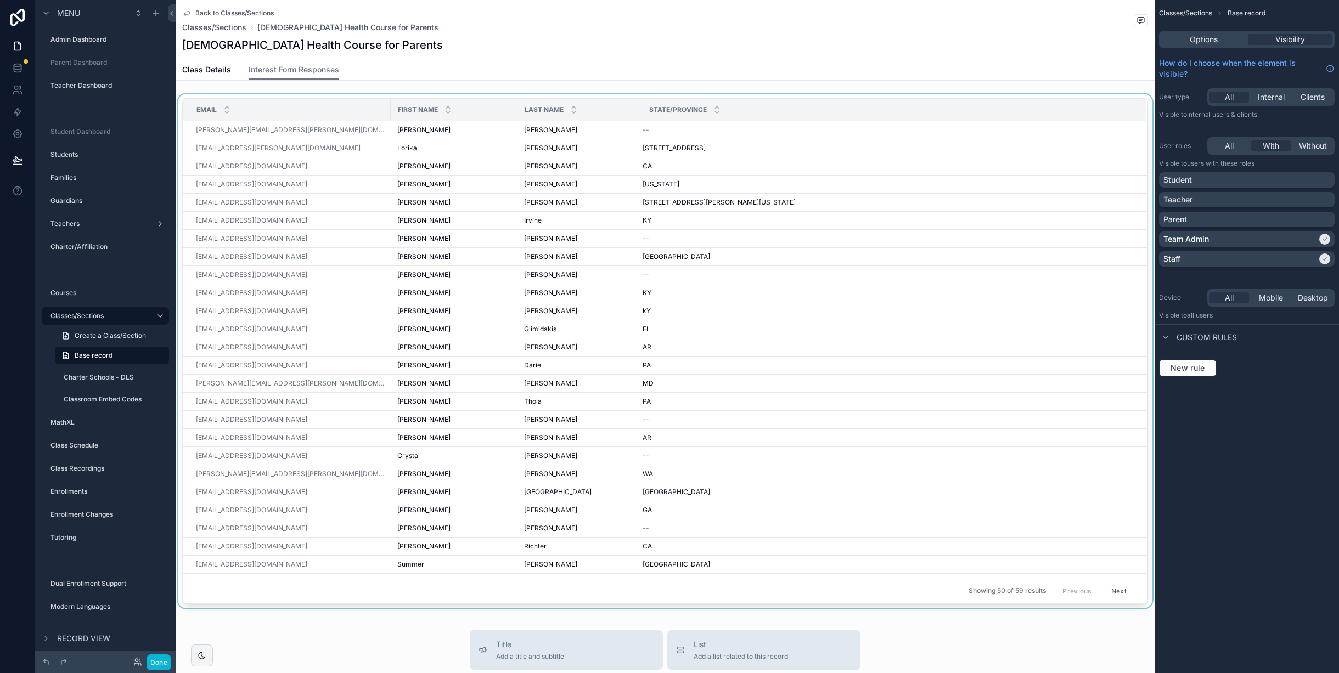
click at [818, 179] on div "scrollable content" at bounding box center [665, 353] width 979 height 519
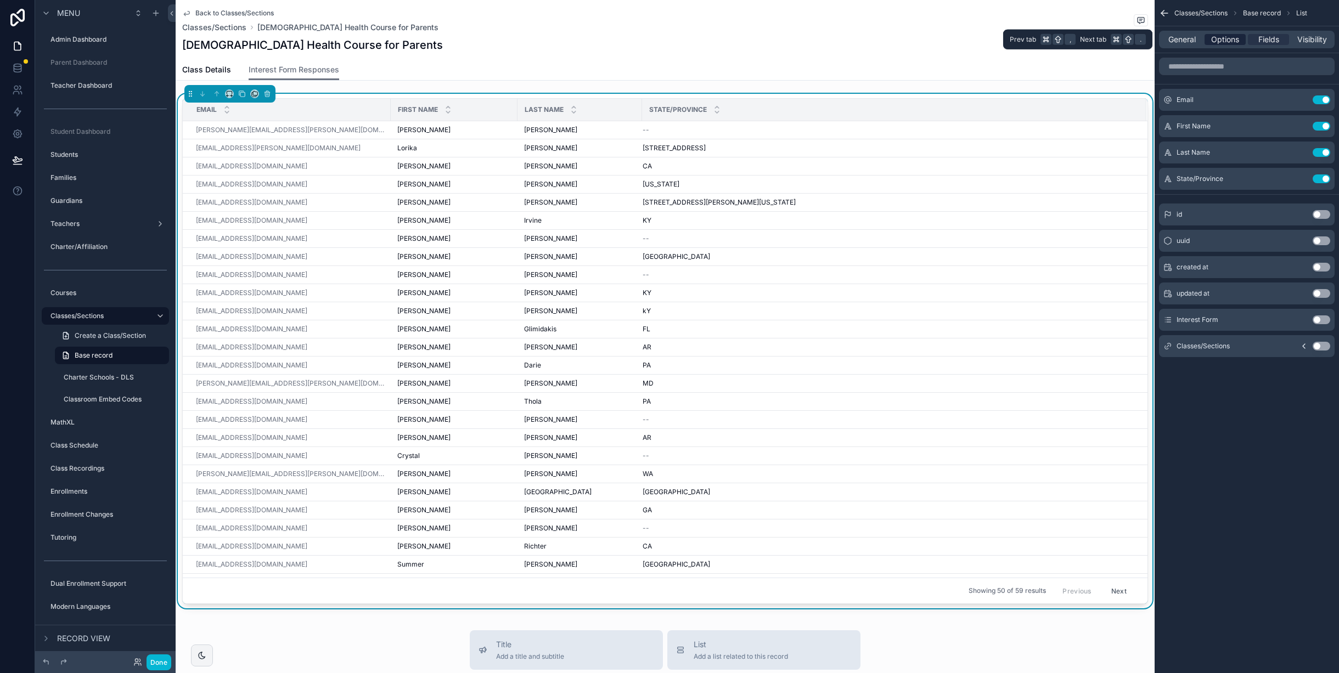
click at [1221, 39] on span "Options" at bounding box center [1225, 39] width 28 height 11
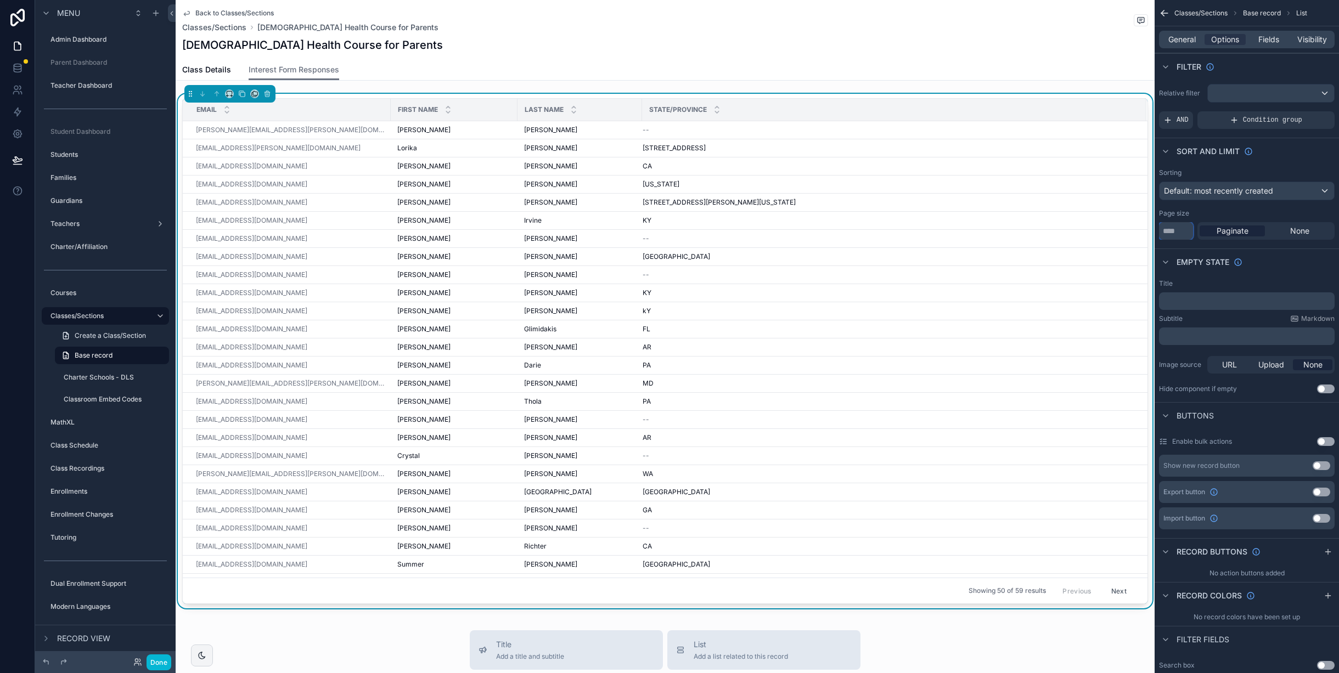
click at [1181, 226] on input "**" at bounding box center [1176, 231] width 34 height 18
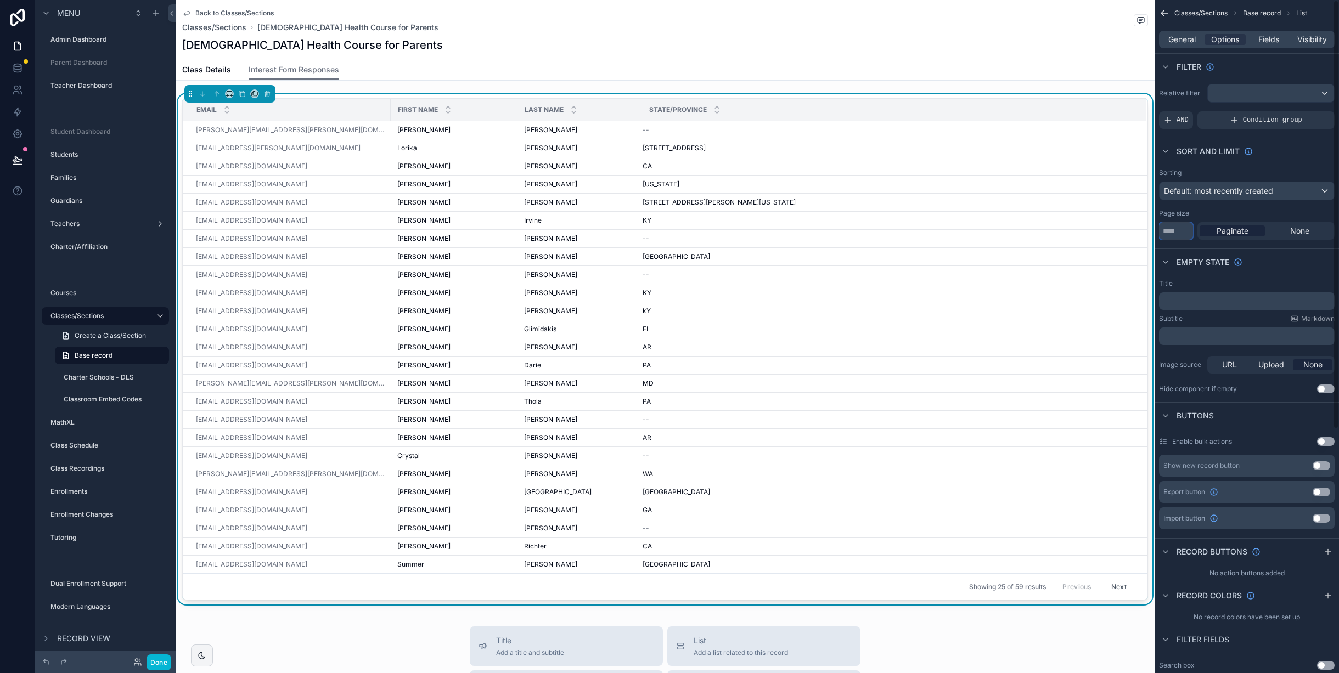
type input "**"
click at [1250, 186] on span "Default: most recently created" at bounding box center [1218, 190] width 109 height 9
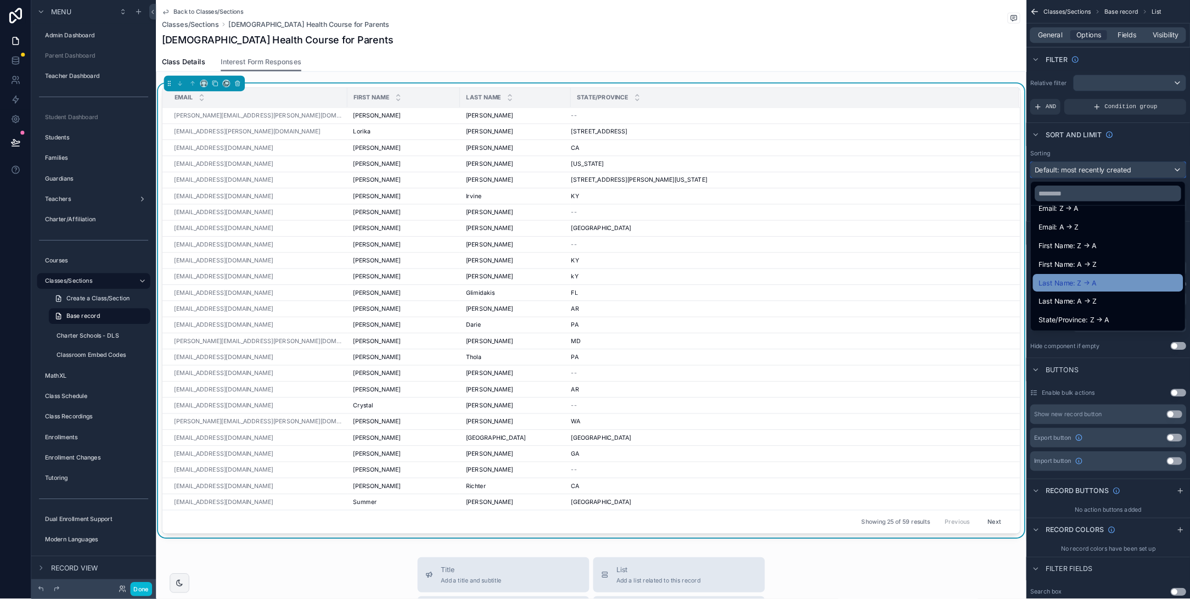
scroll to position [140, 0]
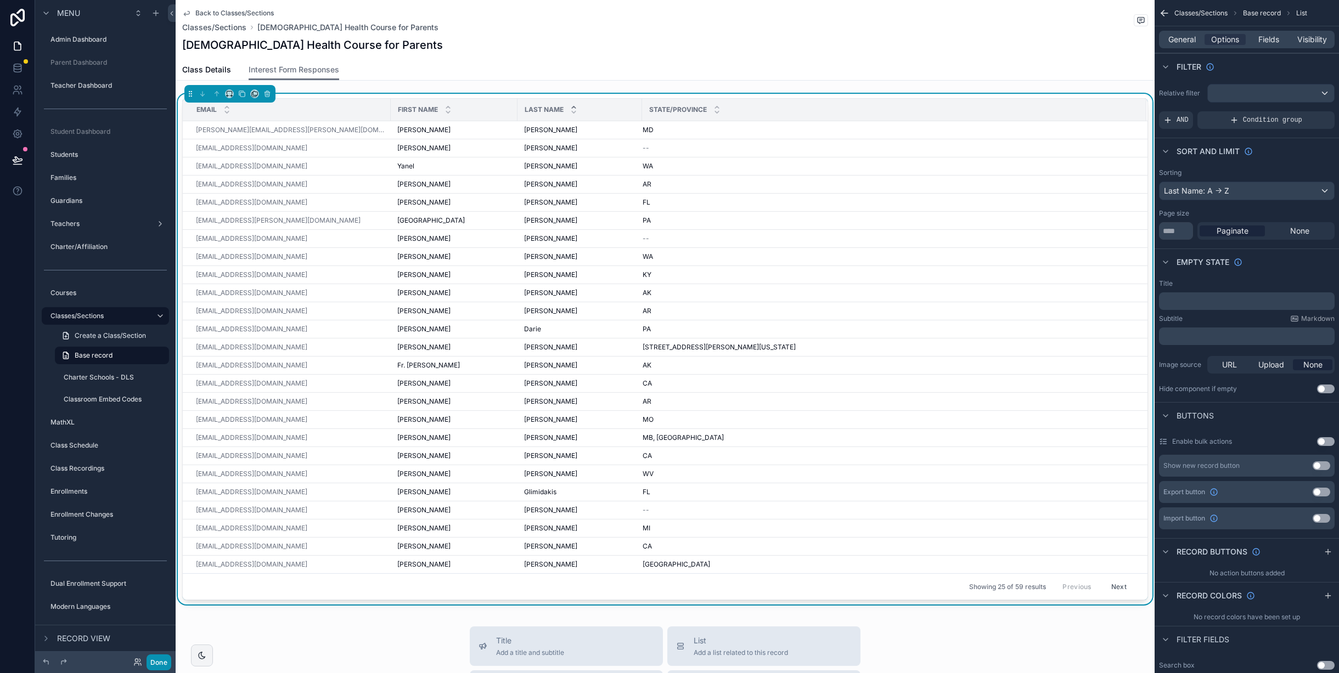
click at [159, 658] on button "Done" at bounding box center [159, 663] width 25 height 16
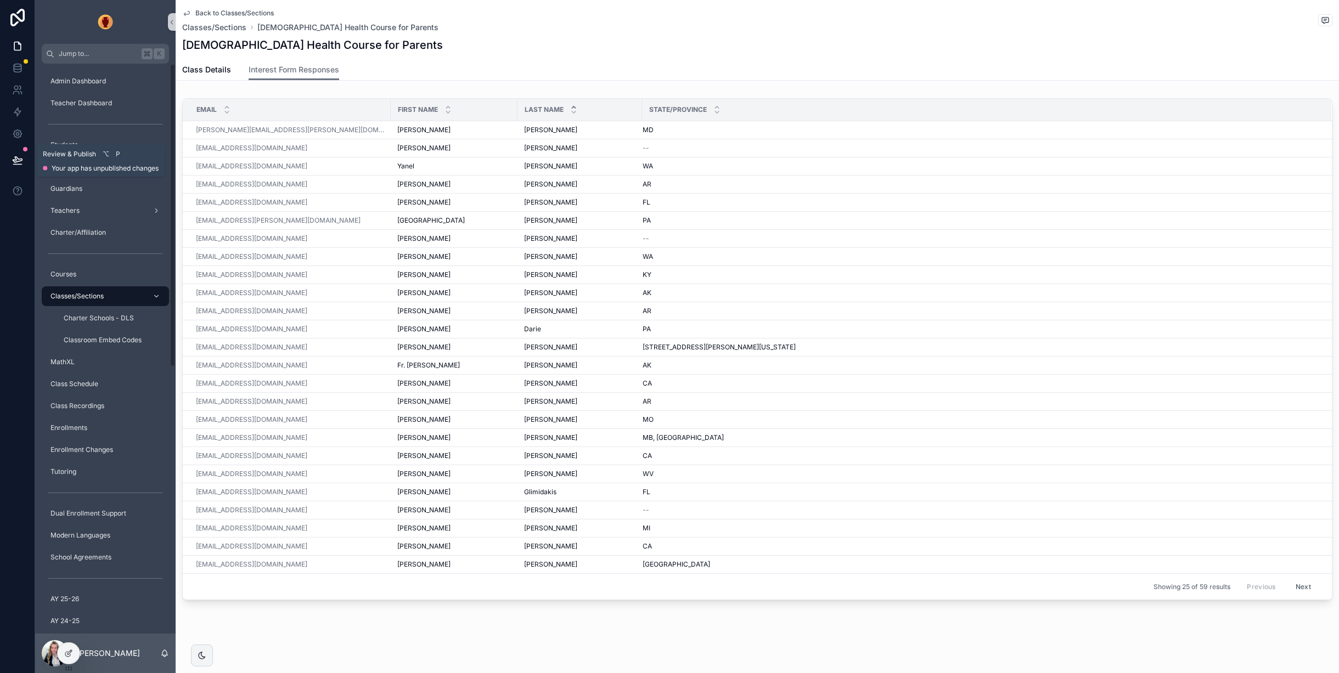
click at [17, 158] on icon at bounding box center [17, 159] width 9 height 5
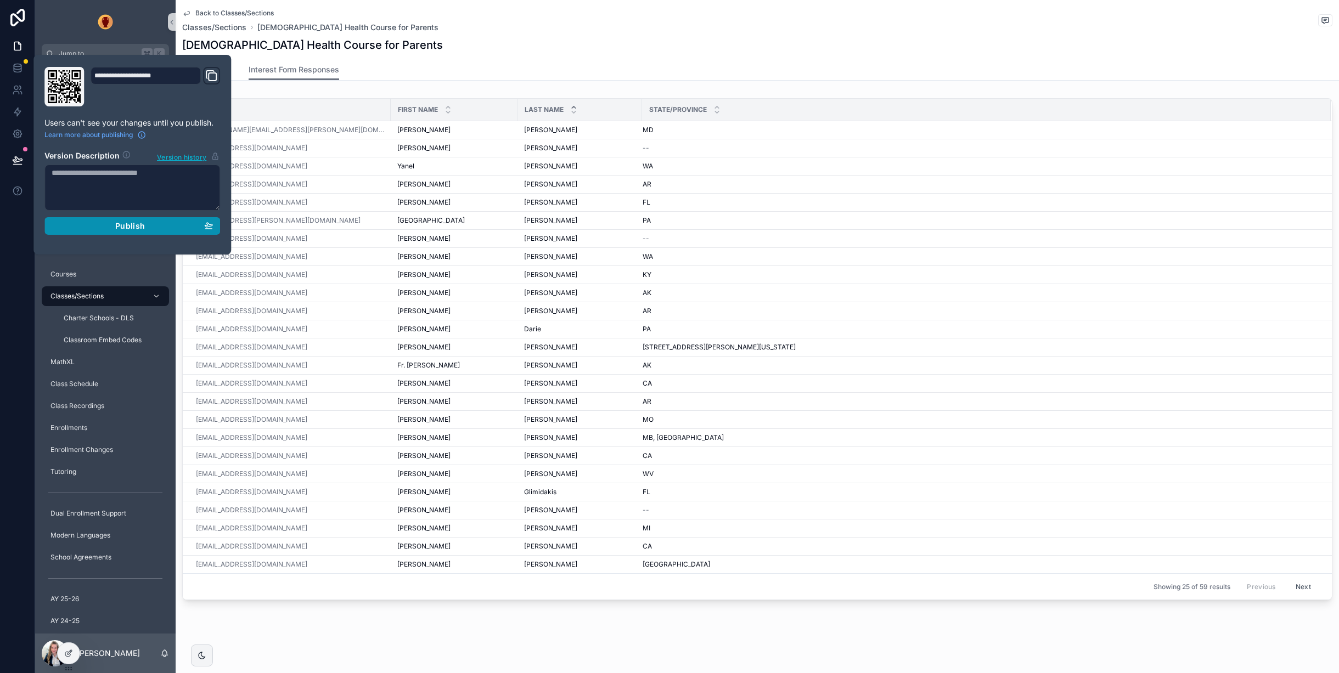
click at [135, 225] on span "Publish" at bounding box center [130, 226] width 30 height 10
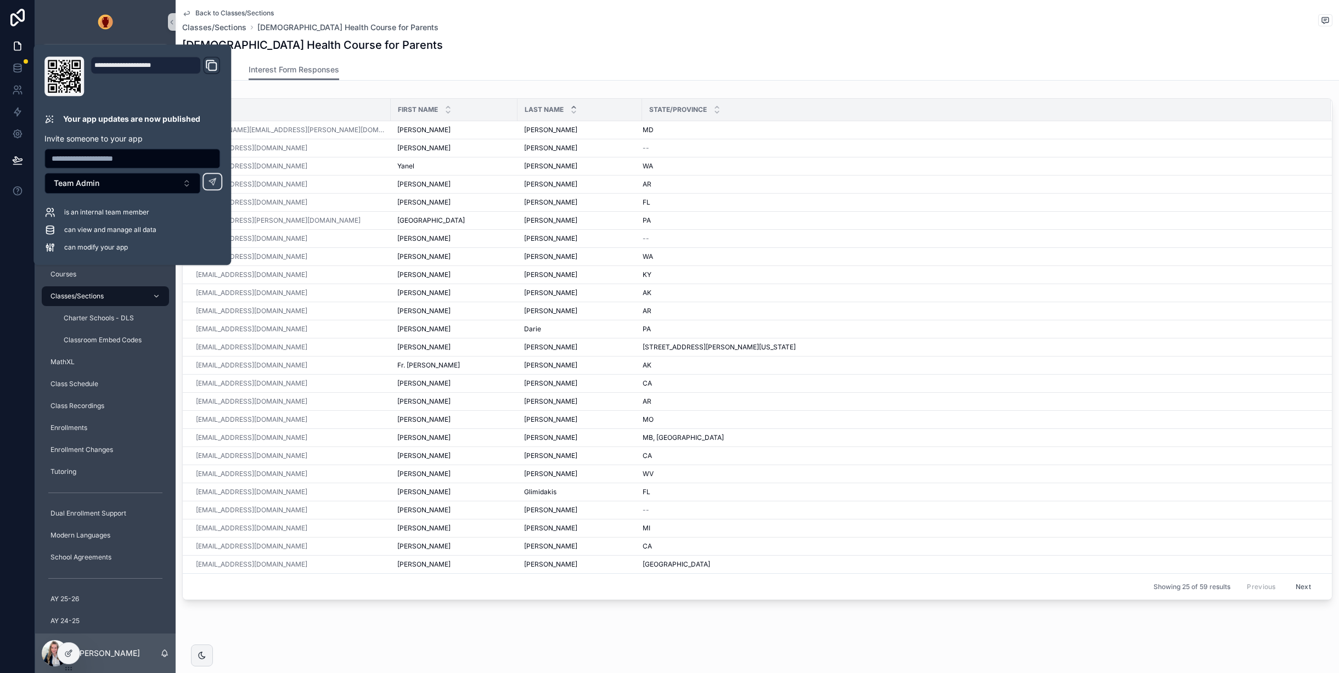
click at [560, 23] on div "Back to Classes/Sections Classes/Sections [DEMOGRAPHIC_DATA] Health Course for …" at bounding box center [757, 21] width 1150 height 24
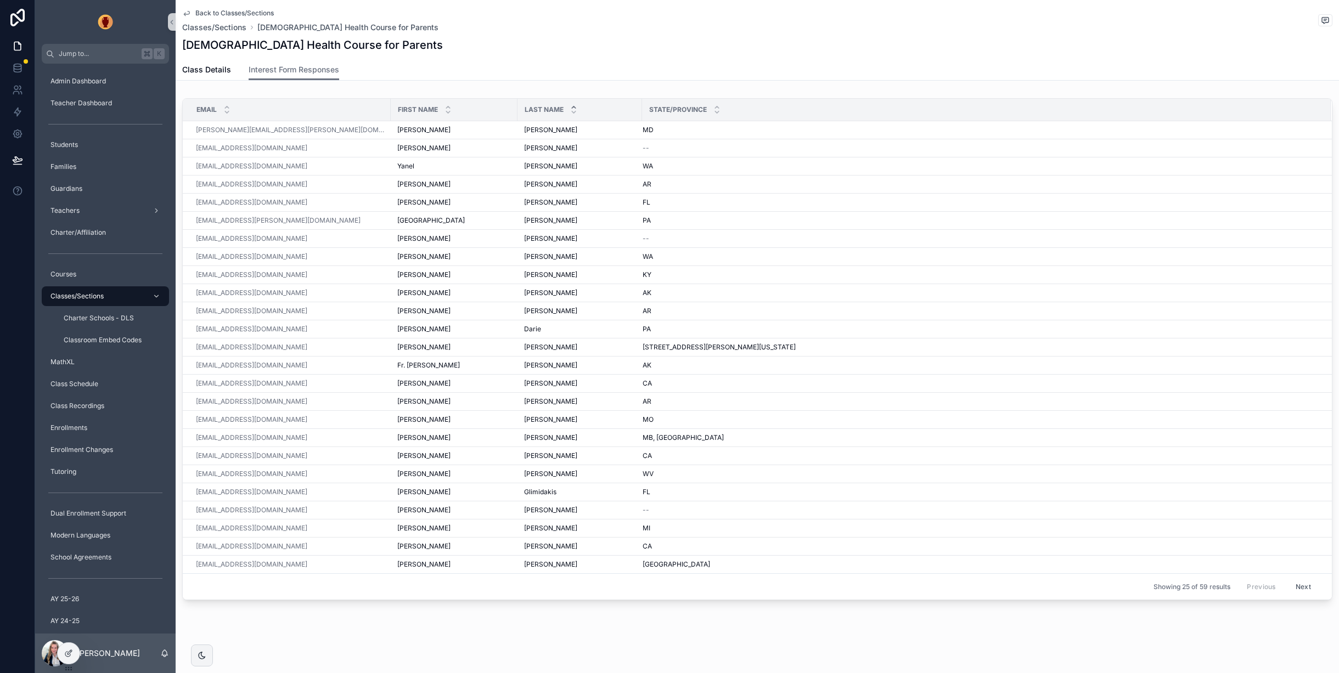
click at [191, 10] on link "Back to Classes/Sections" at bounding box center [228, 13] width 92 height 9
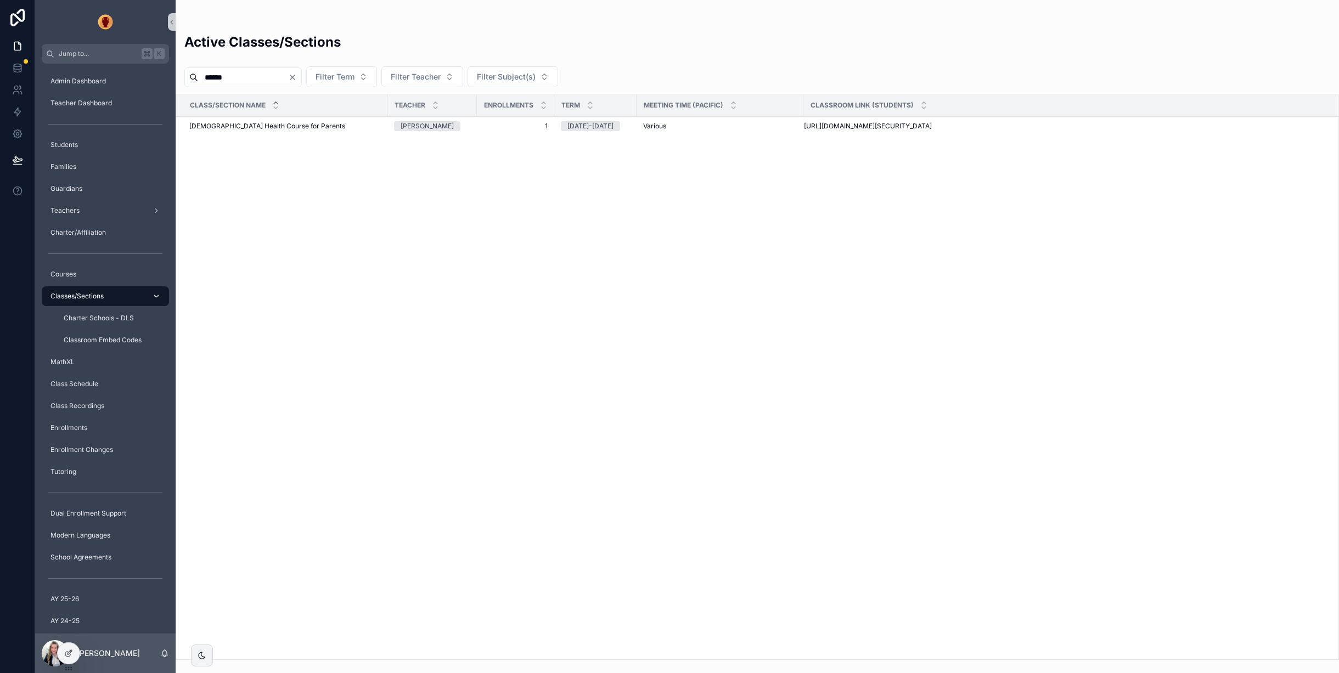
click at [88, 295] on span "Classes/Sections" at bounding box center [76, 296] width 53 height 9
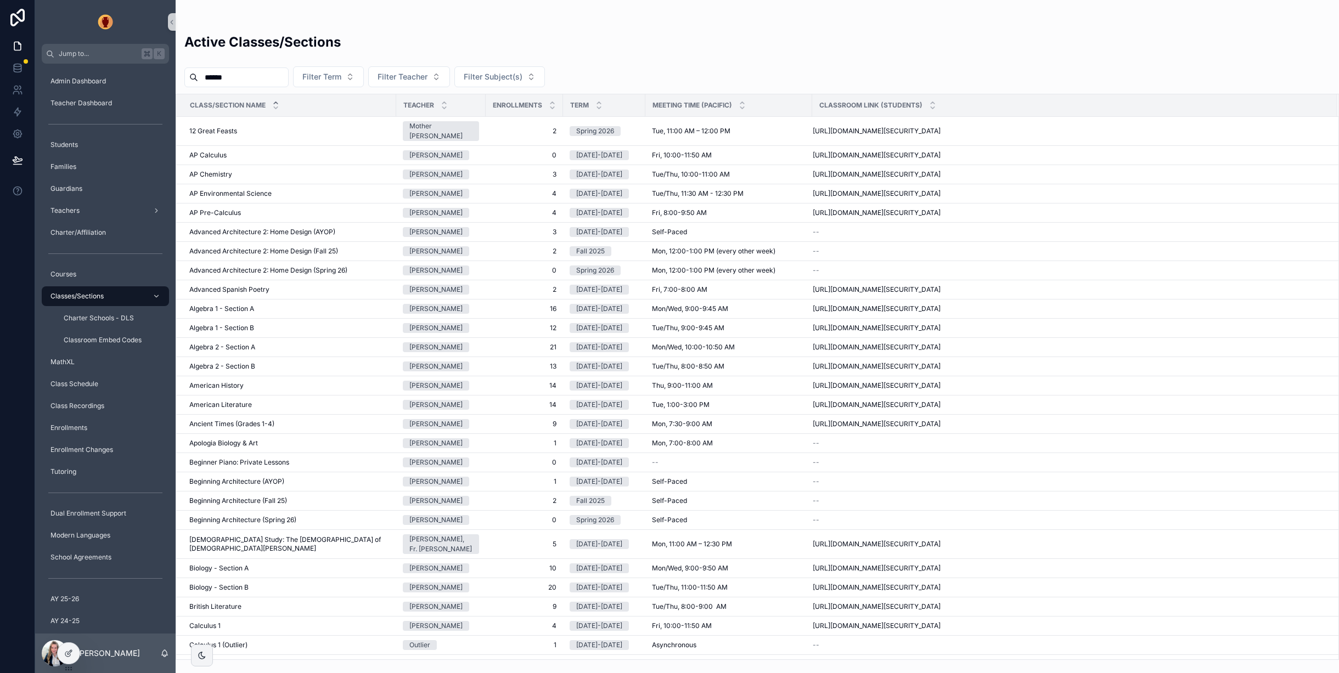
click at [275, 76] on input "******" at bounding box center [243, 77] width 90 height 15
drag, startPoint x: 265, startPoint y: 78, endPoint x: 132, endPoint y: 69, distance: 133.1
click at [134, 71] on div "Jump to... K Admin Dashboard Teacher Dashboard Students Families Guardians Teac…" at bounding box center [687, 336] width 1304 height 673
click at [457, 26] on div "Active Classes/Sections Filter Term Filter Teacher Filter Subject(s) Class/Sect…" at bounding box center [758, 343] width 1164 height 634
click at [445, 74] on button "Filter Teacher" at bounding box center [409, 76] width 82 height 21
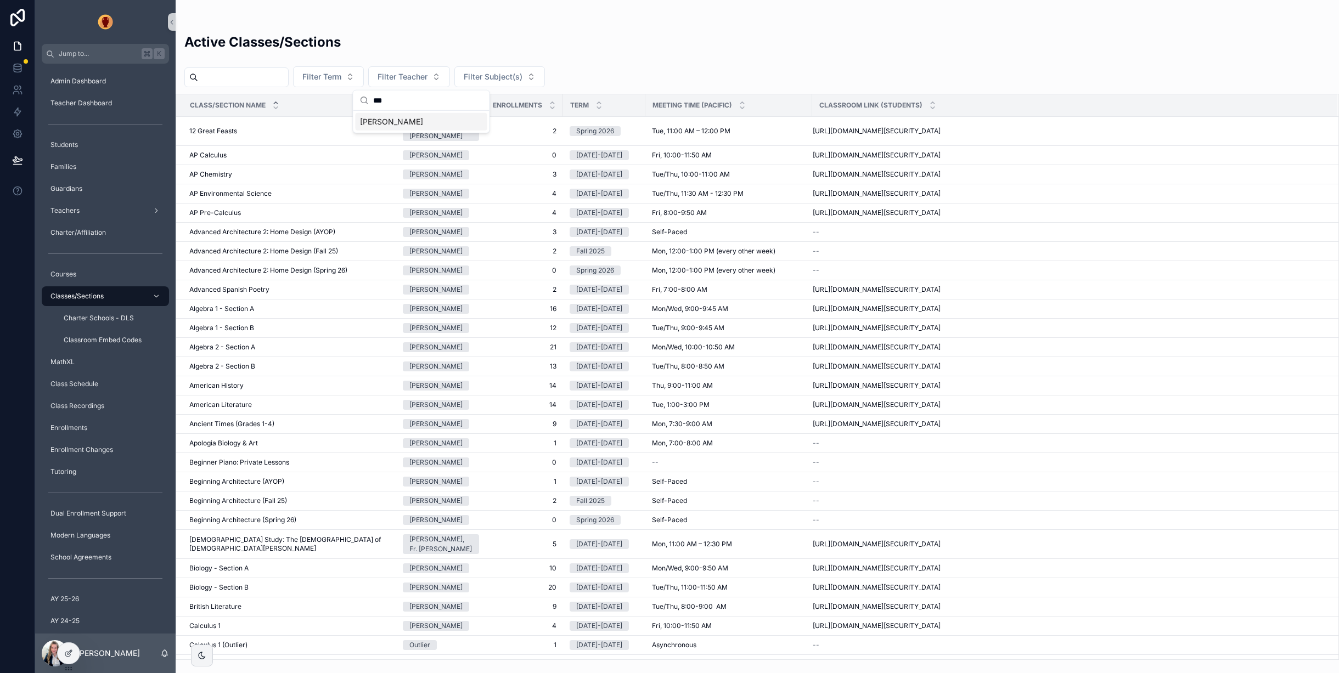
type input "***"
click at [415, 121] on span "[PERSON_NAME]" at bounding box center [391, 121] width 63 height 11
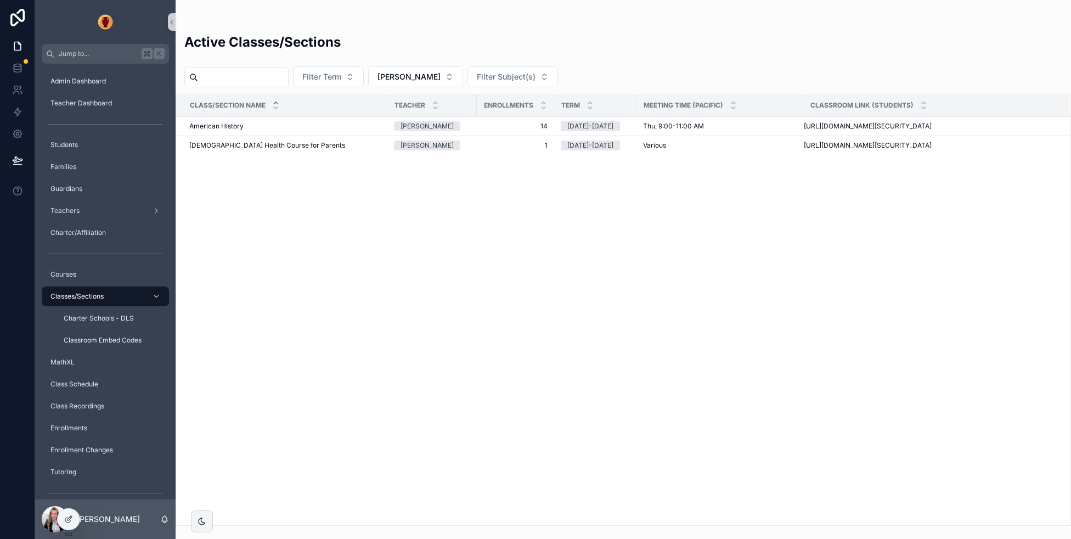
click at [671, 199] on div "Class/Section Name Teacher Enrollments Term Meeting Time (PACIFIC) Classroom Li…" at bounding box center [623, 309] width 895 height 431
click at [441, 81] on span "[PERSON_NAME]" at bounding box center [409, 76] width 63 height 11
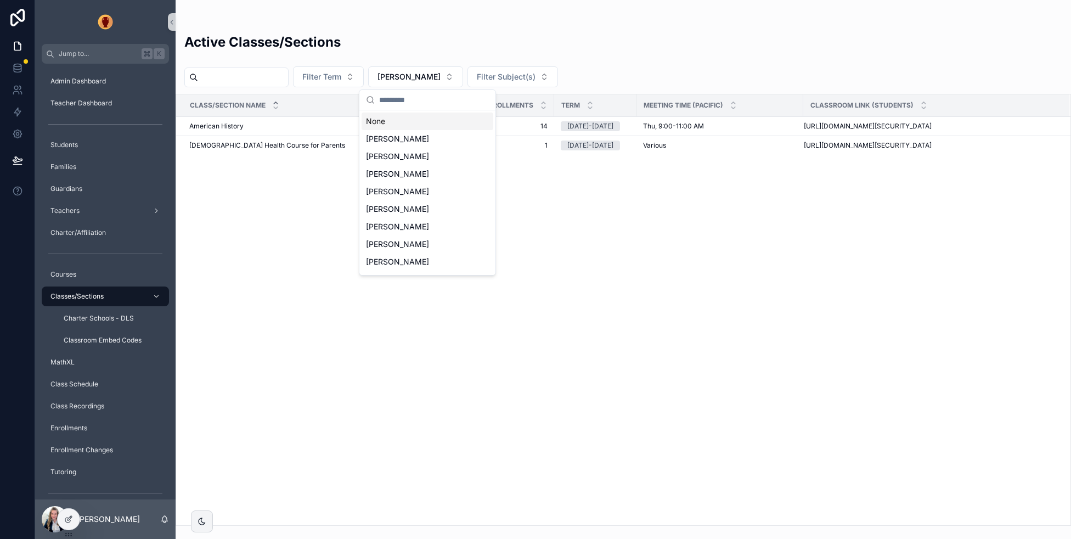
click at [407, 124] on div "None" at bounding box center [428, 122] width 132 height 18
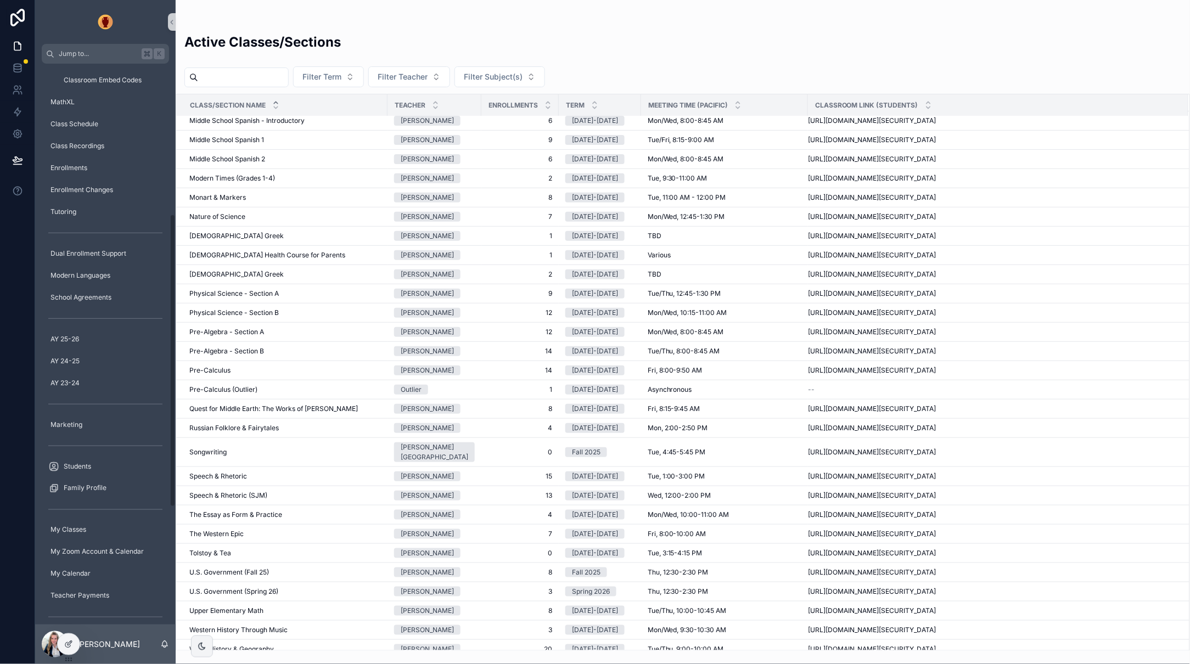
scroll to position [288, 0]
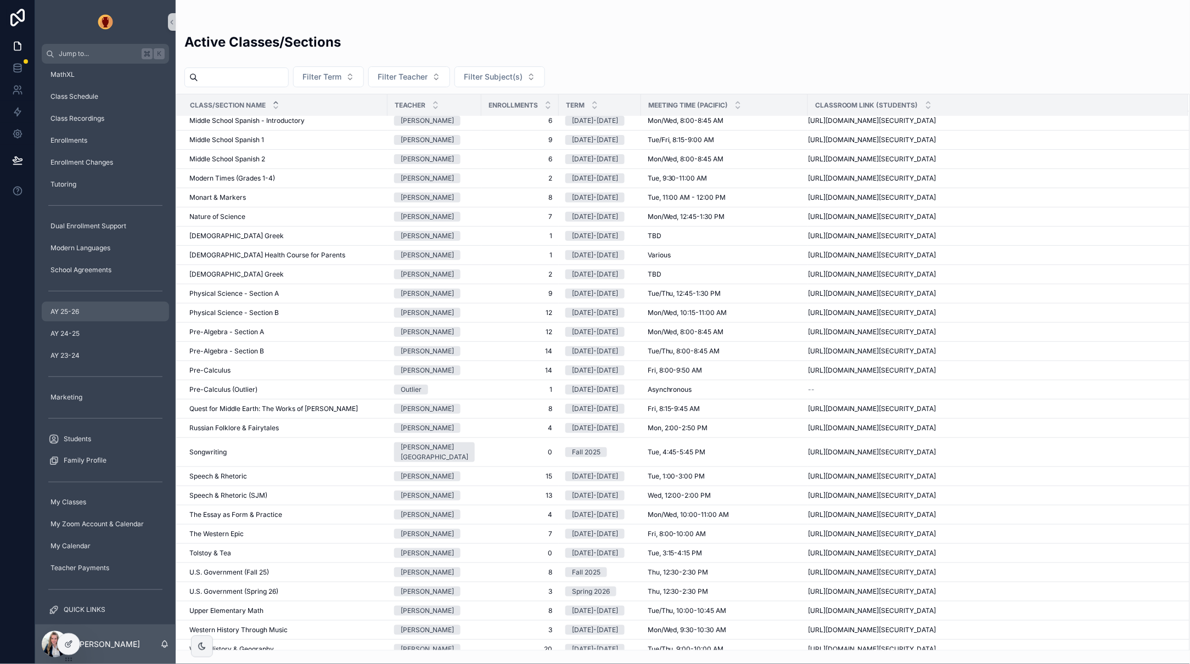
click at [92, 310] on div "AY 25-26" at bounding box center [105, 312] width 114 height 18
